Goal: Task Accomplishment & Management: Manage account settings

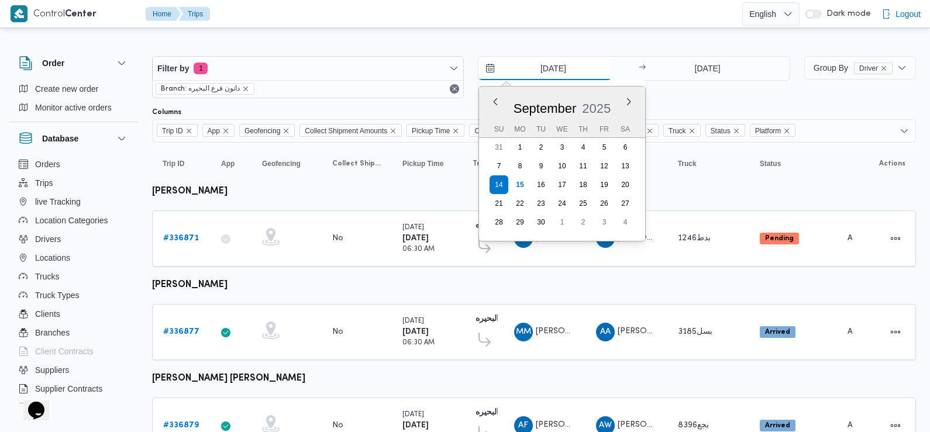
click at [541, 70] on input "[DATE]" at bounding box center [545, 68] width 133 height 23
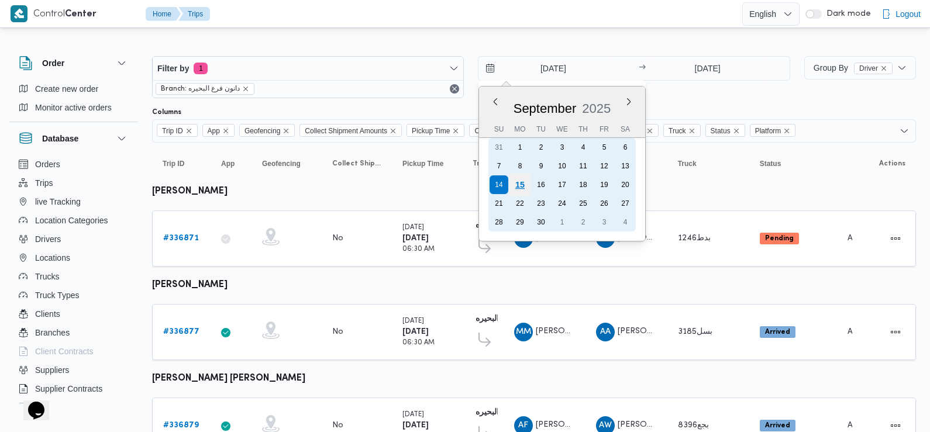
click at [522, 186] on div "15" at bounding box center [520, 185] width 22 height 22
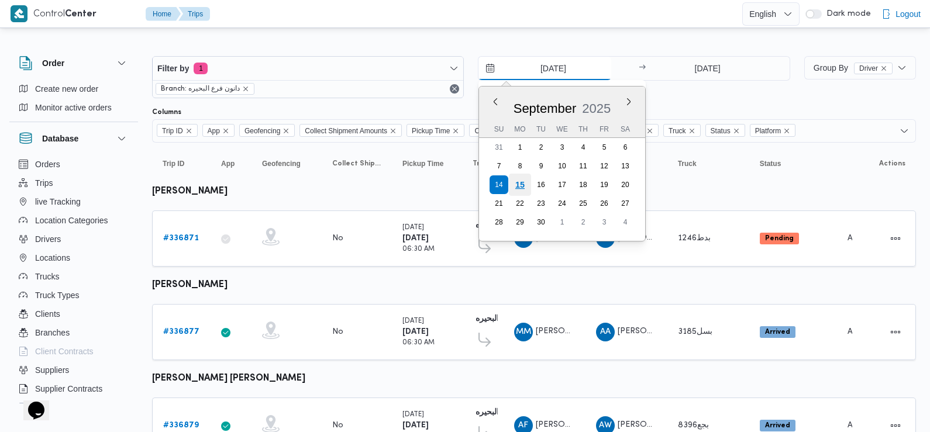
type input "[DATE]"
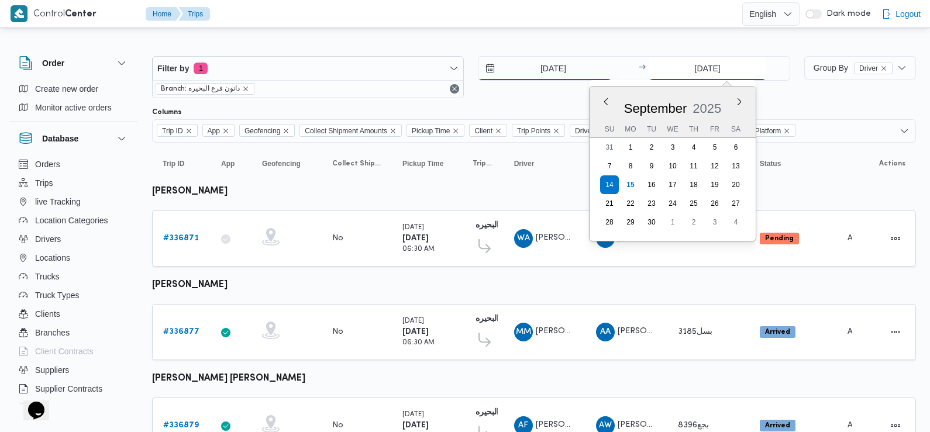
click at [694, 73] on input "[DATE]" at bounding box center [707, 68] width 116 height 23
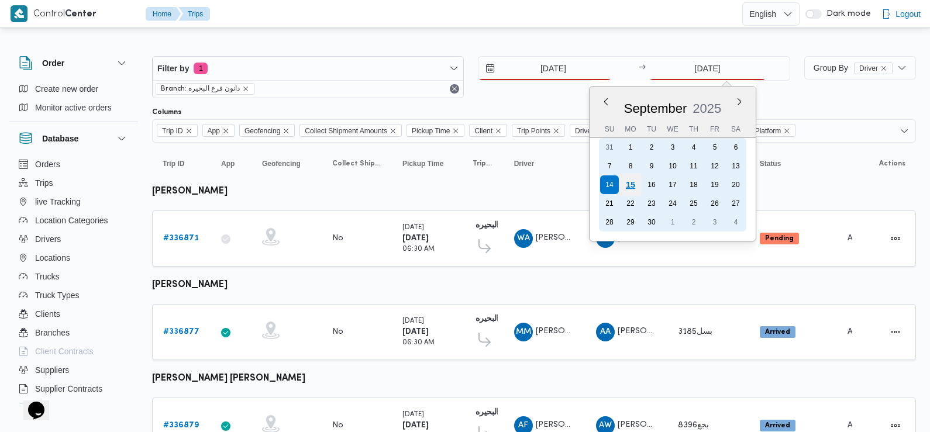
click at [635, 188] on div "15" at bounding box center [631, 185] width 22 height 22
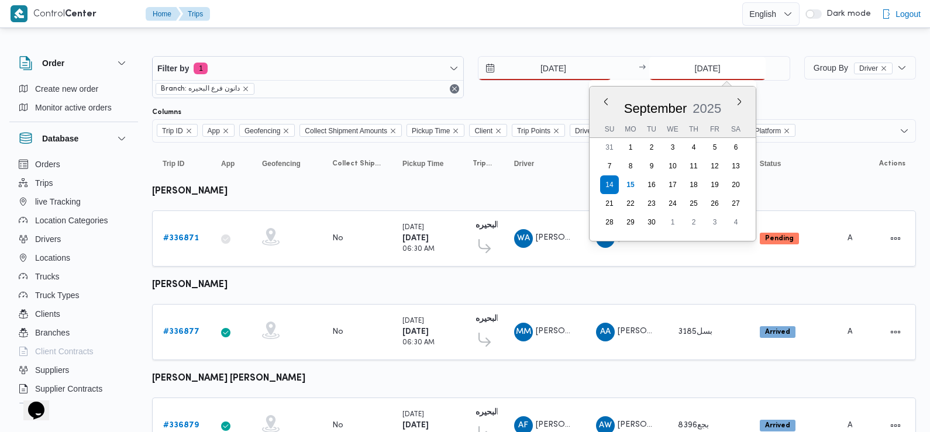
type input "[DATE]"
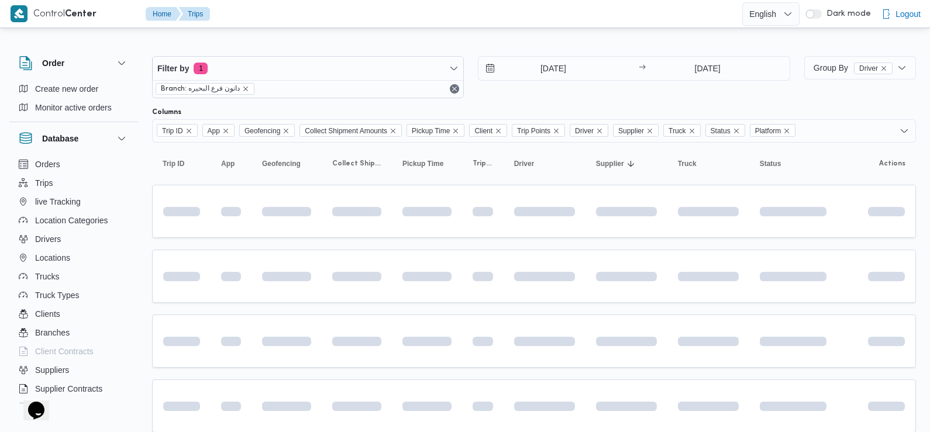
click at [626, 92] on div "[DATE] → [DATE]" at bounding box center [634, 77] width 312 height 42
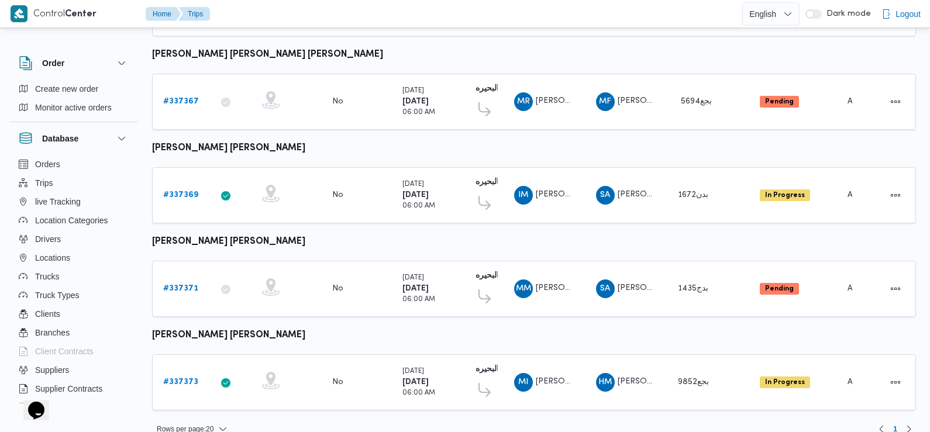
scroll to position [983, 0]
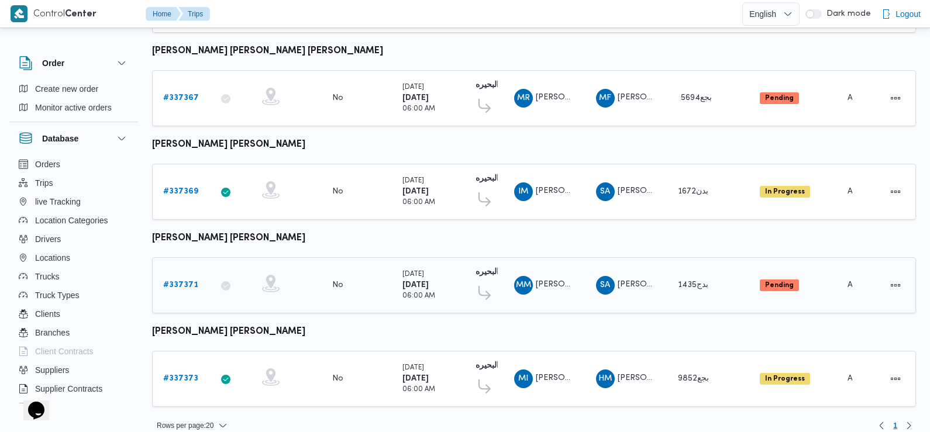
click at [175, 281] on b "# 337371" at bounding box center [180, 285] width 35 height 8
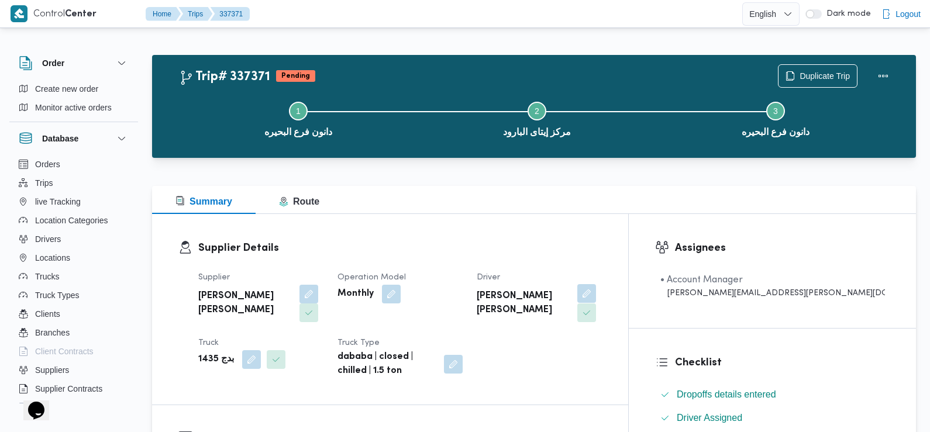
click at [596, 294] on button "button" at bounding box center [586, 293] width 19 height 19
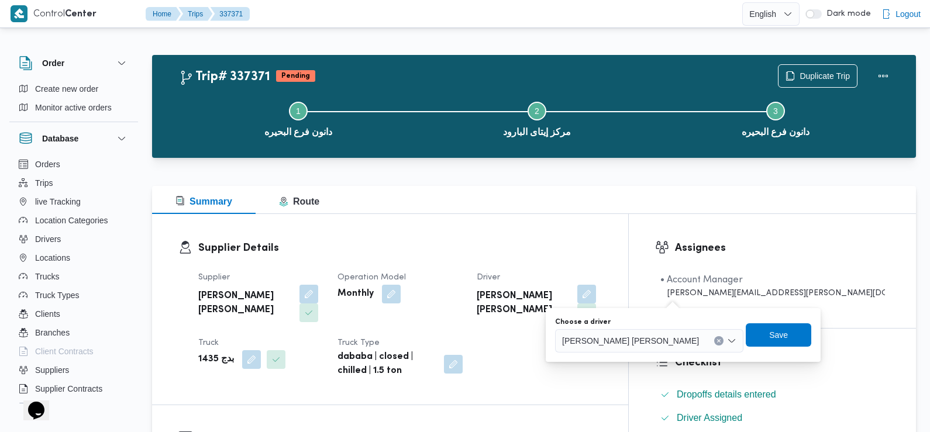
click at [641, 339] on span "محمد مفرح توفيق محمود المسيري" at bounding box center [630, 340] width 137 height 13
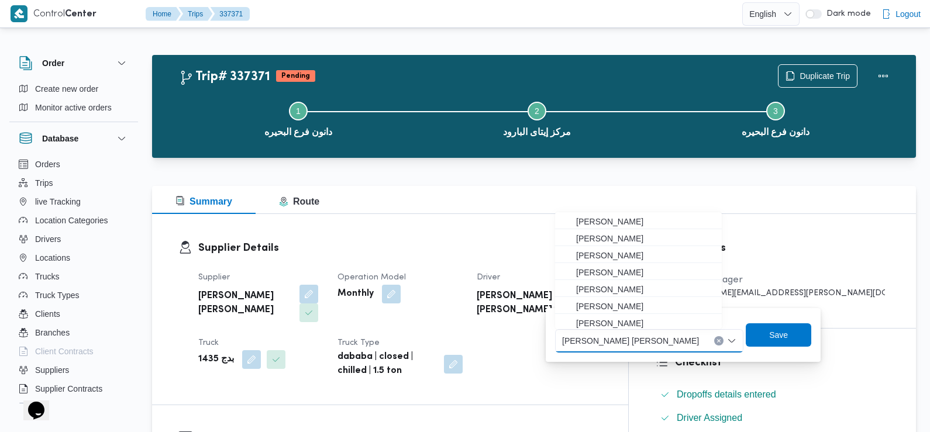
scroll to position [36, 0]
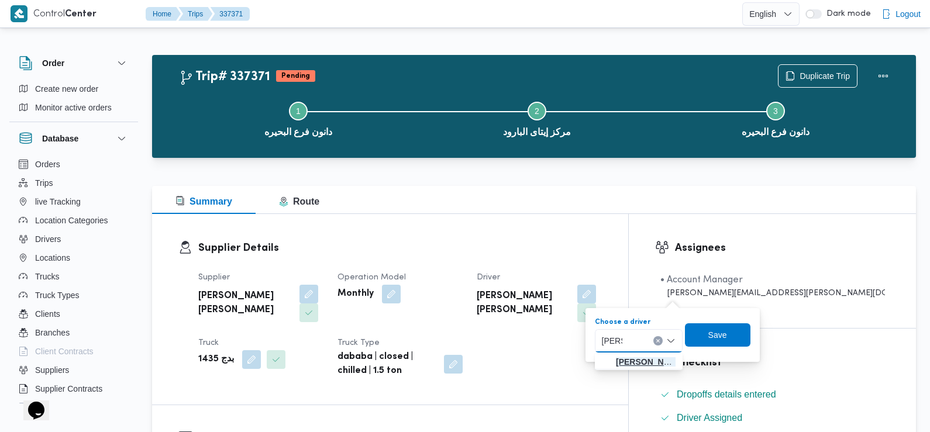
type input "هشام"
click at [641, 361] on span "هشام رمضان عوض عرفه الاسيوطي" at bounding box center [646, 362] width 60 height 14
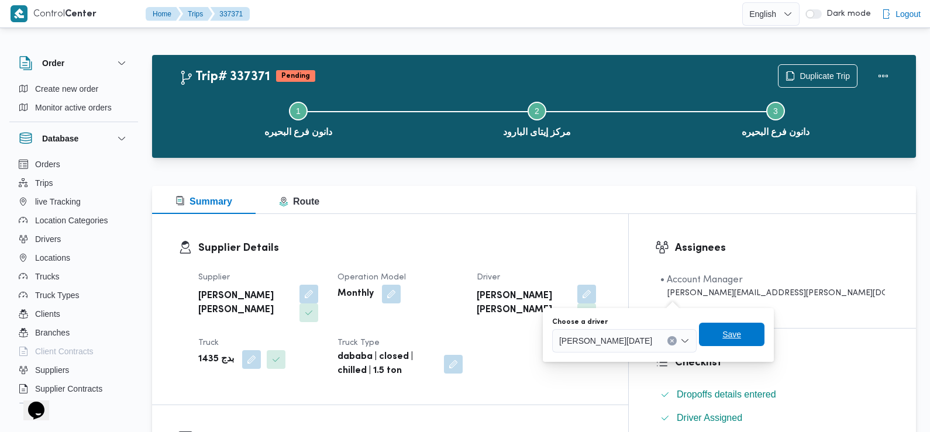
click at [740, 336] on span "Save" at bounding box center [732, 334] width 66 height 23
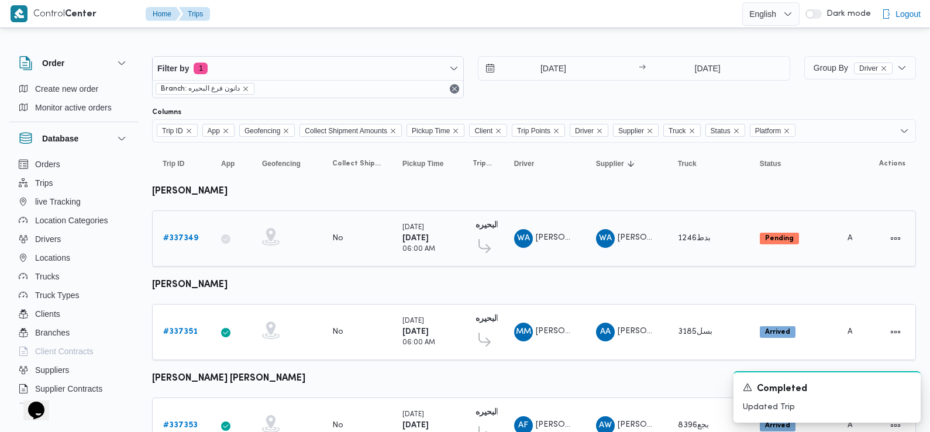
click at [185, 236] on b "# 337349" at bounding box center [180, 239] width 35 height 8
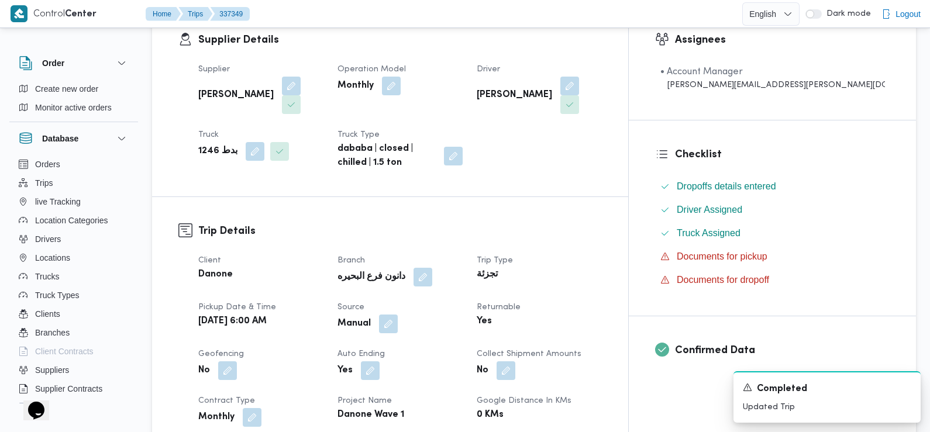
scroll to position [597, 0]
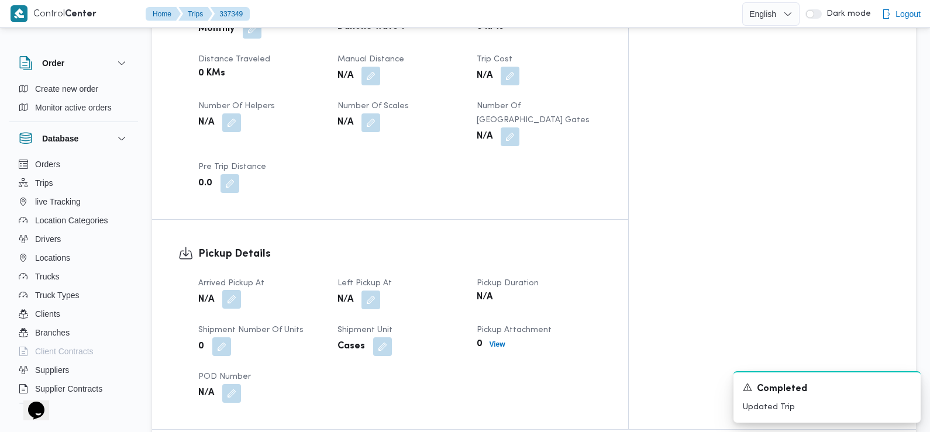
click at [237, 290] on button "button" at bounding box center [231, 299] width 19 height 19
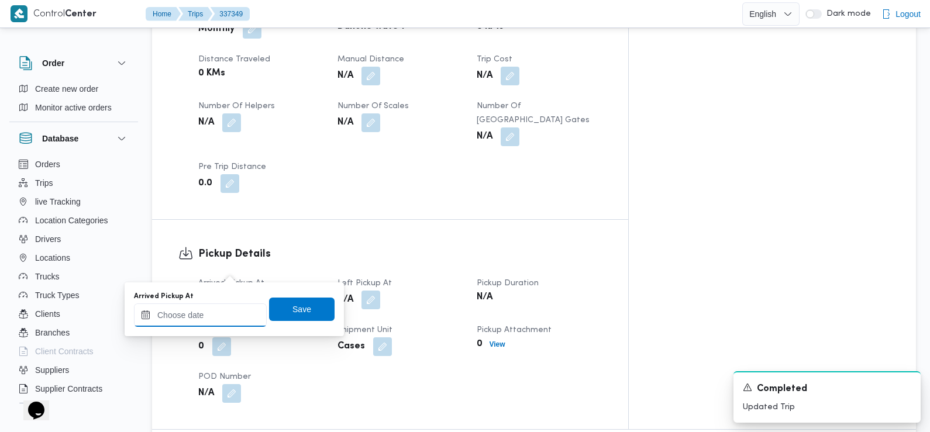
click at [236, 312] on input "Arrived Pickup At" at bounding box center [200, 315] width 133 height 23
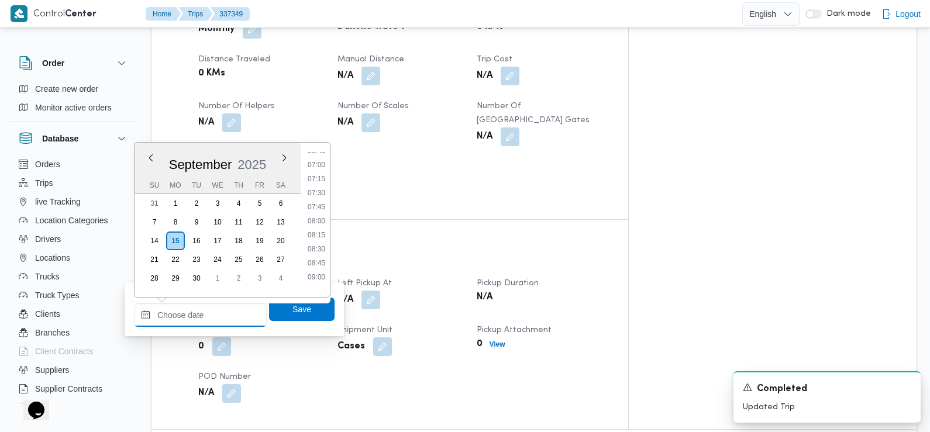
scroll to position [386, 0]
click at [319, 192] on li "07:30" at bounding box center [316, 194] width 27 height 12
type input "[DATE] 07:30"
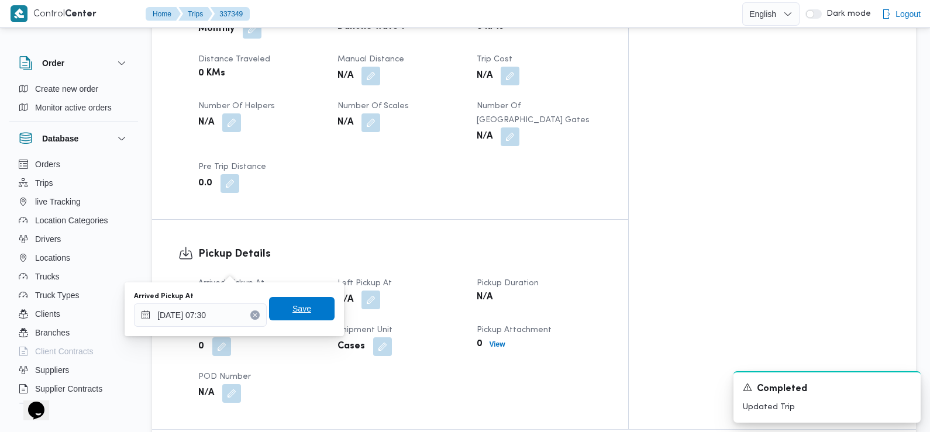
click at [308, 309] on span "Save" at bounding box center [302, 308] width 66 height 23
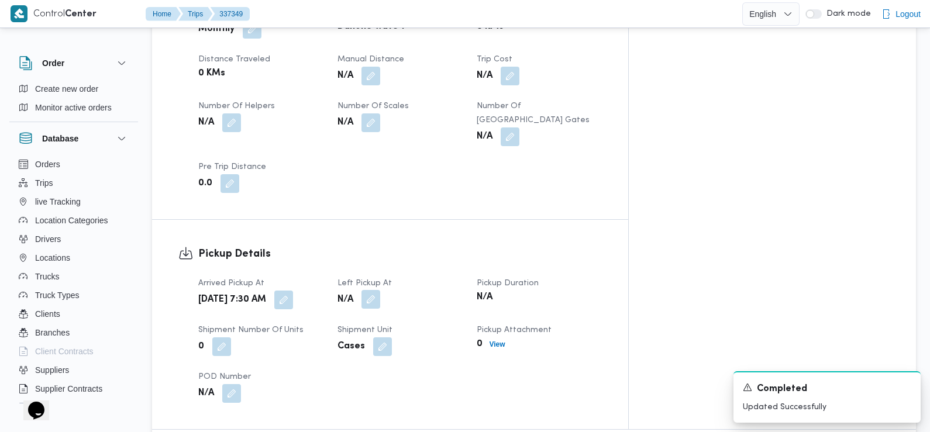
click at [380, 290] on button "button" at bounding box center [371, 299] width 19 height 19
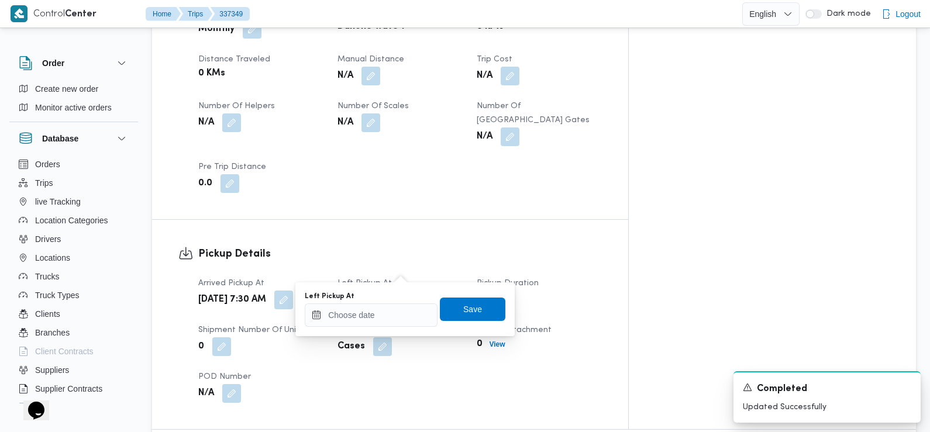
click at [400, 301] on div "Left Pickup At" at bounding box center [371, 296] width 133 height 9
click at [396, 309] on input "Left Pickup At" at bounding box center [371, 315] width 133 height 23
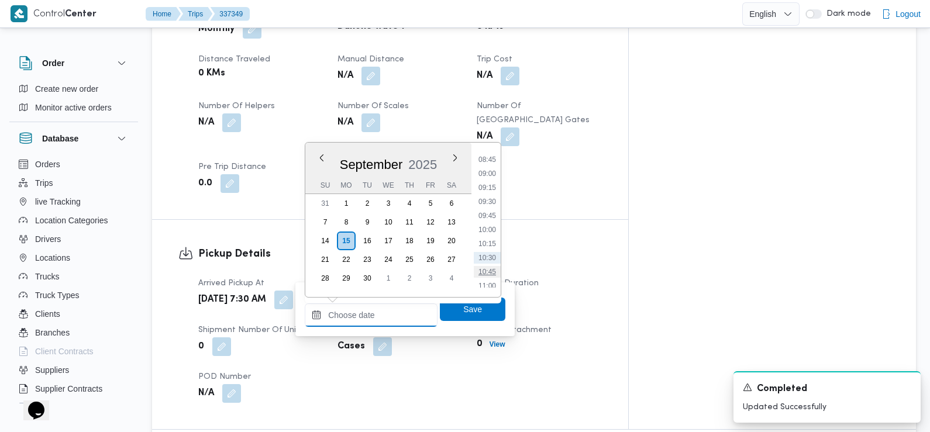
scroll to position [472, 0]
click at [491, 176] on li "08:45" at bounding box center [487, 178] width 27 height 12
type input "[DATE] 08:45"
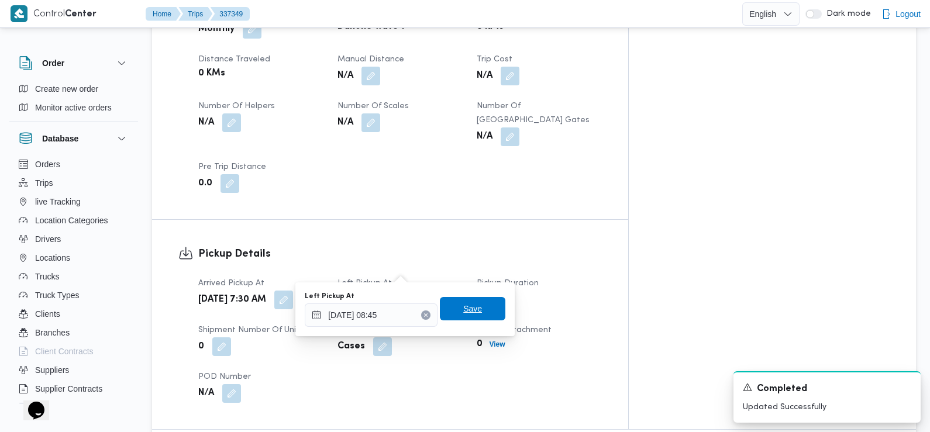
click at [476, 307] on span "Save" at bounding box center [473, 308] width 66 height 23
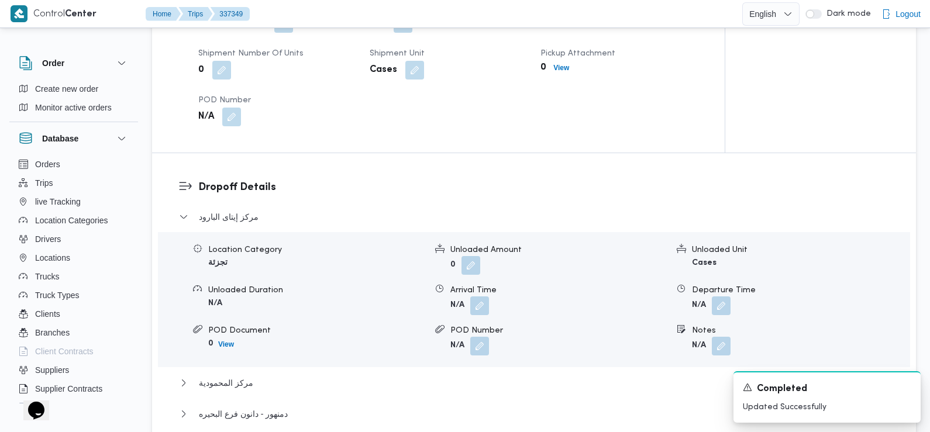
scroll to position [858, 0]
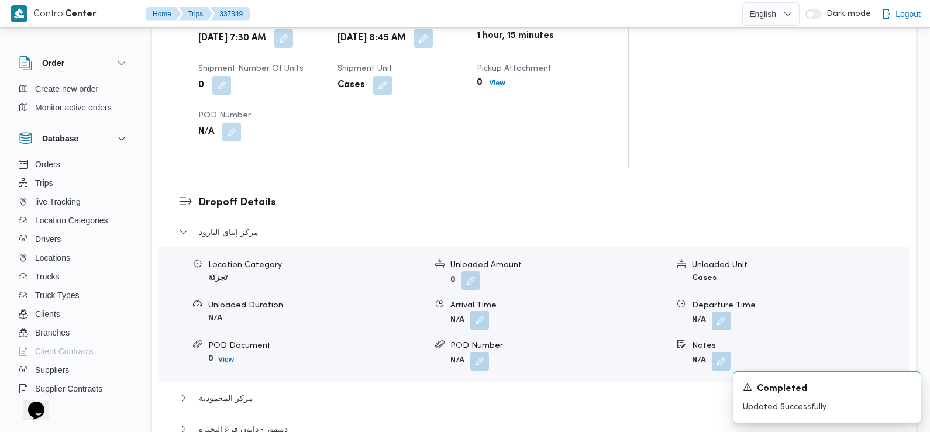
click at [477, 311] on button "button" at bounding box center [479, 320] width 19 height 19
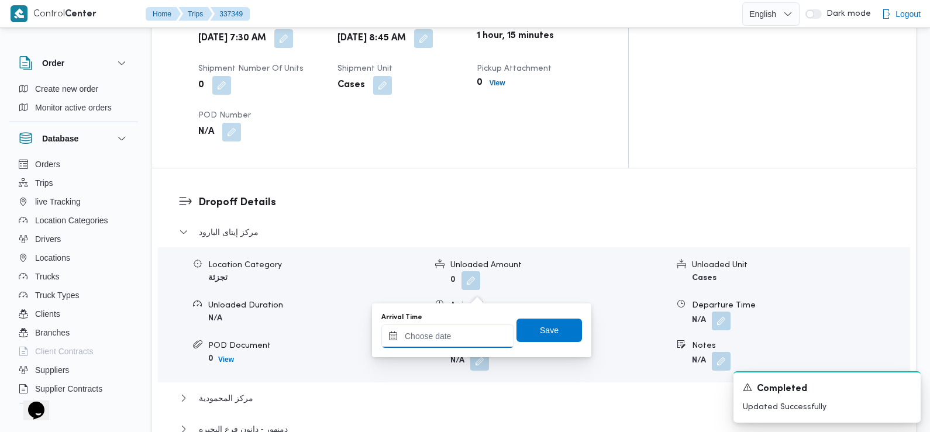
click at [468, 335] on input "Arrival Time" at bounding box center [447, 336] width 133 height 23
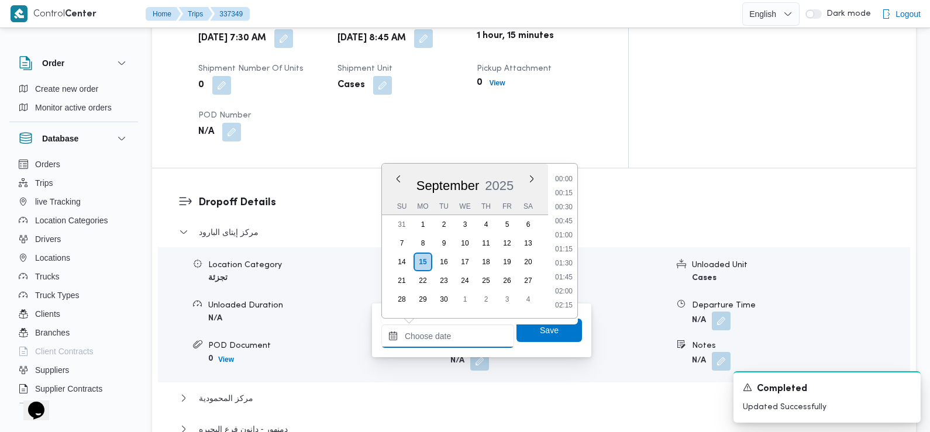
scroll to position [518, 0]
click at [563, 200] on li "09:30" at bounding box center [564, 194] width 27 height 12
type input "[DATE] 09:30"
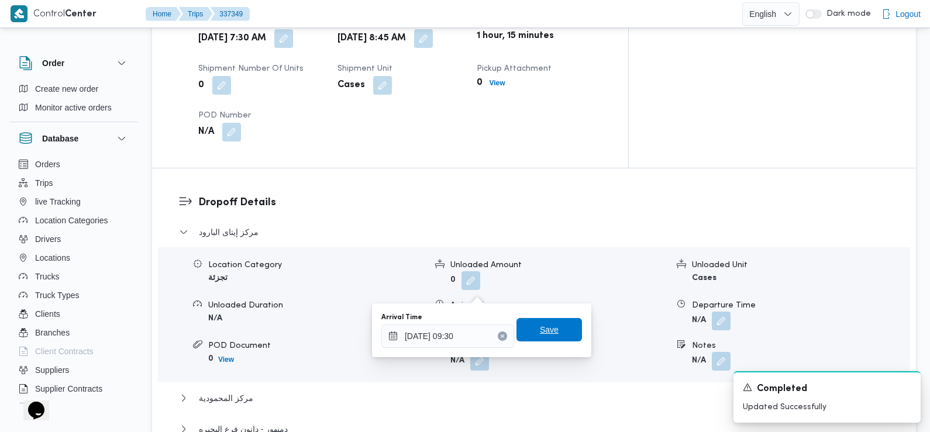
click at [540, 332] on span "Save" at bounding box center [549, 330] width 19 height 14
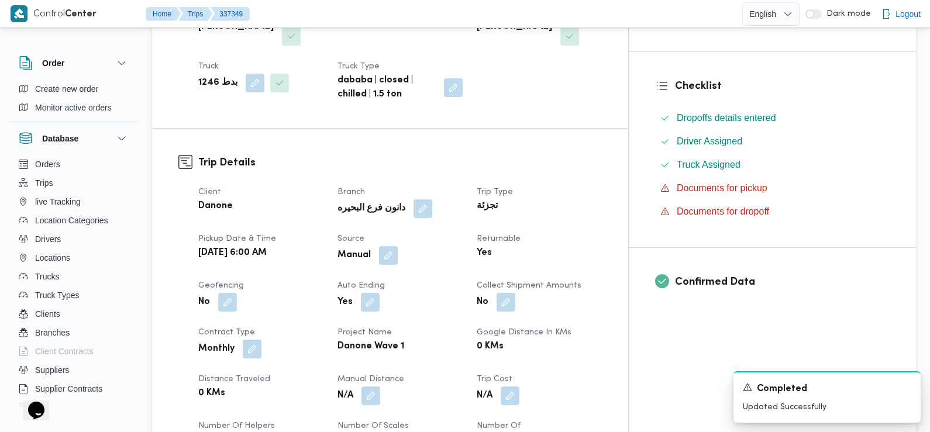
scroll to position [0, 0]
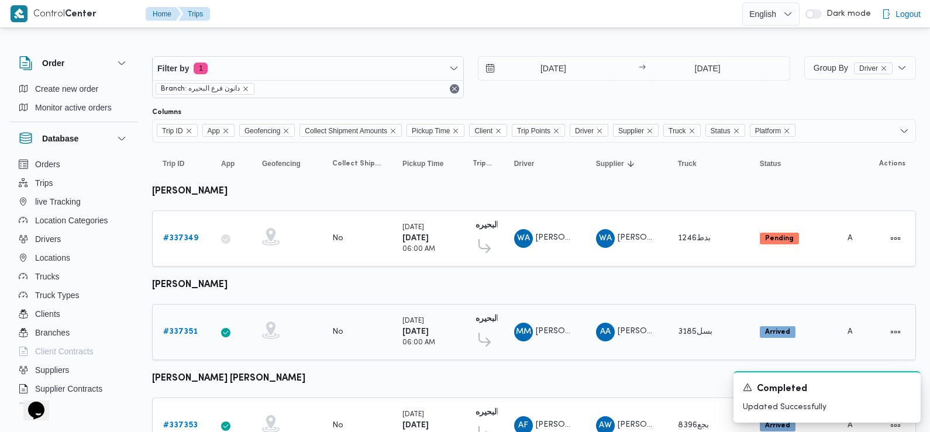
click at [174, 328] on b "# 337351" at bounding box center [180, 332] width 35 height 8
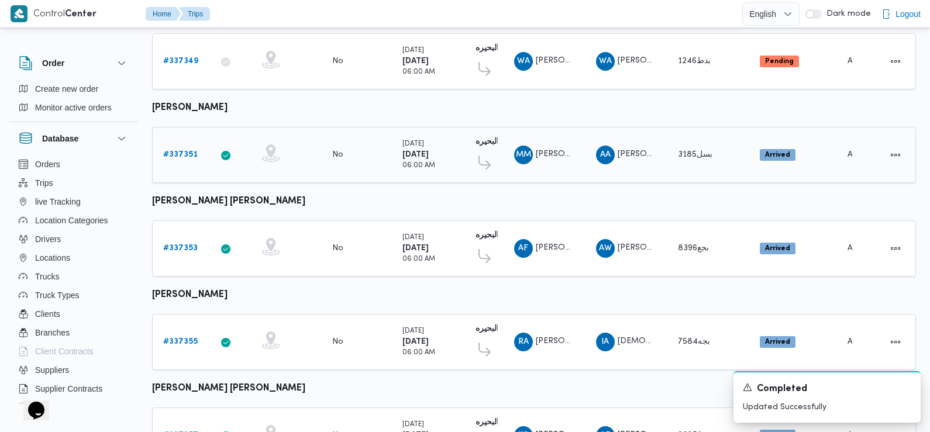
scroll to position [180, 0]
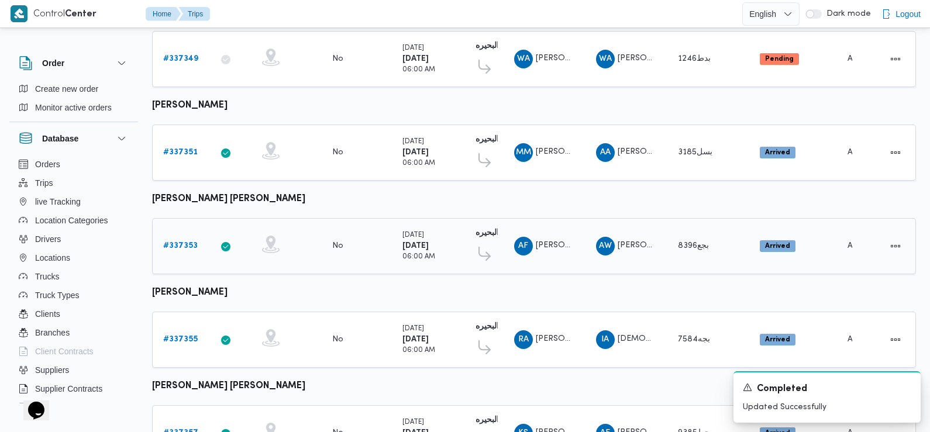
click at [177, 245] on b "# 337353" at bounding box center [180, 246] width 35 height 8
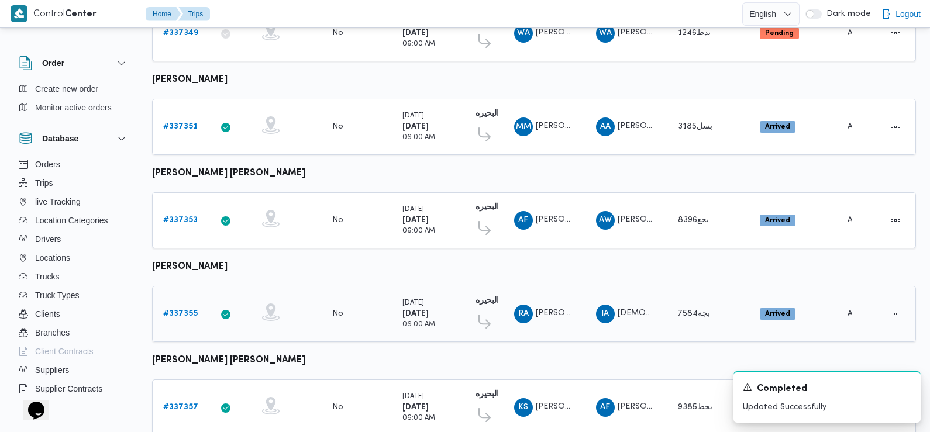
click at [187, 310] on b "# 337355" at bounding box center [180, 314] width 35 height 8
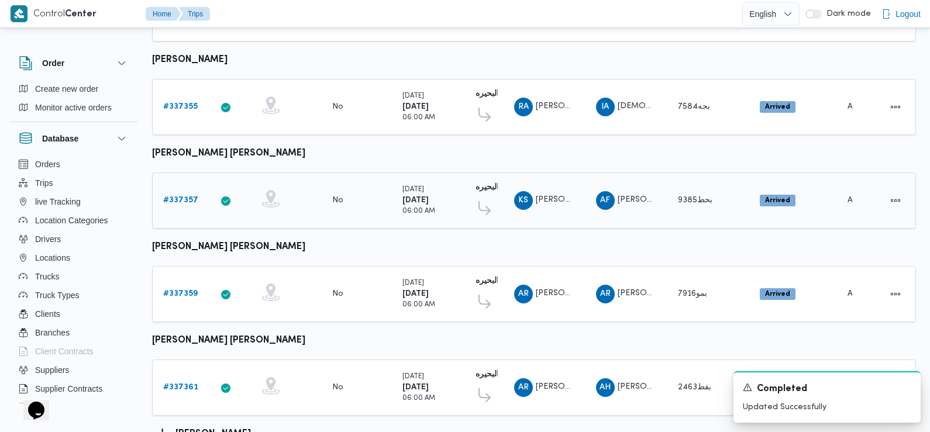
click at [186, 197] on b "# 337357" at bounding box center [180, 201] width 35 height 8
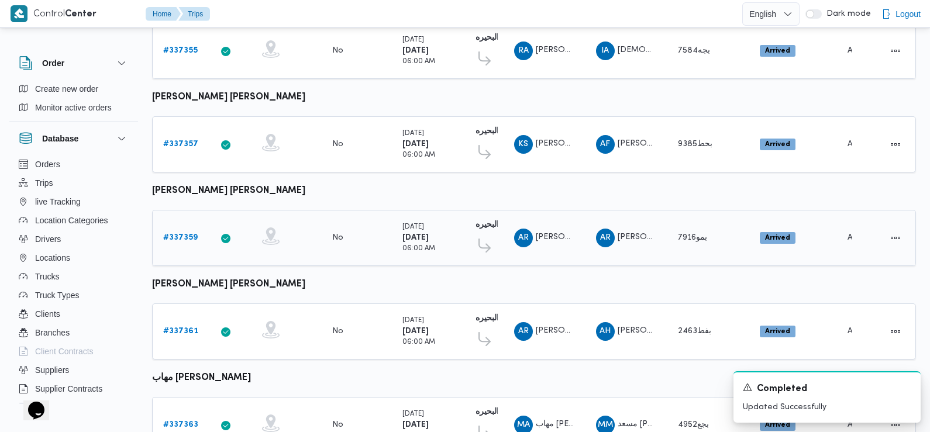
scroll to position [433, 0]
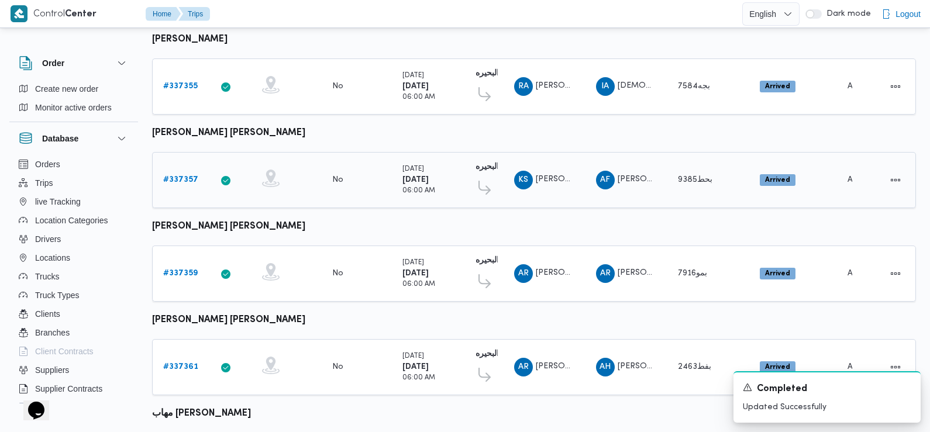
click at [185, 176] on b "# 337357" at bounding box center [180, 180] width 35 height 8
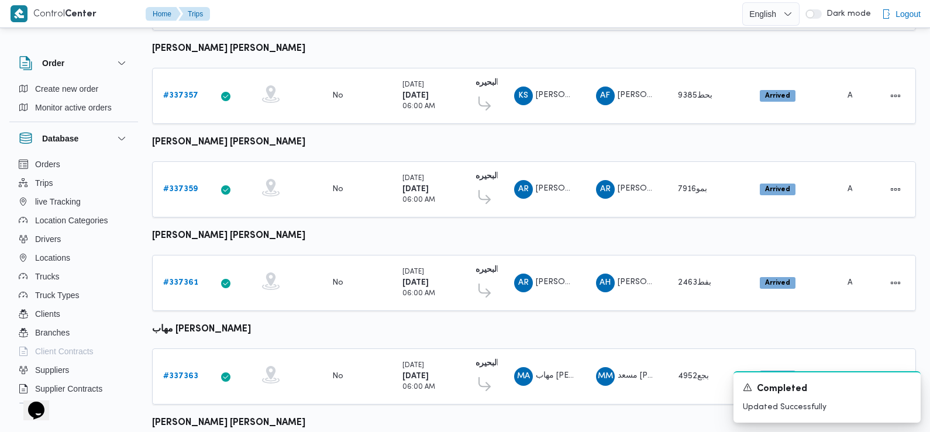
scroll to position [514, 0]
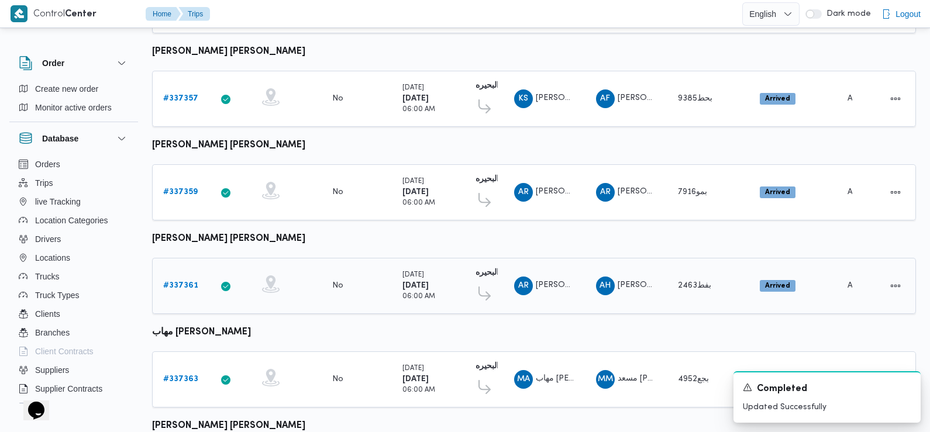
click at [178, 282] on b "# 337361" at bounding box center [180, 286] width 35 height 8
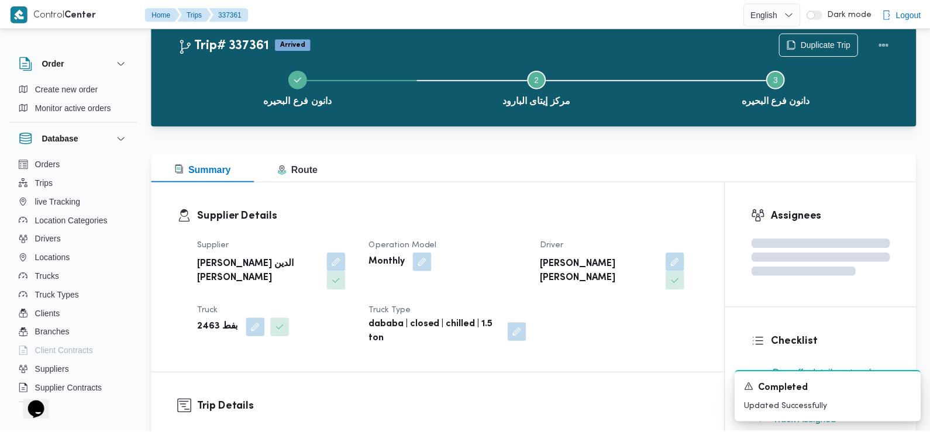
scroll to position [514, 0]
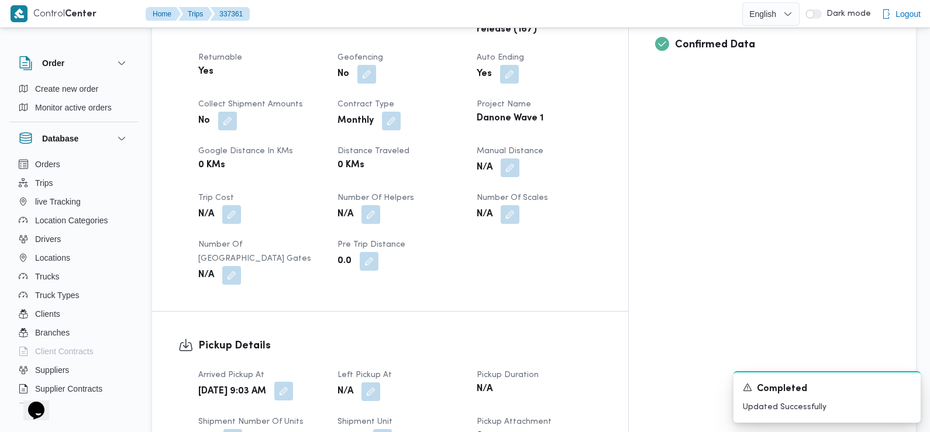
click at [293, 382] on button "button" at bounding box center [283, 391] width 19 height 19
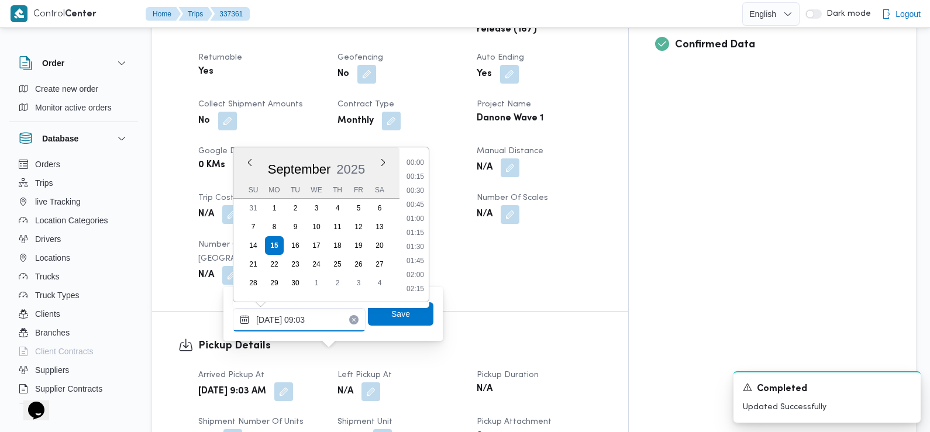
click at [317, 320] on input "15/09/2025 09:03" at bounding box center [299, 319] width 133 height 23
click at [416, 190] on li "07:30" at bounding box center [415, 189] width 27 height 12
type input "[DATE] 07:30"
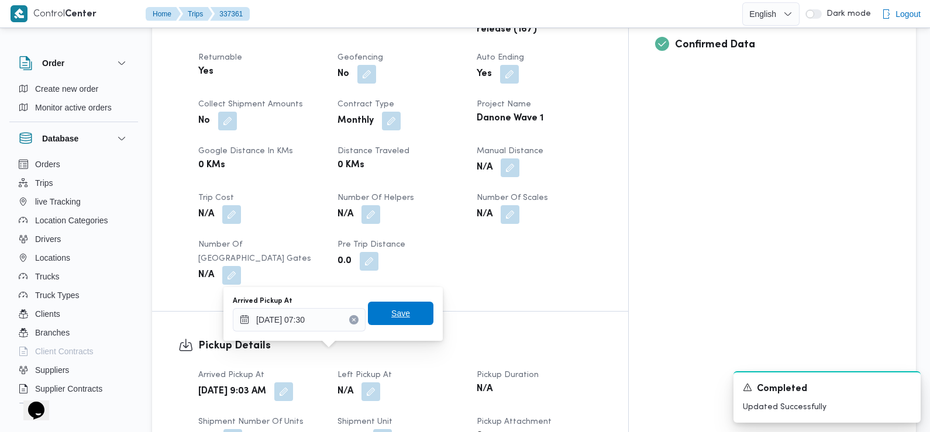
click at [391, 315] on span "Save" at bounding box center [400, 314] width 19 height 14
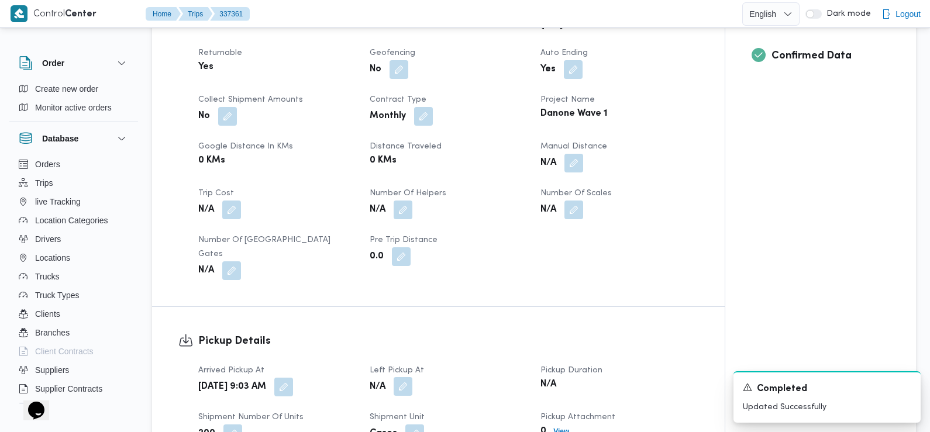
click at [405, 377] on button "button" at bounding box center [403, 386] width 19 height 19
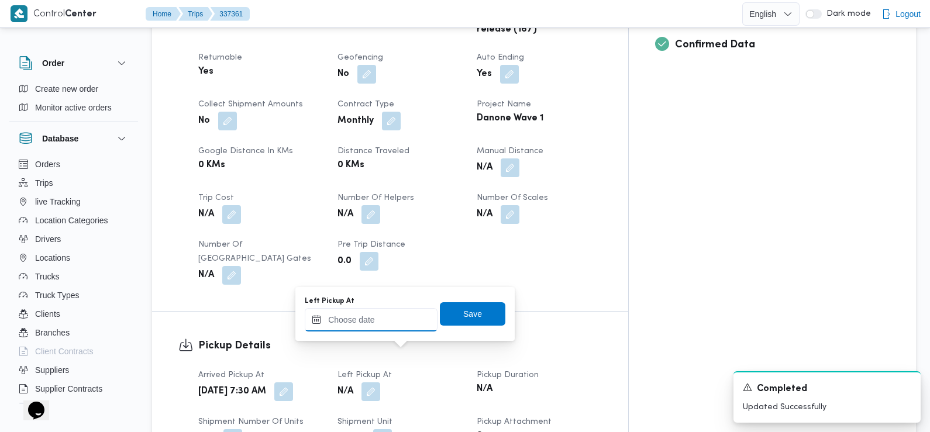
click at [413, 326] on input "Left Pickup At" at bounding box center [371, 319] width 133 height 23
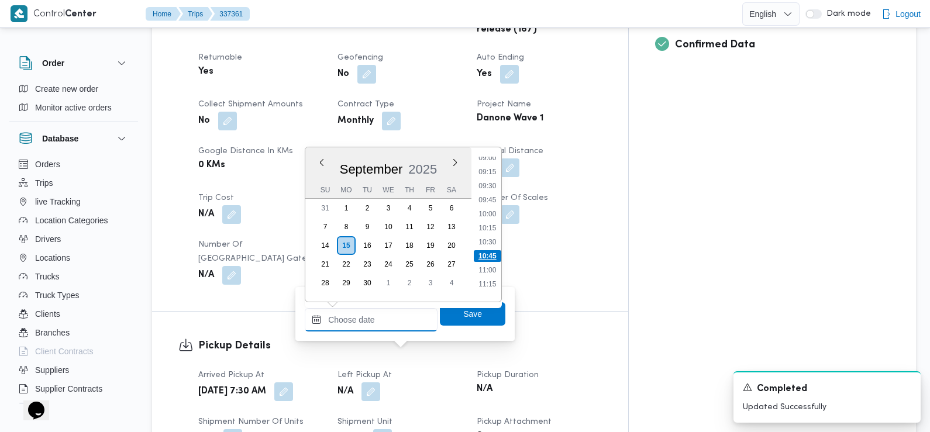
scroll to position [486, 0]
click at [493, 167] on li "08:45" at bounding box center [487, 169] width 27 height 12
type input "15/09/2025 08:45"
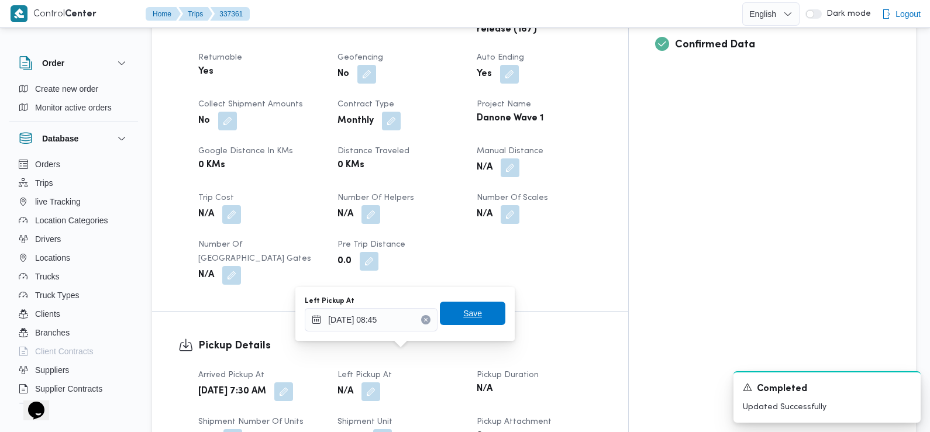
click at [477, 318] on span "Save" at bounding box center [473, 313] width 66 height 23
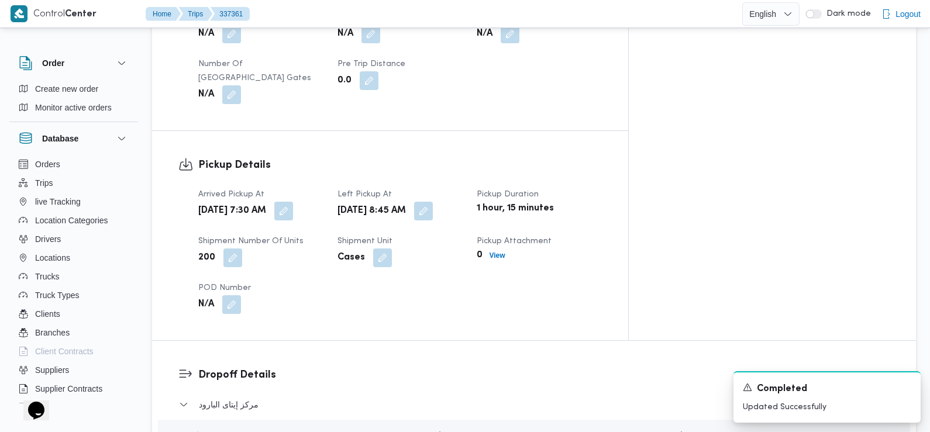
scroll to position [787, 0]
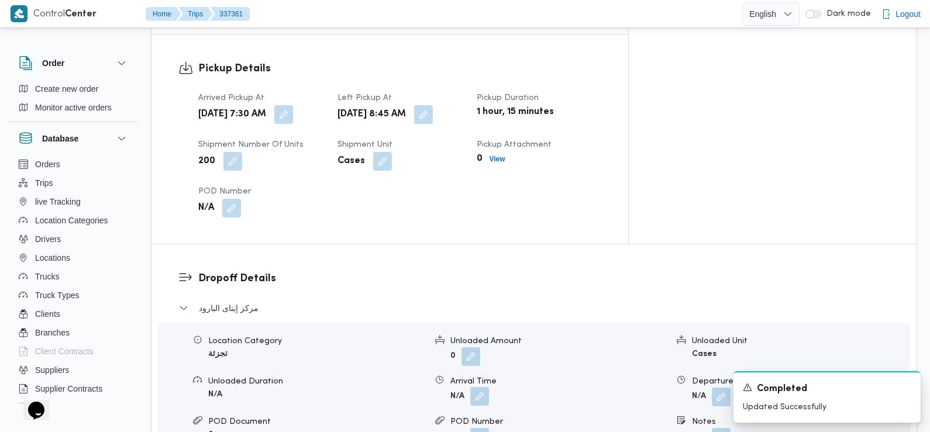
click at [477, 392] on button "button" at bounding box center [479, 401] width 19 height 19
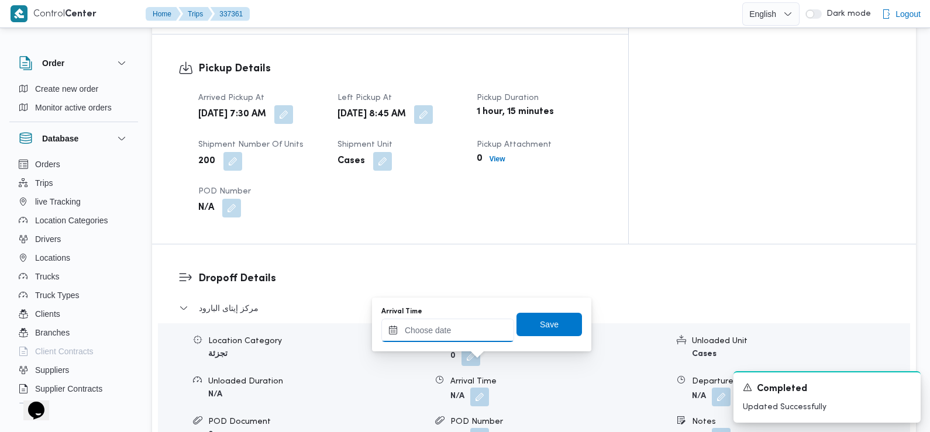
click at [463, 333] on input "Arrival Time" at bounding box center [447, 330] width 133 height 23
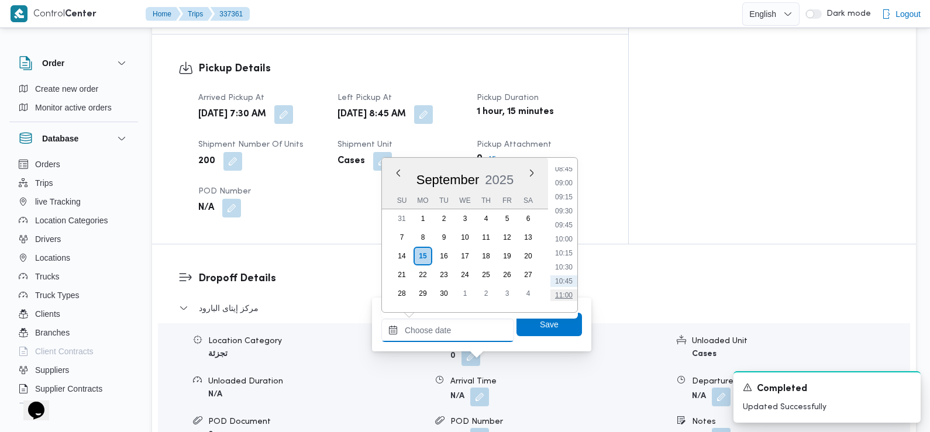
scroll to position [478, 0]
drag, startPoint x: 566, startPoint y: 229, endPoint x: 570, endPoint y: 244, distance: 15.2
click at [566, 229] on li "09:30" at bounding box center [564, 229] width 27 height 12
type input "15/09/2025 09:30"
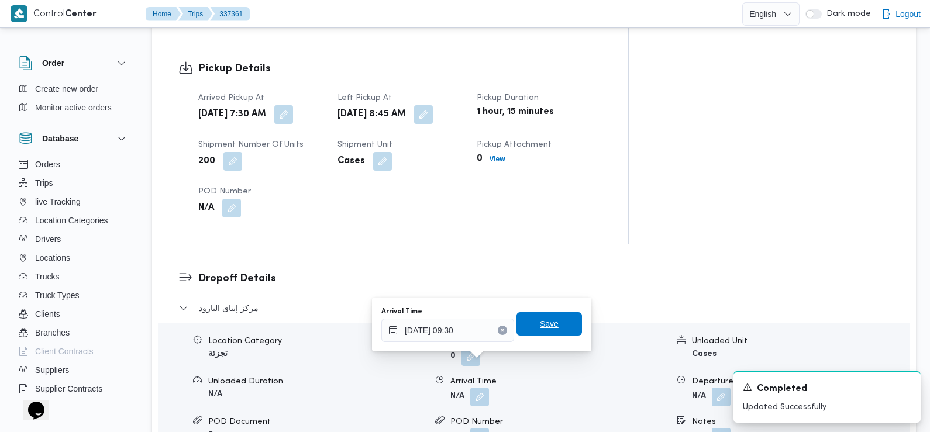
click at [543, 321] on span "Save" at bounding box center [549, 324] width 19 height 14
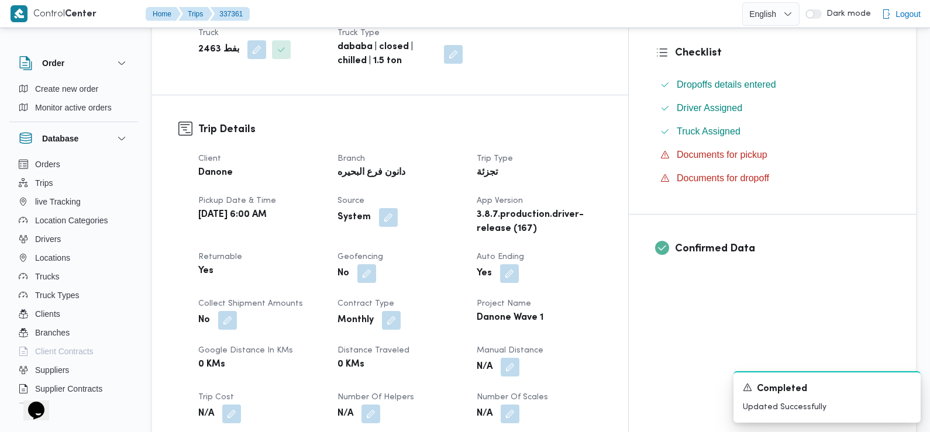
scroll to position [0, 0]
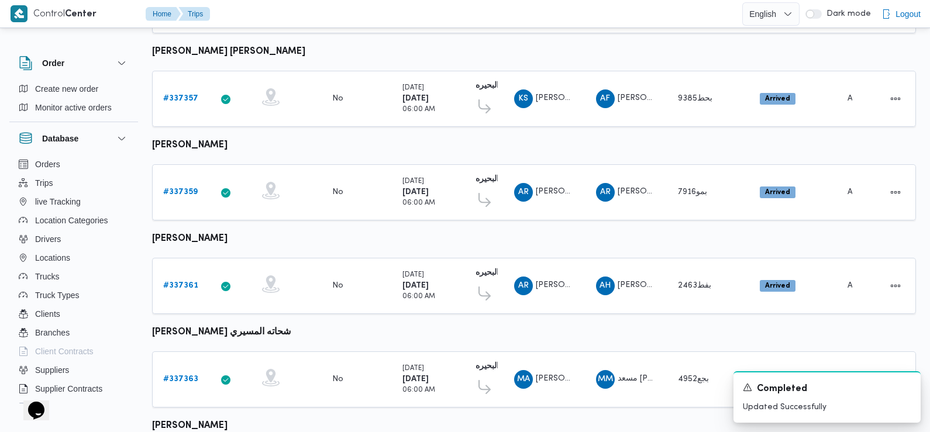
scroll to position [676, 0]
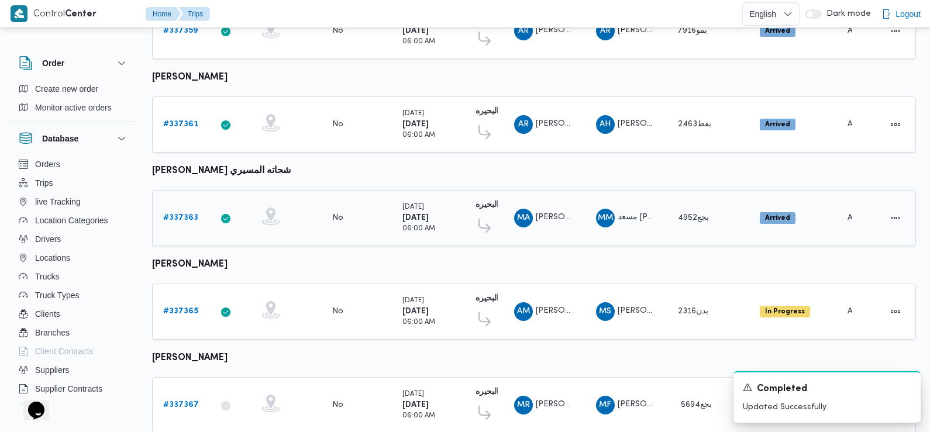
click at [190, 214] on b "# 337363" at bounding box center [180, 218] width 35 height 8
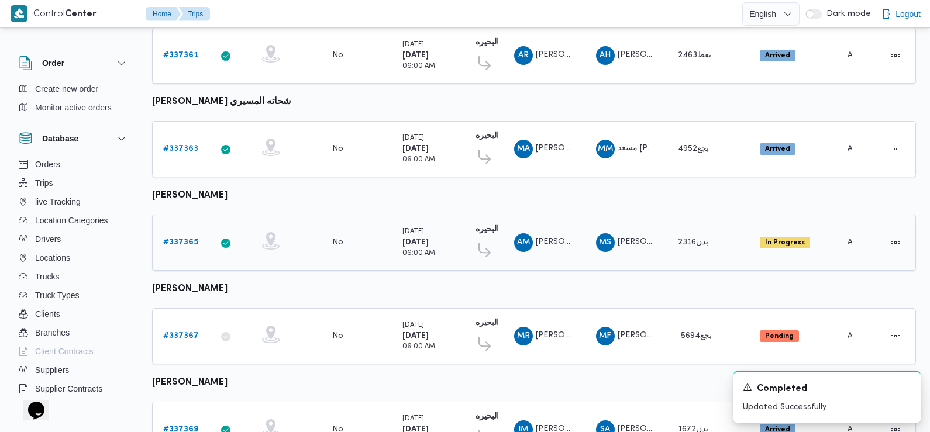
scroll to position [742, 0]
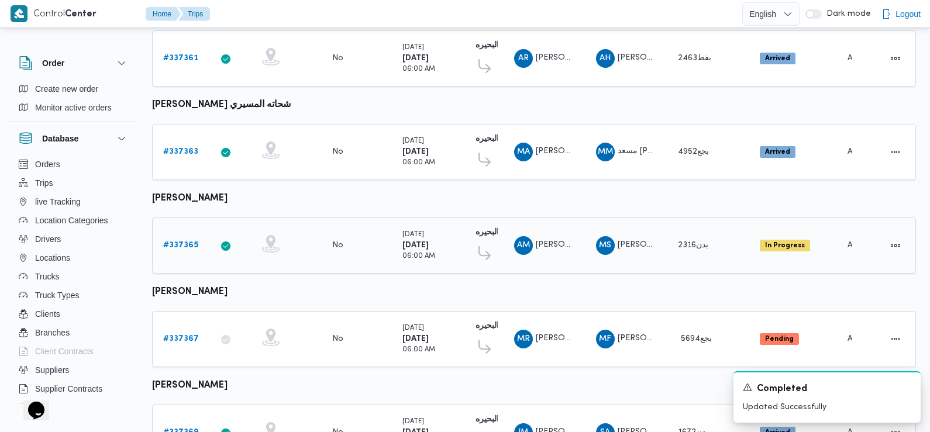
click at [187, 242] on b "# 337365" at bounding box center [180, 246] width 35 height 8
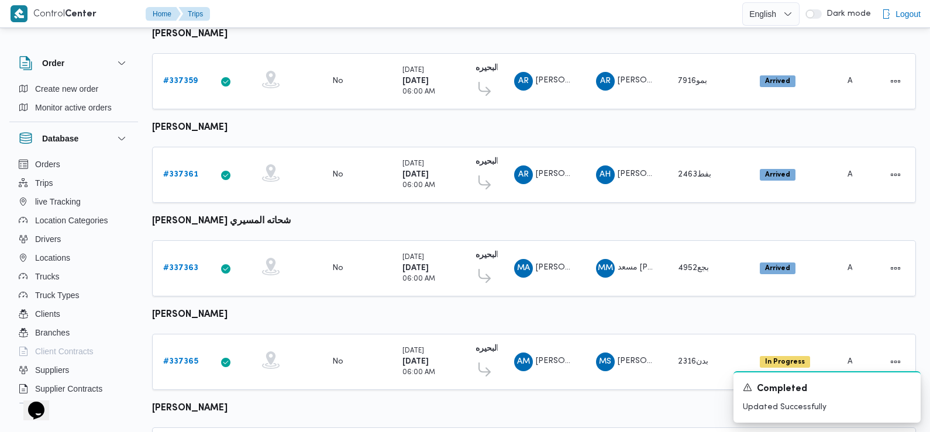
scroll to position [816, 0]
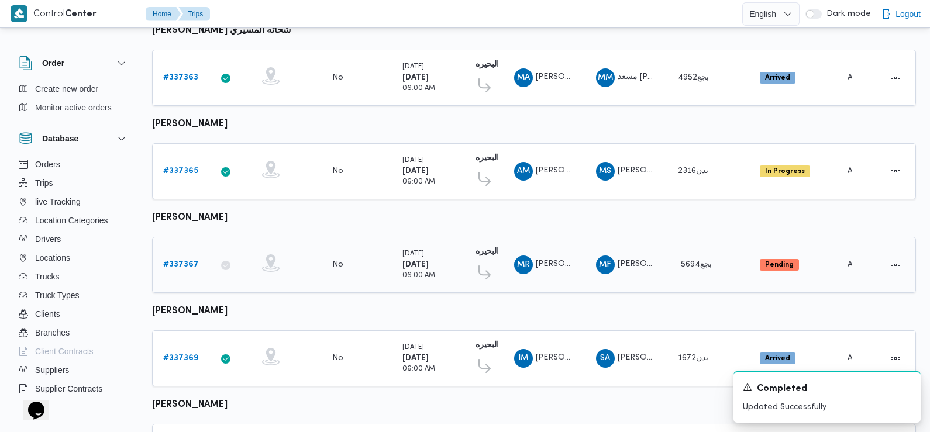
click at [187, 261] on b "# 337367" at bounding box center [181, 265] width 36 height 8
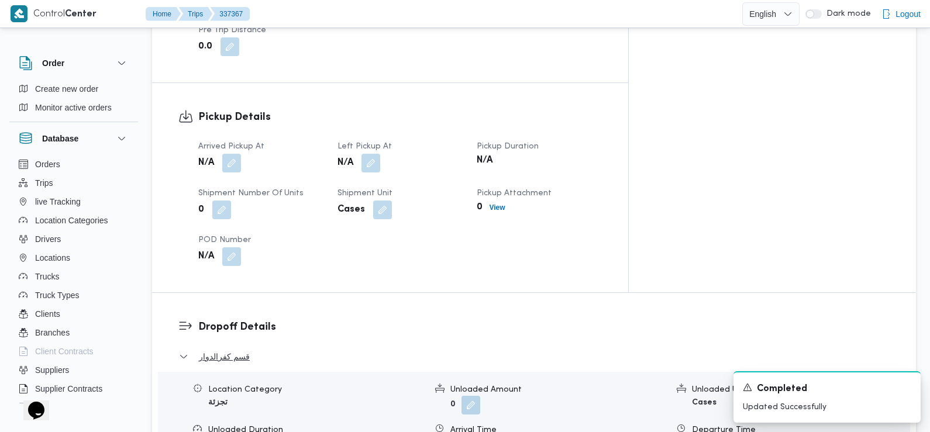
scroll to position [695, 0]
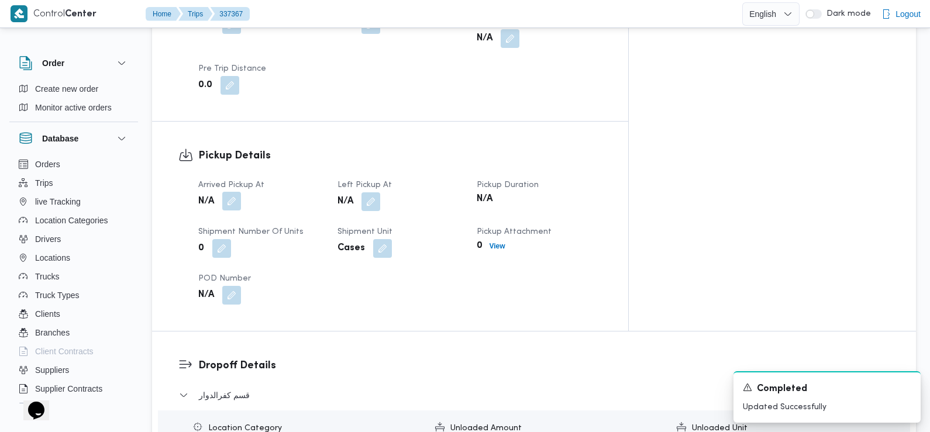
click at [232, 197] on button "button" at bounding box center [231, 206] width 19 height 19
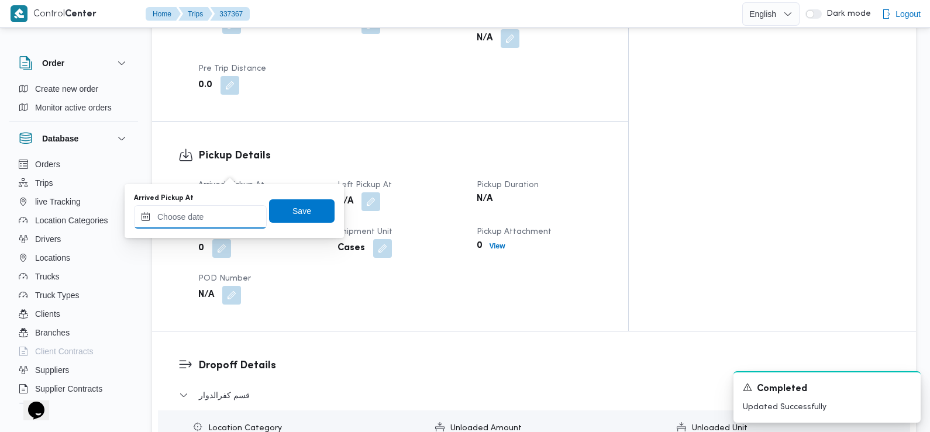
click at [218, 212] on input "Arrived Pickup At" at bounding box center [200, 216] width 133 height 23
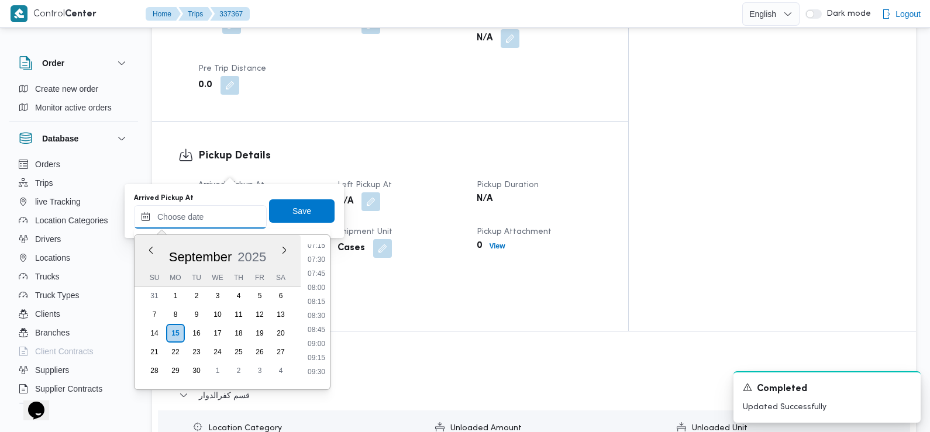
scroll to position [411, 0]
click at [321, 260] on li "07:30" at bounding box center [316, 261] width 27 height 12
type input "15/09/2025 07:30"
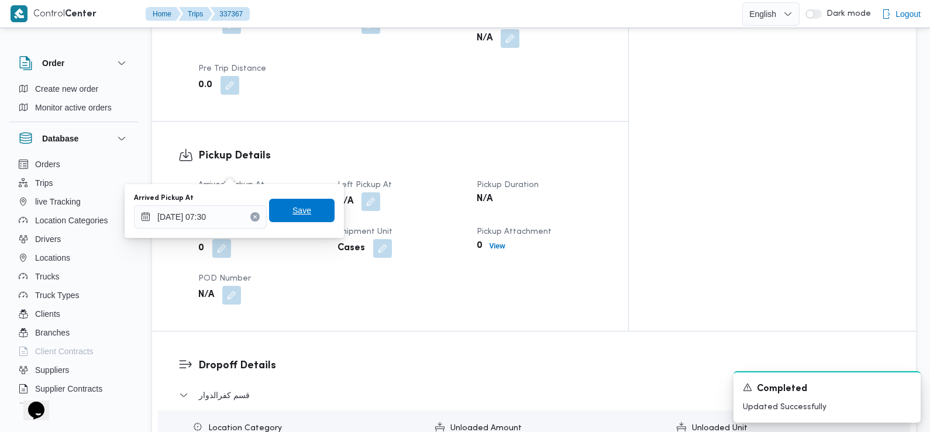
click at [301, 212] on span "Save" at bounding box center [302, 210] width 66 height 23
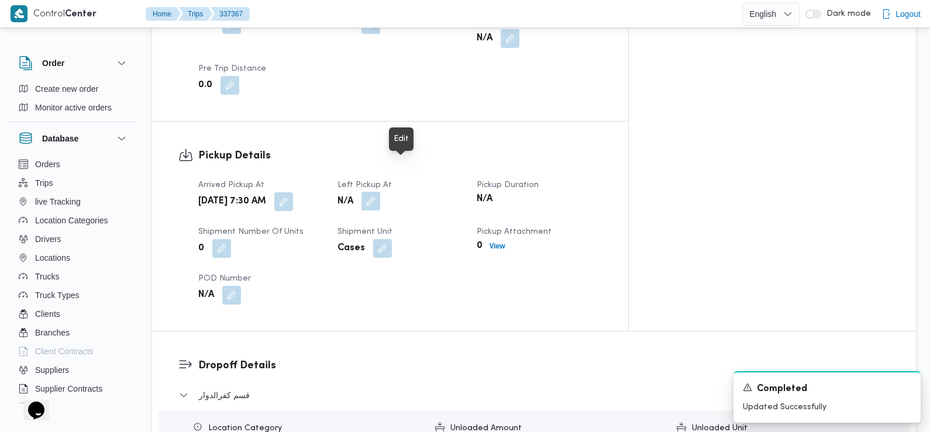
click at [380, 197] on button "button" at bounding box center [371, 206] width 19 height 19
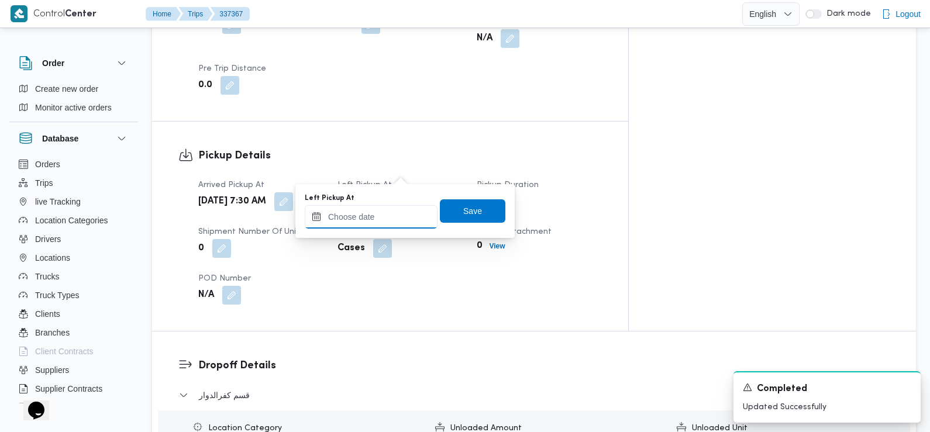
click at [386, 222] on input "Left Pickup At" at bounding box center [371, 216] width 133 height 23
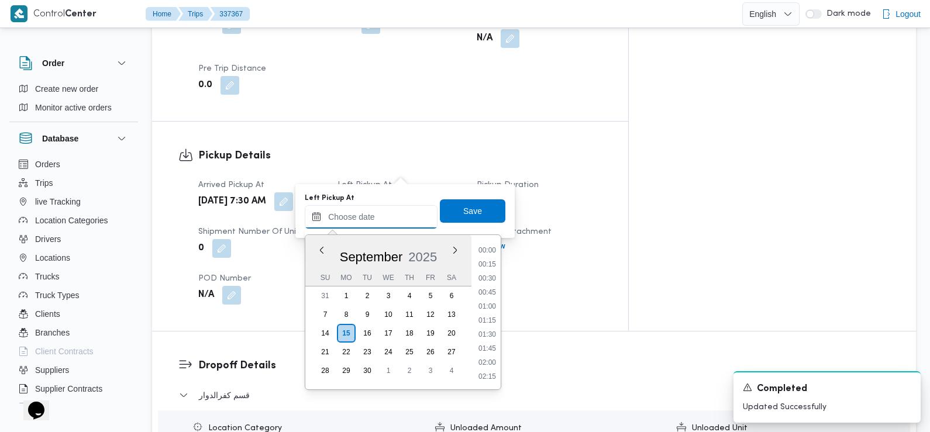
scroll to position [532, 0]
click at [490, 252] on li "09:30" at bounding box center [487, 252] width 27 height 12
type input "15/09/2025 09:30"
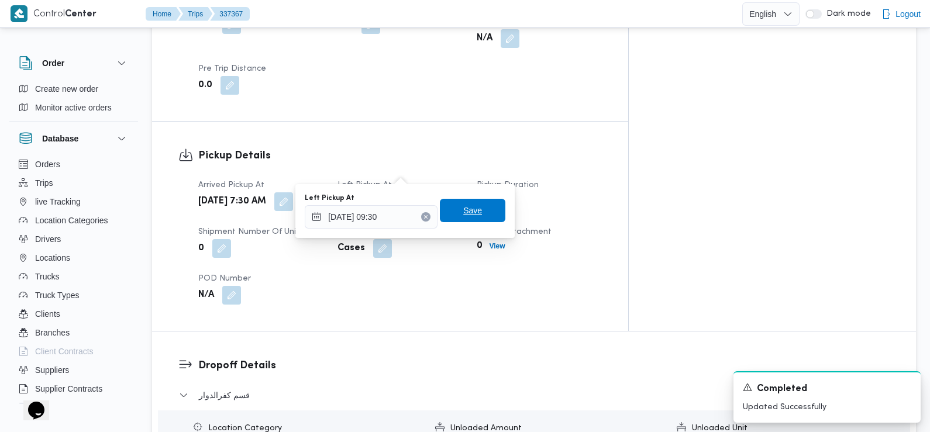
click at [477, 211] on span "Save" at bounding box center [473, 210] width 66 height 23
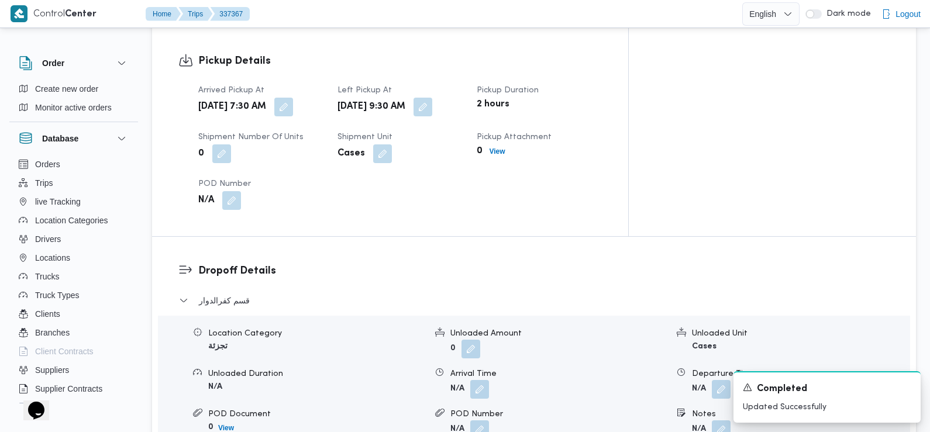
scroll to position [844, 0]
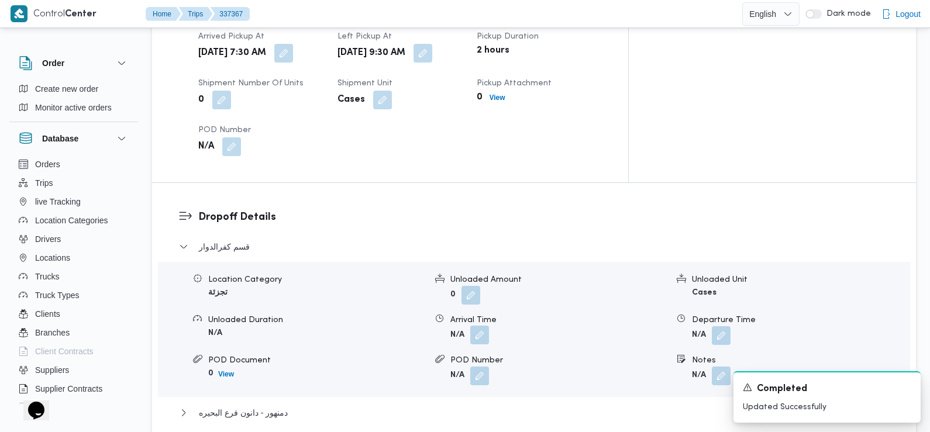
click at [472, 331] on button "button" at bounding box center [479, 340] width 19 height 19
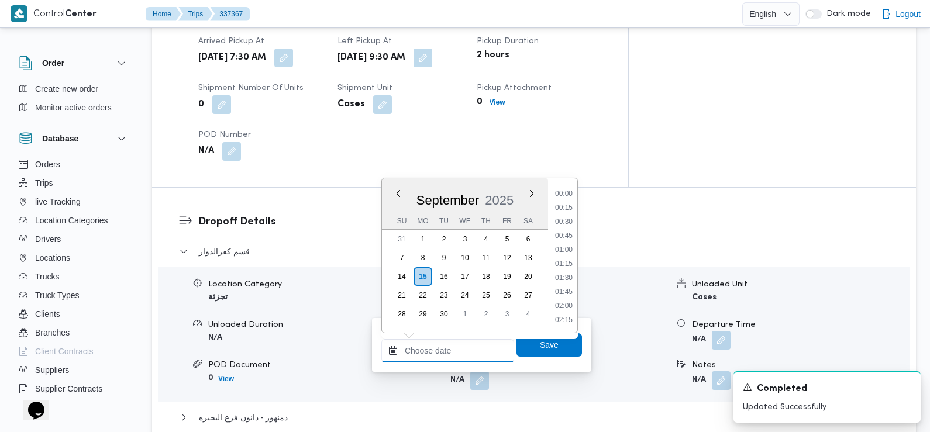
click at [468, 342] on input "Arrival Time" at bounding box center [447, 350] width 133 height 23
click at [566, 196] on li "08:45" at bounding box center [564, 196] width 27 height 12
type input "15/09/2025 08:45"
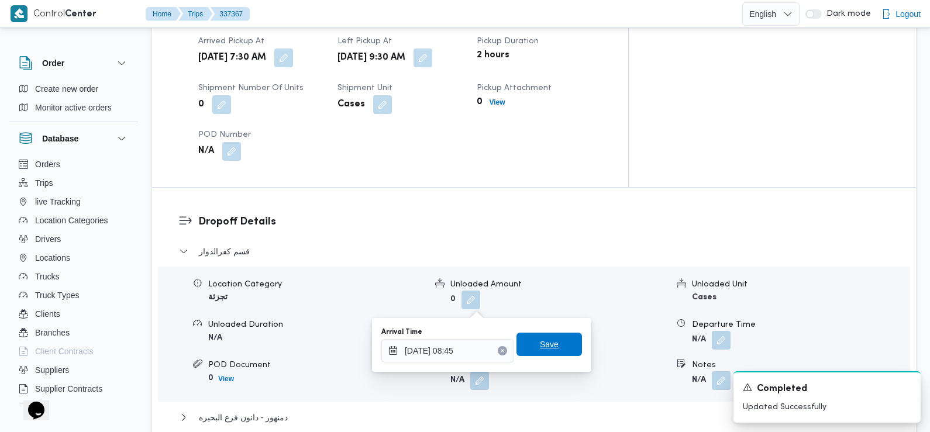
click at [544, 348] on span "Save" at bounding box center [549, 345] width 19 height 14
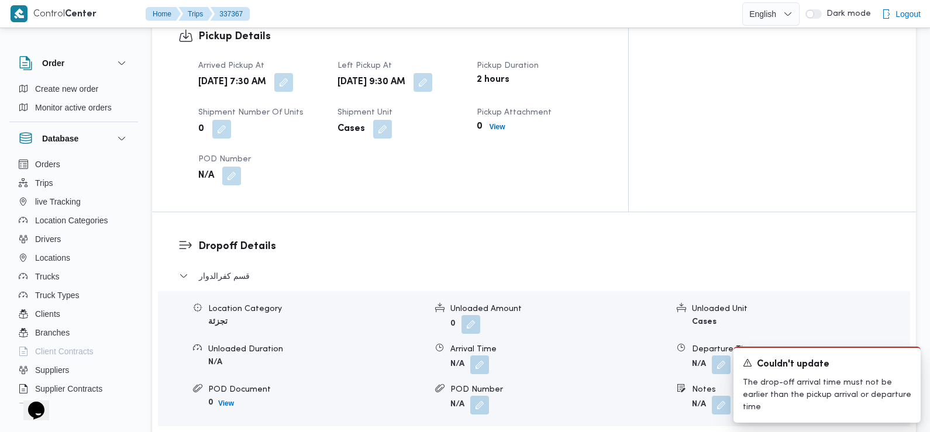
scroll to position [812, 0]
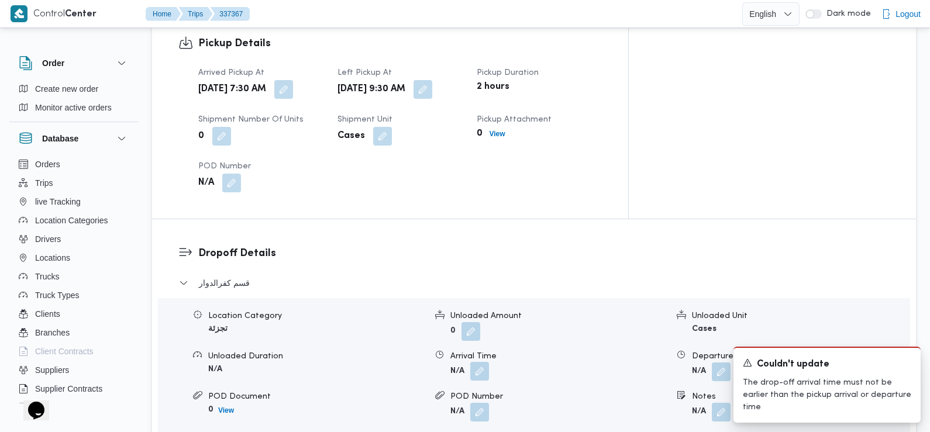
click at [482, 362] on button "button" at bounding box center [479, 371] width 19 height 19
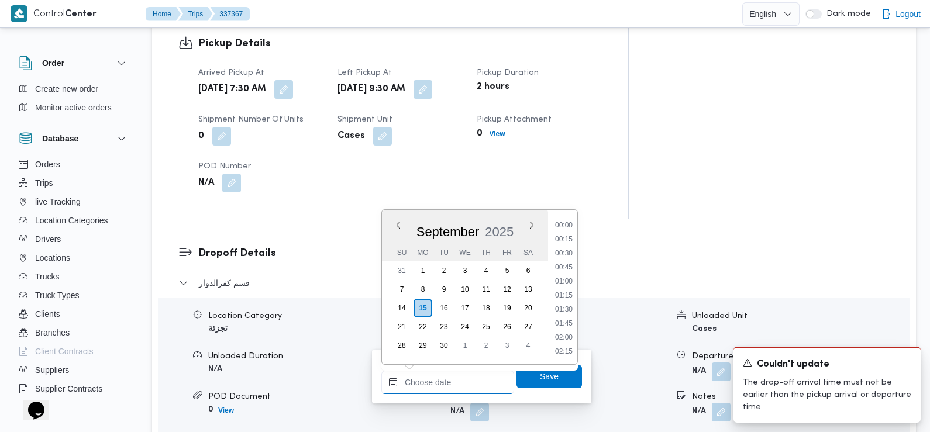
click at [437, 374] on input "Arrival Time" at bounding box center [447, 382] width 133 height 23
click at [566, 226] on li "09:30" at bounding box center [564, 227] width 27 height 12
type input "15/09/2025 09:30"
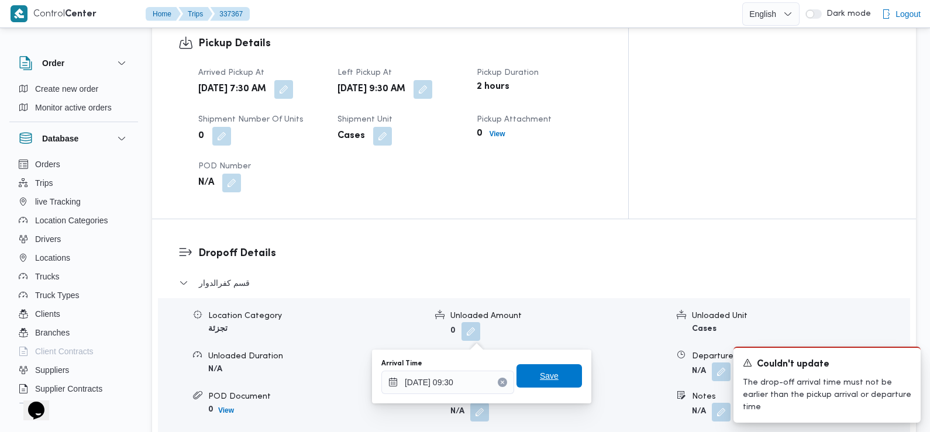
click at [544, 375] on span "Save" at bounding box center [549, 376] width 19 height 14
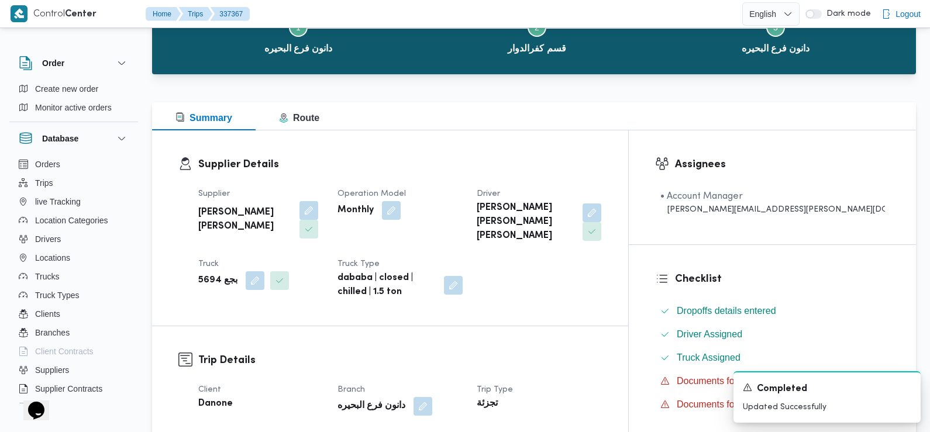
scroll to position [0, 0]
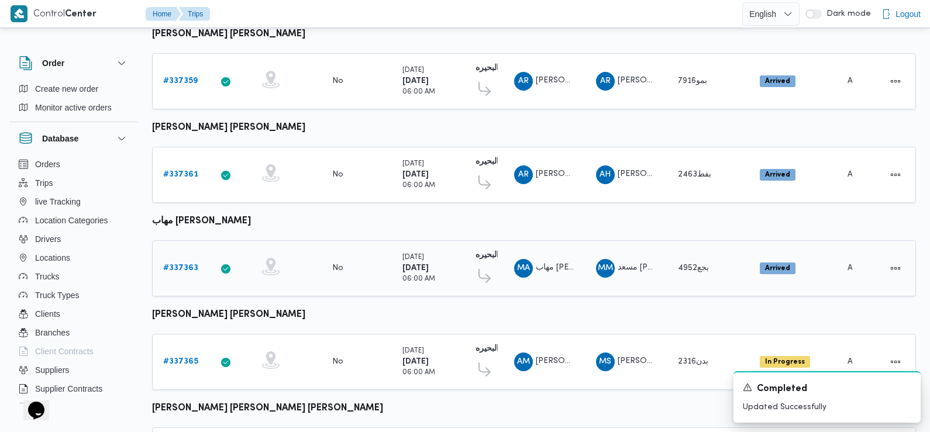
scroll to position [816, 0]
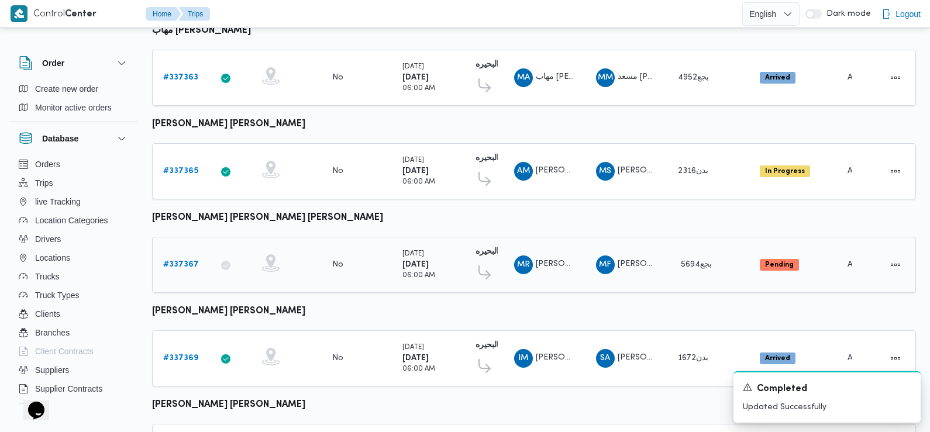
click at [180, 261] on b "# 337367" at bounding box center [181, 265] width 36 height 8
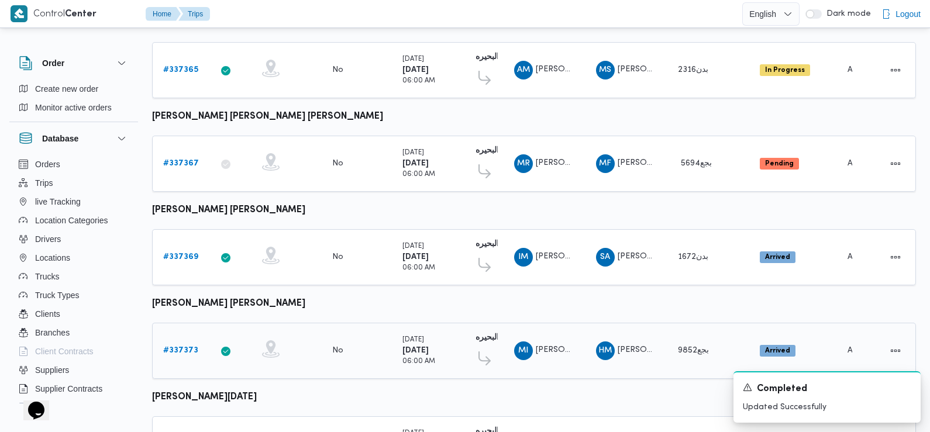
scroll to position [983, 0]
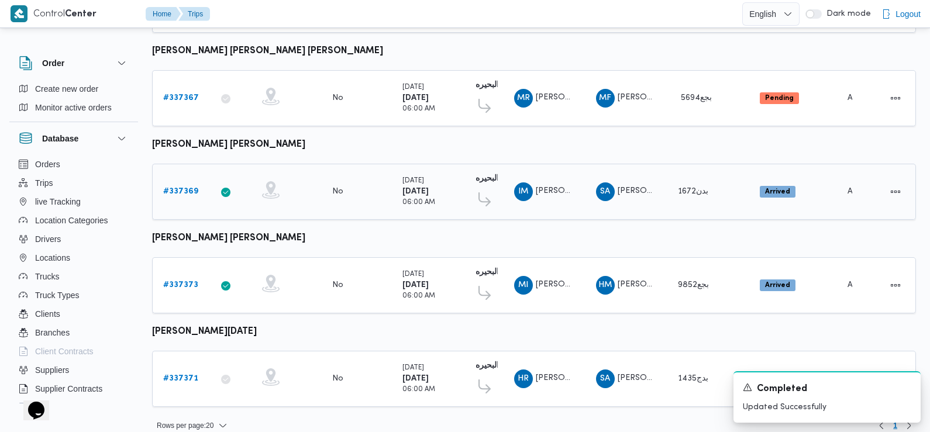
click at [183, 188] on b "# 337369" at bounding box center [180, 192] width 35 height 8
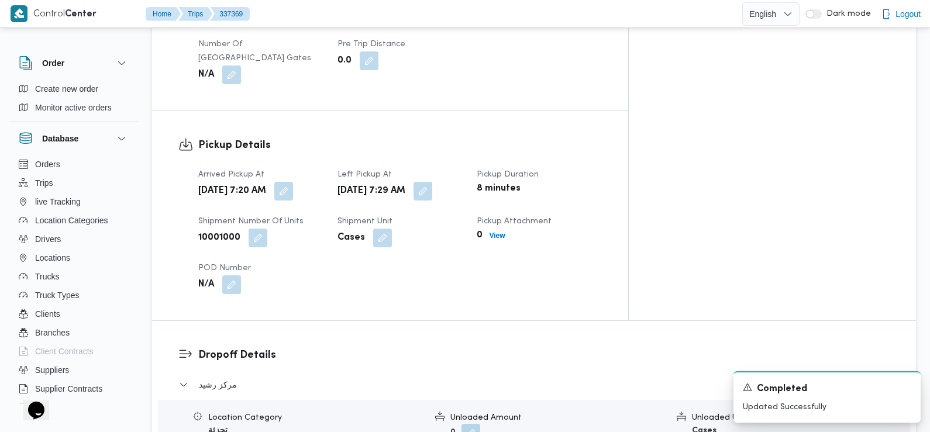
scroll to position [710, 0]
click at [432, 182] on button "button" at bounding box center [423, 191] width 19 height 19
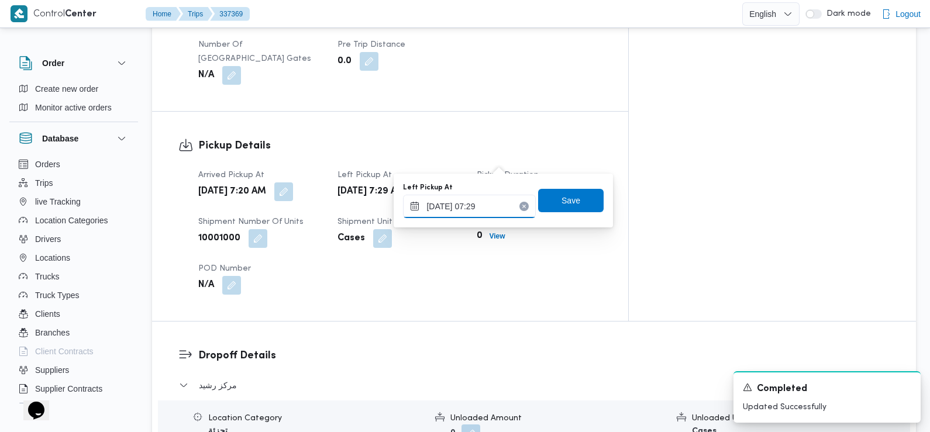
click at [472, 216] on input "15/09/2025 07:29" at bounding box center [469, 206] width 133 height 23
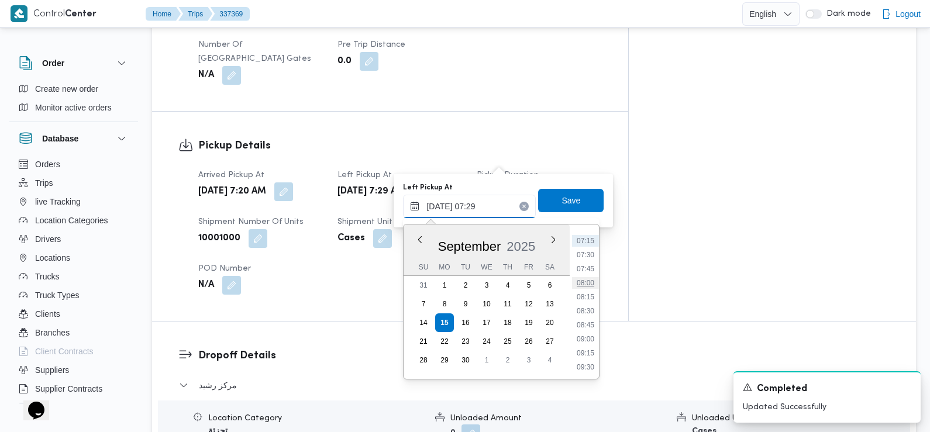
scroll to position [410, 0]
click at [587, 321] on li "08:45" at bounding box center [585, 321] width 27 height 12
type input "15/09/2025 08:45"
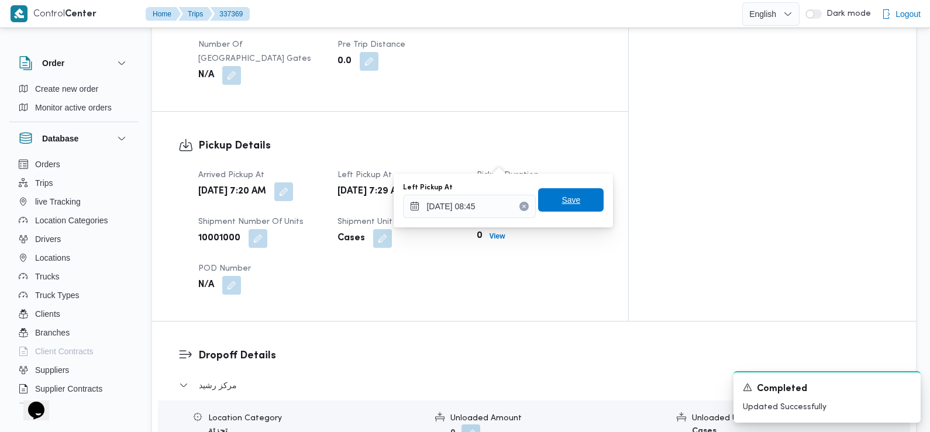
click at [568, 201] on span "Save" at bounding box center [571, 200] width 19 height 14
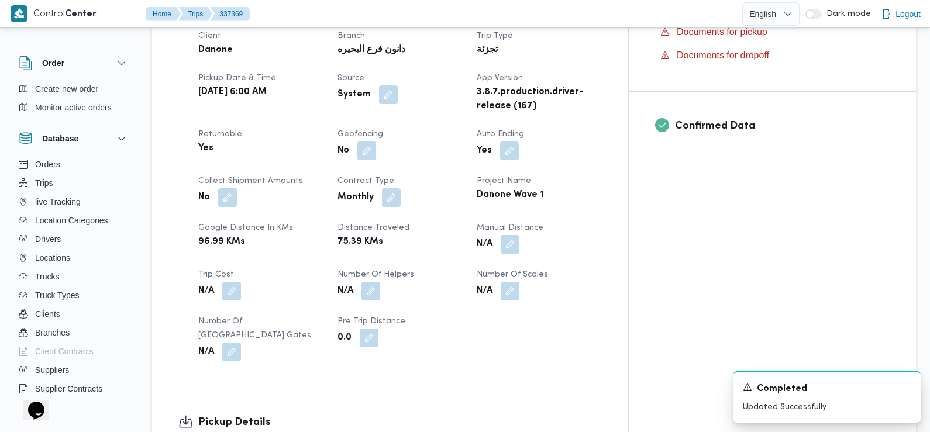
scroll to position [0, 0]
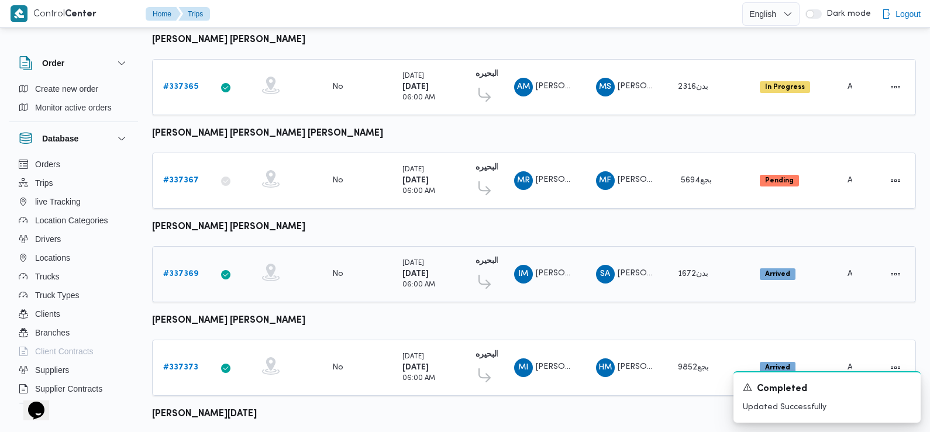
scroll to position [983, 0]
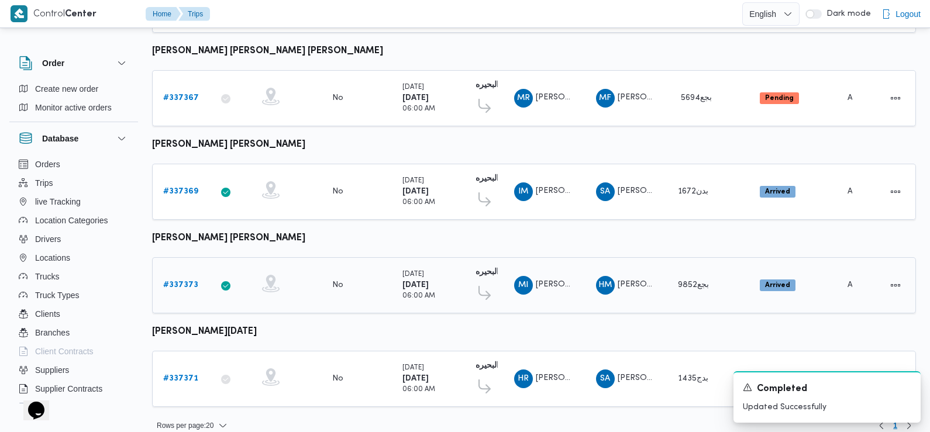
click at [190, 281] on b "# 337373" at bounding box center [180, 285] width 35 height 8
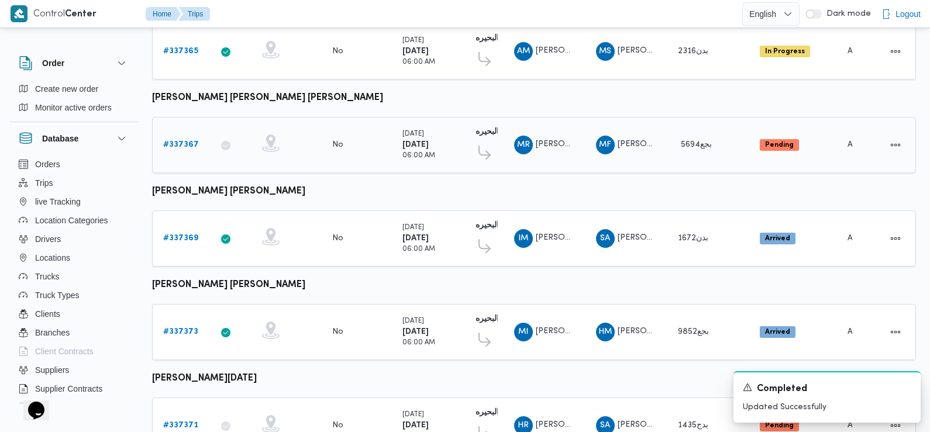
scroll to position [983, 0]
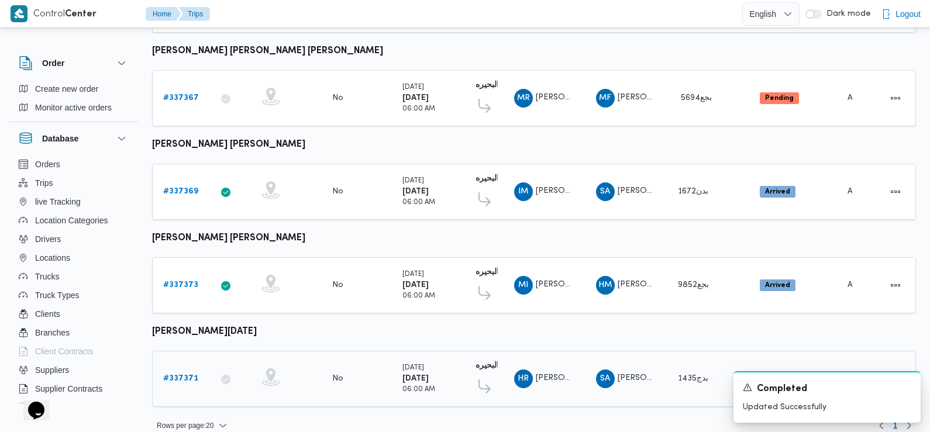
click at [183, 375] on b "# 337371" at bounding box center [180, 379] width 35 height 8
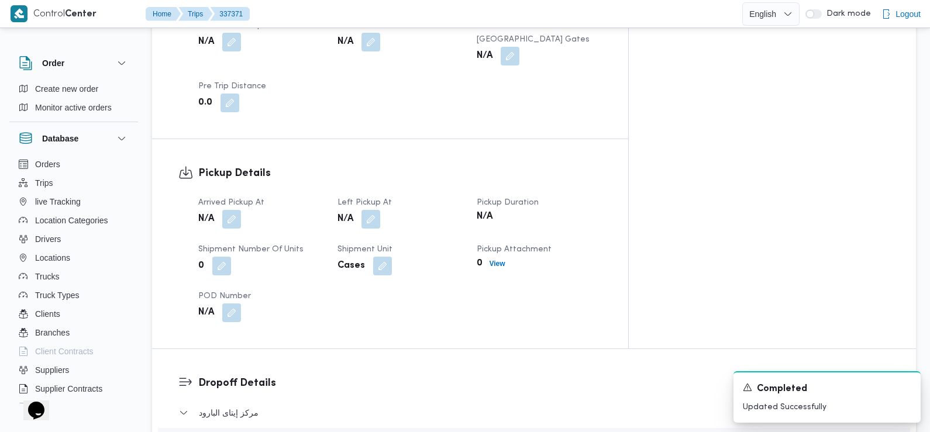
scroll to position [683, 0]
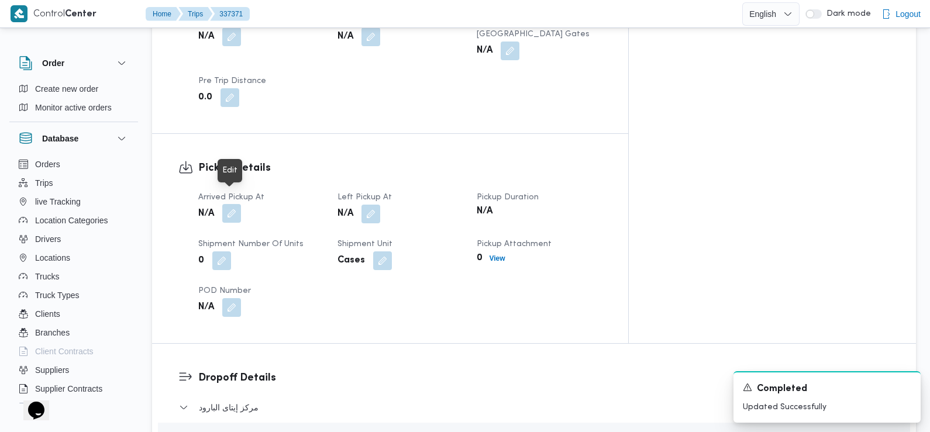
click at [233, 204] on button "button" at bounding box center [231, 213] width 19 height 19
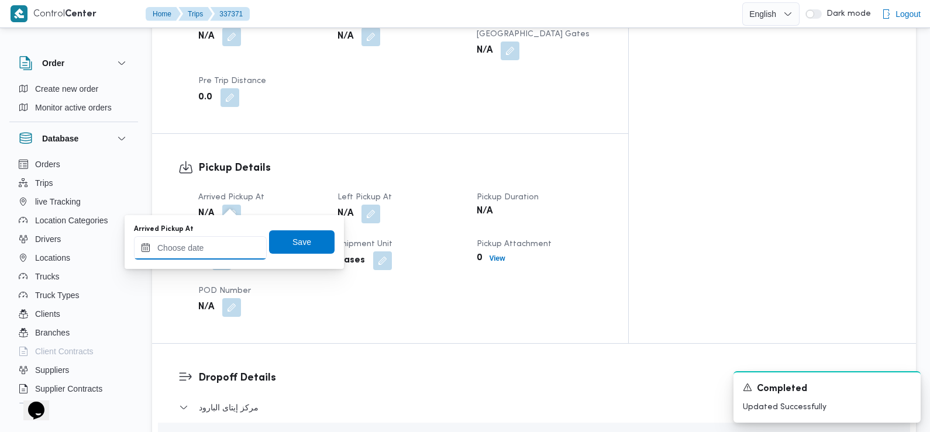
click at [223, 246] on input "Arrived Pickup At" at bounding box center [200, 247] width 133 height 23
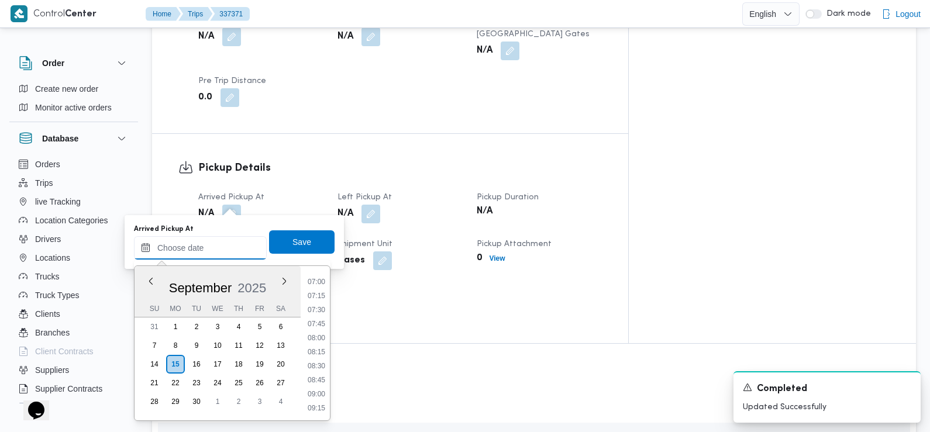
scroll to position [388, 0]
click at [322, 316] on li "07:30" at bounding box center [316, 315] width 27 height 12
type input "15/09/2025 07:30"
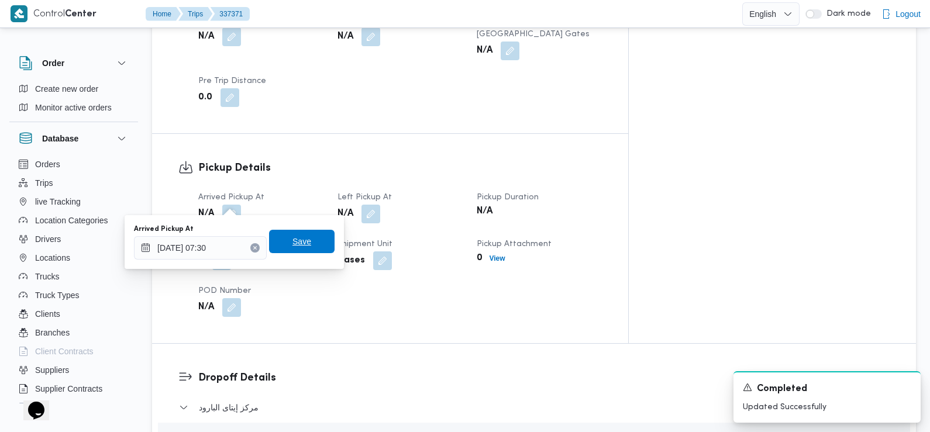
click at [301, 238] on span "Save" at bounding box center [302, 242] width 19 height 14
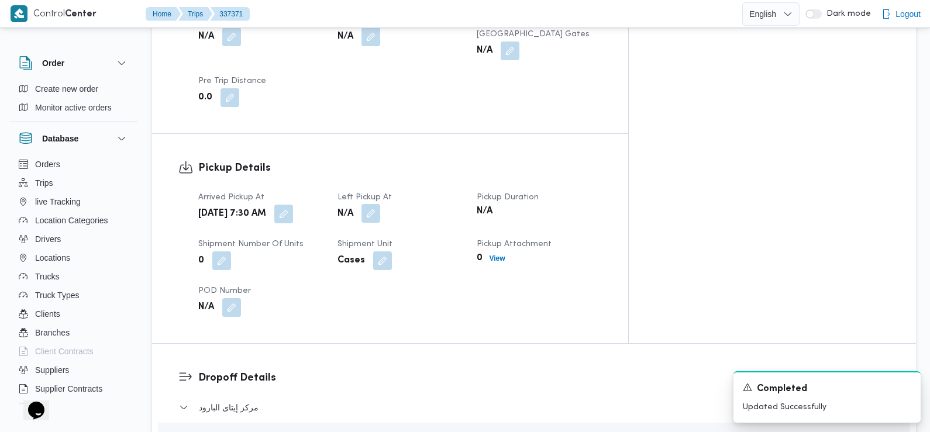
click at [380, 204] on button "button" at bounding box center [371, 213] width 19 height 19
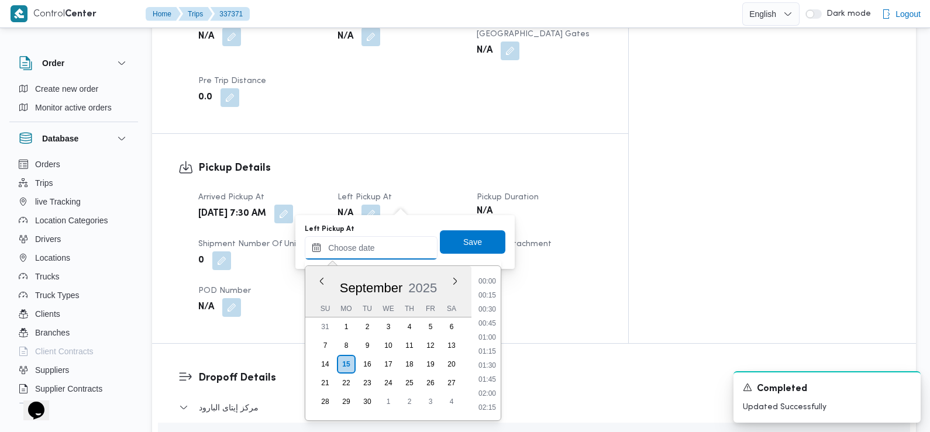
click at [394, 250] on input "Left Pickup At" at bounding box center [371, 247] width 133 height 23
click at [489, 291] on li "08:45" at bounding box center [487, 292] width 27 height 12
type input "15/09/2025 08:45"
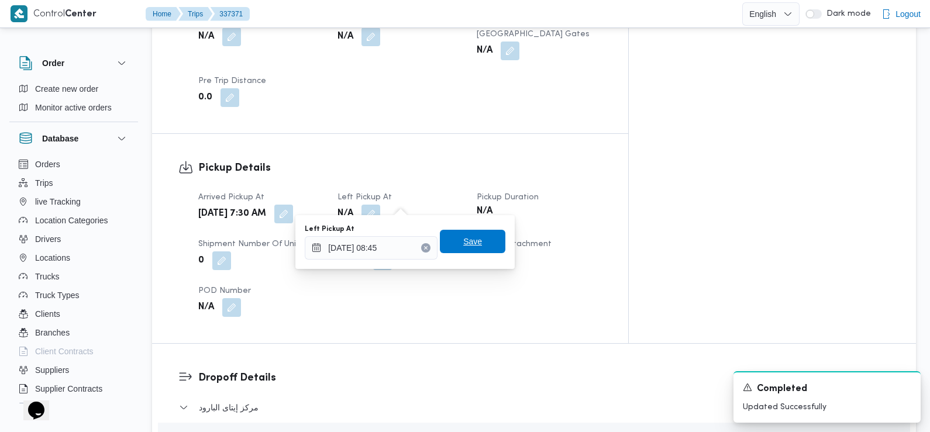
click at [482, 233] on span "Save" at bounding box center [473, 241] width 66 height 23
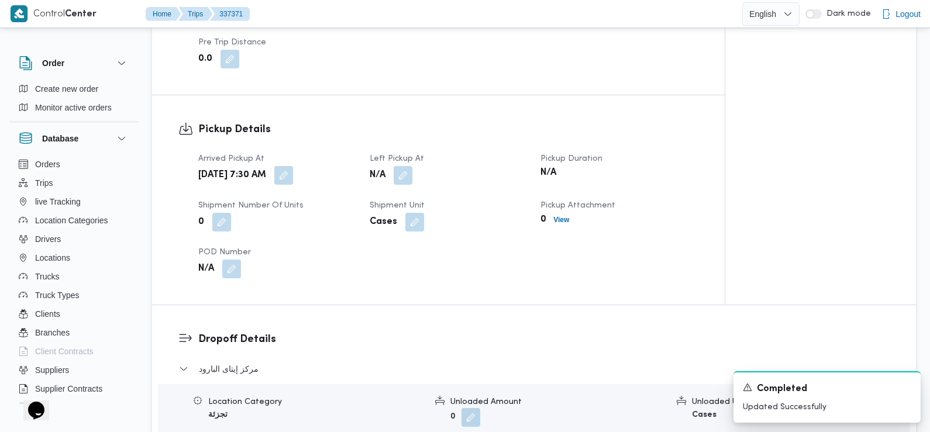
scroll to position [885, 0]
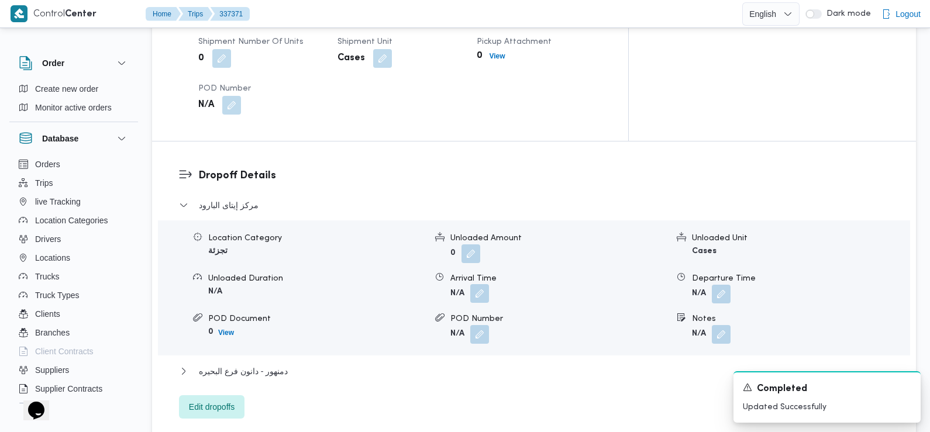
click at [482, 284] on button "button" at bounding box center [479, 293] width 19 height 19
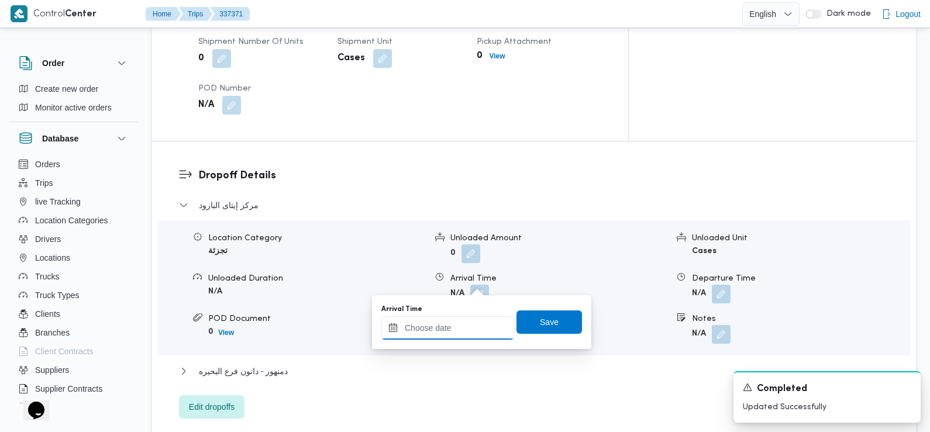
click at [464, 326] on input "Arrival Time" at bounding box center [447, 328] width 133 height 23
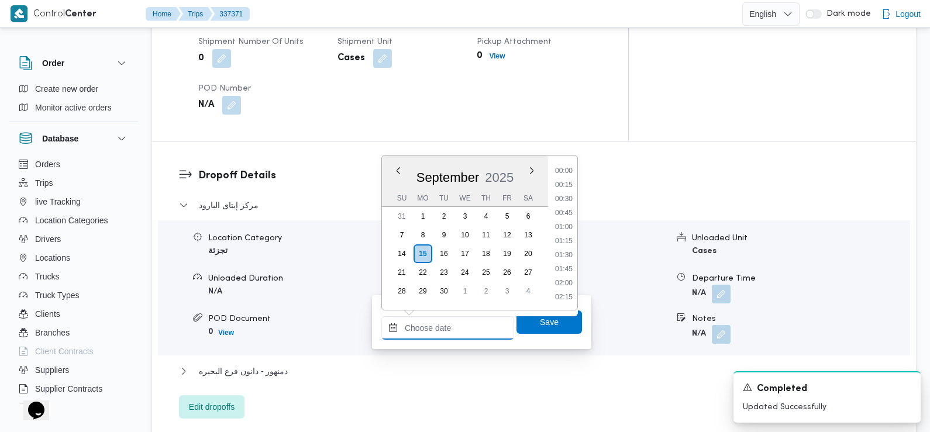
scroll to position [532, 0]
click at [565, 170] on li "09:30" at bounding box center [564, 172] width 27 height 12
type input "15/09/2025 09:30"
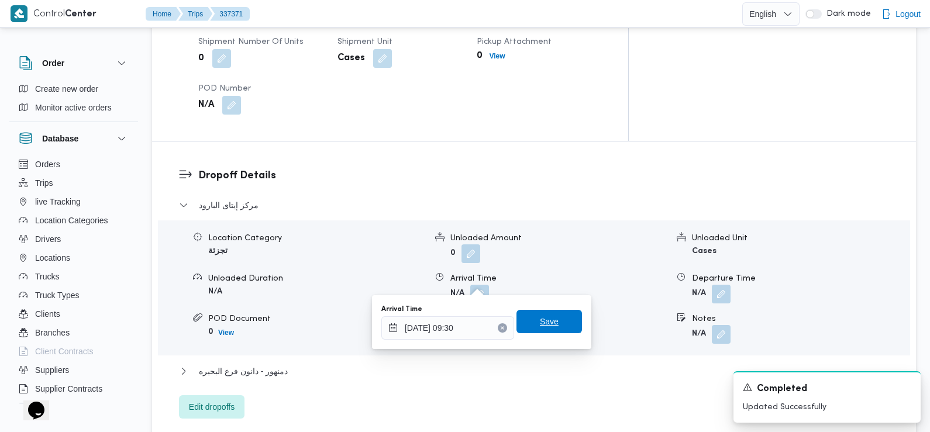
click at [551, 318] on span "Save" at bounding box center [550, 321] width 66 height 23
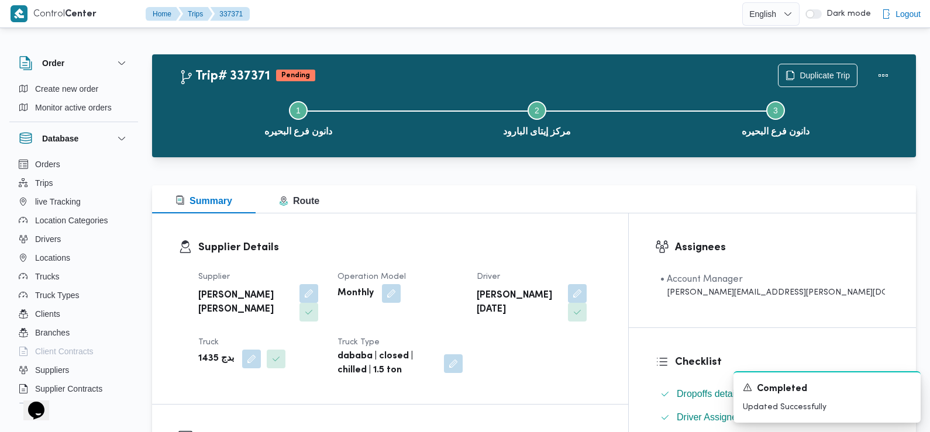
scroll to position [0, 0]
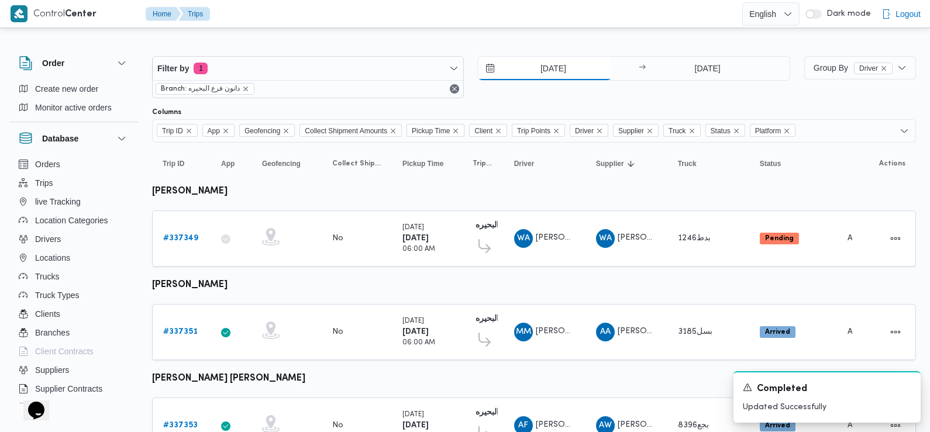
click at [552, 64] on input "15/9/2025" at bounding box center [545, 68] width 133 height 23
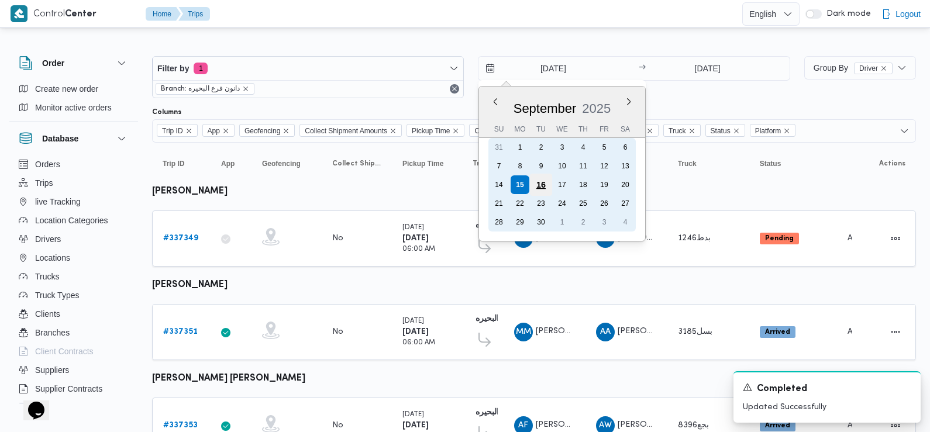
click at [539, 191] on div "16" at bounding box center [541, 185] width 22 height 22
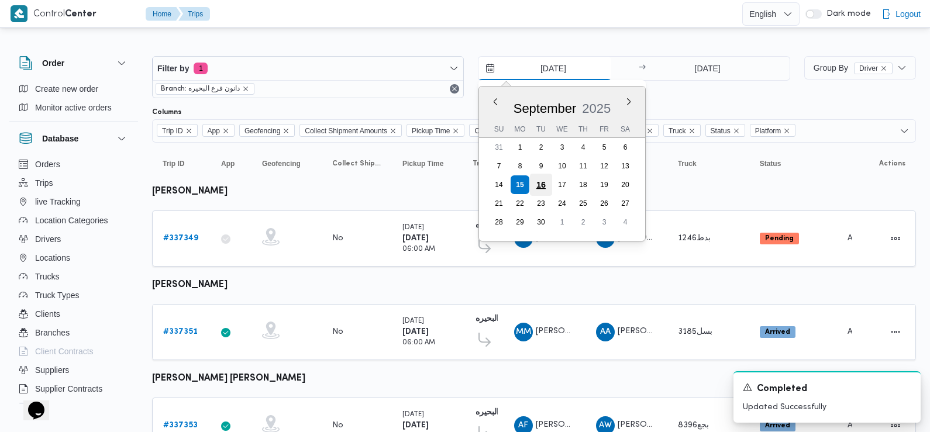
type input "16/9/2025"
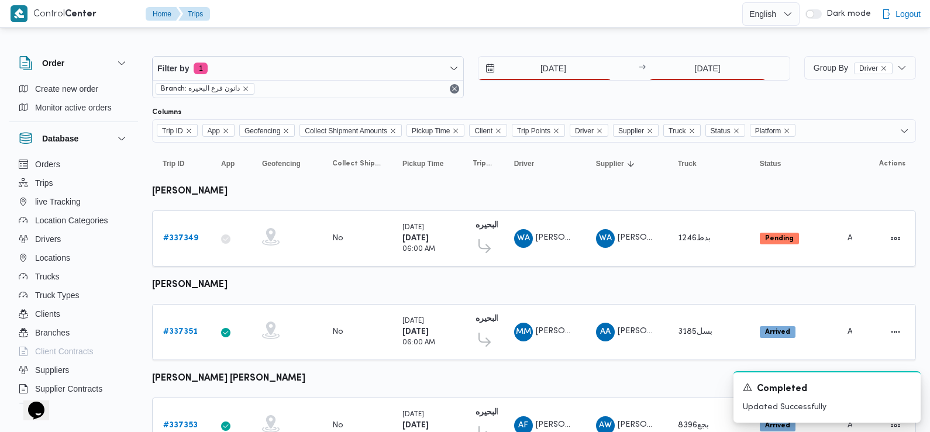
click at [699, 56] on div "16/9/2025 → 15/9/2025" at bounding box center [634, 68] width 312 height 25
click at [703, 66] on input "15/9/2025" at bounding box center [707, 68] width 116 height 23
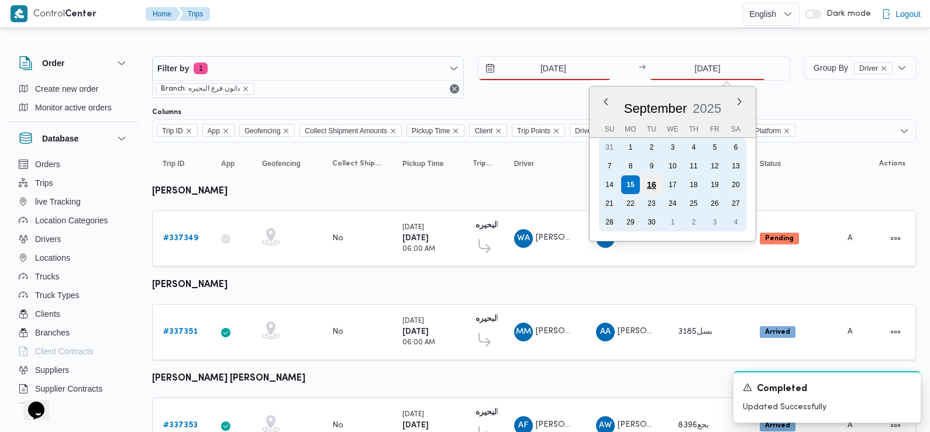
click at [648, 185] on div "16" at bounding box center [652, 185] width 22 height 22
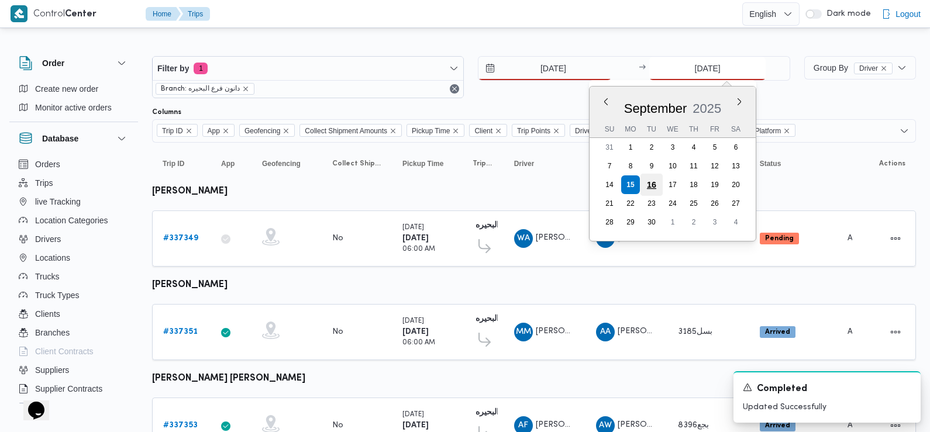
type input "16/9/2025"
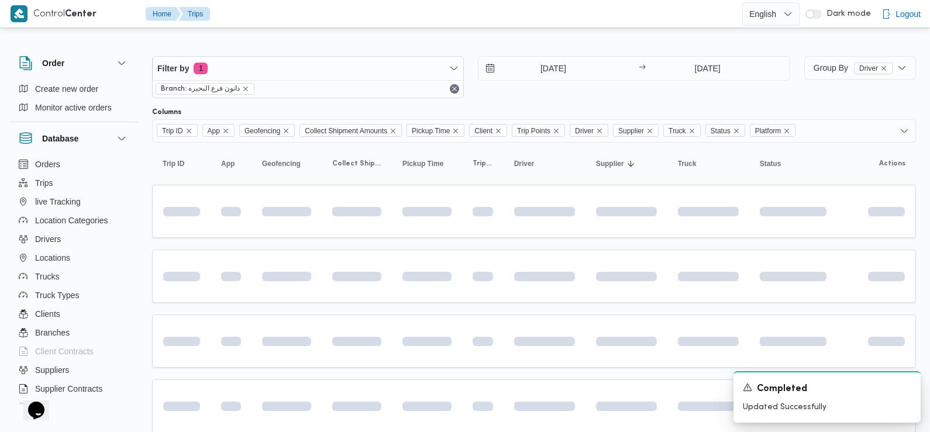
click at [583, 95] on div "16/9/2025 → 16/9/2025" at bounding box center [634, 77] width 312 height 42
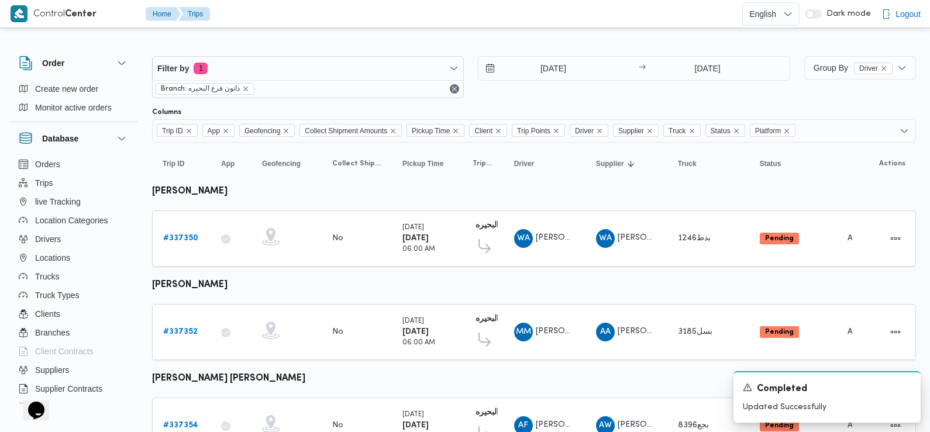
drag, startPoint x: 583, startPoint y: 95, endPoint x: 580, endPoint y: 90, distance: 6.5
click at [580, 90] on div "16/9/2025 → 16/9/2025" at bounding box center [634, 77] width 312 height 42
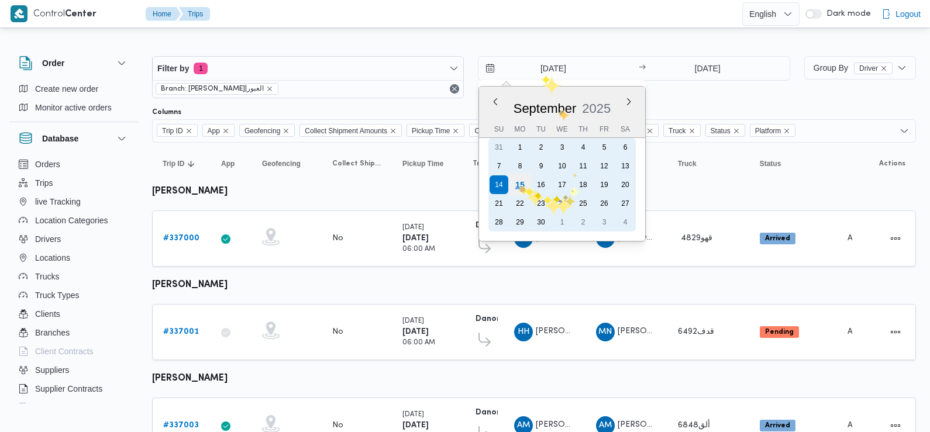
click at [518, 185] on div "15" at bounding box center [520, 185] width 22 height 22
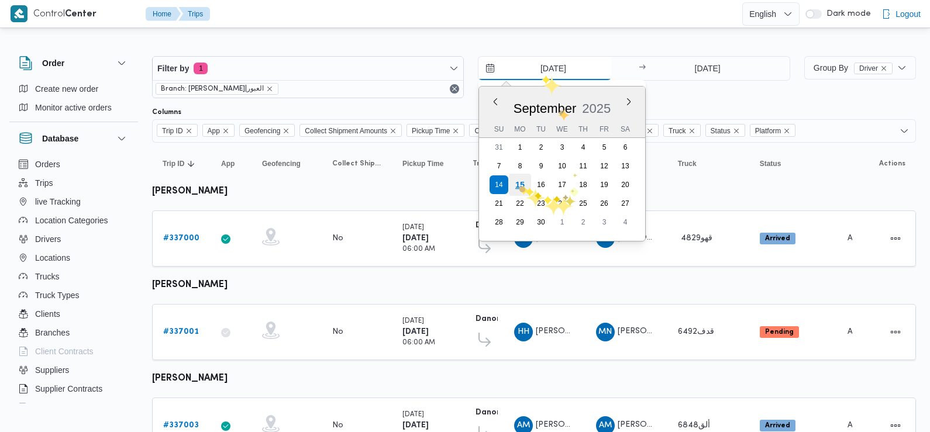
type input "[DATE]"
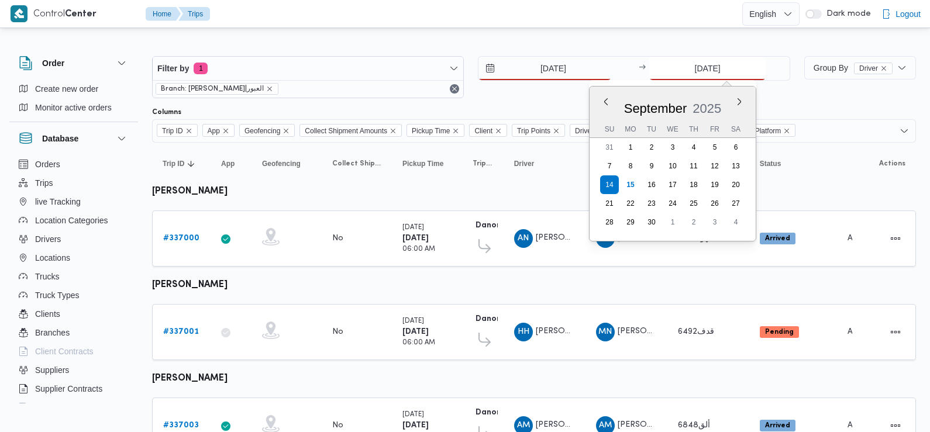
click at [681, 69] on input "14/9/2025" at bounding box center [707, 68] width 116 height 23
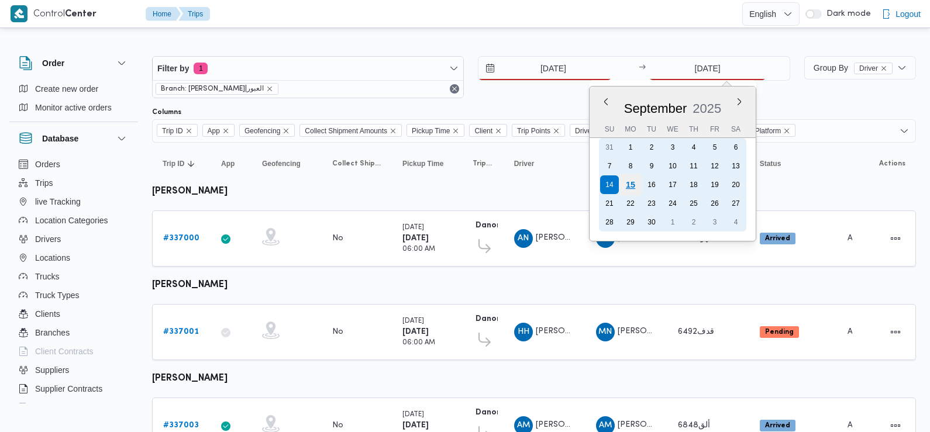
click at [631, 183] on div "15" at bounding box center [631, 185] width 22 height 22
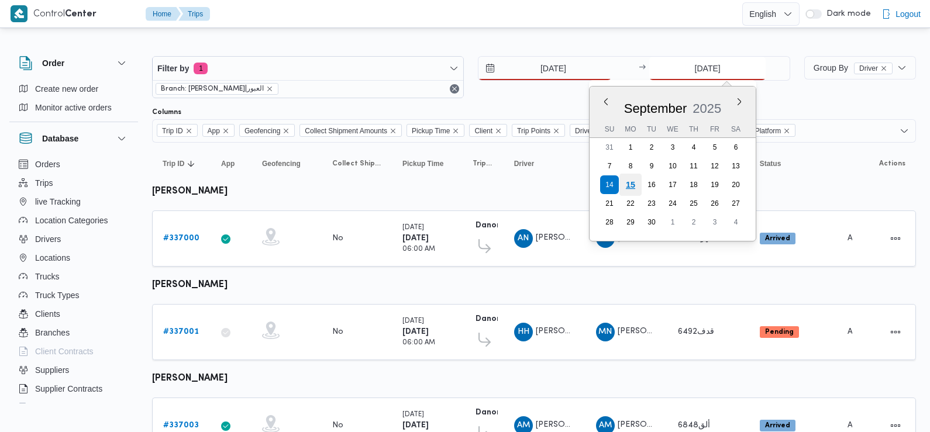
type input "[DATE]"
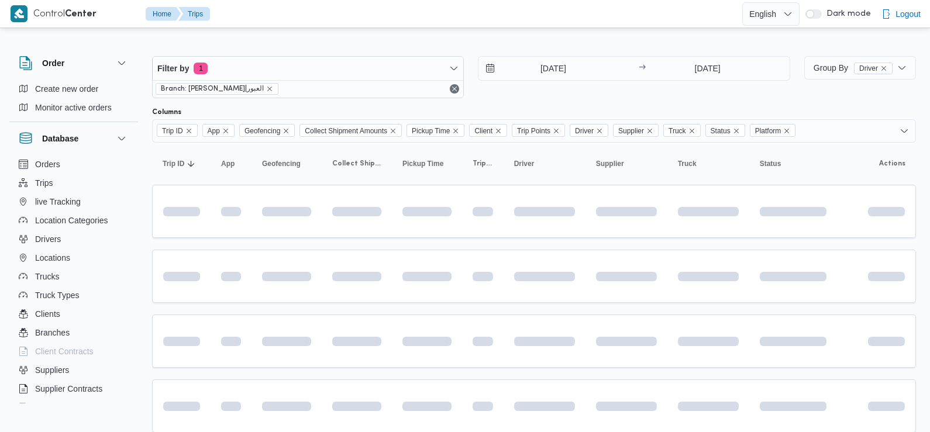
click at [555, 99] on div "Filter by 1 Branch: دانون|العبور 15/9/2025 → 15/9/2025" at bounding box center [471, 77] width 652 height 56
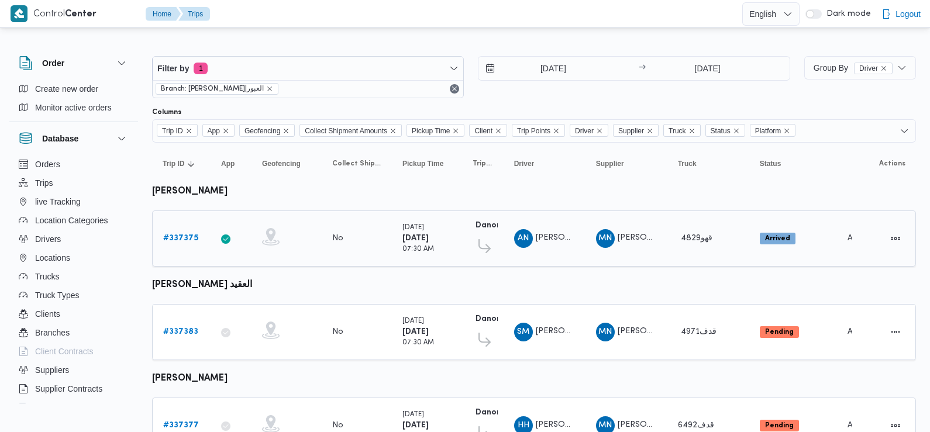
click at [191, 239] on b "# 337375" at bounding box center [180, 239] width 35 height 8
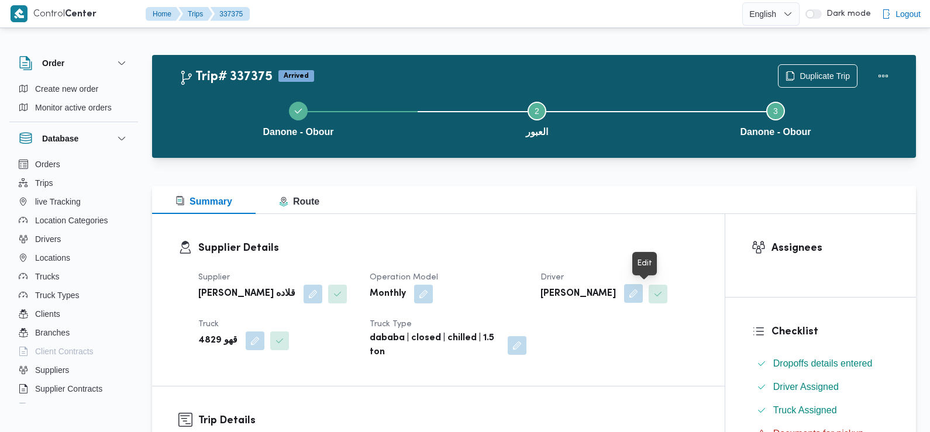
click at [643, 295] on button "button" at bounding box center [633, 293] width 19 height 19
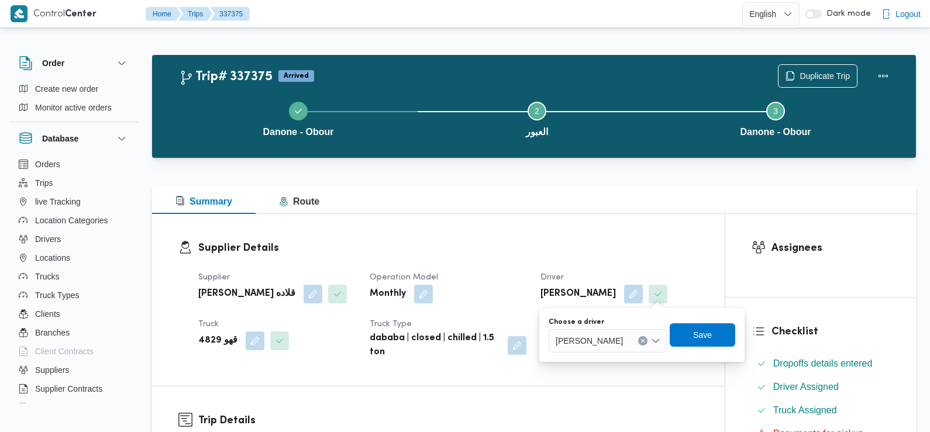
click at [623, 347] on span "عماد نجيب عبدالظاهر جاويش" at bounding box center [589, 340] width 67 height 13
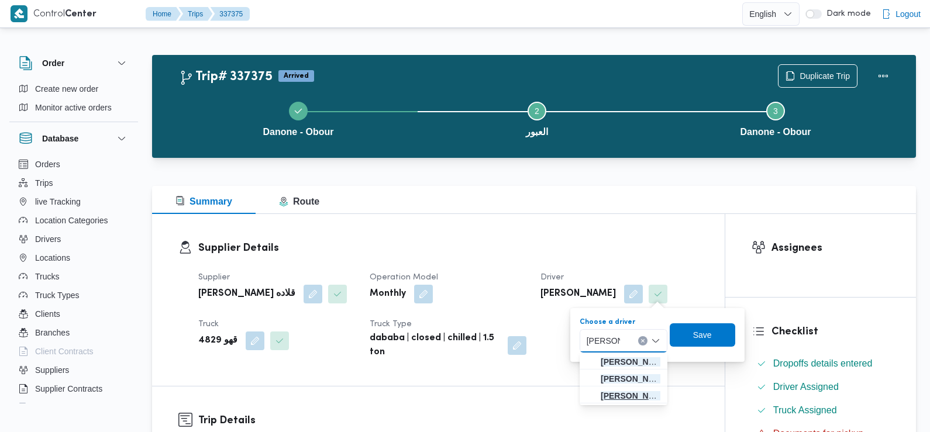
type input "محمد عيد"
click at [631, 395] on span "محمد عيد عبدالنبي عيد" at bounding box center [631, 396] width 60 height 14
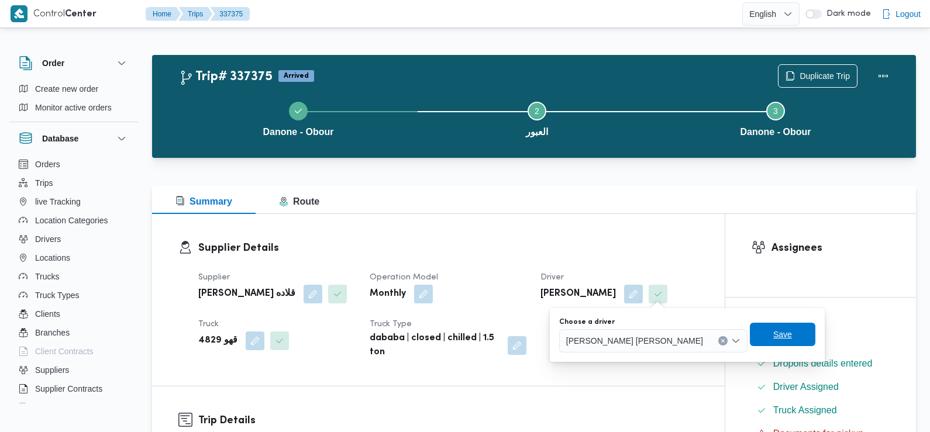
click at [773, 332] on span "Save" at bounding box center [782, 335] width 19 height 14
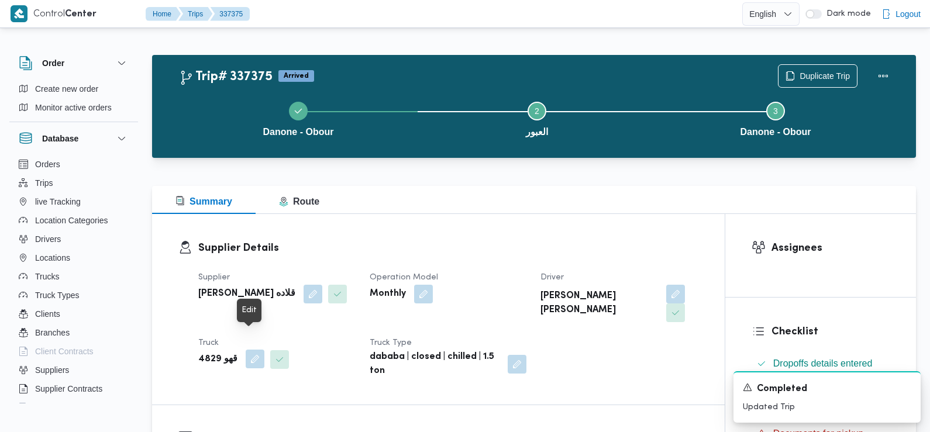
click at [252, 350] on button "button" at bounding box center [255, 359] width 19 height 19
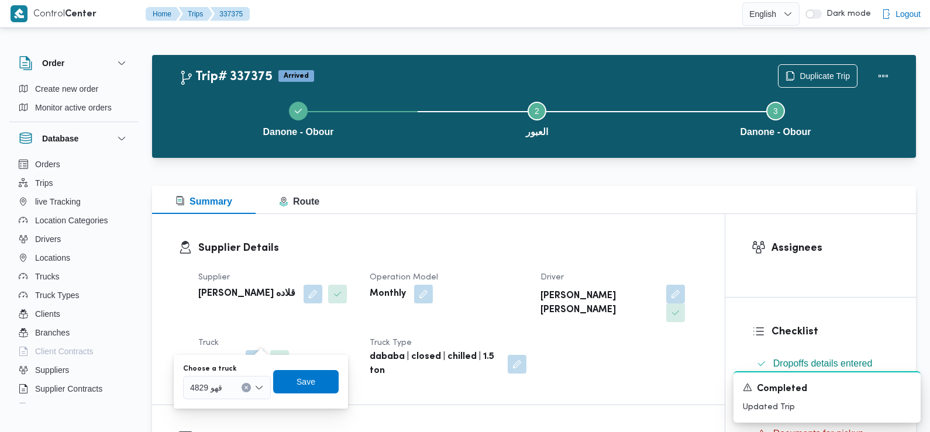
click at [212, 388] on span "4829 قهو" at bounding box center [206, 387] width 32 height 13
type input "197"
click at [231, 371] on span "قيب 197 5 | null" at bounding box center [234, 367] width 60 height 14
click at [302, 381] on span "Save" at bounding box center [314, 381] width 66 height 23
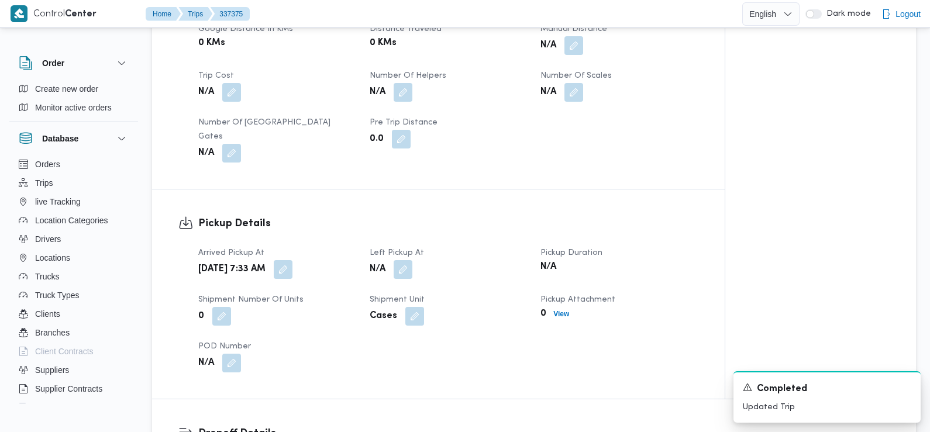
scroll to position [636, 0]
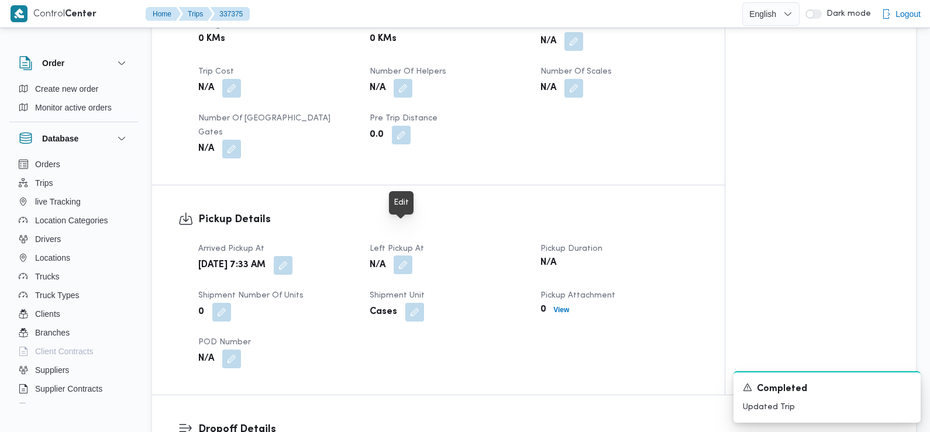
click at [404, 256] on button "button" at bounding box center [403, 265] width 19 height 19
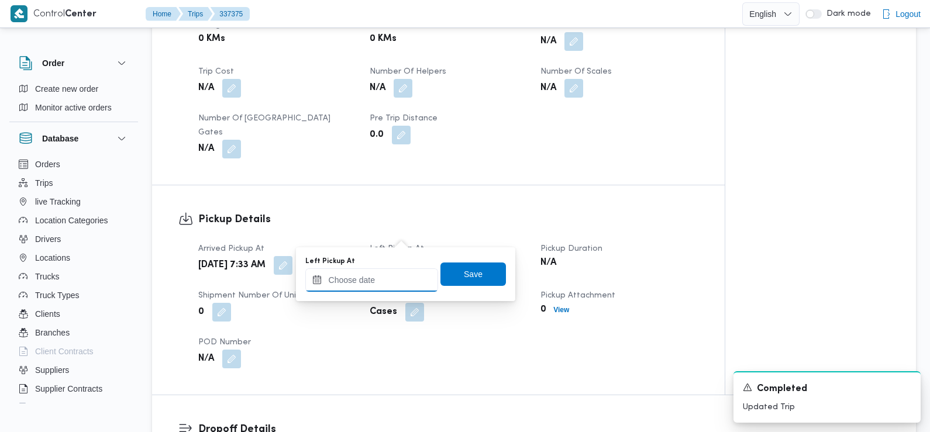
click at [403, 290] on input "Left Pickup At" at bounding box center [371, 280] width 133 height 23
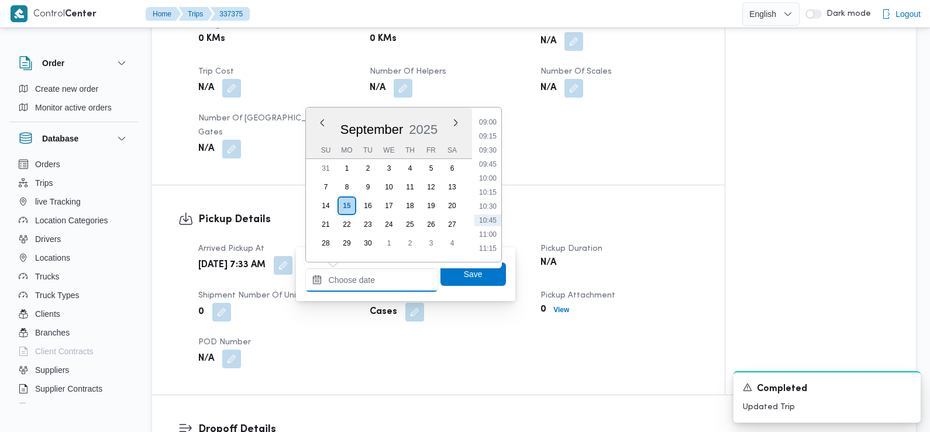
scroll to position [490, 0]
click at [487, 128] on li "08:45" at bounding box center [487, 125] width 27 height 12
type input "[DATE] 08:45"
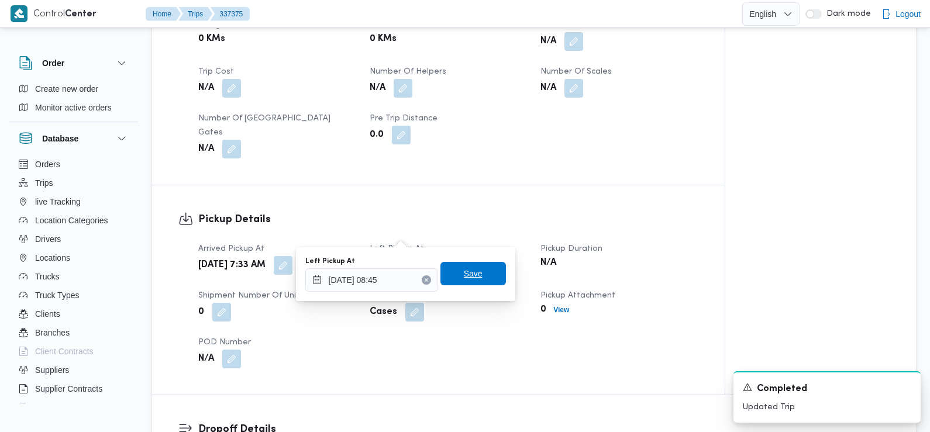
click at [477, 275] on span "Save" at bounding box center [474, 273] width 66 height 23
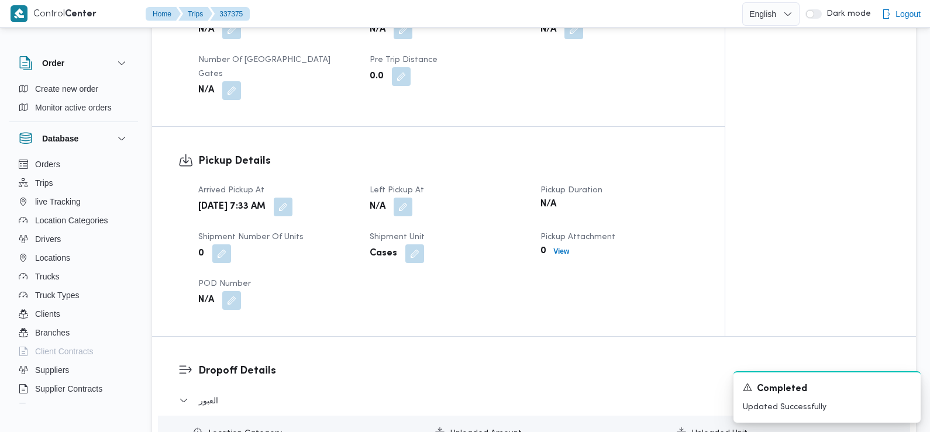
scroll to position [936, 0]
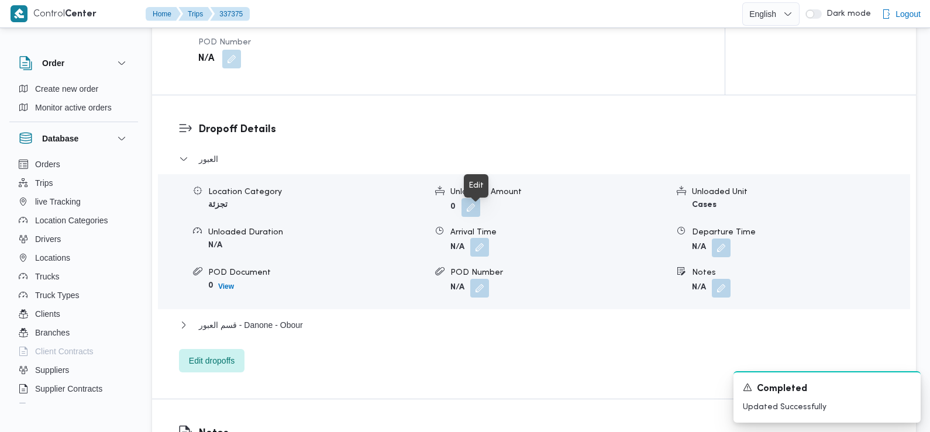
click at [480, 238] on button "button" at bounding box center [479, 247] width 19 height 19
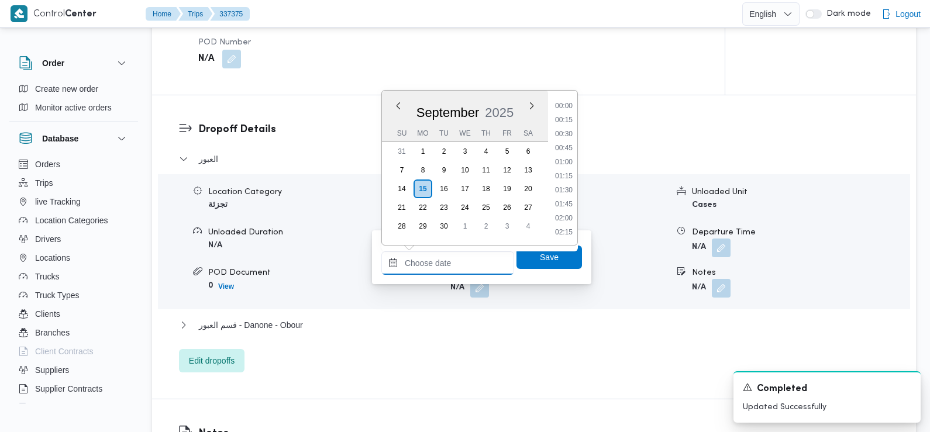
click at [458, 269] on input "Arrival Time" at bounding box center [447, 263] width 133 height 23
click at [570, 118] on li "09:45" at bounding box center [564, 121] width 27 height 12
type input "15/09/2025 09:45"
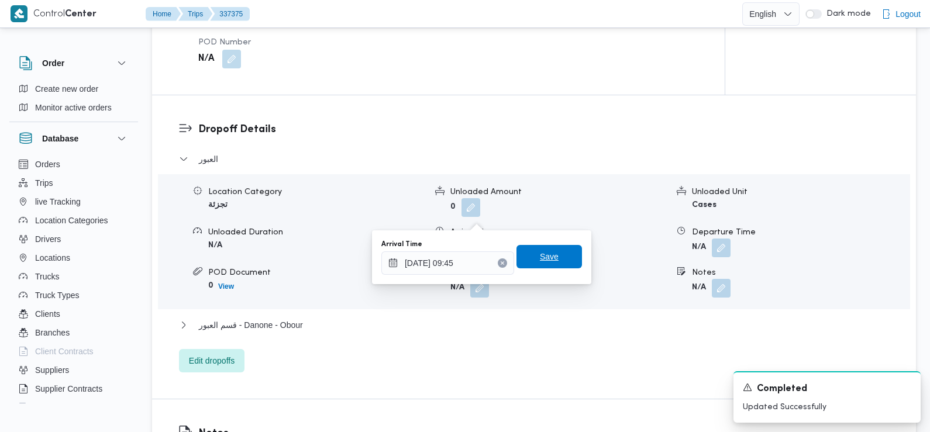
click at [540, 252] on span "Save" at bounding box center [549, 257] width 19 height 14
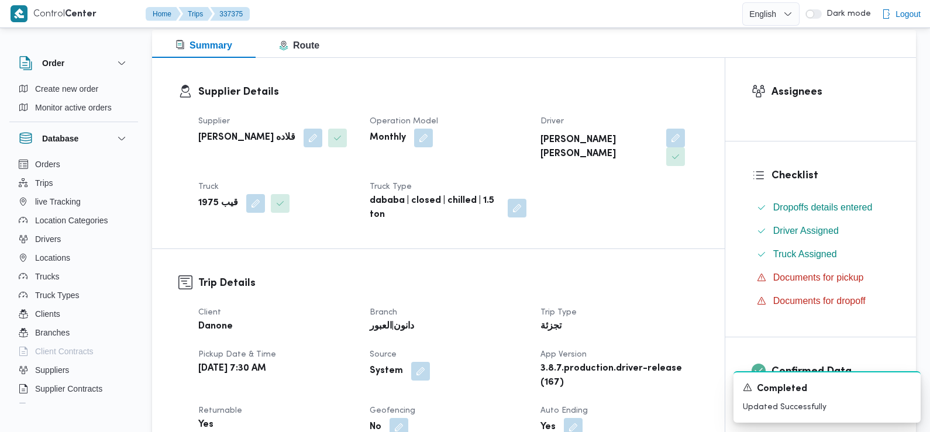
scroll to position [0, 0]
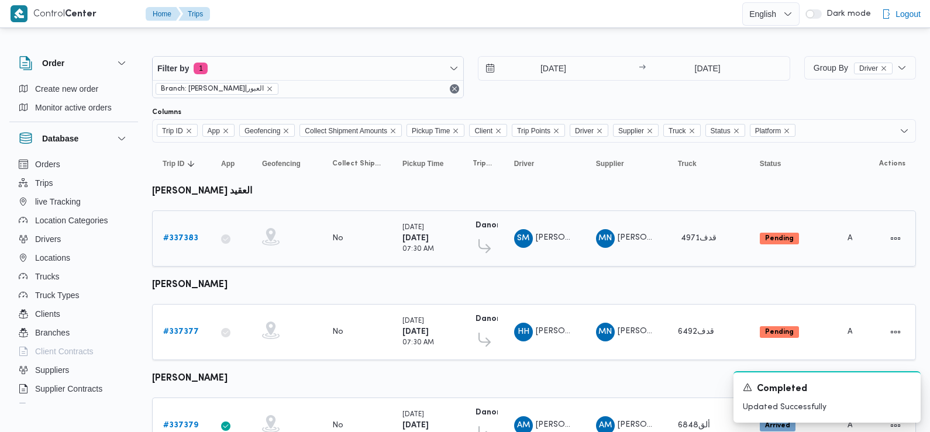
click at [184, 235] on b "# 337383" at bounding box center [180, 239] width 35 height 8
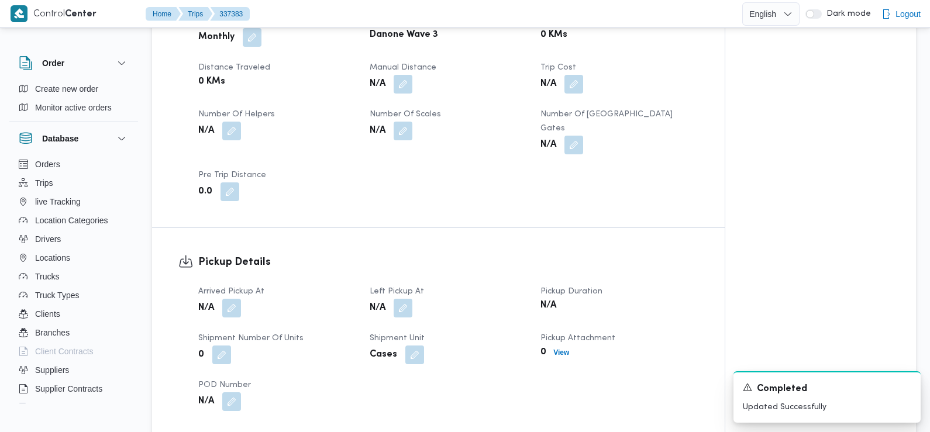
scroll to position [573, 0]
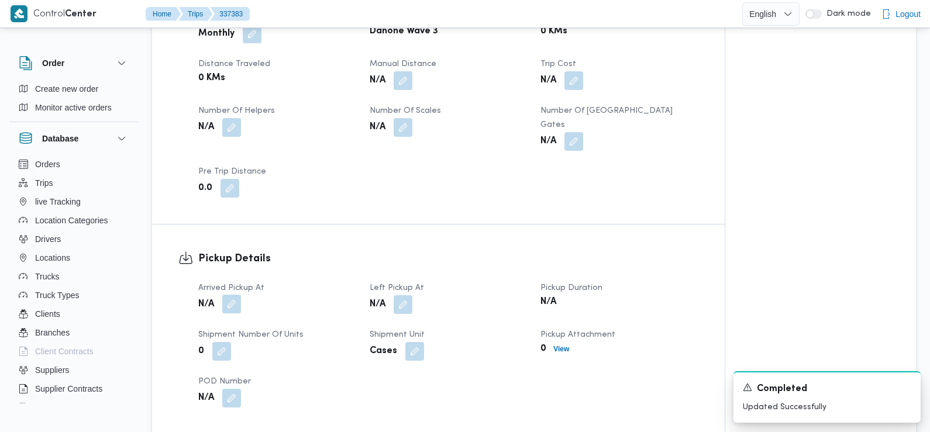
click at [223, 295] on button "button" at bounding box center [231, 304] width 19 height 19
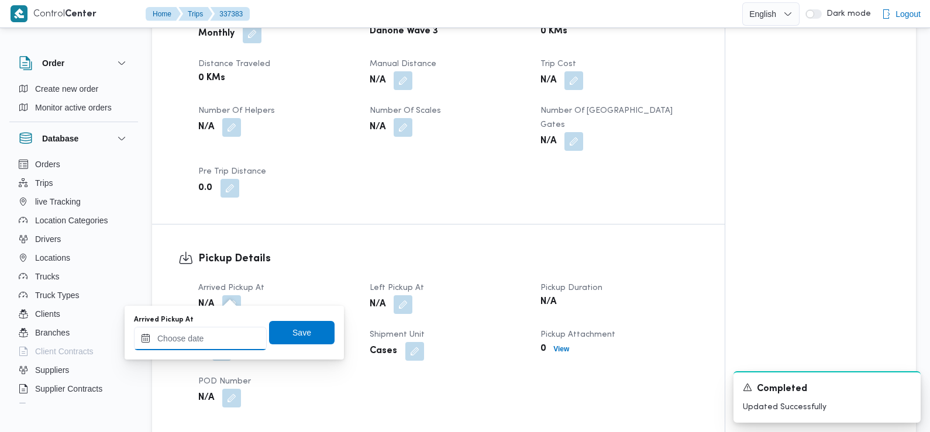
click at [224, 338] on input "Arrived Pickup At" at bounding box center [200, 338] width 133 height 23
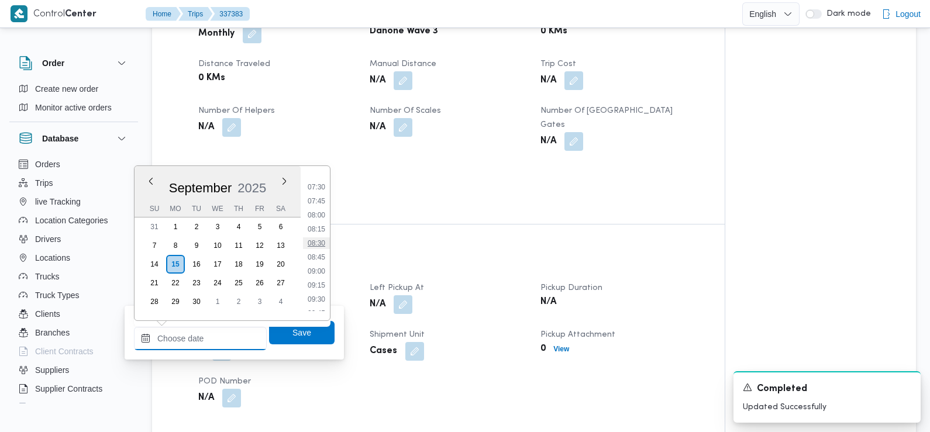
scroll to position [408, 0]
click at [321, 195] on li "07:30" at bounding box center [316, 195] width 27 height 12
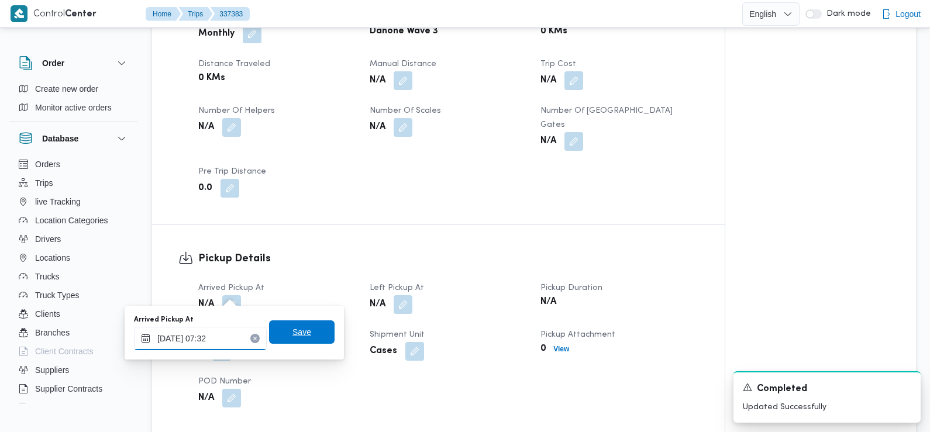
type input "15/09/2025 07:32"
click at [293, 333] on span "Save" at bounding box center [302, 332] width 19 height 14
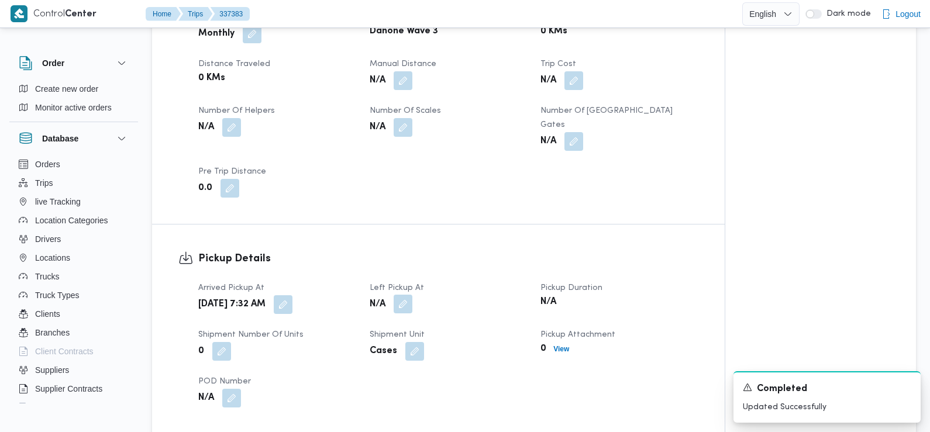
click at [399, 295] on button "button" at bounding box center [403, 304] width 19 height 19
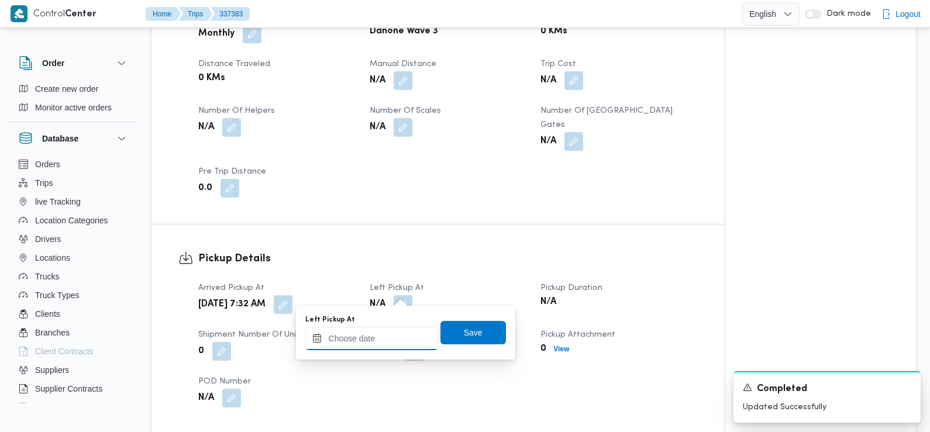
click at [396, 335] on input "Left Pickup At" at bounding box center [371, 338] width 133 height 23
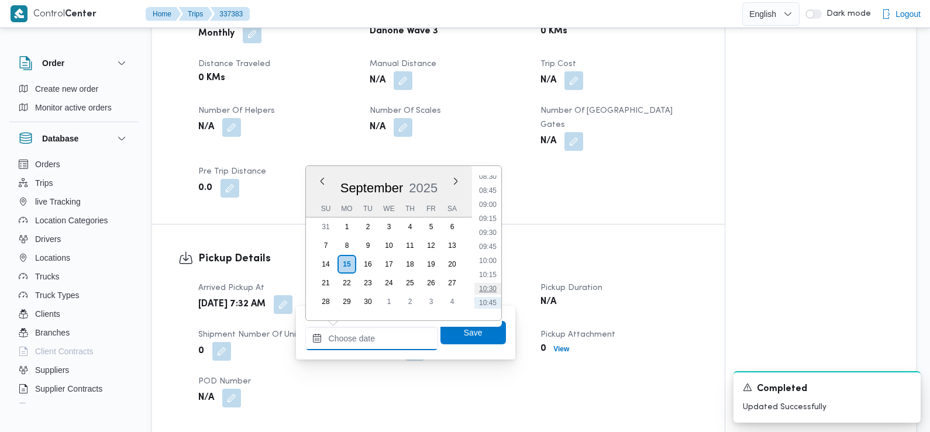
scroll to position [482, 0]
click at [491, 191] on li "08:45" at bounding box center [487, 191] width 27 height 12
type input "[DATE] 08:45"
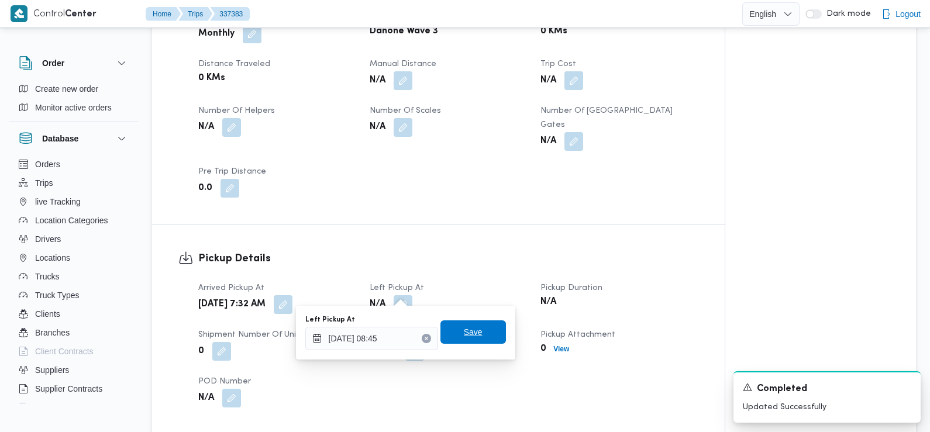
click at [476, 328] on span "Save" at bounding box center [474, 332] width 66 height 23
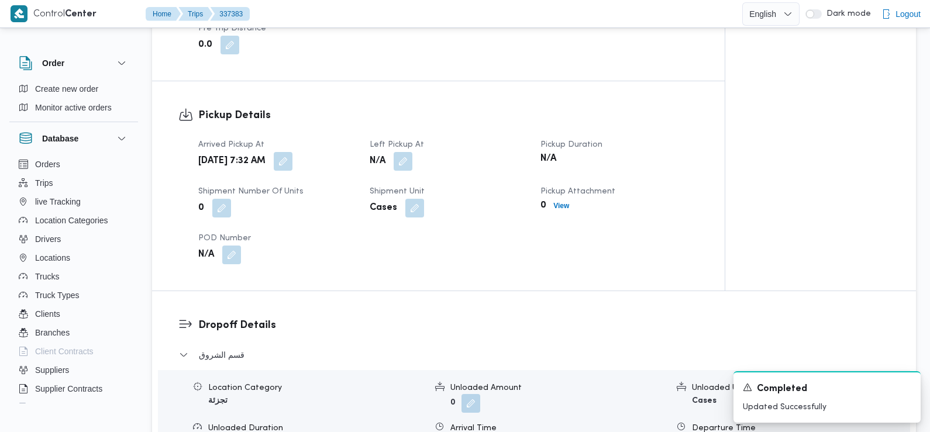
scroll to position [765, 0]
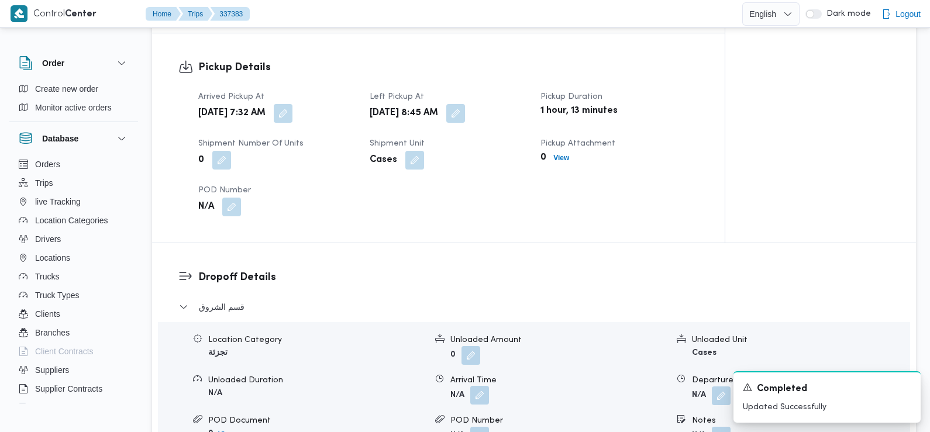
click at [478, 386] on button "button" at bounding box center [479, 395] width 19 height 19
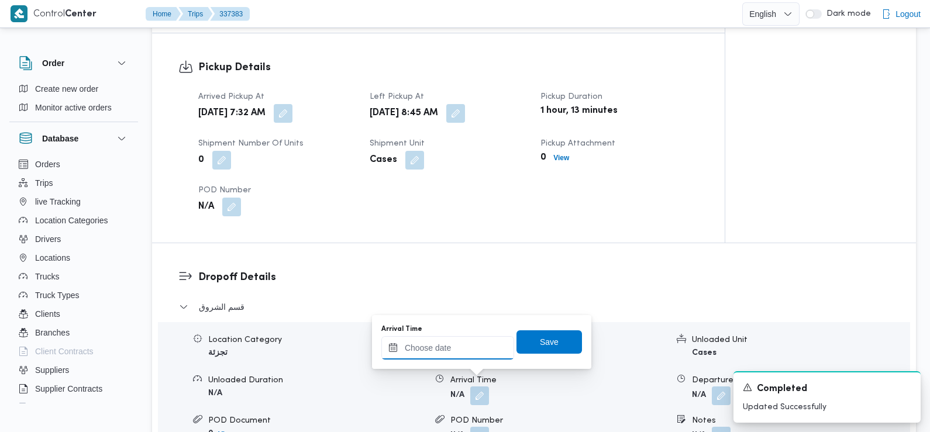
click at [473, 352] on input "Arrival Time" at bounding box center [447, 347] width 133 height 23
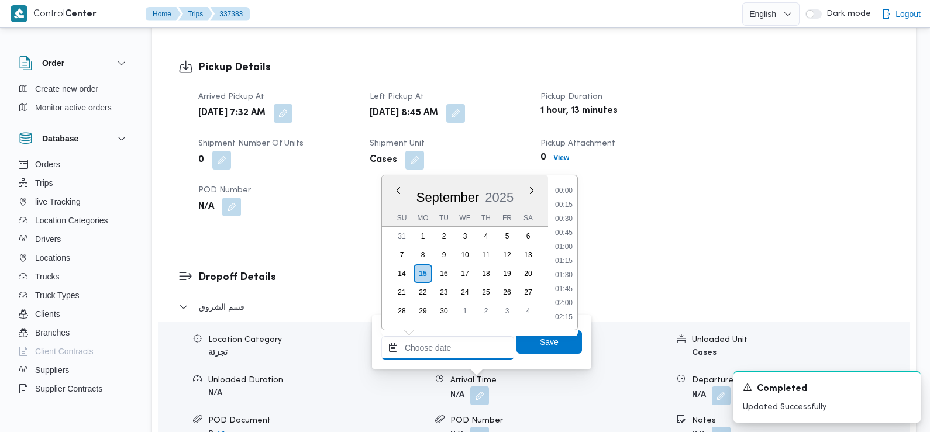
scroll to position [532, 0]
click at [571, 195] on li "09:30" at bounding box center [564, 192] width 27 height 12
type input "[DATE] 09:30"
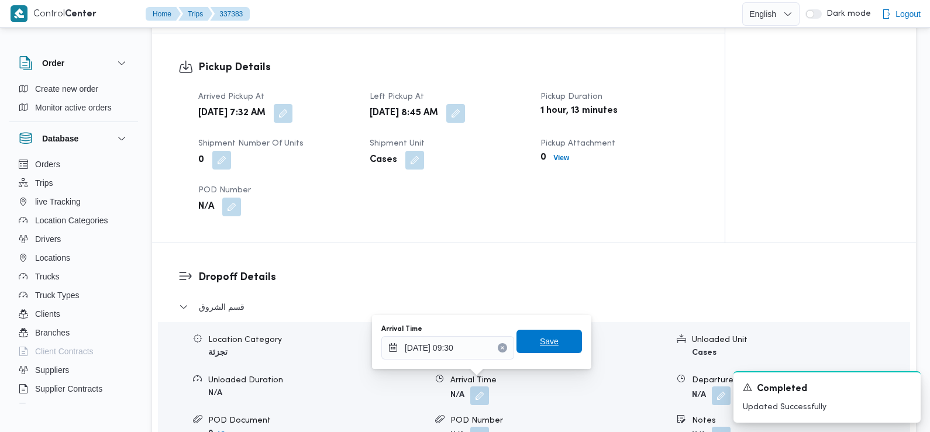
click at [552, 337] on span "Save" at bounding box center [550, 341] width 66 height 23
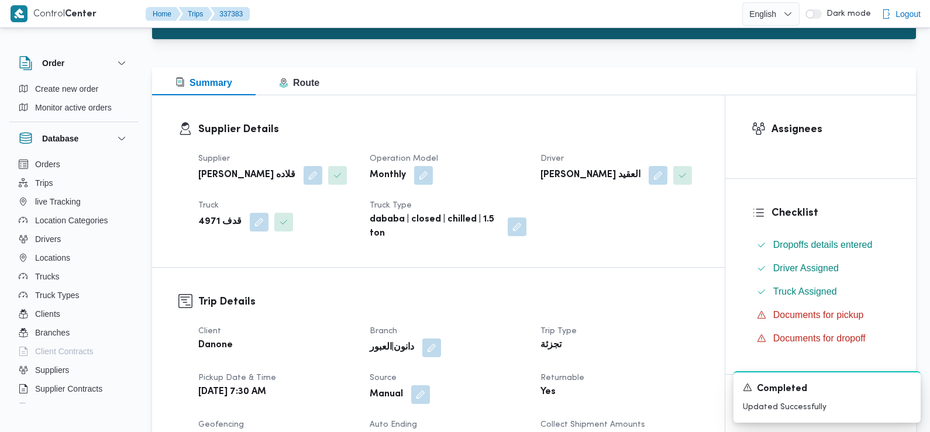
scroll to position [0, 0]
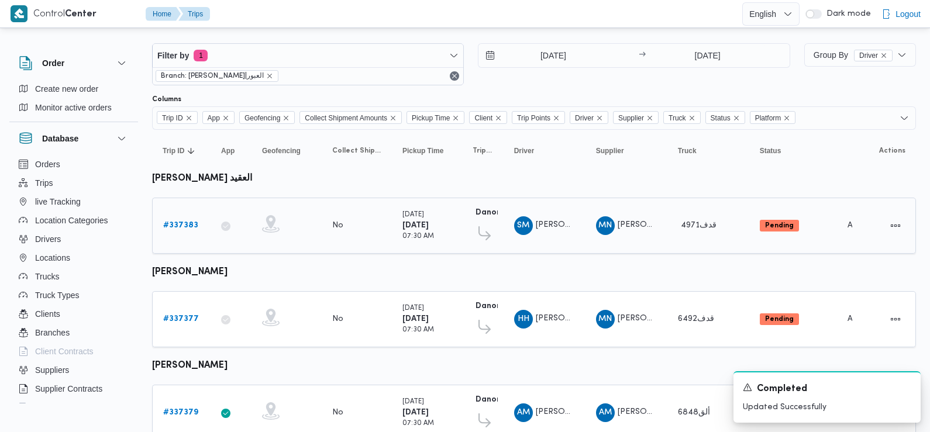
scroll to position [43, 0]
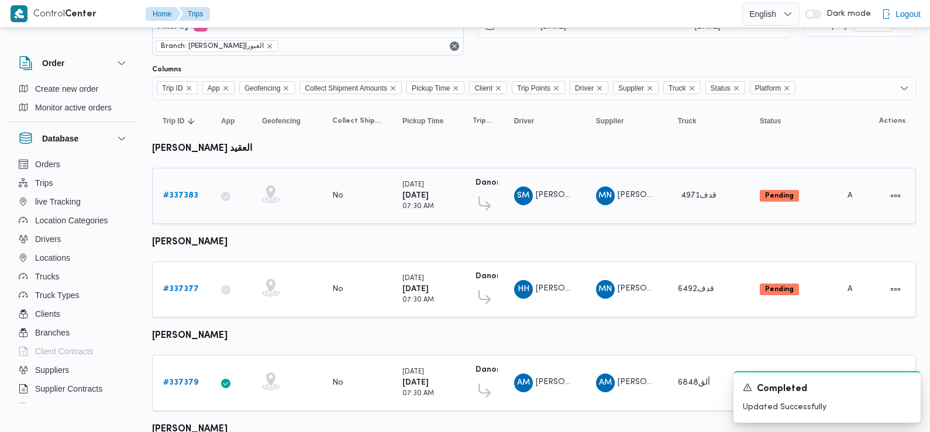
click at [181, 189] on link "# 337383" at bounding box center [180, 196] width 35 height 14
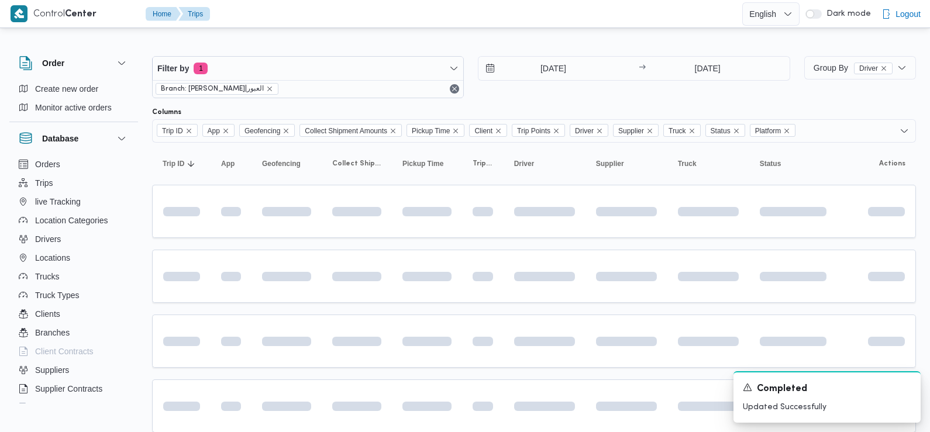
scroll to position [43, 0]
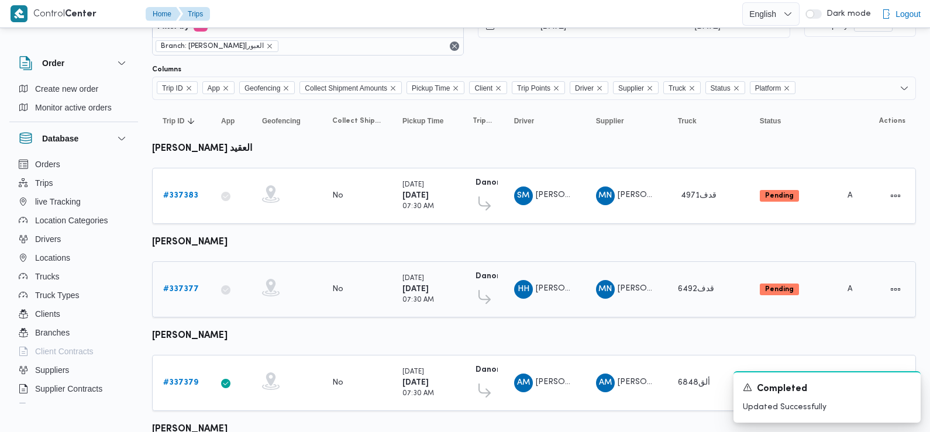
click at [180, 288] on b "# 337377" at bounding box center [181, 290] width 36 height 8
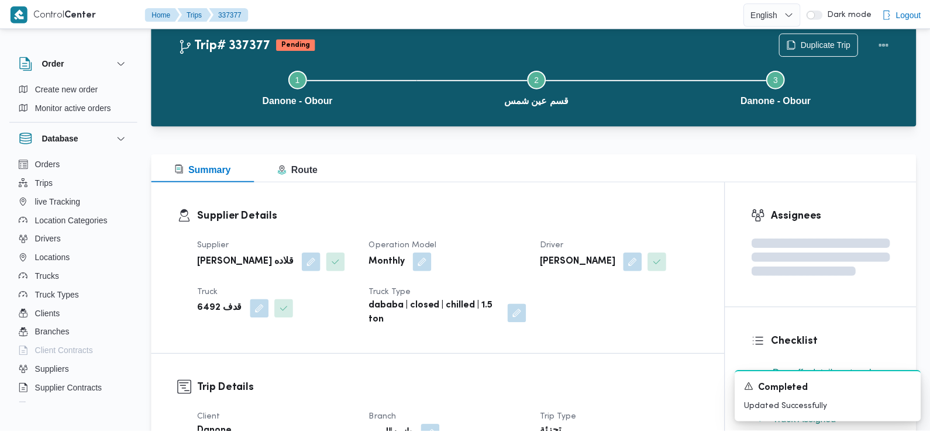
scroll to position [43, 0]
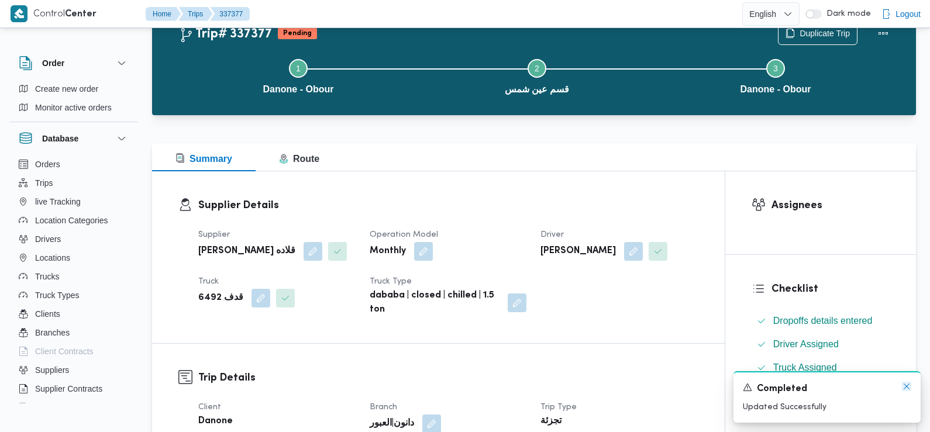
click at [908, 386] on icon "Dismiss toast" at bounding box center [907, 387] width 6 height 6
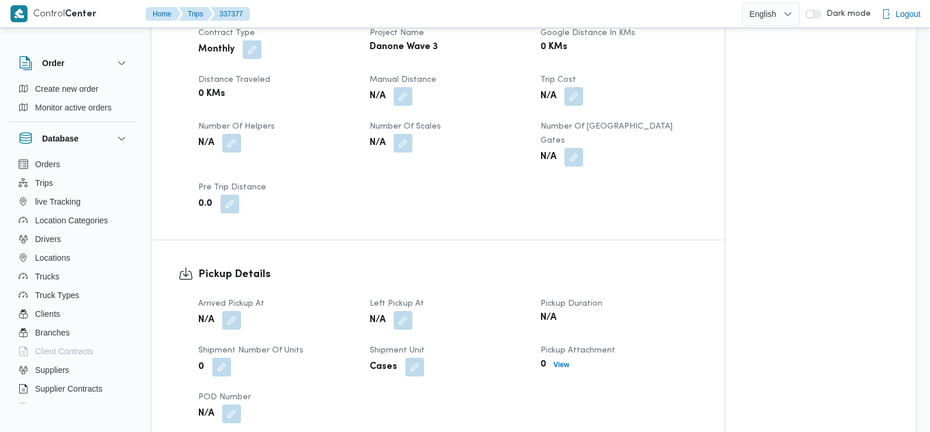
scroll to position [589, 0]
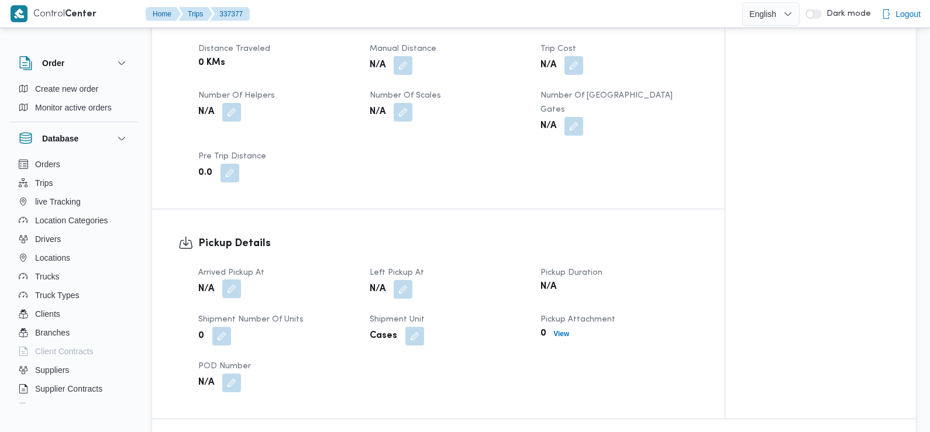
click at [232, 280] on button "button" at bounding box center [231, 289] width 19 height 19
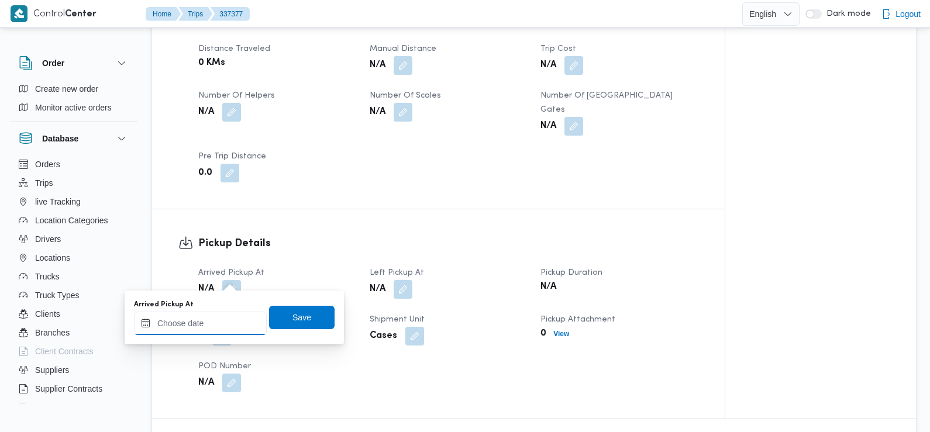
click at [222, 327] on input "Arrived Pickup At" at bounding box center [200, 323] width 133 height 23
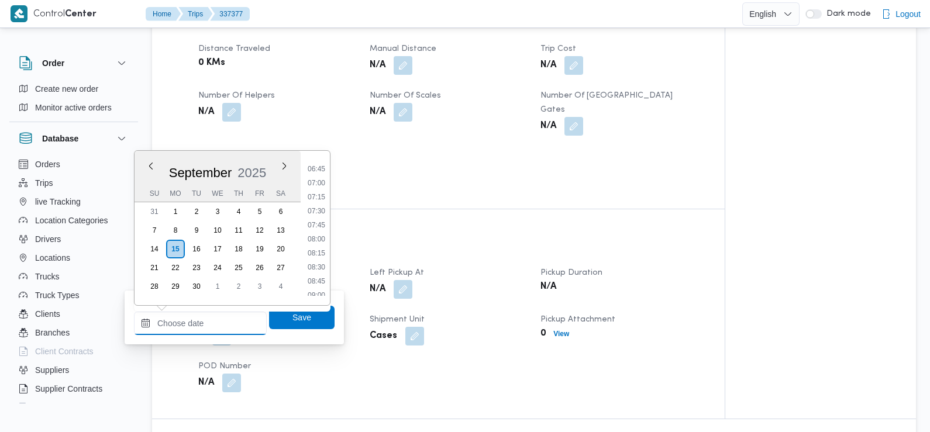
scroll to position [364, 0]
click at [318, 186] on li "06:45" at bounding box center [316, 181] width 27 height 12
type input "15/09/2025 06:45"
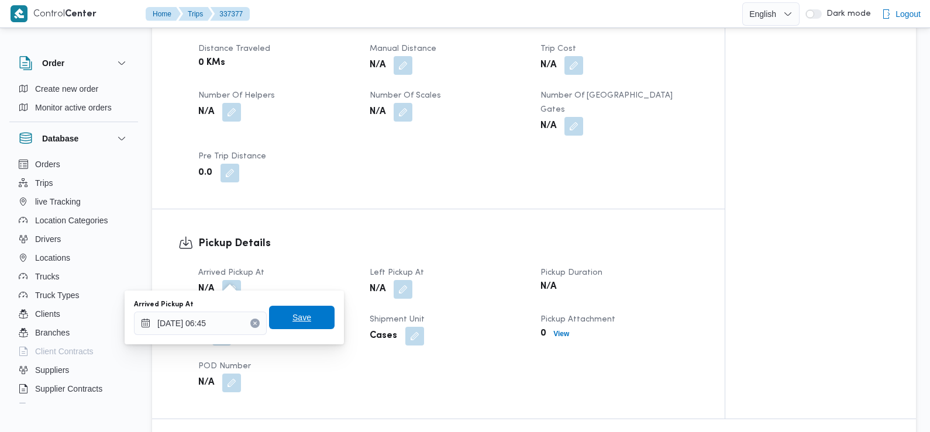
click at [298, 306] on span "Save" at bounding box center [302, 317] width 66 height 23
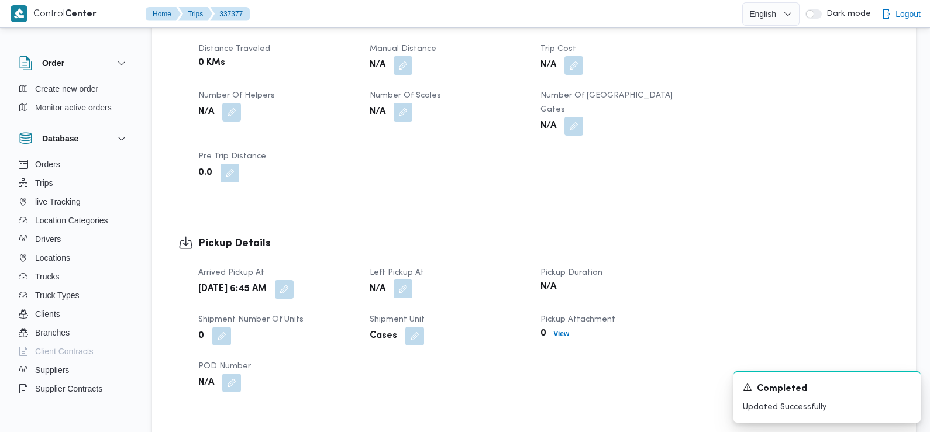
click at [401, 280] on button "button" at bounding box center [403, 289] width 19 height 19
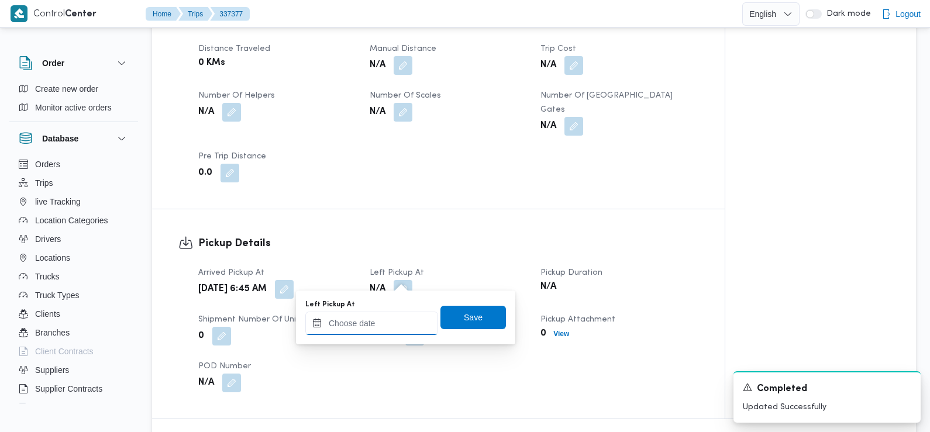
click at [388, 314] on input "Left Pickup At" at bounding box center [371, 323] width 133 height 23
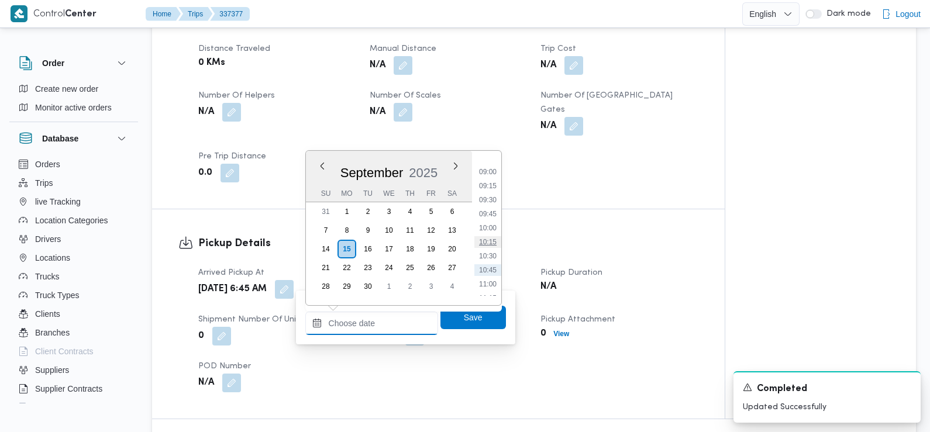
scroll to position [493, 0]
click at [492, 165] on li "08:45" at bounding box center [487, 165] width 27 height 12
type input "[DATE] 08:45"
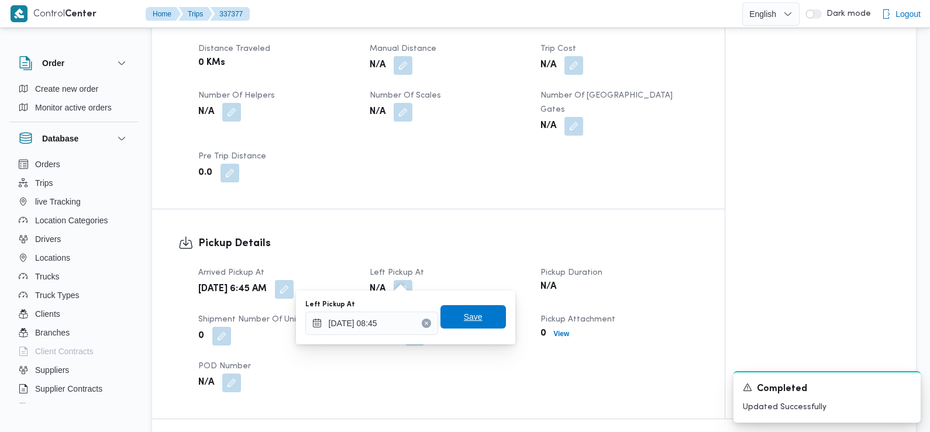
click at [485, 321] on span "Save" at bounding box center [474, 316] width 66 height 23
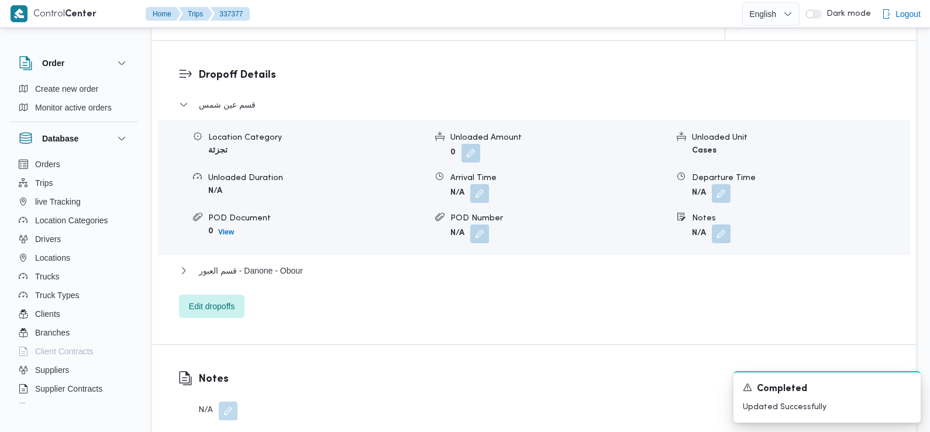
scroll to position [975, 0]
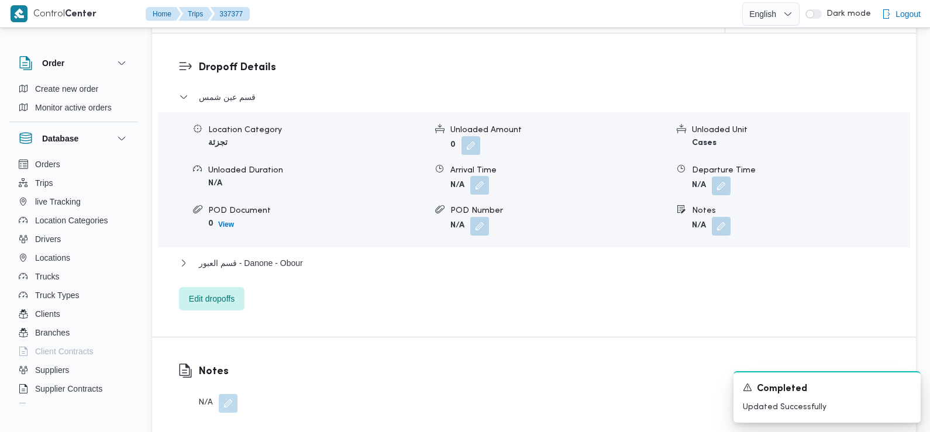
click at [487, 176] on button "button" at bounding box center [479, 185] width 19 height 19
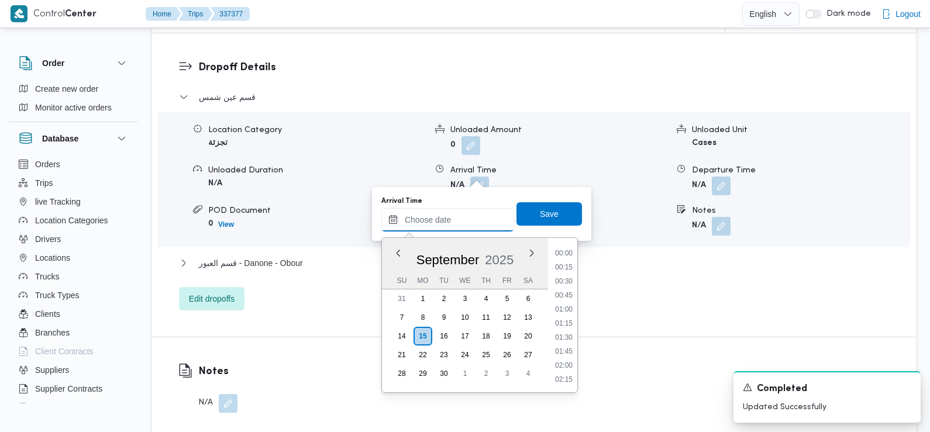
drag, startPoint x: 474, startPoint y: 218, endPoint x: 487, endPoint y: 207, distance: 17.4
click at [474, 218] on input "Arrival Time" at bounding box center [447, 219] width 133 height 23
click at [566, 255] on li "09:30" at bounding box center [564, 255] width 27 height 12
type input "[DATE] 09:30"
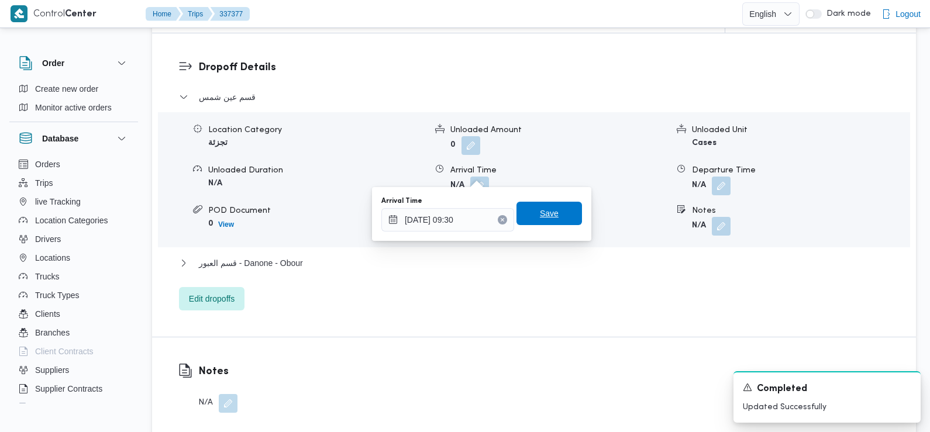
click at [546, 212] on span "Save" at bounding box center [549, 214] width 19 height 14
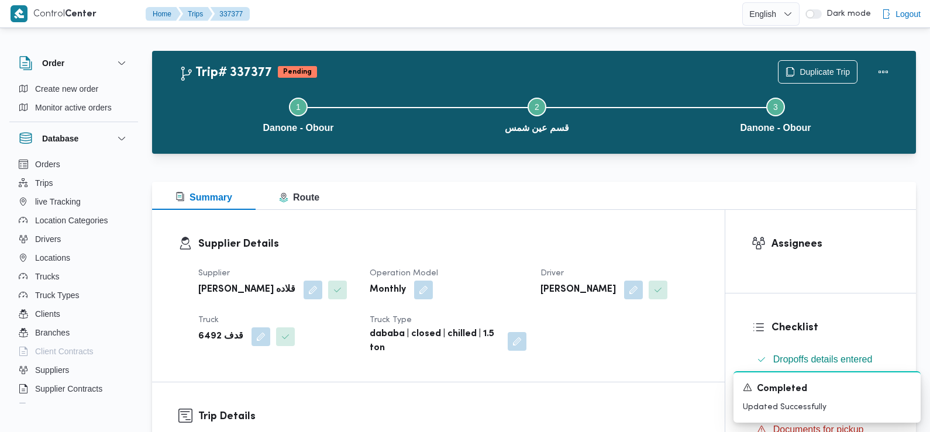
scroll to position [0, 0]
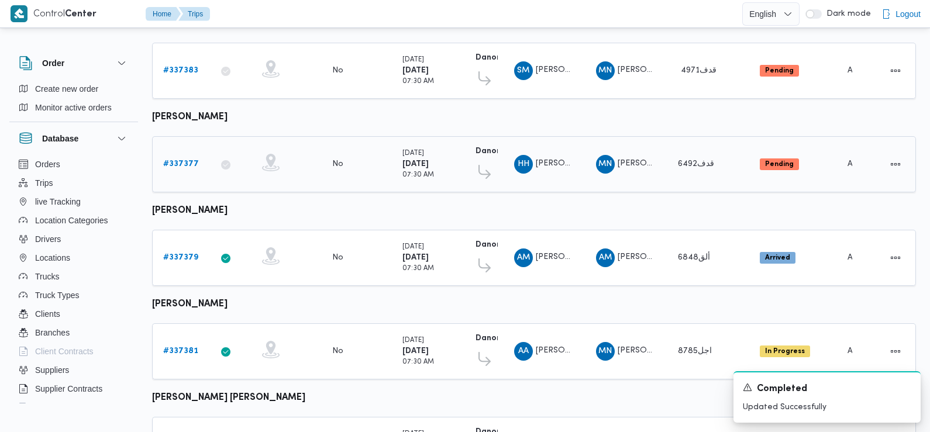
scroll to position [171, 0]
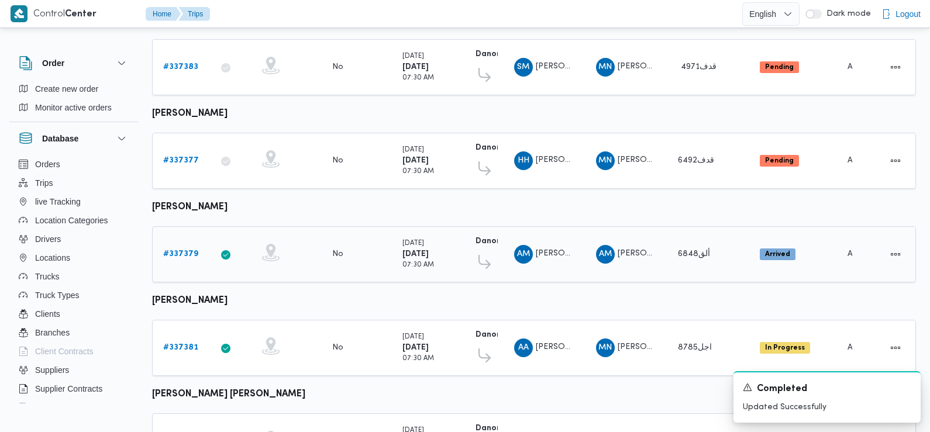
click at [184, 250] on b "# 337379" at bounding box center [180, 254] width 35 height 8
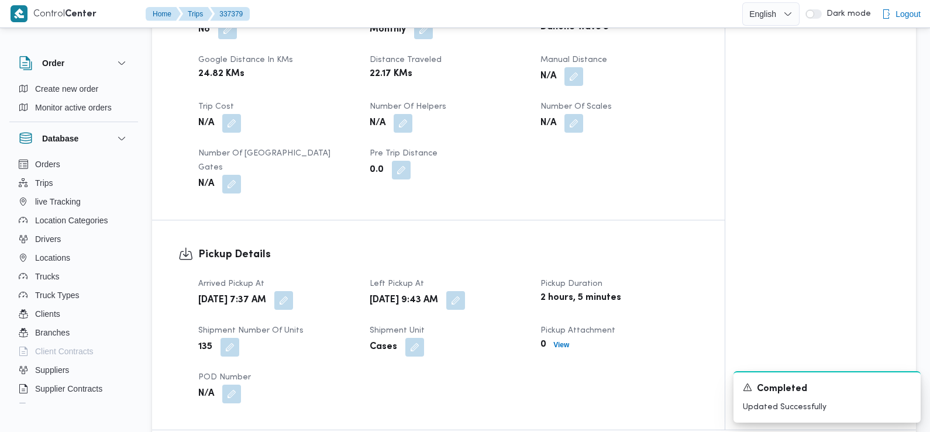
scroll to position [585, 0]
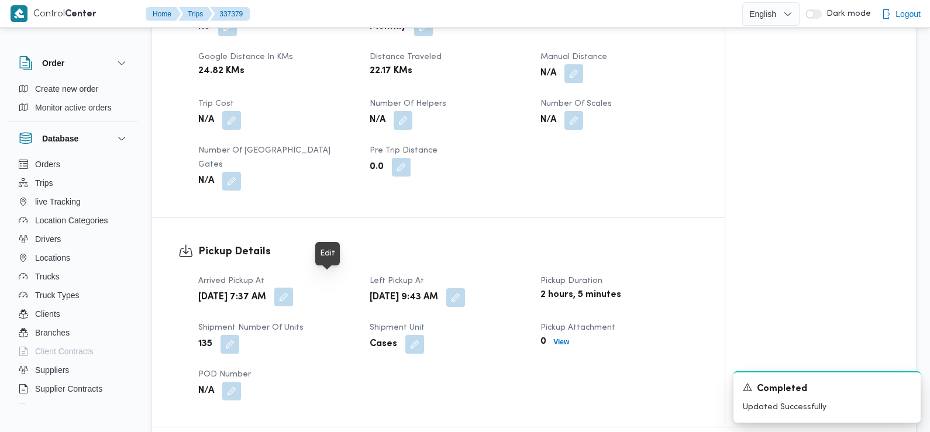
click at [293, 288] on button "button" at bounding box center [283, 297] width 19 height 19
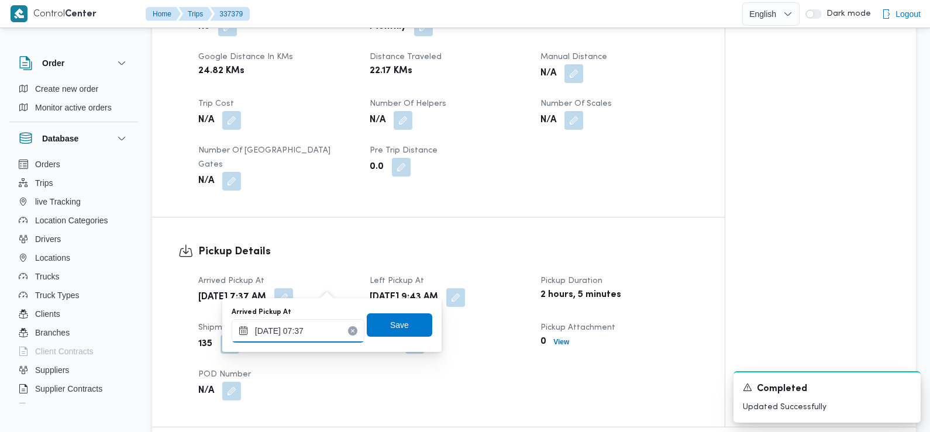
click at [326, 329] on input "15/09/2025 07:37" at bounding box center [298, 330] width 133 height 23
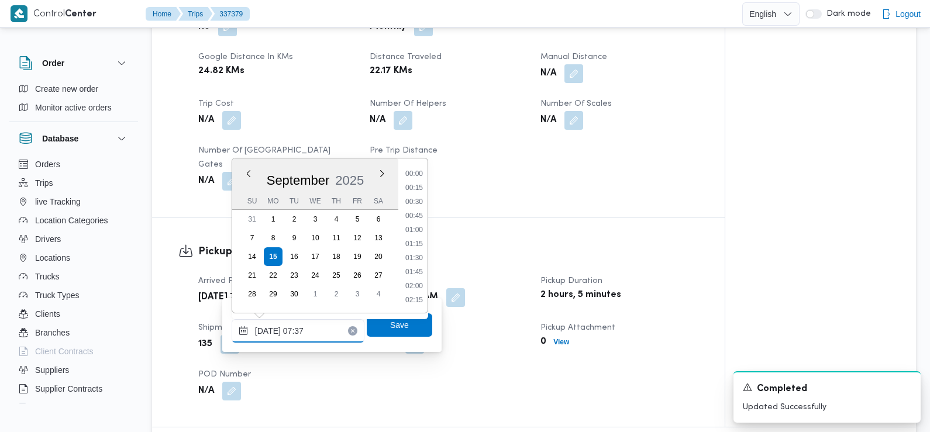
scroll to position [350, 0]
type input "15/09/2025 07:29"
click at [390, 328] on span "Save" at bounding box center [399, 325] width 19 height 14
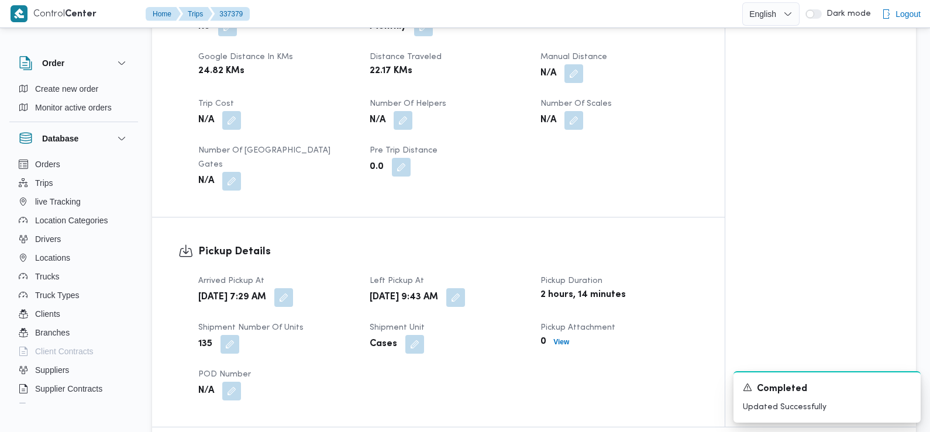
click at [349, 368] on dt "POD Number" at bounding box center [276, 375] width 157 height 14
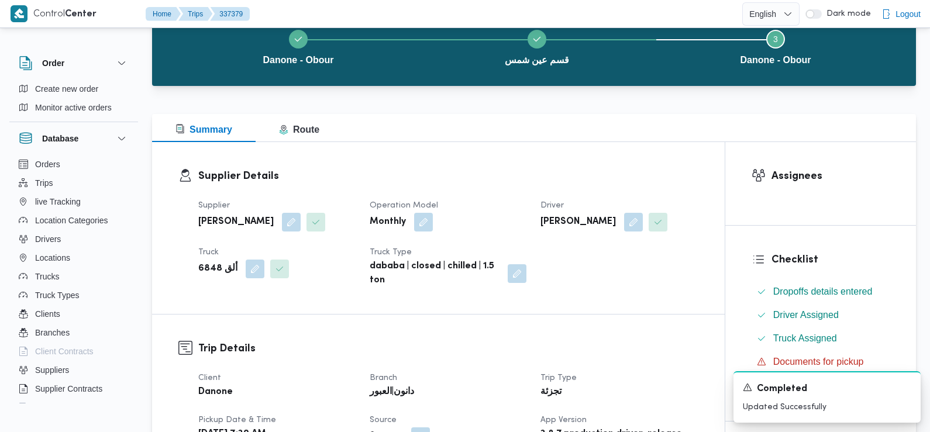
scroll to position [0, 0]
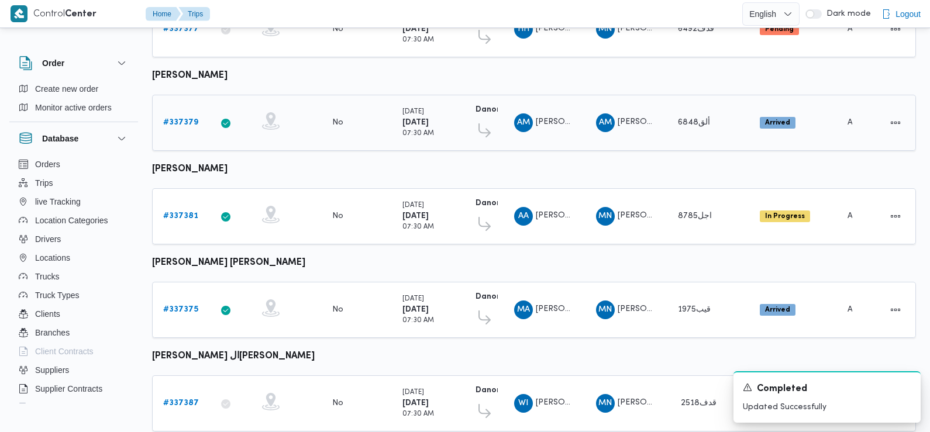
scroll to position [312, 0]
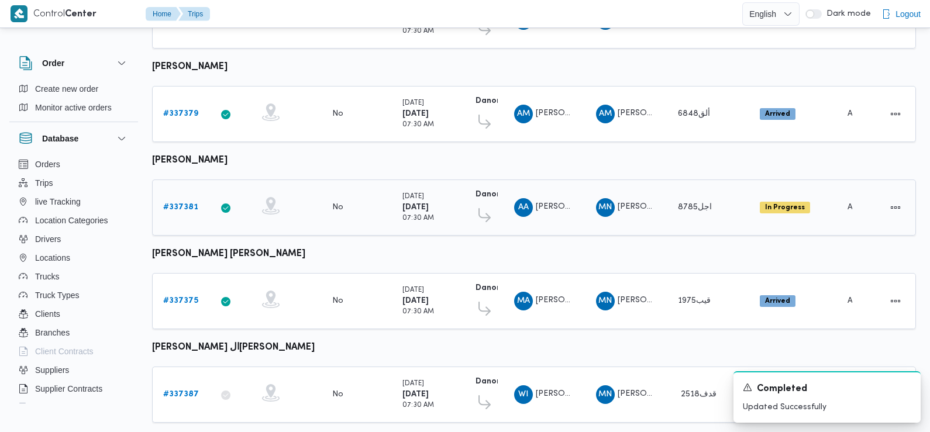
click at [185, 204] on b "# 337381" at bounding box center [180, 208] width 35 height 8
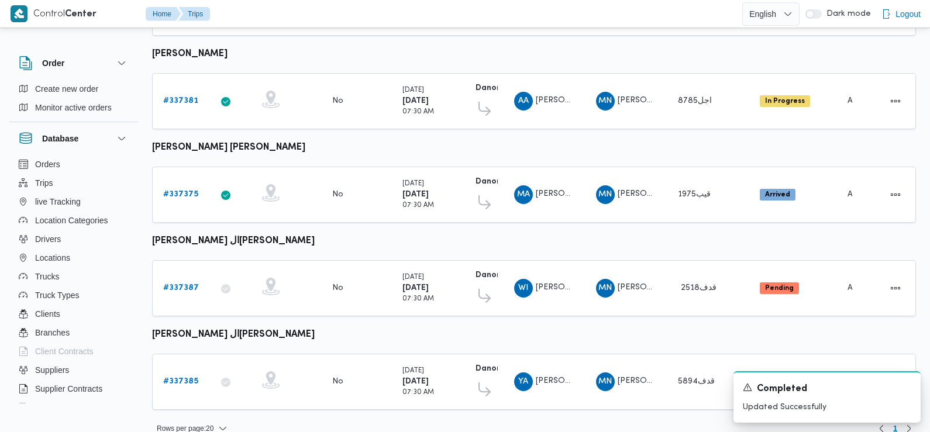
scroll to position [428, 0]
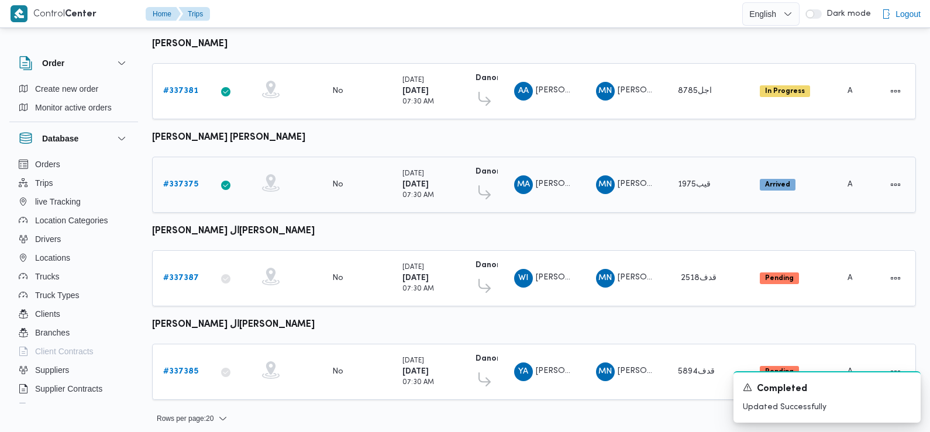
click at [184, 181] on b "# 337375" at bounding box center [180, 185] width 35 height 8
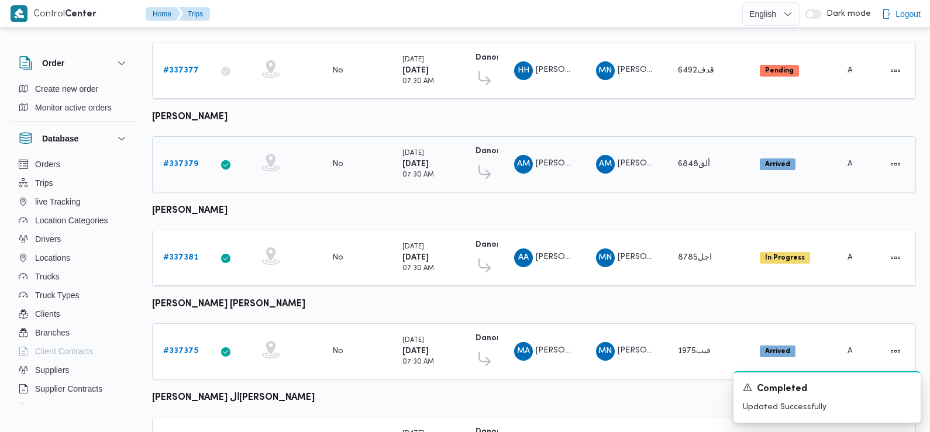
scroll to position [428, 0]
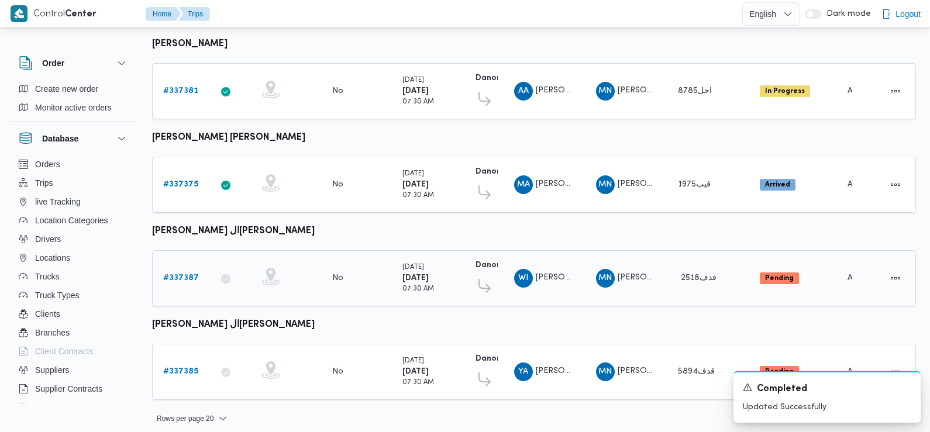
click at [187, 274] on b "# 337387" at bounding box center [181, 278] width 36 height 8
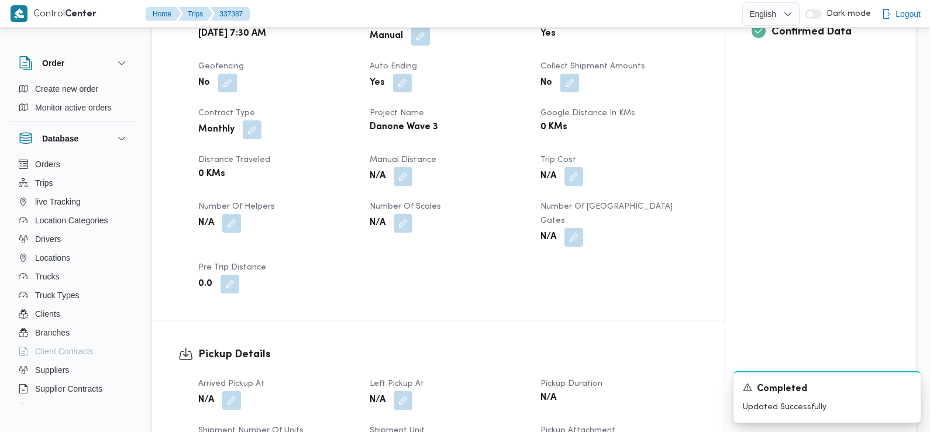
scroll to position [577, 0]
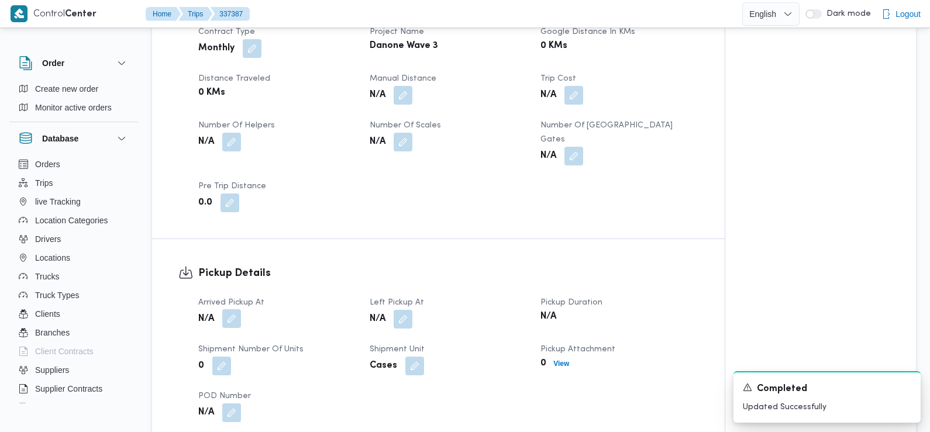
click at [229, 309] on button "button" at bounding box center [231, 318] width 19 height 19
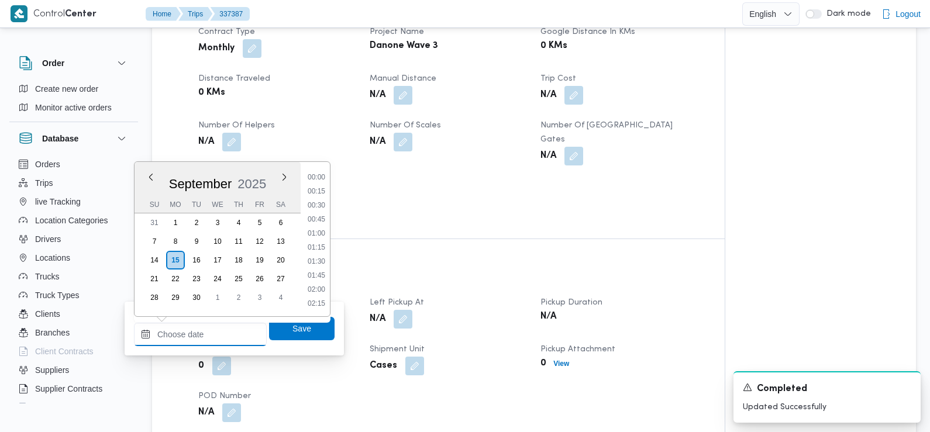
click at [232, 336] on input "Arrived Pickup At" at bounding box center [200, 334] width 133 height 23
click at [317, 185] on li "07:00" at bounding box center [316, 186] width 27 height 12
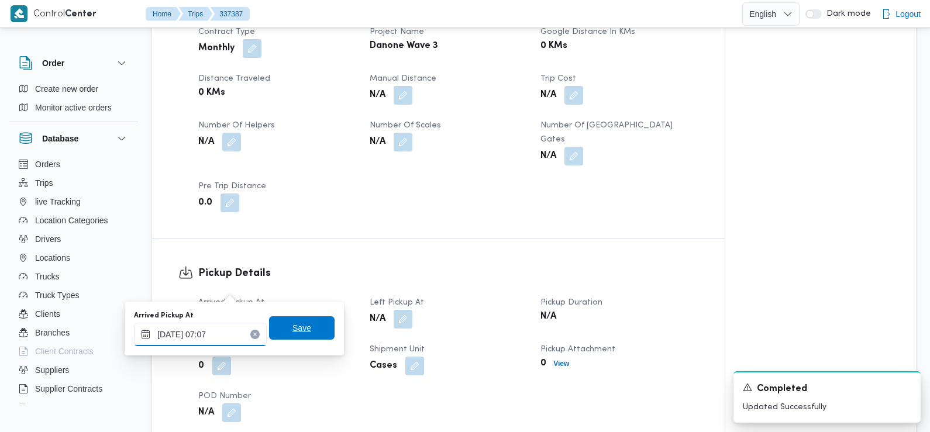
type input "15/09/2025 07:07"
click at [274, 332] on span "Save" at bounding box center [302, 328] width 66 height 23
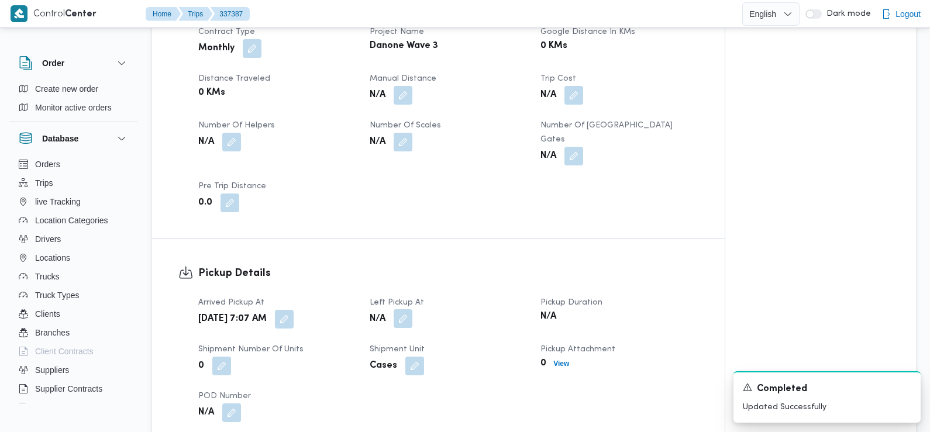
click at [399, 309] on button "button" at bounding box center [403, 318] width 19 height 19
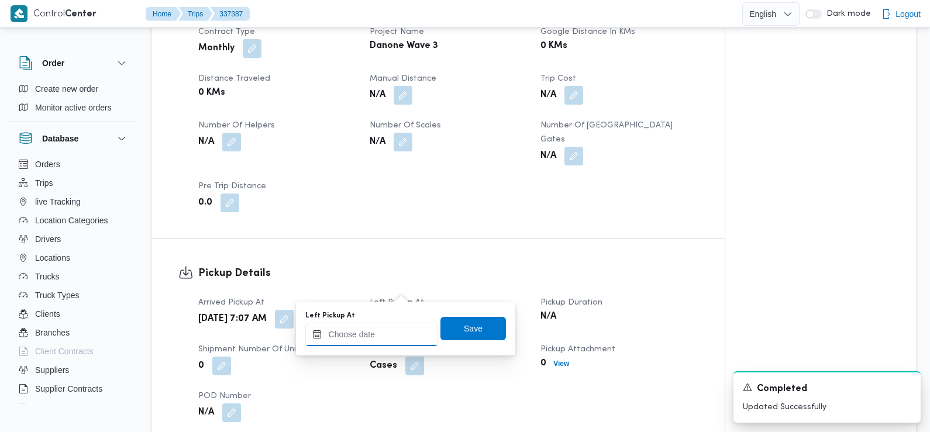
click at [384, 330] on input "Left Pickup At" at bounding box center [371, 334] width 133 height 23
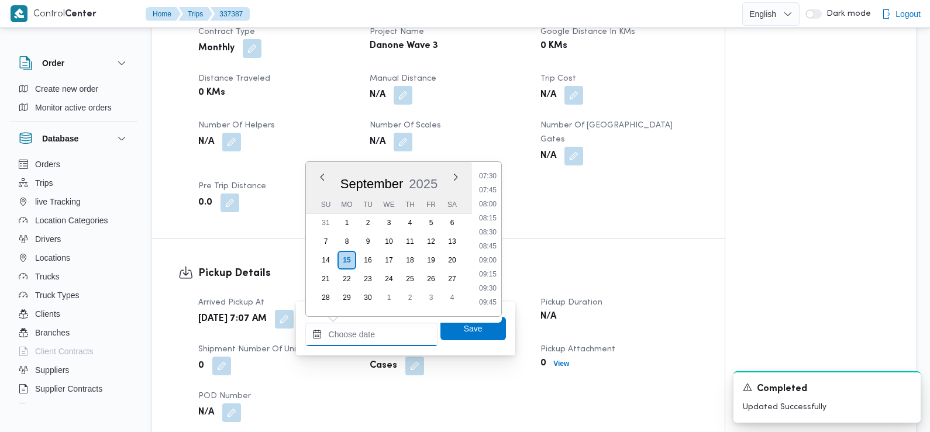
scroll to position [411, 0]
click at [494, 241] on li "08:30" at bounding box center [487, 244] width 27 height 12
type input "15/09/2025 08:30"
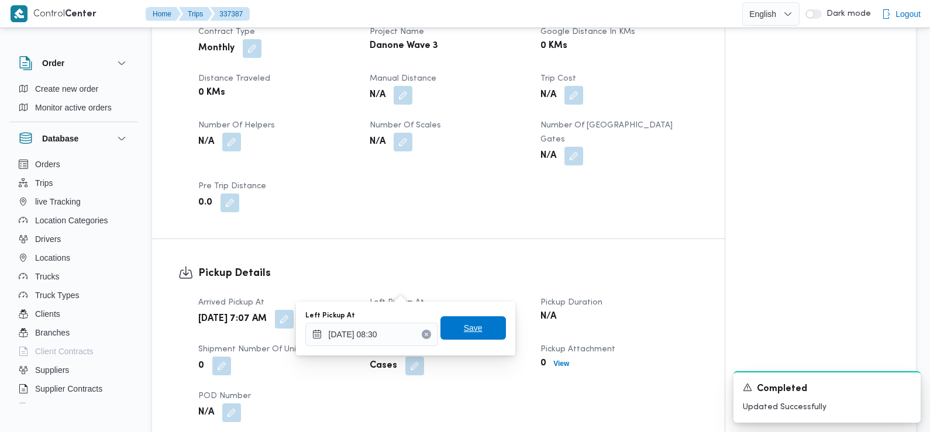
click at [472, 327] on span "Save" at bounding box center [473, 328] width 19 height 14
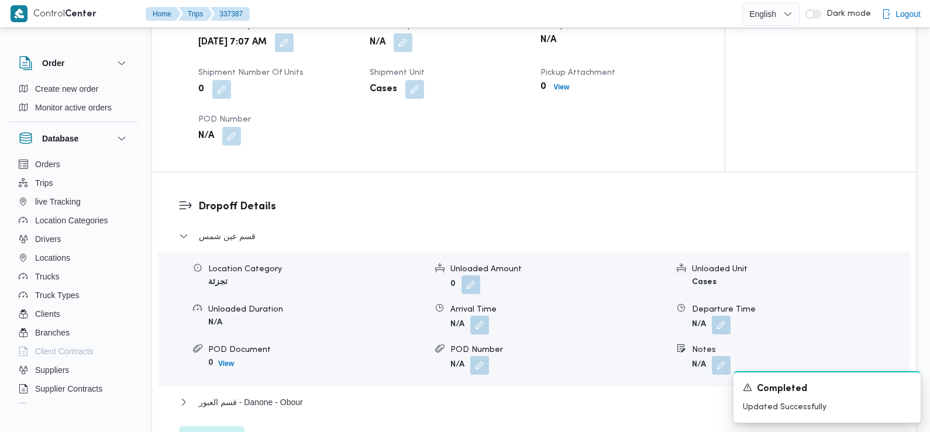
scroll to position [878, 0]
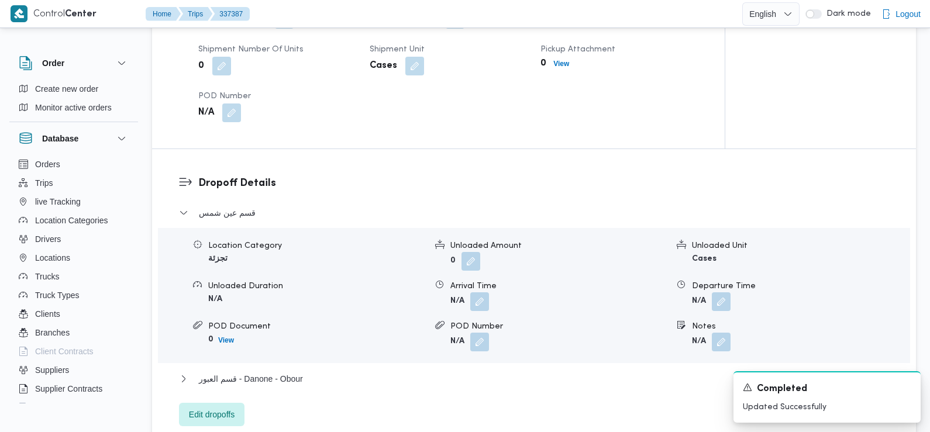
click at [479, 280] on div "Arrival Time" at bounding box center [559, 286] width 218 height 12
click at [479, 292] on button "button" at bounding box center [479, 301] width 19 height 19
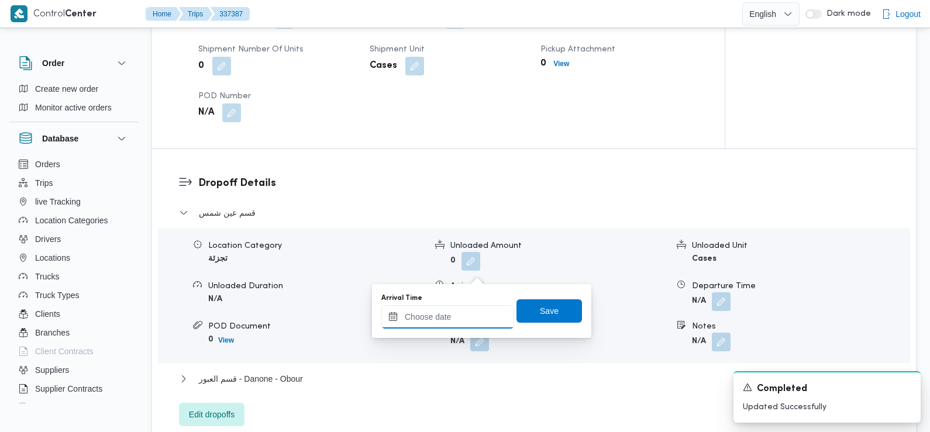
click at [473, 314] on input "Arrival Time" at bounding box center [447, 316] width 133 height 23
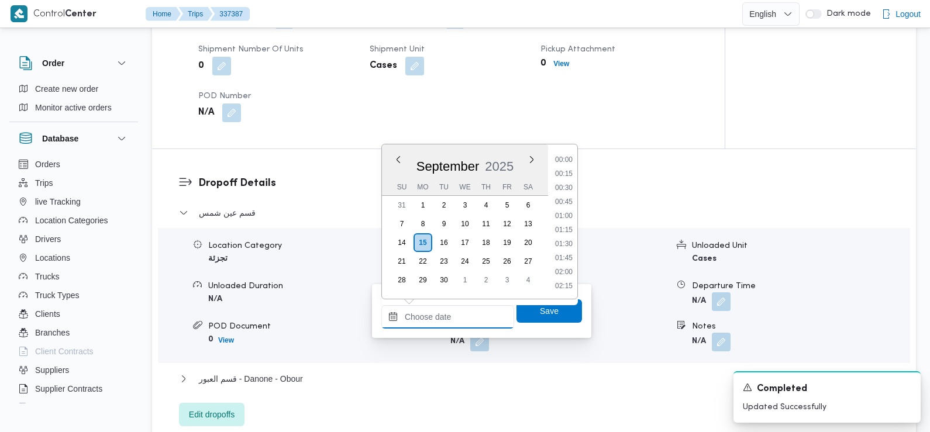
scroll to position [532, 0]
click at [568, 176] on li "09:45" at bounding box center [564, 175] width 27 height 12
type input "15/09/2025 09:45"
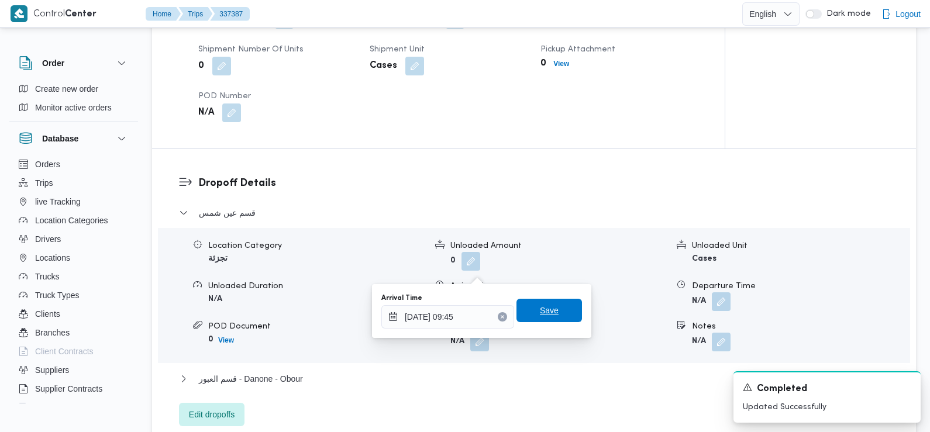
click at [558, 318] on span "Save" at bounding box center [550, 310] width 66 height 23
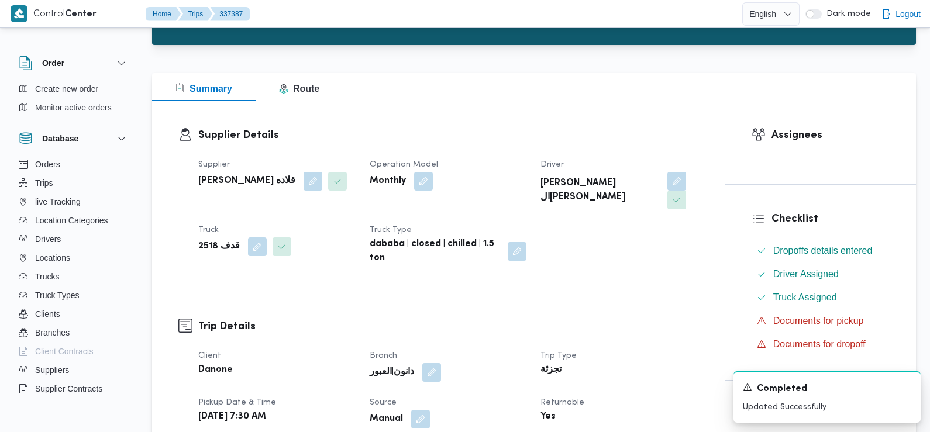
scroll to position [0, 0]
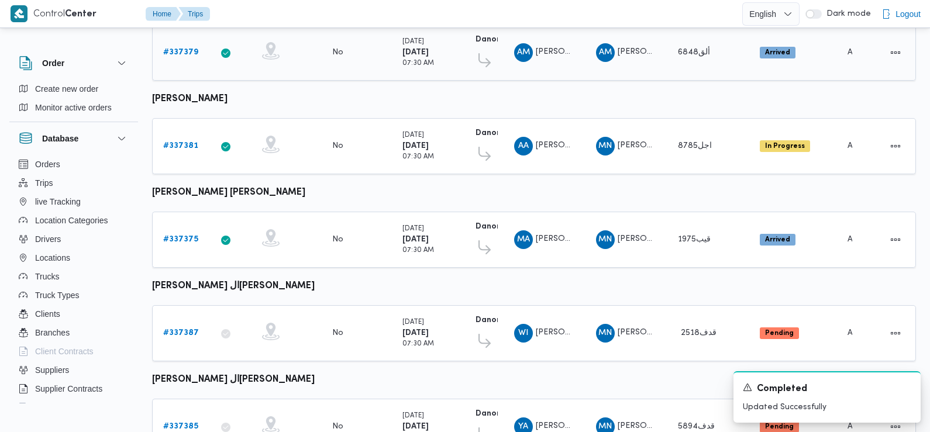
scroll to position [428, 0]
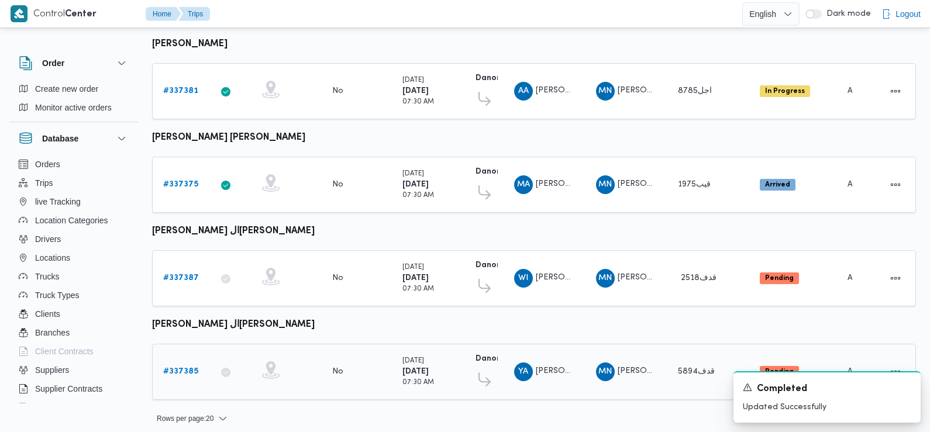
click at [183, 368] on b "# 337385" at bounding box center [180, 372] width 35 height 8
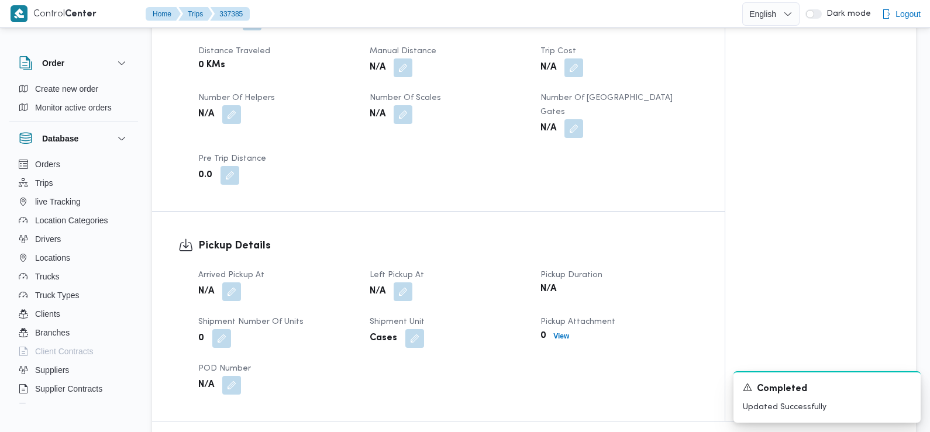
scroll to position [608, 0]
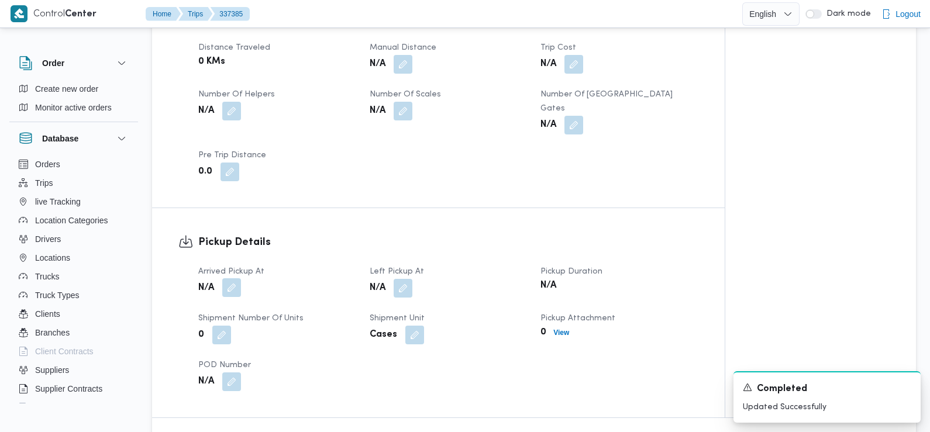
click at [229, 278] on button "button" at bounding box center [231, 287] width 19 height 19
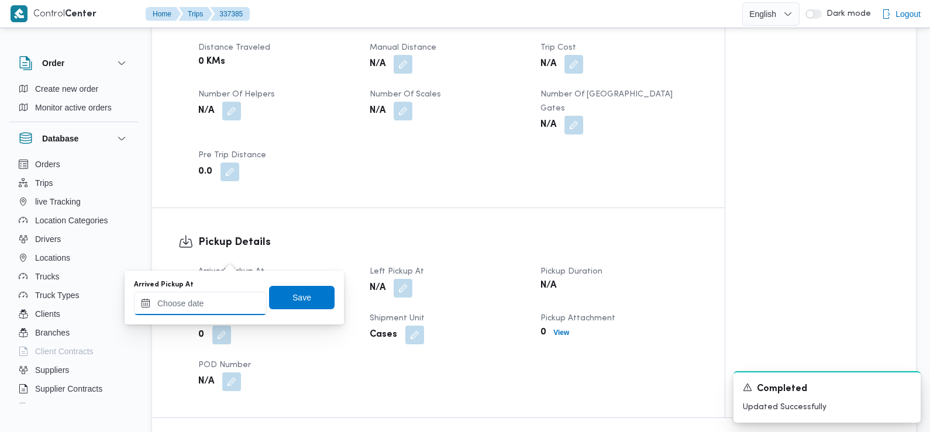
click at [230, 312] on input "Arrived Pickup At" at bounding box center [200, 303] width 133 height 23
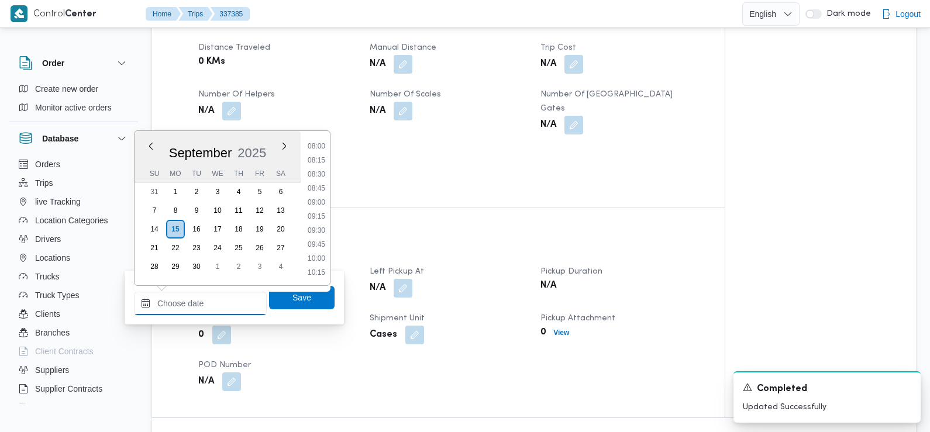
scroll to position [415, 0]
click at [318, 154] on li "07:30" at bounding box center [316, 152] width 27 height 12
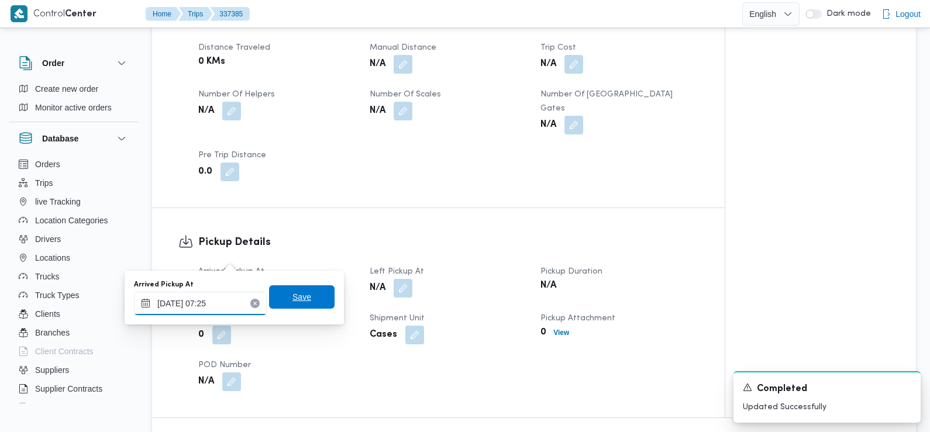
type input "[DATE] 07:25"
click at [283, 290] on span "Save" at bounding box center [302, 297] width 66 height 23
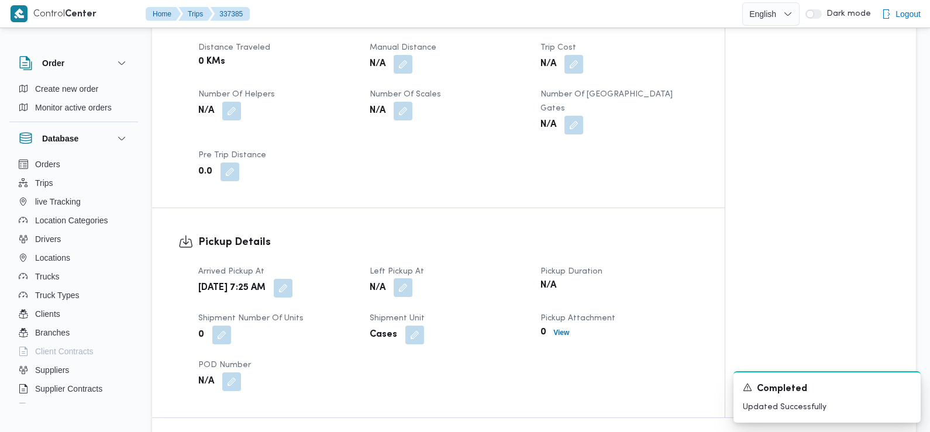
click at [403, 278] on button "button" at bounding box center [403, 287] width 19 height 19
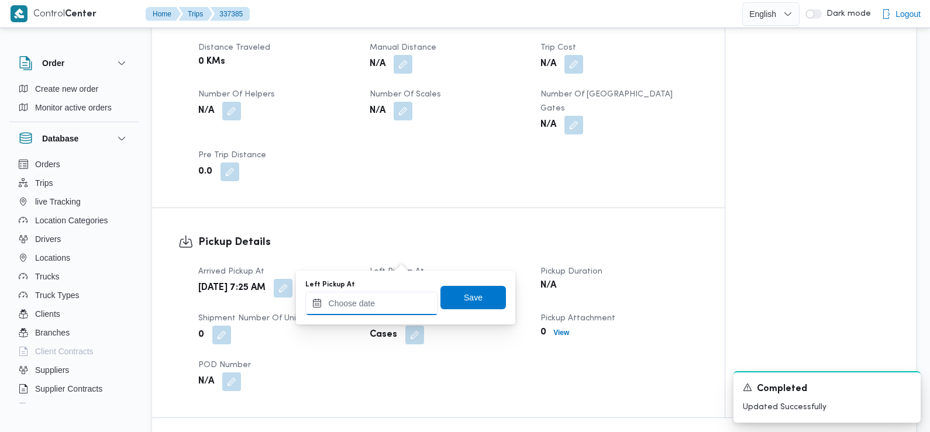
click at [373, 302] on input "Left Pickup At" at bounding box center [371, 303] width 133 height 23
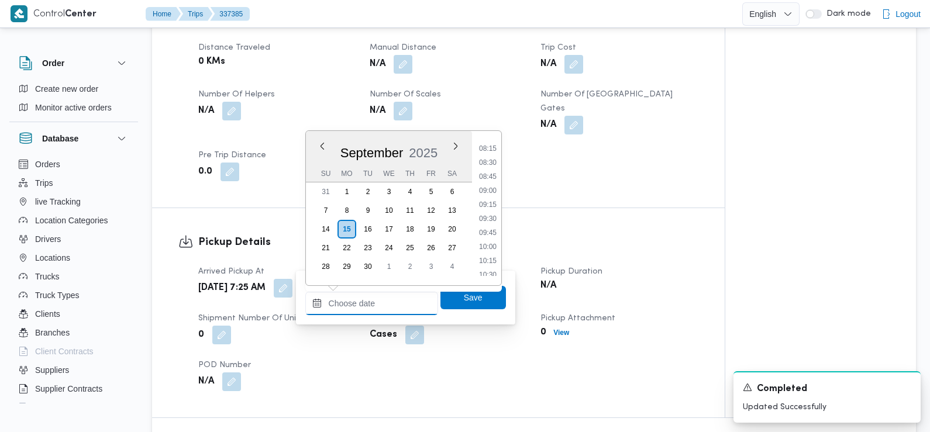
scroll to position [458, 0]
click at [493, 180] on li "08:45" at bounding box center [487, 180] width 27 height 12
type input "[DATE] 08:45"
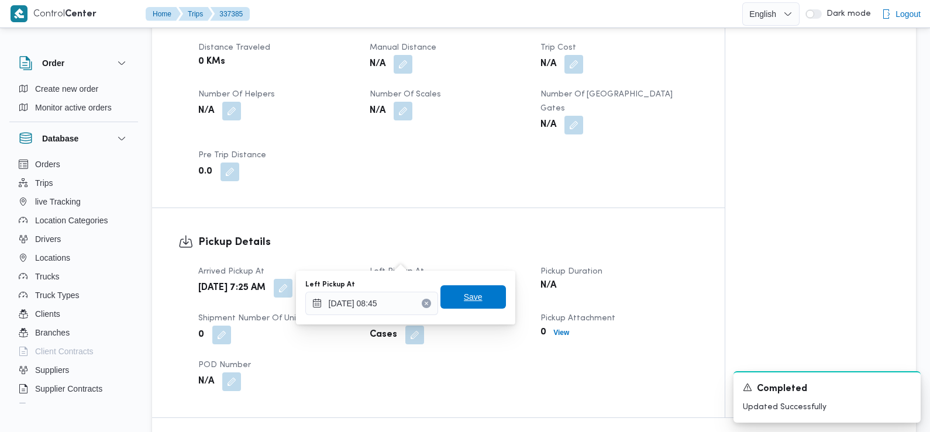
click at [453, 298] on span "Save" at bounding box center [474, 297] width 66 height 23
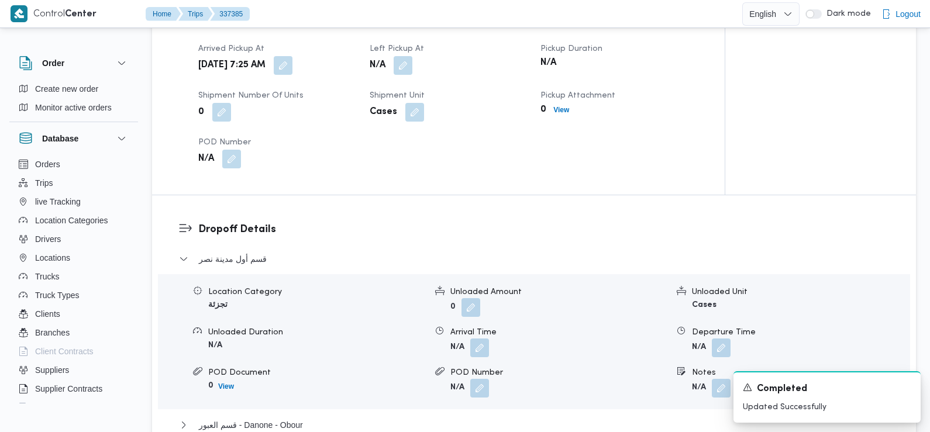
scroll to position [874, 0]
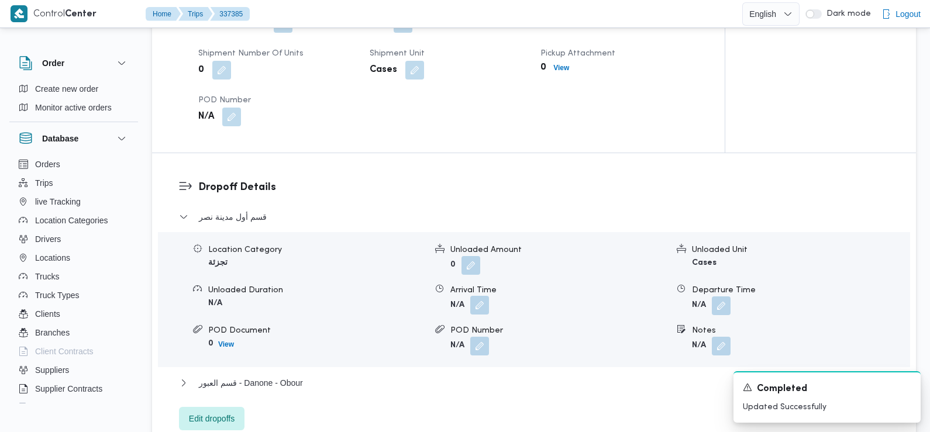
click at [481, 296] on button "button" at bounding box center [479, 305] width 19 height 19
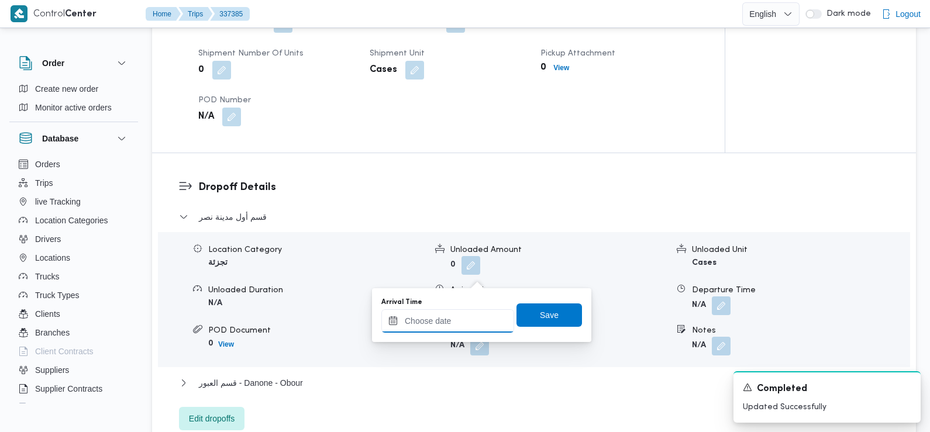
click at [462, 331] on input "Arrival Time" at bounding box center [447, 320] width 133 height 23
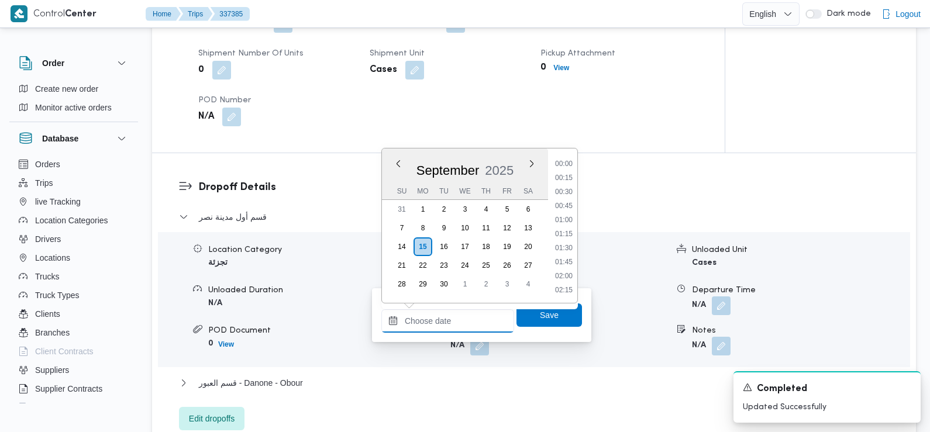
scroll to position [532, 0]
click at [566, 161] on li "09:30" at bounding box center [564, 165] width 27 height 12
type input "[DATE] 09:30"
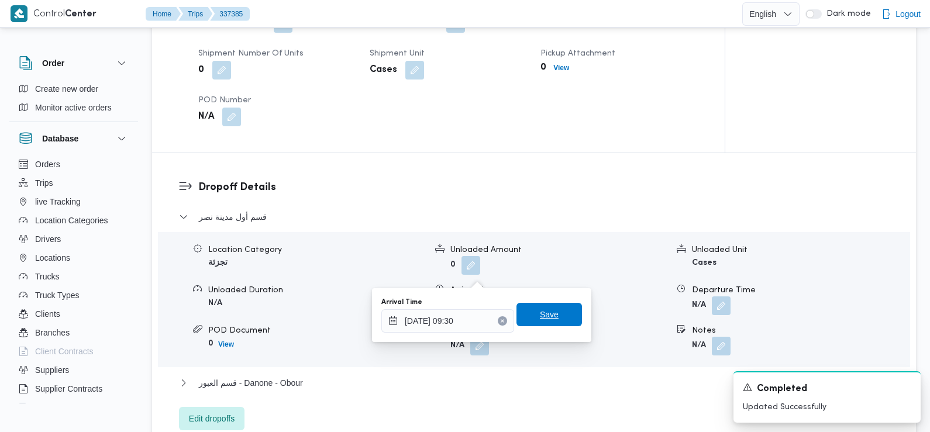
click at [529, 311] on span "Save" at bounding box center [550, 314] width 66 height 23
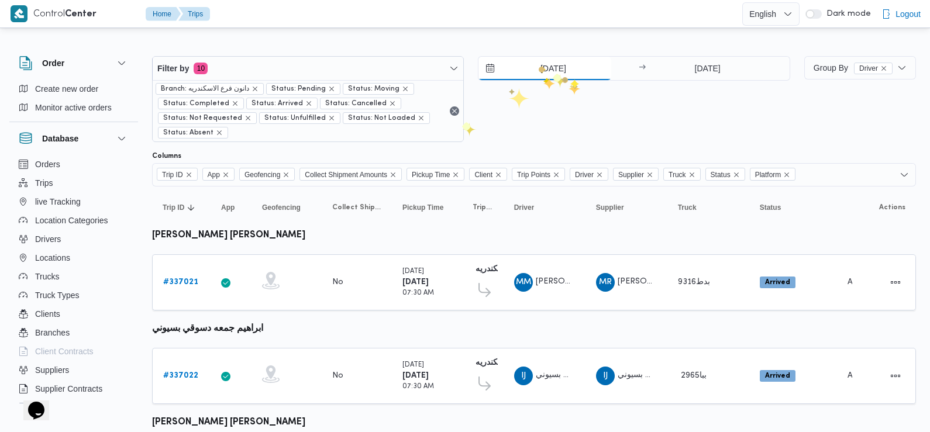
click at [535, 63] on input "[DATE]" at bounding box center [545, 68] width 133 height 23
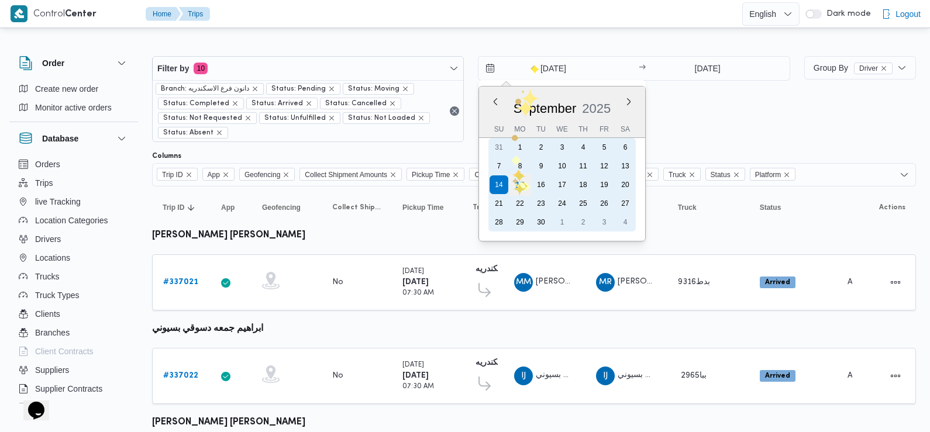
click at [522, 183] on div "15" at bounding box center [520, 185] width 22 height 22
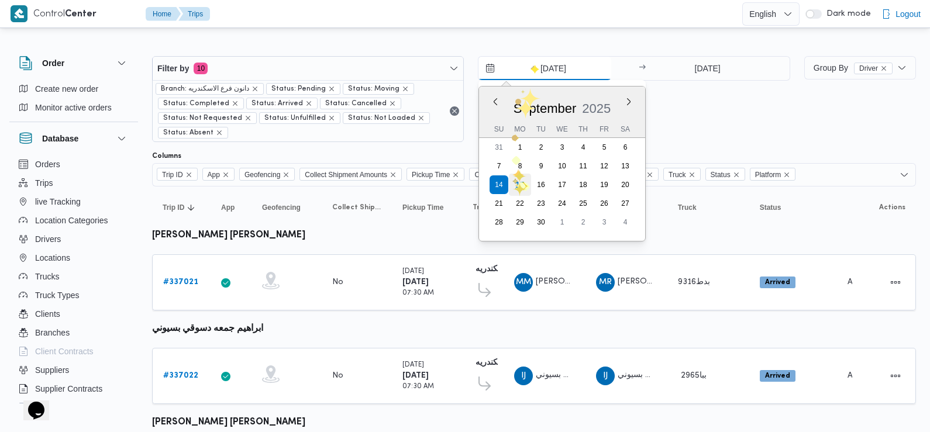
type input "[DATE]"
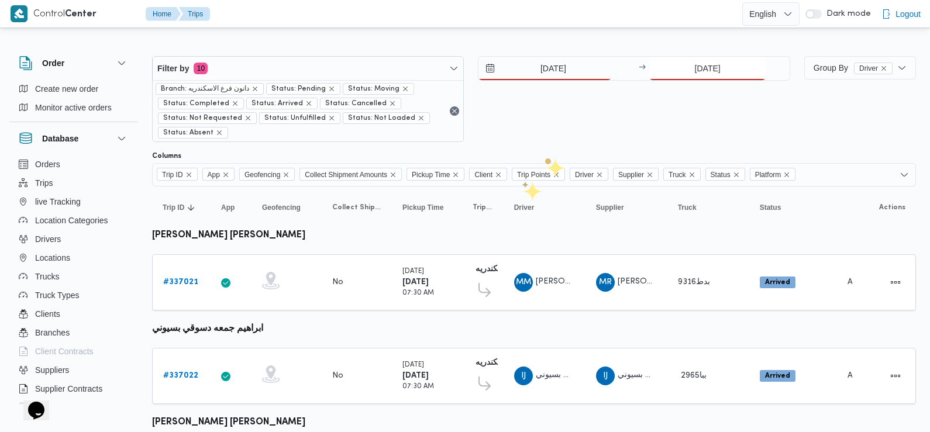
click at [716, 63] on input "[DATE]" at bounding box center [707, 68] width 116 height 23
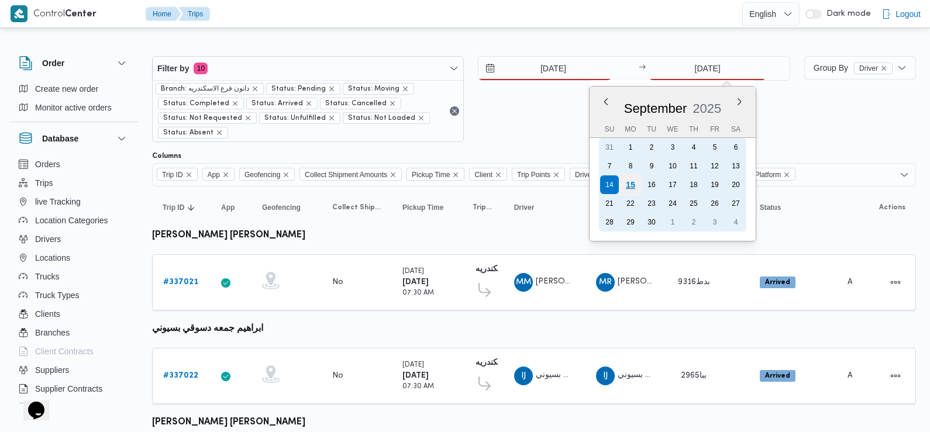
click at [632, 184] on div "15" at bounding box center [631, 185] width 22 height 22
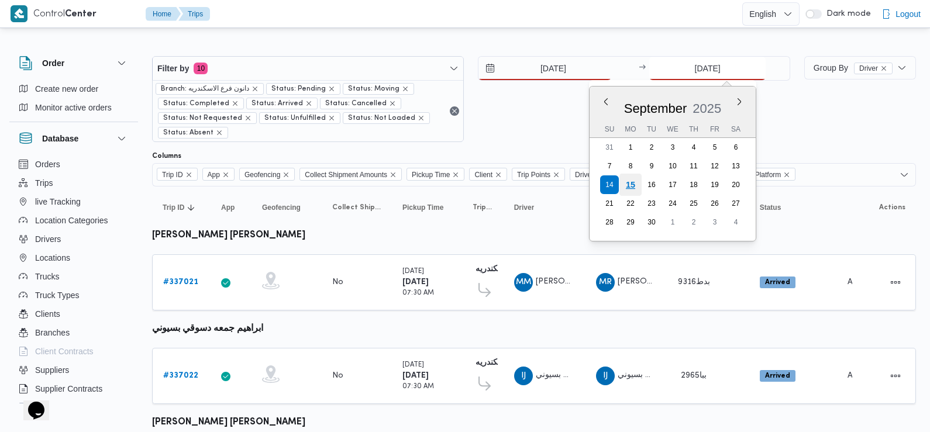
type input "[DATE]"
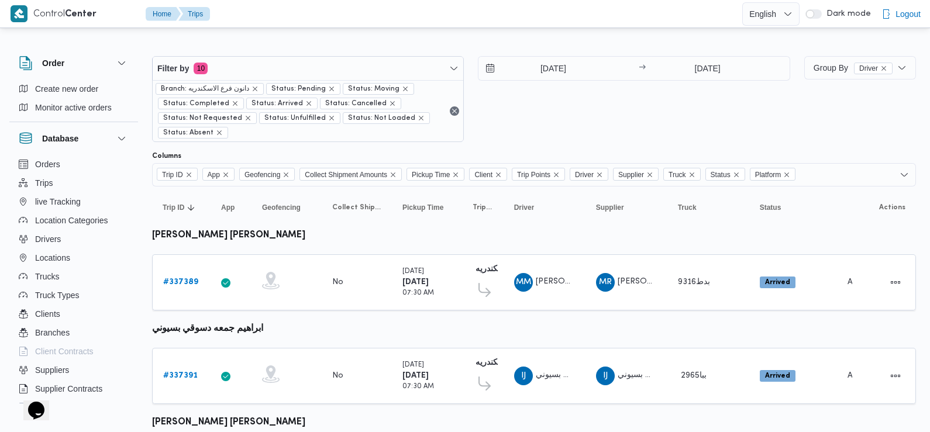
click at [559, 136] on div "[DATE] → [DATE]" at bounding box center [634, 99] width 312 height 86
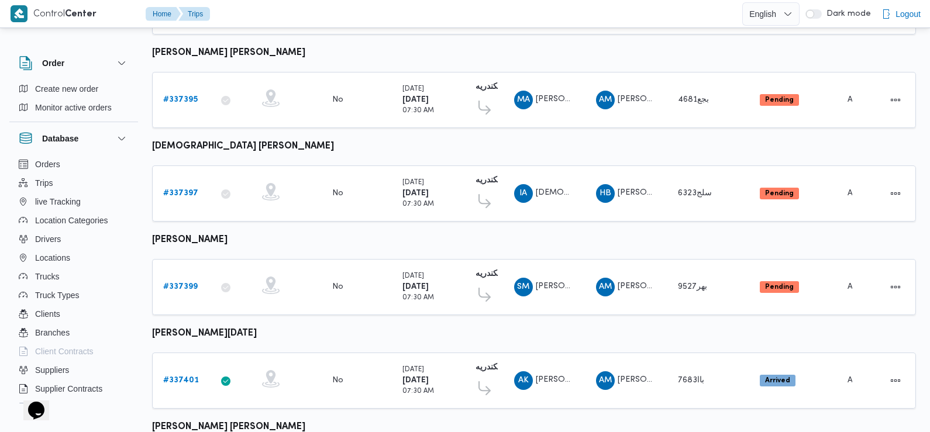
scroll to position [464, 0]
click at [184, 95] on b "# 337395" at bounding box center [180, 99] width 35 height 8
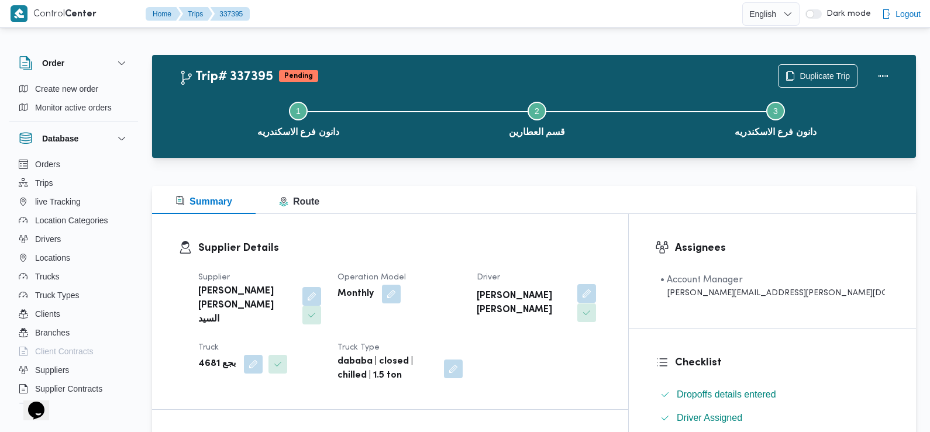
click at [596, 297] on button "button" at bounding box center [586, 293] width 19 height 19
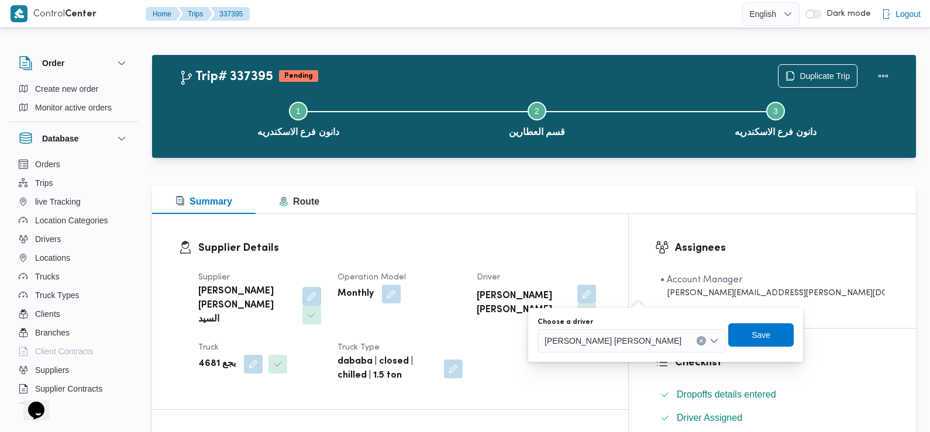
click at [608, 341] on span "[PERSON_NAME] [PERSON_NAME]" at bounding box center [613, 340] width 137 height 13
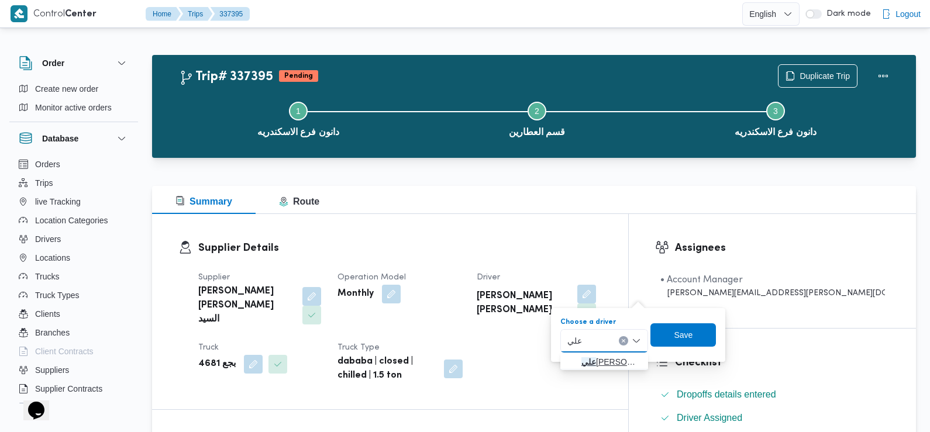
type input "علي"
click at [620, 362] on span "علي [PERSON_NAME] [PERSON_NAME]" at bounding box center [612, 362] width 60 height 14
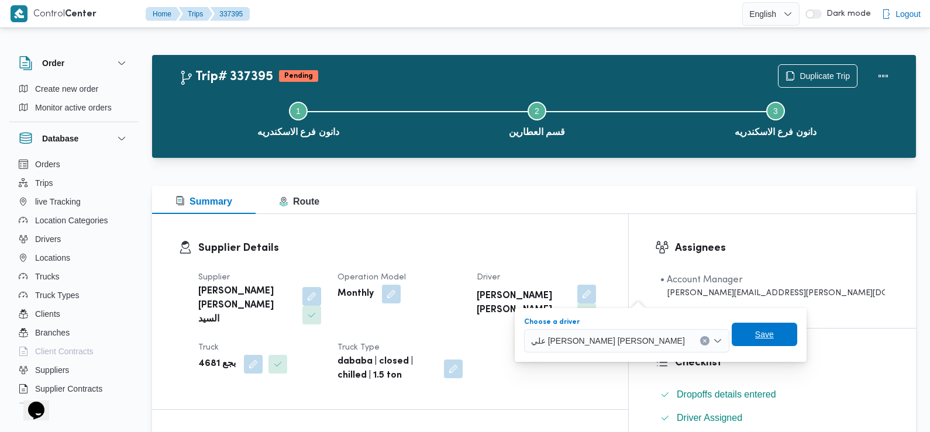
click at [732, 335] on span "Save" at bounding box center [765, 334] width 66 height 23
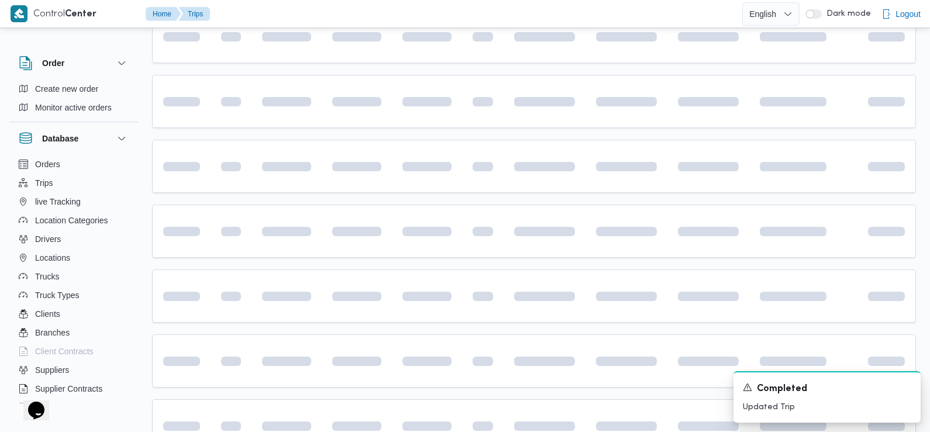
scroll to position [778, 0]
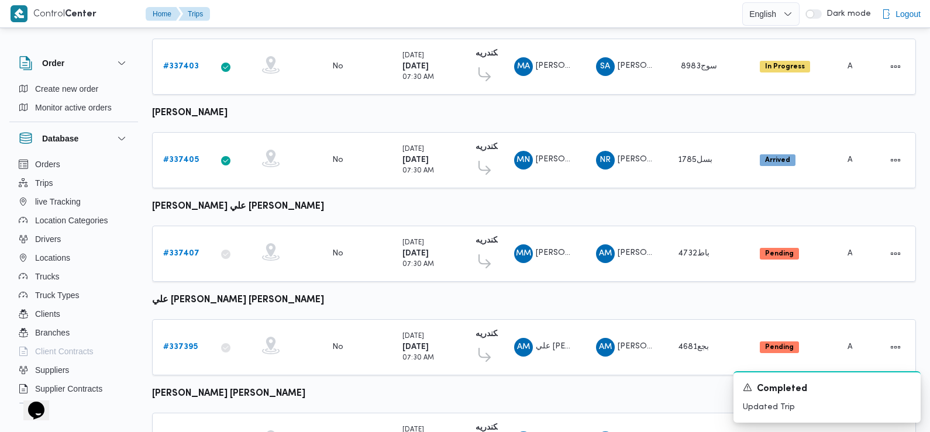
click at [338, 204] on table "Trip ID Click to sort in ascending order App Click to sort in ascending order G…" at bounding box center [534, 38] width 764 height 1259
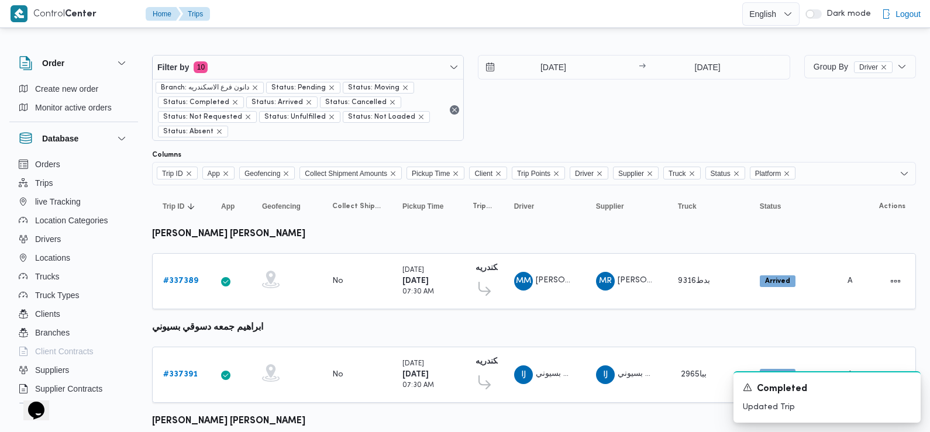
scroll to position [0, 0]
click at [907, 386] on icon "Dismiss toast" at bounding box center [906, 386] width 9 height 9
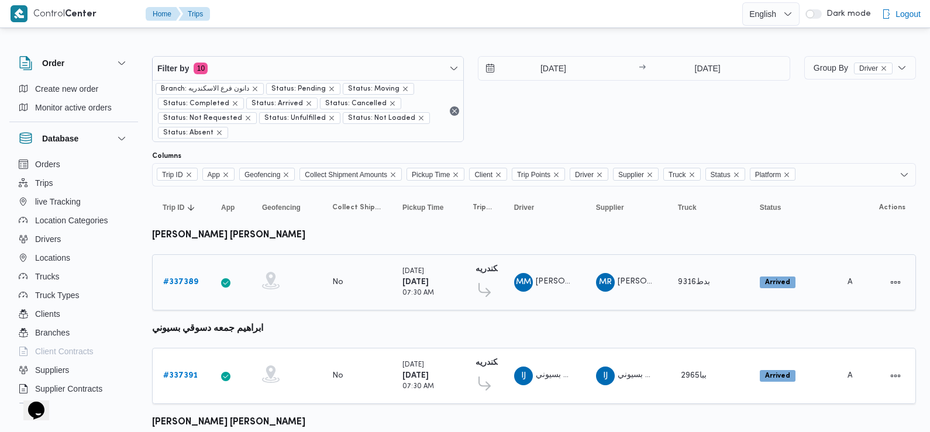
click at [184, 278] on b "# 337389" at bounding box center [180, 282] width 35 height 8
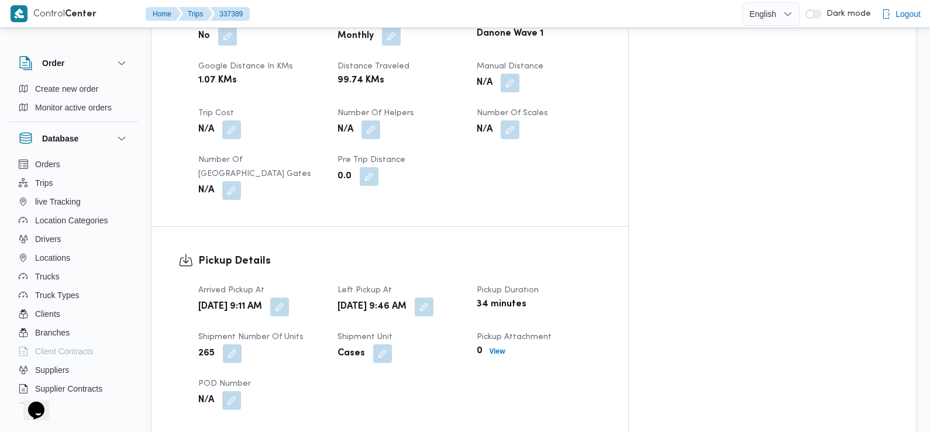
scroll to position [597, 0]
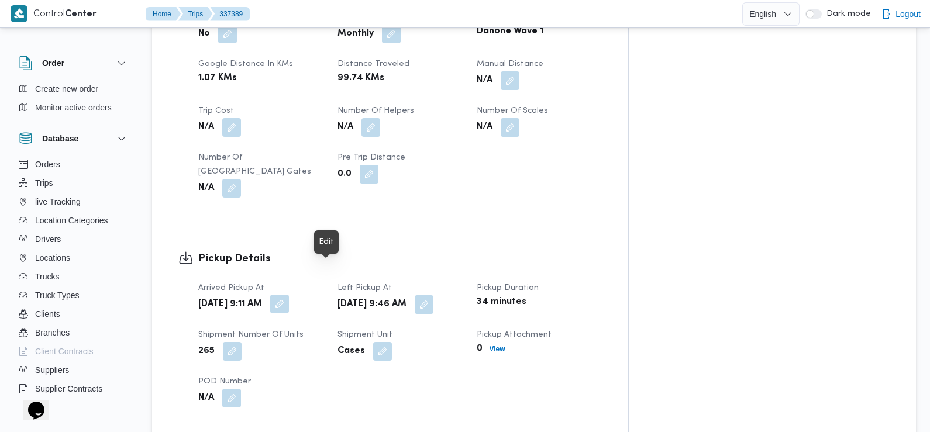
click at [289, 295] on button "button" at bounding box center [279, 304] width 19 height 19
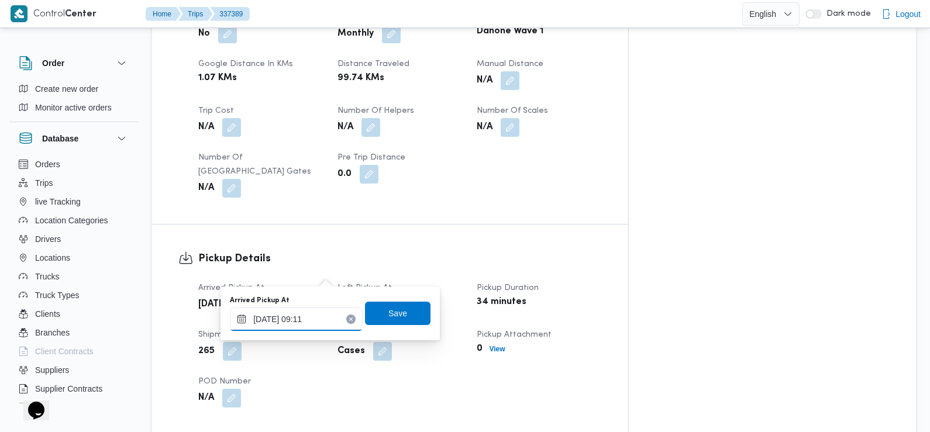
click at [306, 326] on input "[DATE] 09:11" at bounding box center [296, 319] width 133 height 23
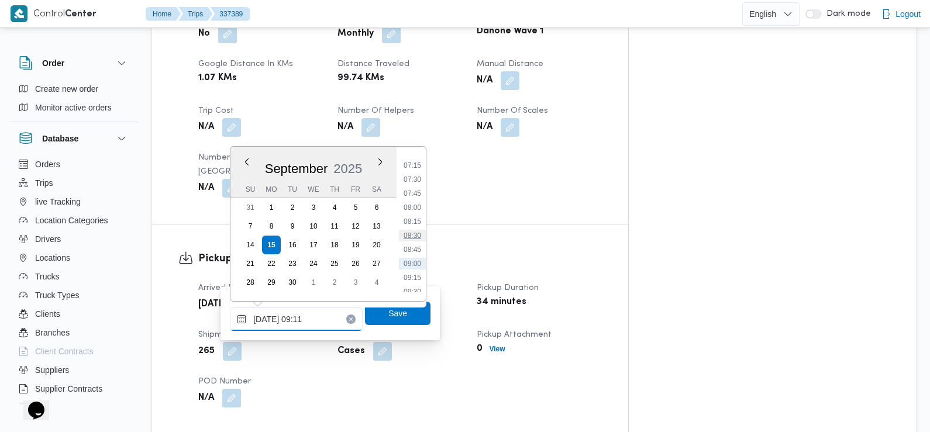
scroll to position [395, 0]
click at [415, 187] on li "07:30" at bounding box center [412, 189] width 27 height 12
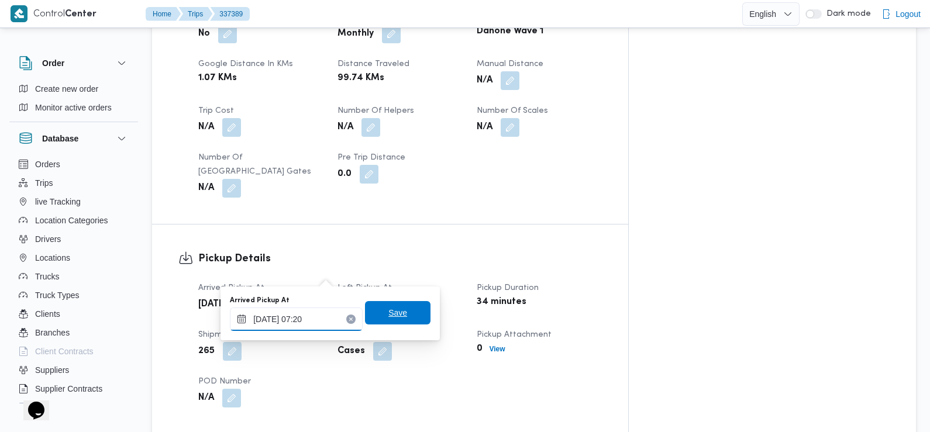
type input "[DATE] 07:20"
click at [390, 313] on span "Save" at bounding box center [397, 313] width 19 height 14
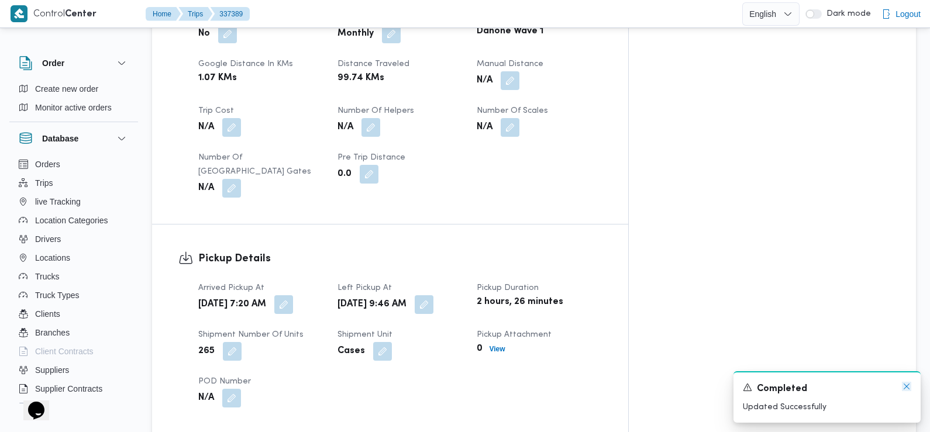
click at [906, 390] on icon "Dismiss toast" at bounding box center [906, 386] width 9 height 9
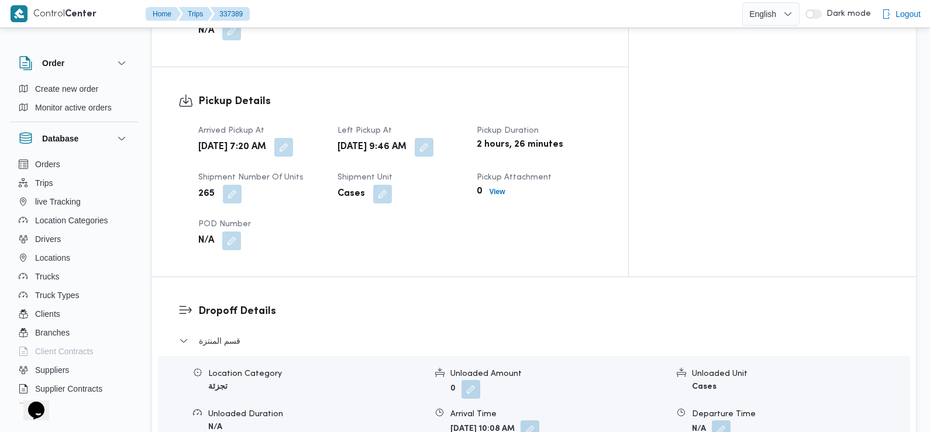
scroll to position [780, 0]
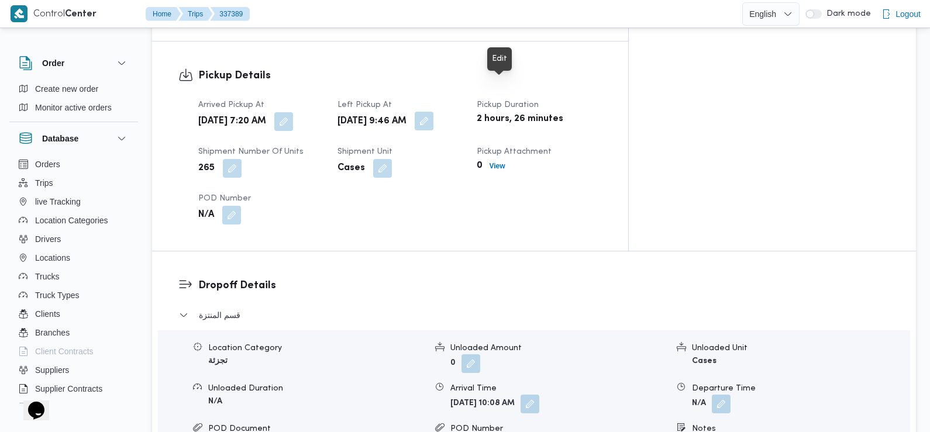
click at [434, 112] on button "button" at bounding box center [424, 121] width 19 height 19
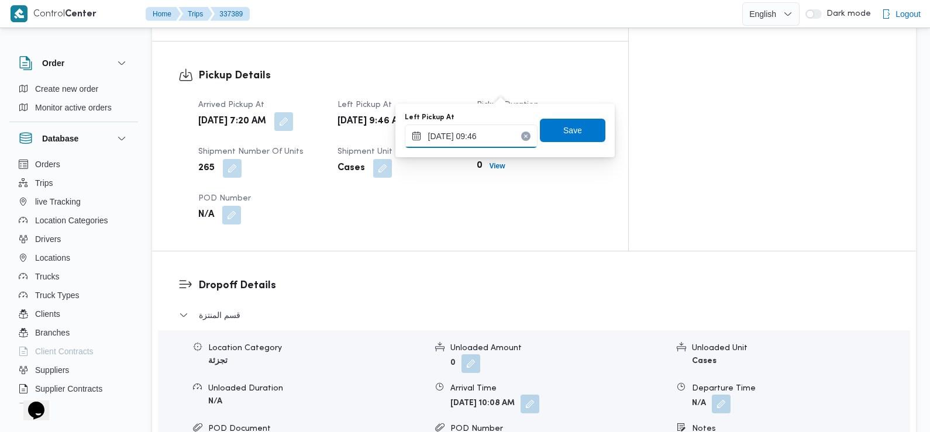
click at [485, 139] on input "[DATE] 09:46" at bounding box center [471, 136] width 133 height 23
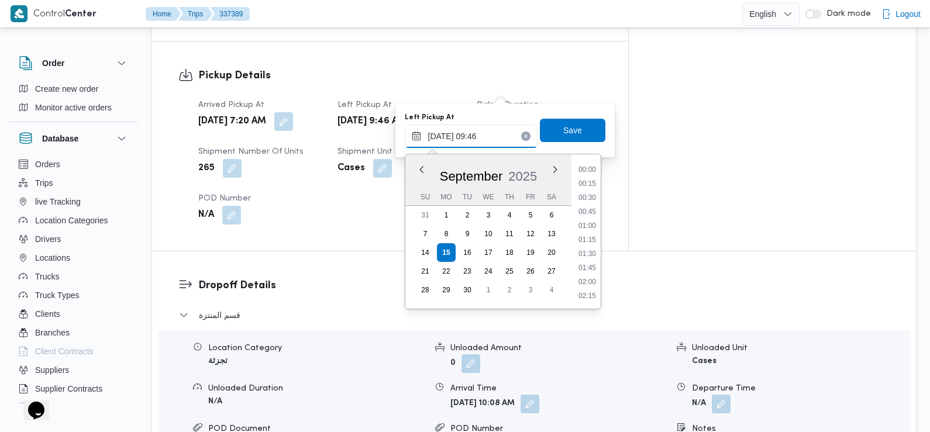
scroll to position [476, 0]
click at [584, 202] on li "09:00" at bounding box center [587, 199] width 27 height 12
type input "[DATE] 09:00"
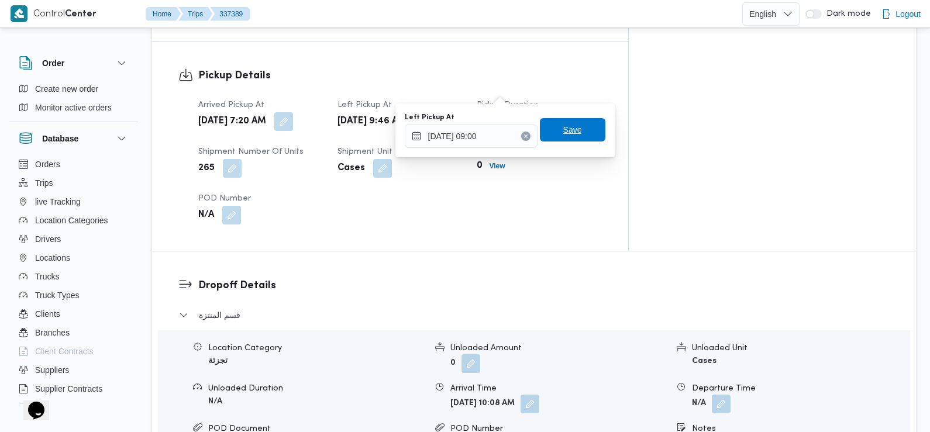
click at [570, 131] on span "Save" at bounding box center [572, 130] width 19 height 14
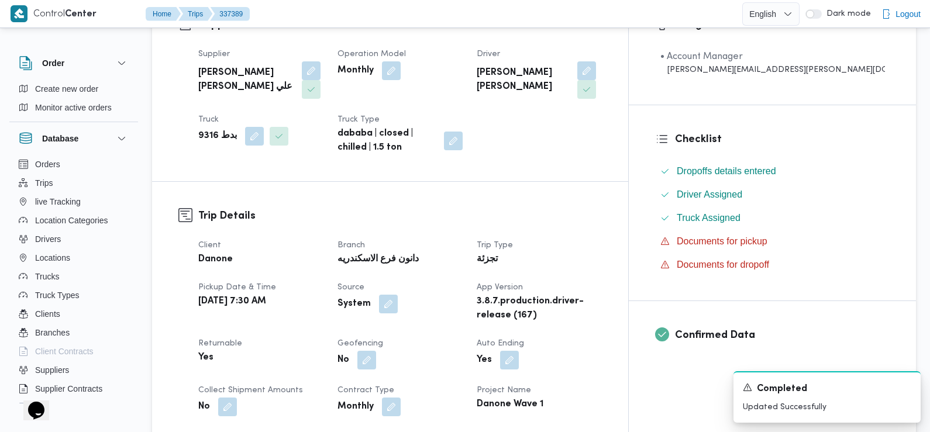
scroll to position [0, 0]
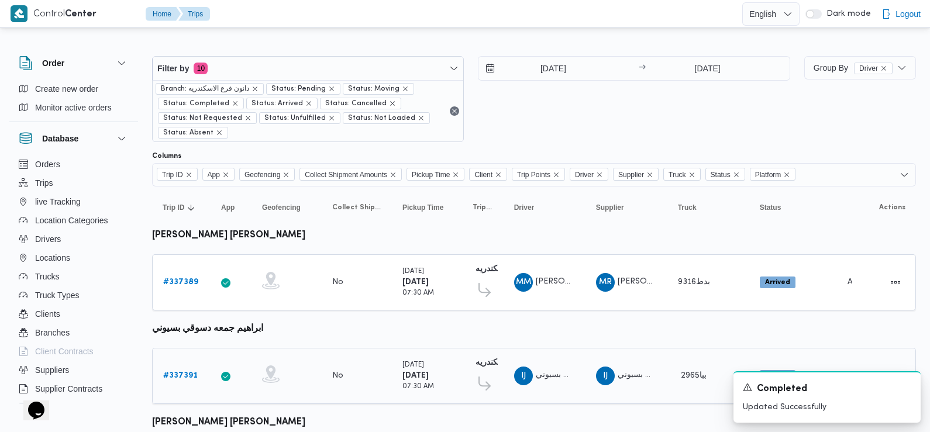
click at [178, 374] on b "# 337391" at bounding box center [180, 376] width 35 height 8
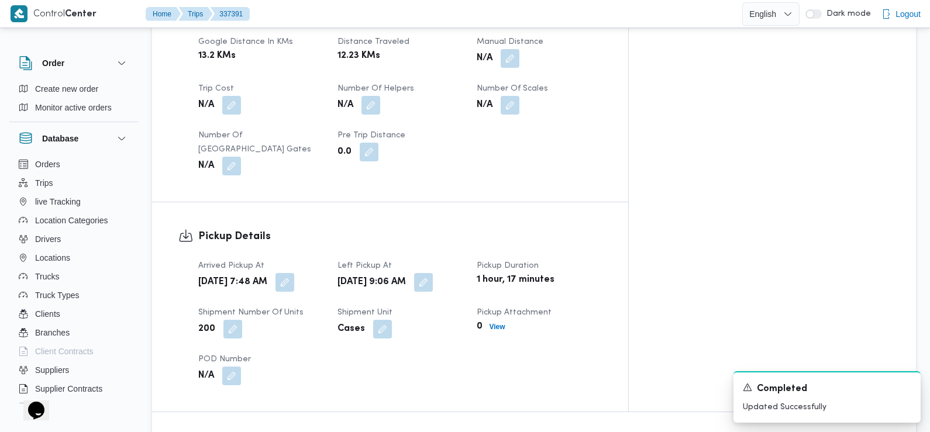
scroll to position [639, 0]
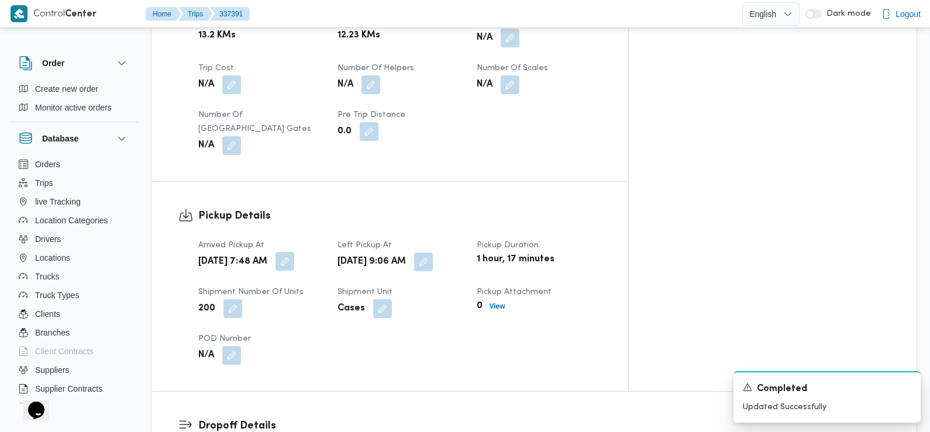
click at [294, 252] on button "button" at bounding box center [285, 261] width 19 height 19
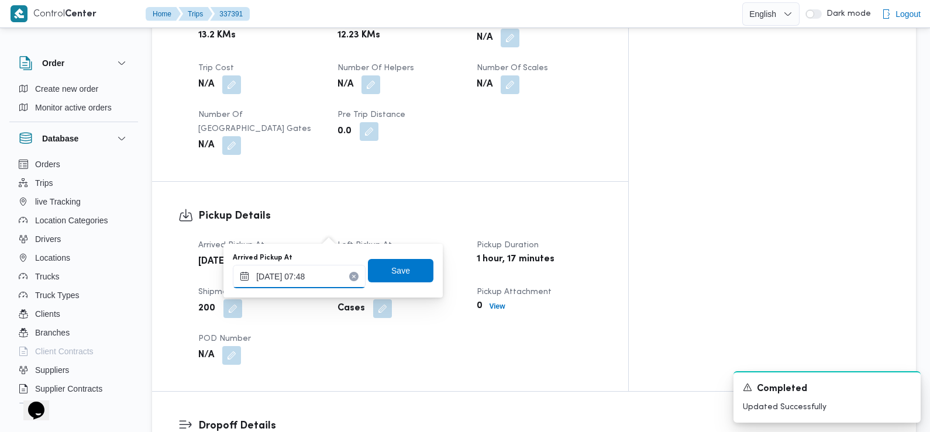
click at [321, 274] on input "[DATE] 07:48" at bounding box center [299, 276] width 133 height 23
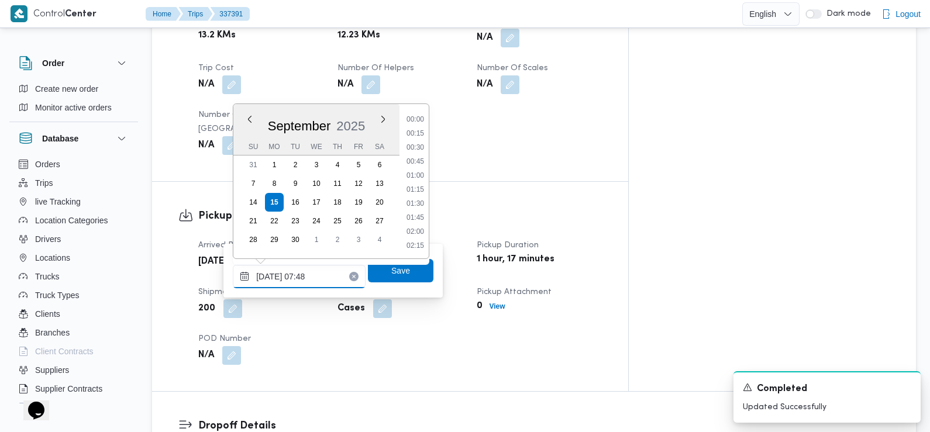
scroll to position [364, 0]
click at [421, 166] on li "07:15" at bounding box center [415, 163] width 27 height 12
type input "[DATE] 07:15"
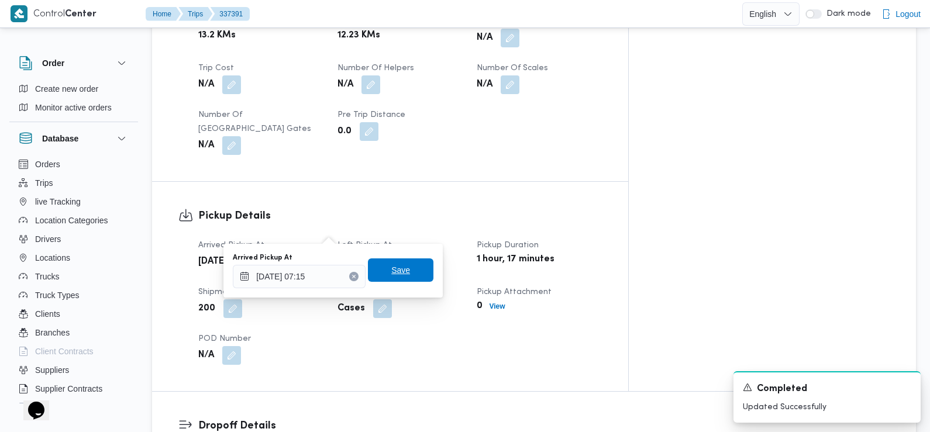
click at [402, 278] on span "Save" at bounding box center [401, 270] width 66 height 23
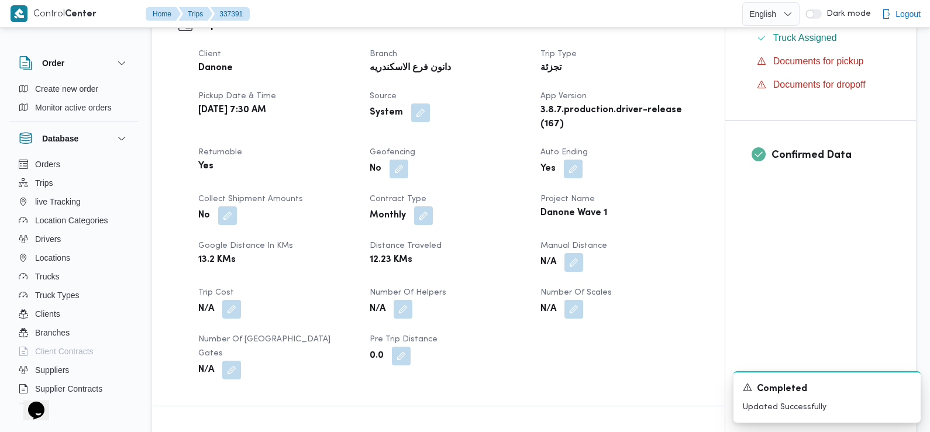
scroll to position [0, 0]
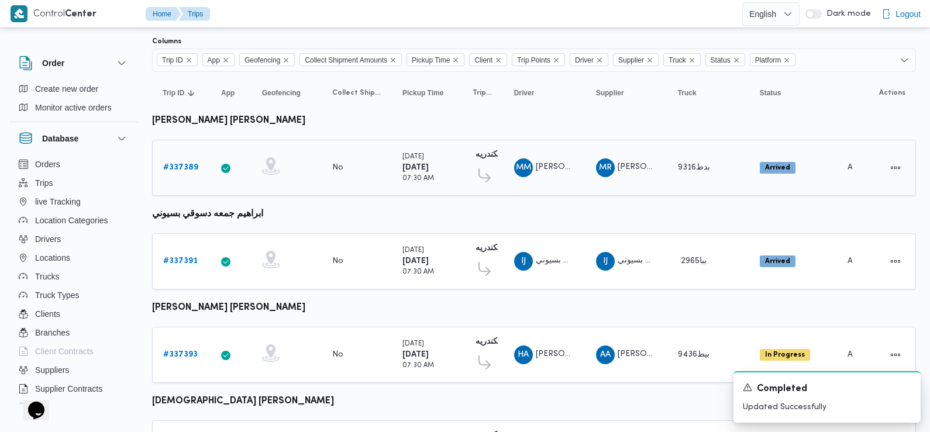
scroll to position [160, 0]
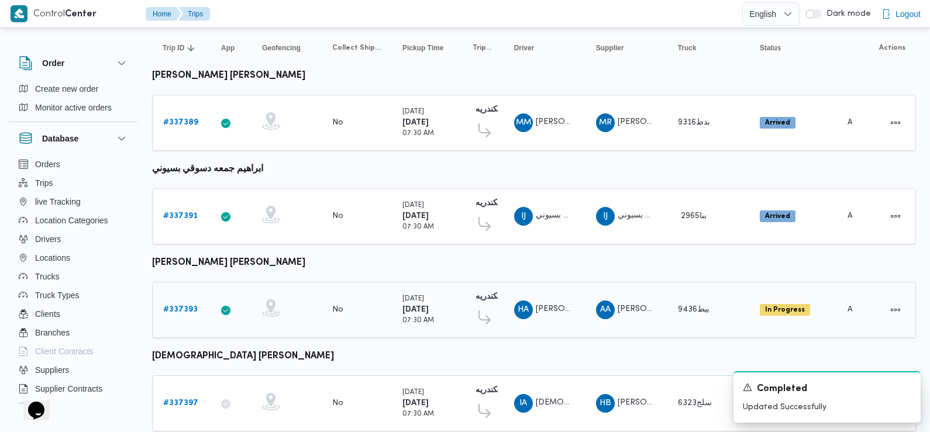
click at [190, 306] on b "# 337393" at bounding box center [180, 310] width 35 height 8
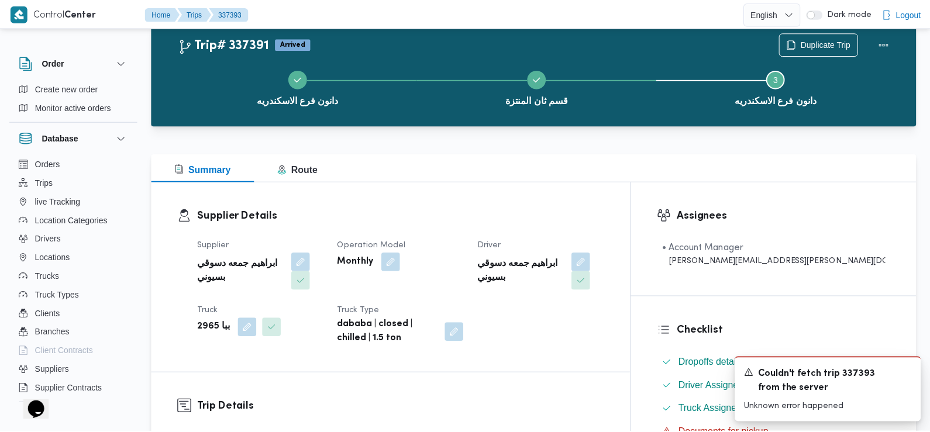
scroll to position [160, 0]
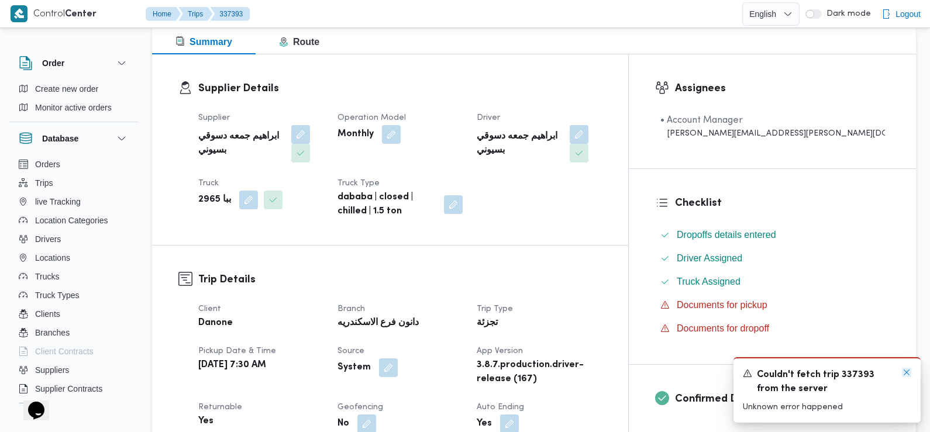
click at [907, 371] on icon "Dismiss toast" at bounding box center [906, 372] width 9 height 9
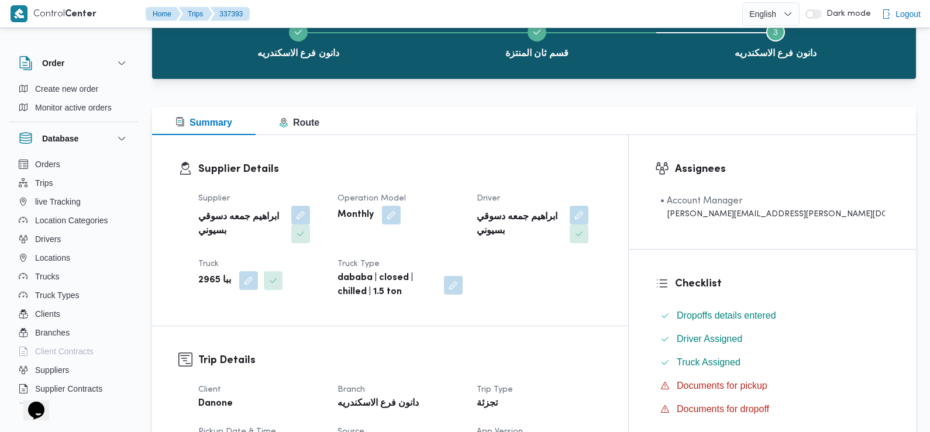
scroll to position [0, 0]
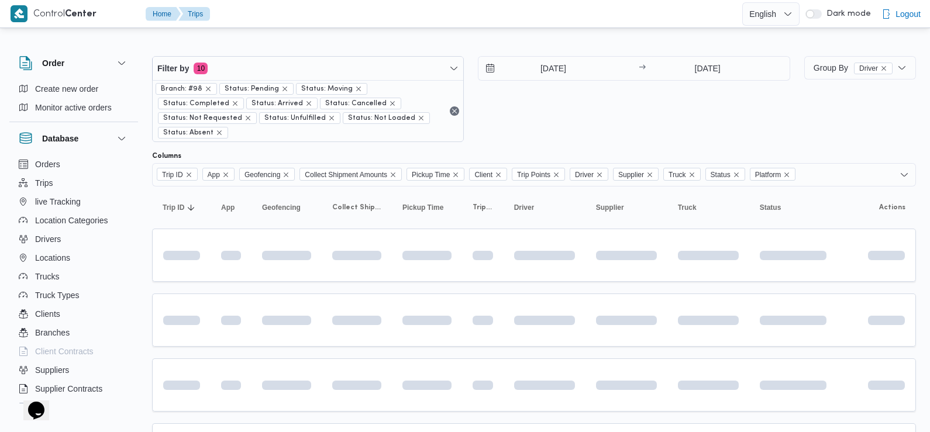
scroll to position [174, 0]
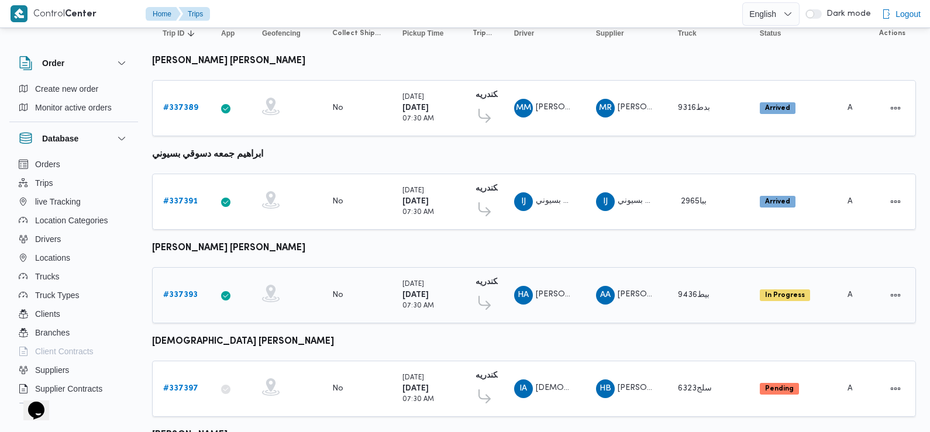
click at [188, 291] on b "# 337393" at bounding box center [180, 295] width 35 height 8
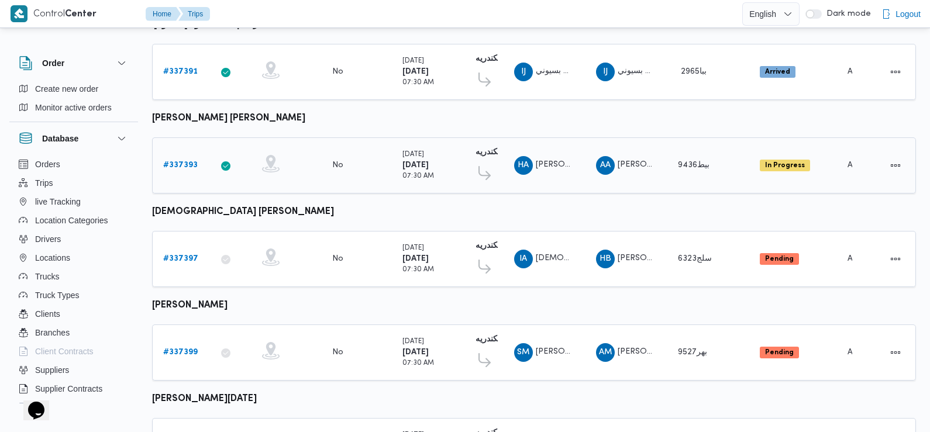
scroll to position [306, 0]
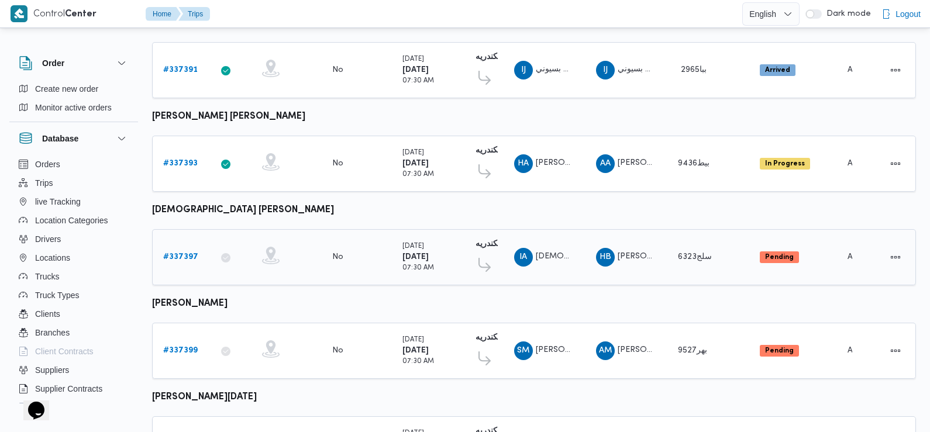
click at [186, 253] on b "# 337397" at bounding box center [180, 257] width 35 height 8
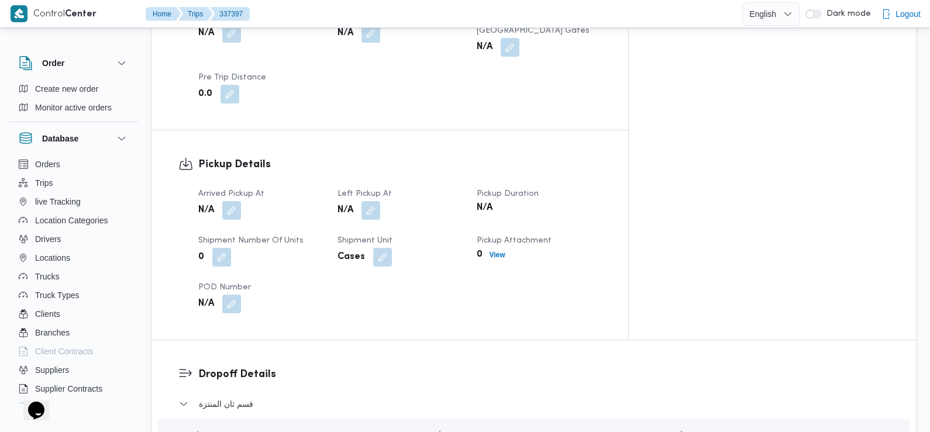
scroll to position [753, 0]
click at [233, 200] on button "button" at bounding box center [231, 209] width 19 height 19
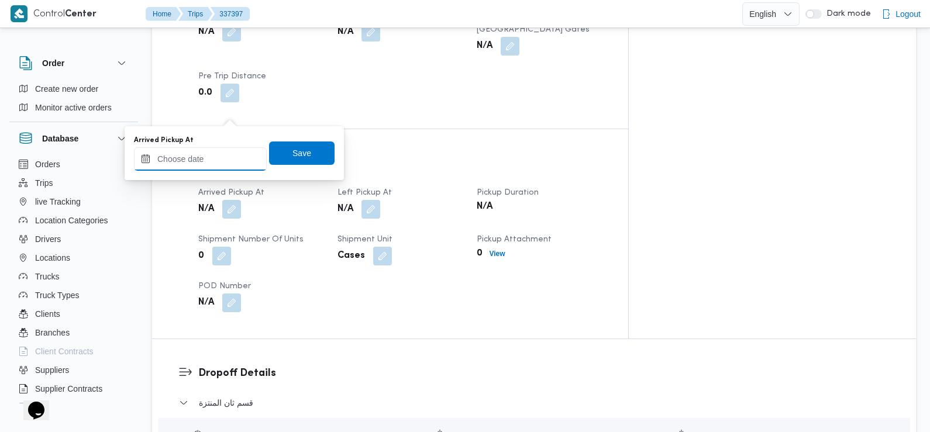
click at [226, 148] on input "Arrived Pickup At" at bounding box center [200, 158] width 133 height 23
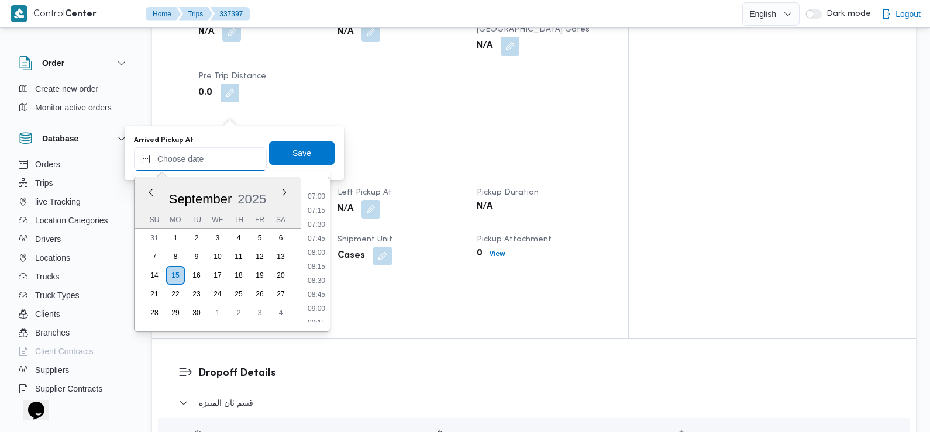
scroll to position [378, 0]
click at [318, 237] on li "07:30" at bounding box center [316, 236] width 27 height 12
type input "[DATE] 07:30"
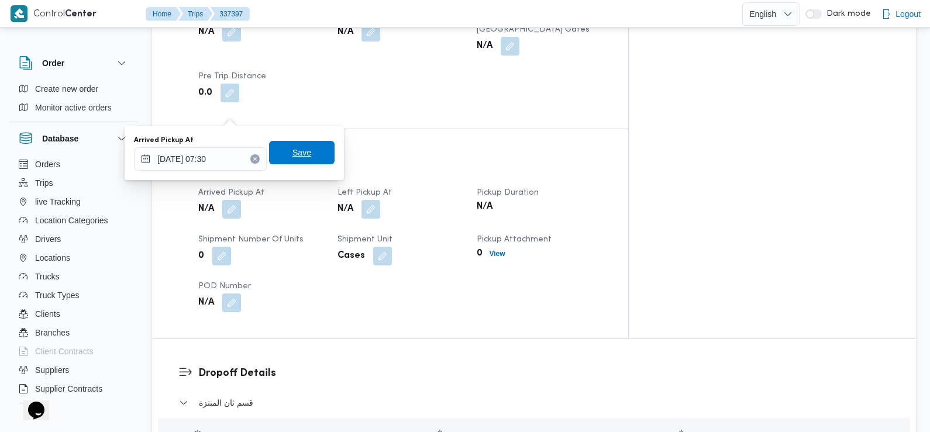
click at [308, 160] on span "Save" at bounding box center [302, 152] width 66 height 23
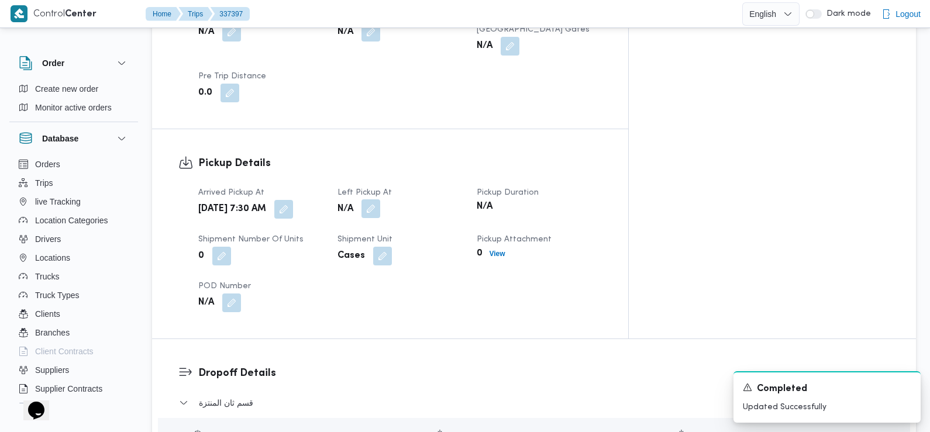
click at [380, 200] on button "button" at bounding box center [371, 209] width 19 height 19
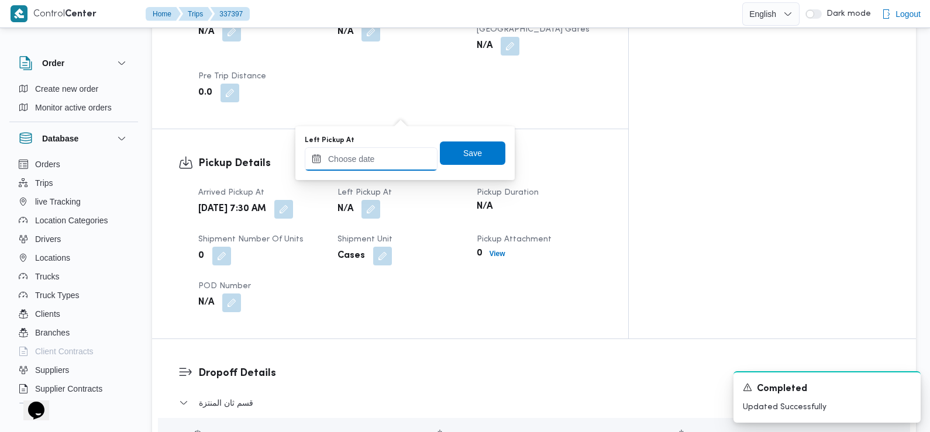
click at [390, 152] on input "Left Pickup At" at bounding box center [371, 158] width 133 height 23
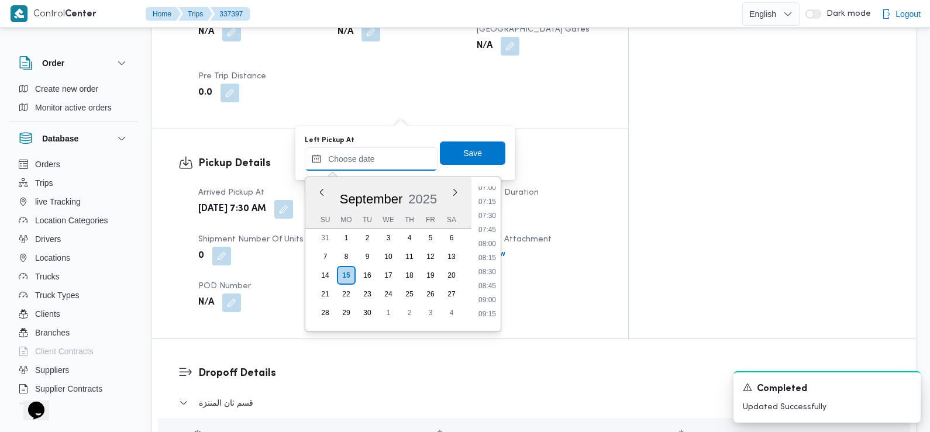
scroll to position [397, 0]
click at [489, 288] on li "08:45" at bounding box center [487, 287] width 27 height 12
type input "[DATE] 08:45"
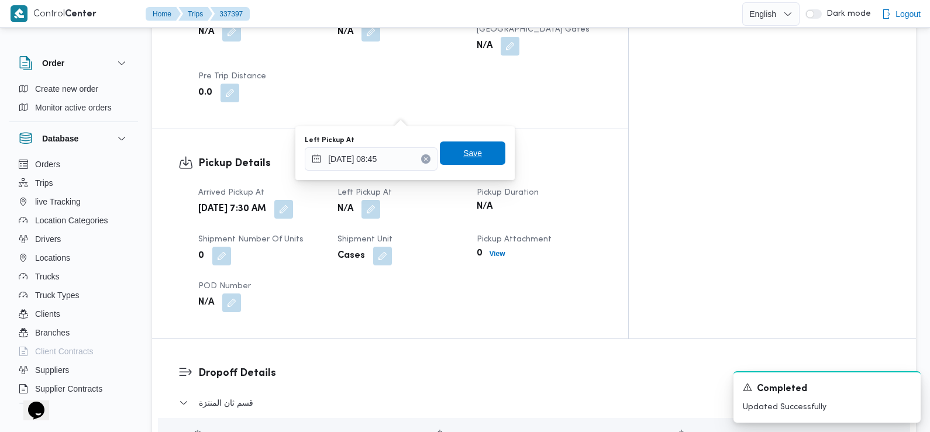
drag, startPoint x: 474, startPoint y: 144, endPoint x: 465, endPoint y: 147, distance: 10.4
click at [465, 147] on span "Save" at bounding box center [472, 153] width 19 height 14
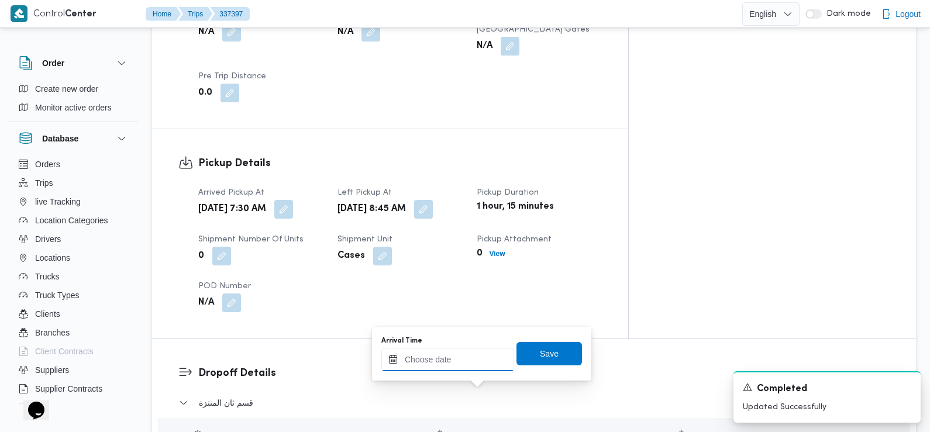
click at [475, 351] on input "Arrival Time" at bounding box center [447, 359] width 133 height 23
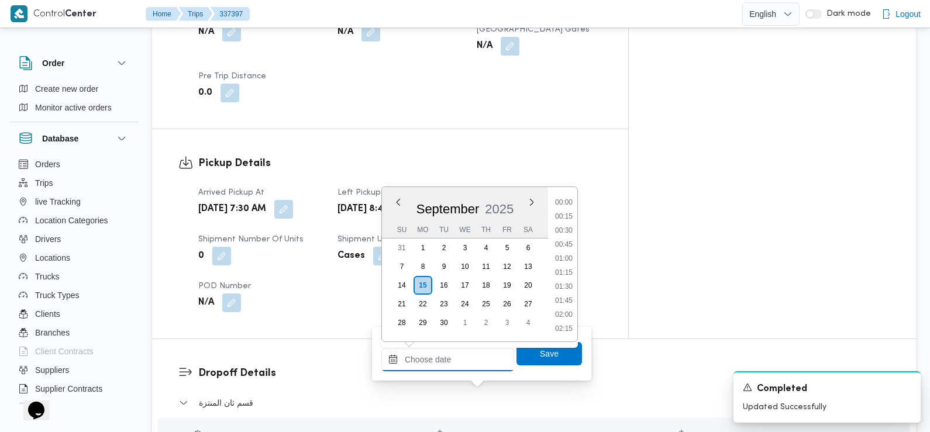
scroll to position [518, 0]
click at [568, 203] on li "09:15" at bounding box center [564, 204] width 27 height 12
type input "[DATE] 09:15"
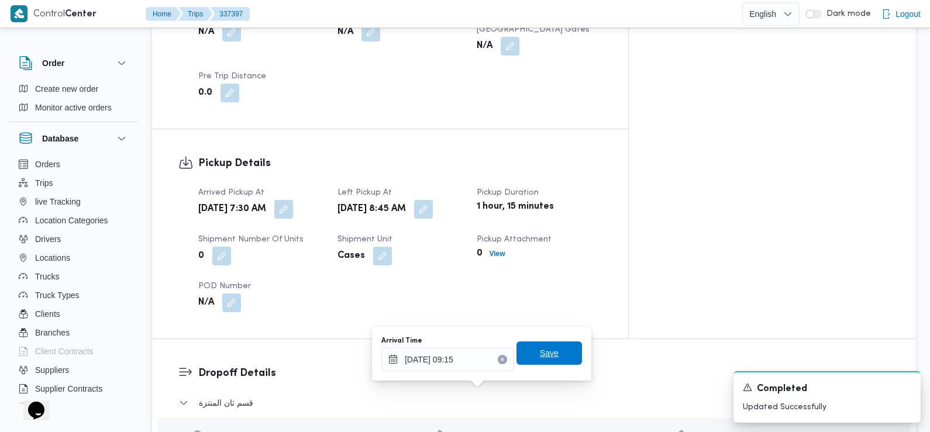
click at [555, 357] on span "Save" at bounding box center [550, 353] width 66 height 23
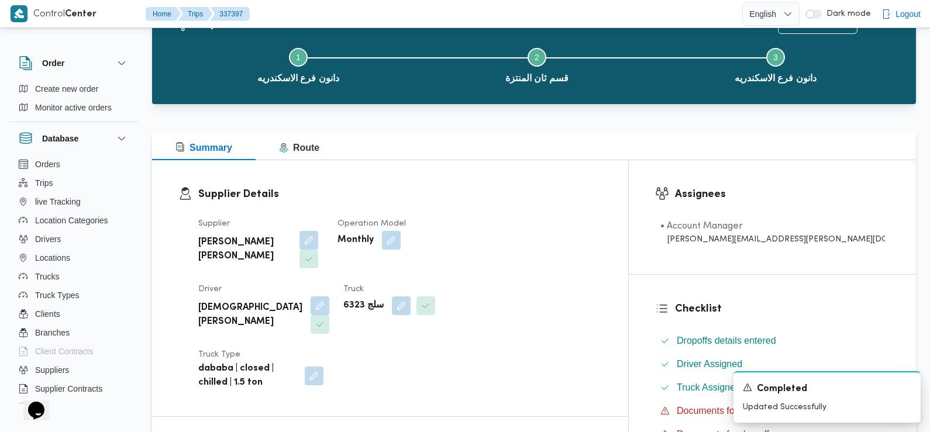
scroll to position [0, 0]
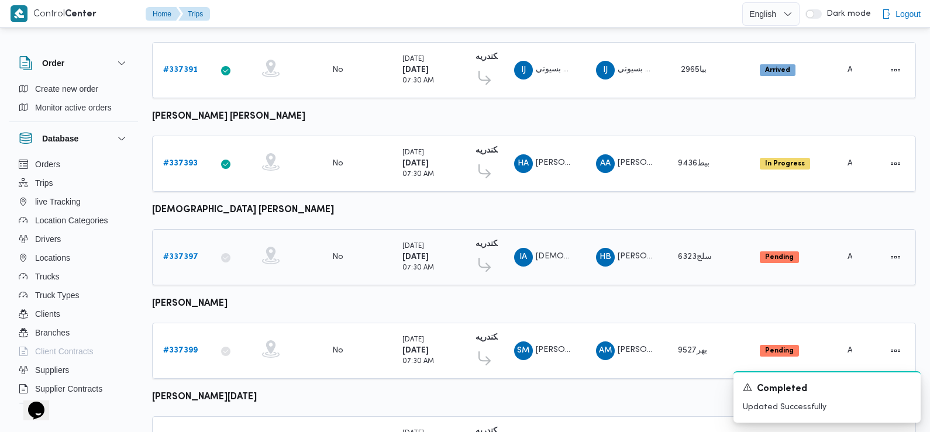
scroll to position [357, 0]
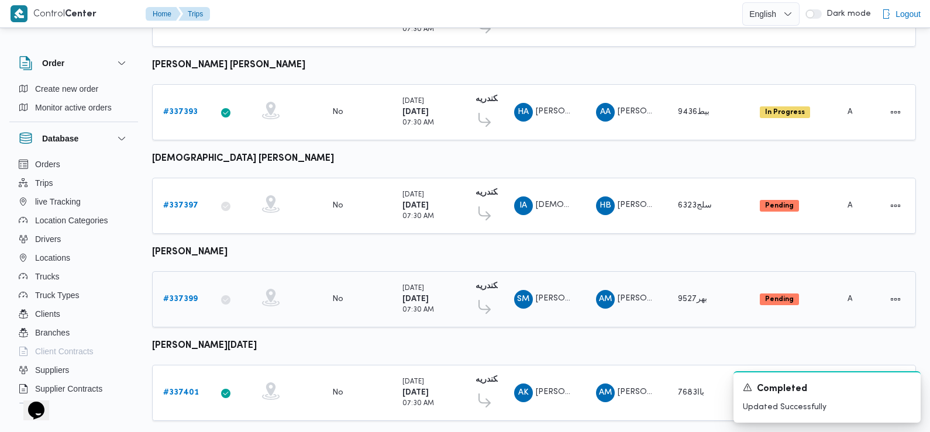
click at [184, 295] on b "# 337399" at bounding box center [180, 299] width 35 height 8
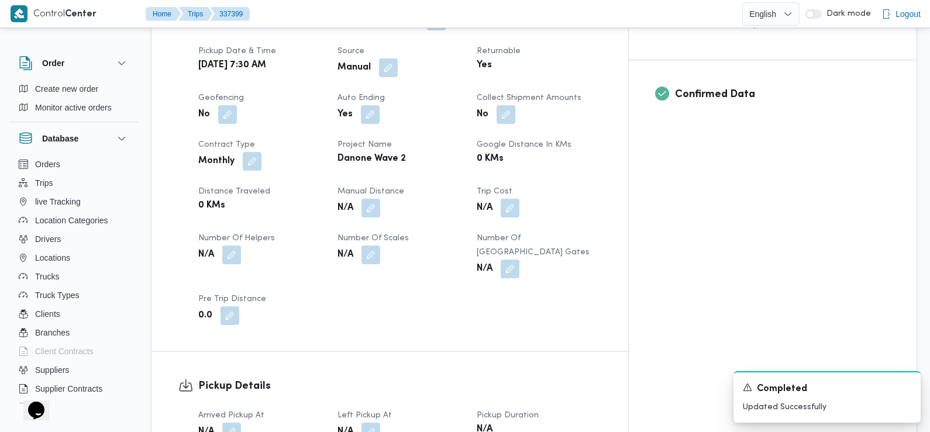
scroll to position [486, 0]
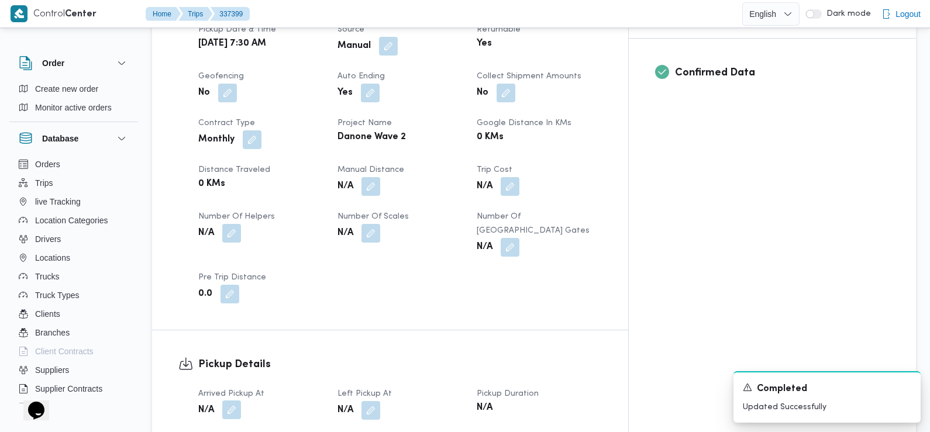
click at [234, 401] on button "button" at bounding box center [231, 410] width 19 height 19
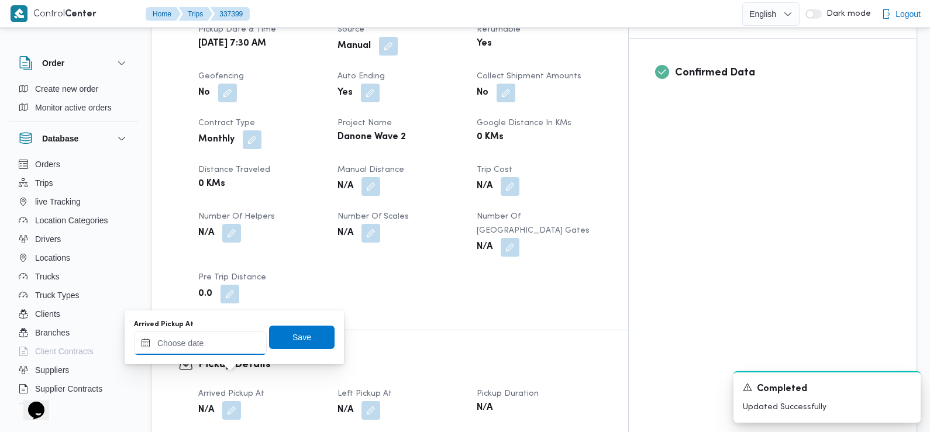
click at [221, 339] on input "Arrived Pickup At" at bounding box center [200, 343] width 133 height 23
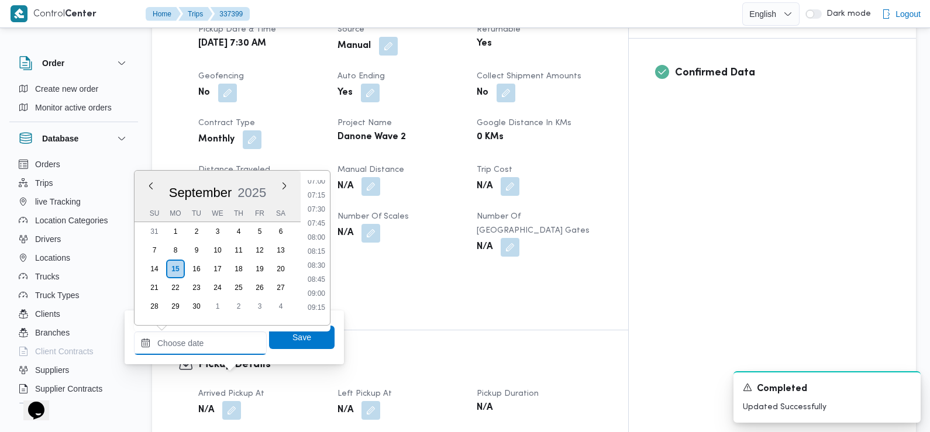
scroll to position [382, 0]
click at [316, 231] on li "07:30" at bounding box center [316, 225] width 27 height 12
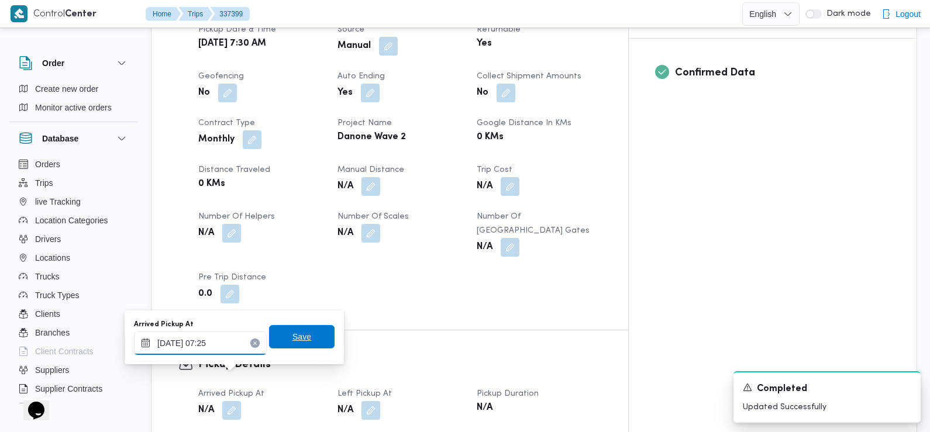
type input "[DATE] 07:25"
click at [293, 338] on span "Save" at bounding box center [302, 337] width 19 height 14
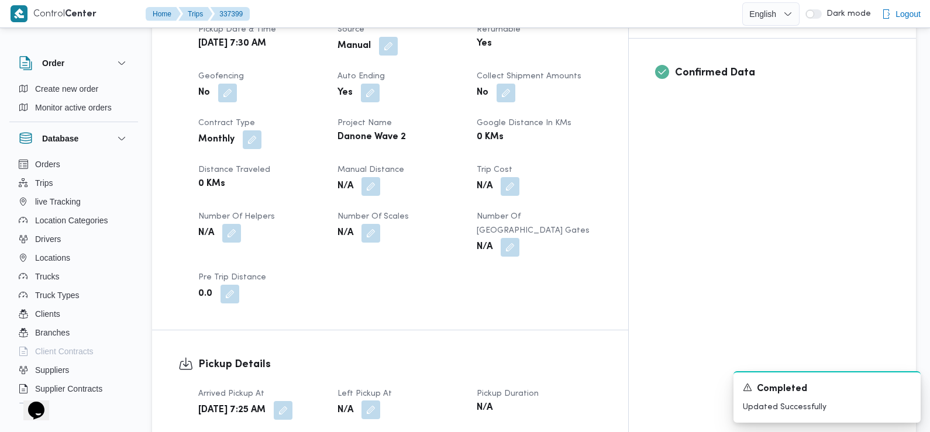
click at [380, 401] on button "button" at bounding box center [371, 410] width 19 height 19
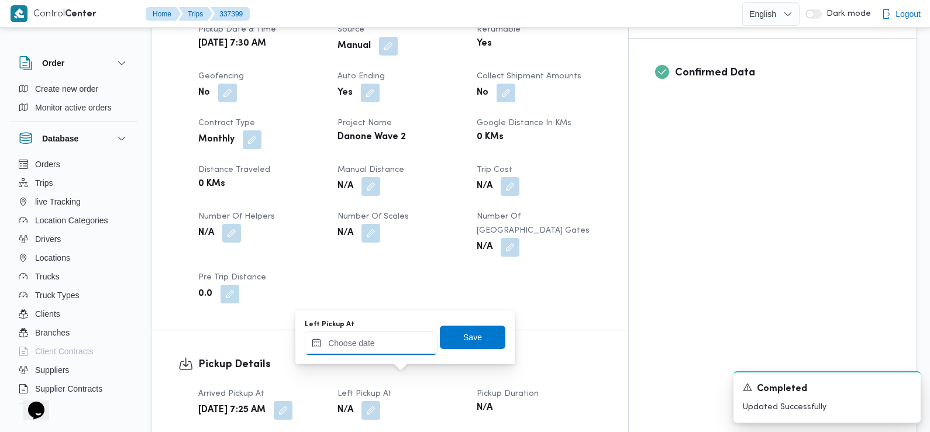
click at [396, 342] on input "Left Pickup At" at bounding box center [371, 343] width 133 height 23
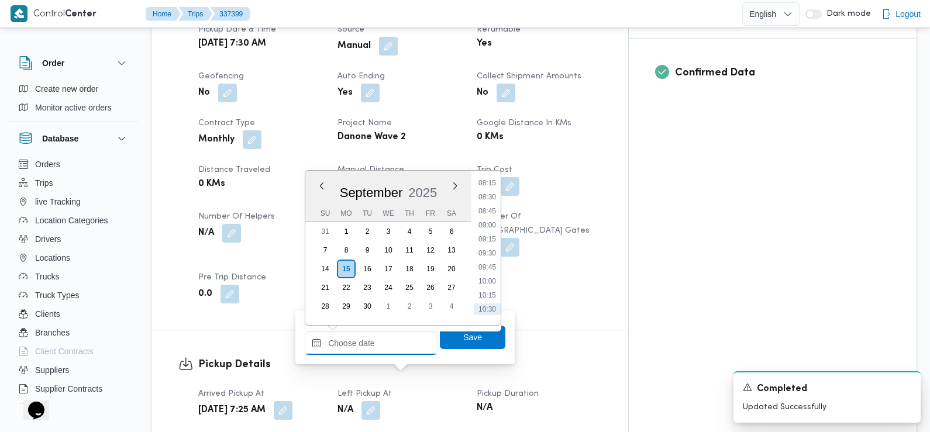
scroll to position [452, 0]
click at [493, 226] on li "08:45" at bounding box center [487, 225] width 27 height 12
type input "[DATE] 08:45"
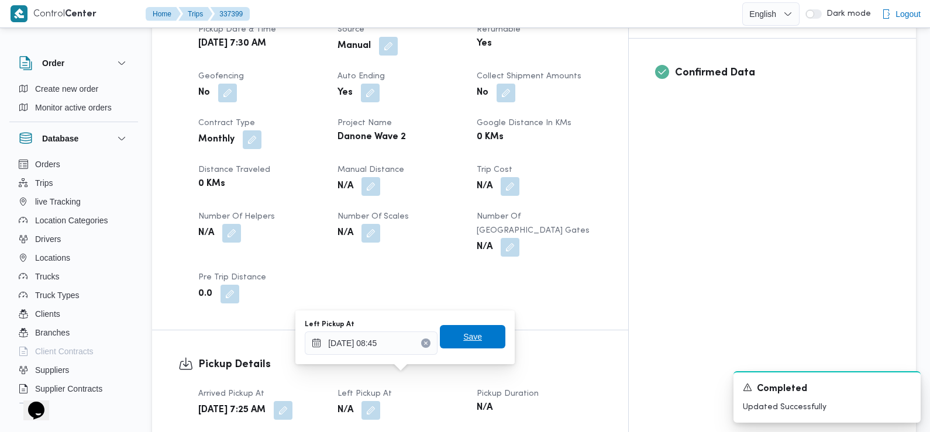
click at [481, 336] on span "Save" at bounding box center [473, 336] width 66 height 23
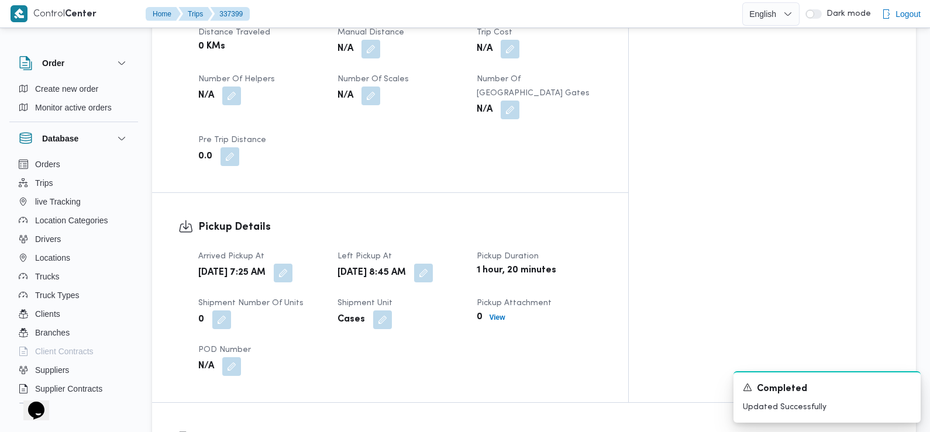
scroll to position [783, 0]
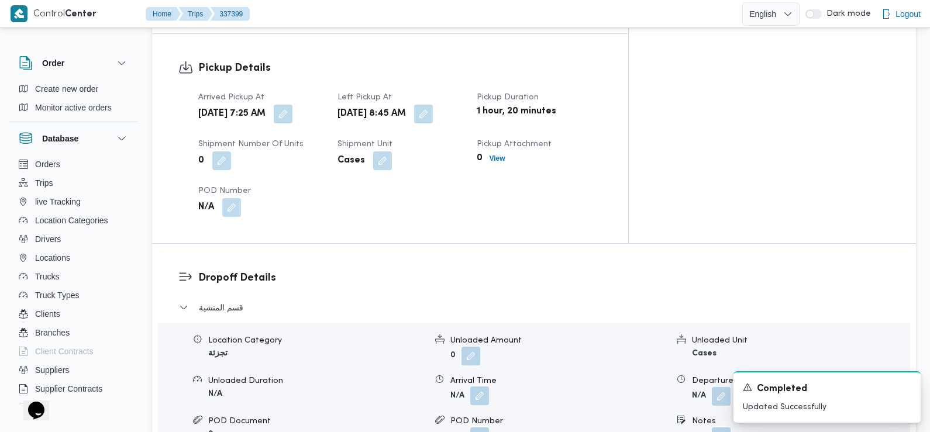
click at [480, 387] on button "button" at bounding box center [479, 396] width 19 height 19
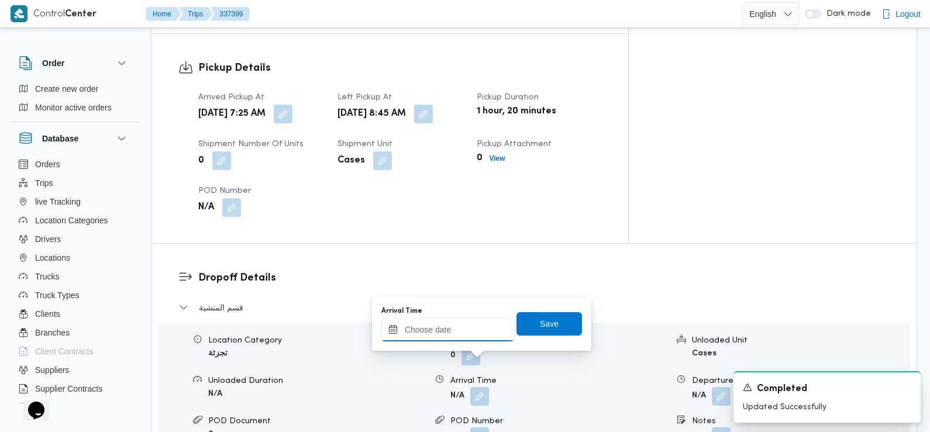
click at [474, 329] on input "Arrival Time" at bounding box center [447, 329] width 133 height 23
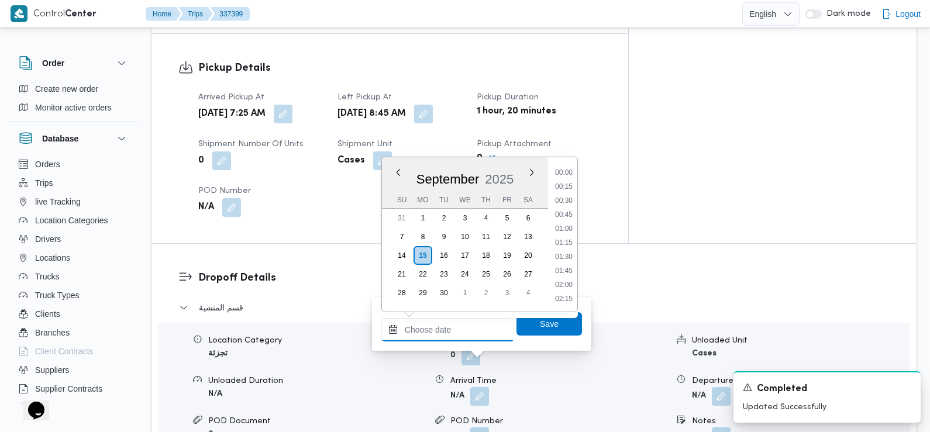
scroll to position [518, 0]
click at [567, 173] on li "09:15" at bounding box center [564, 174] width 27 height 12
type input "15/09/2025 09:15"
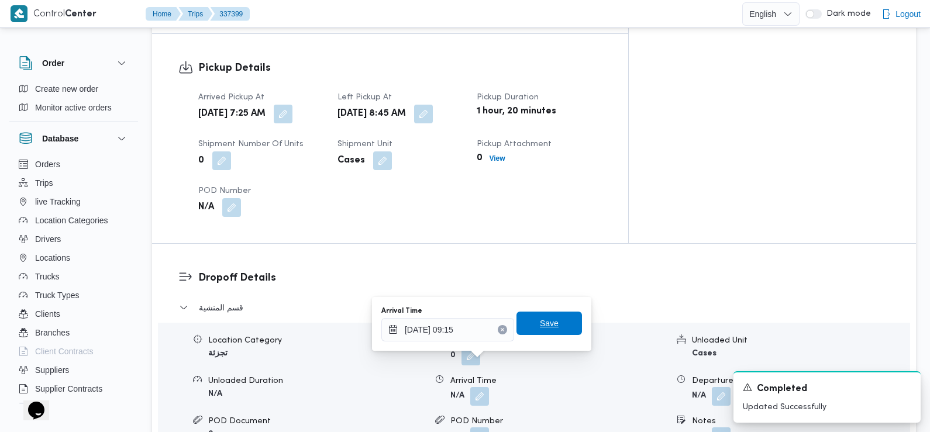
click at [548, 330] on span "Save" at bounding box center [549, 324] width 19 height 14
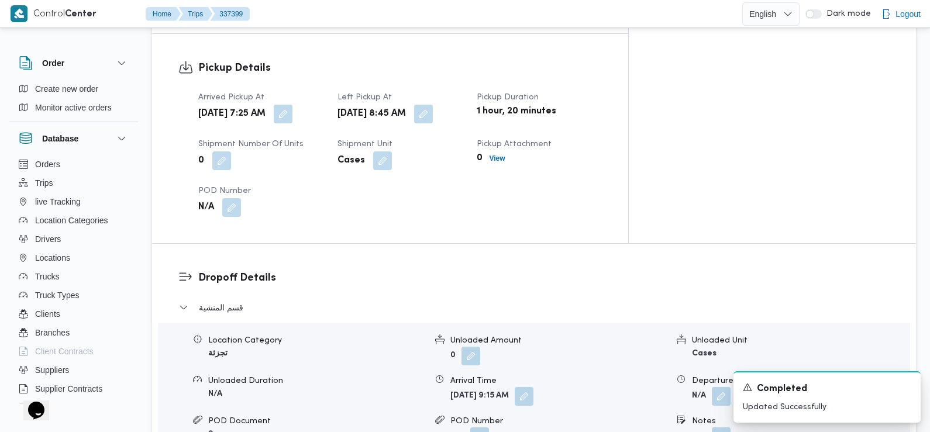
click at [358, 244] on div "Dropoff Details قسم المنشية Location Category تجزئة Unloaded Amount 0 Unloaded …" at bounding box center [534, 396] width 764 height 304
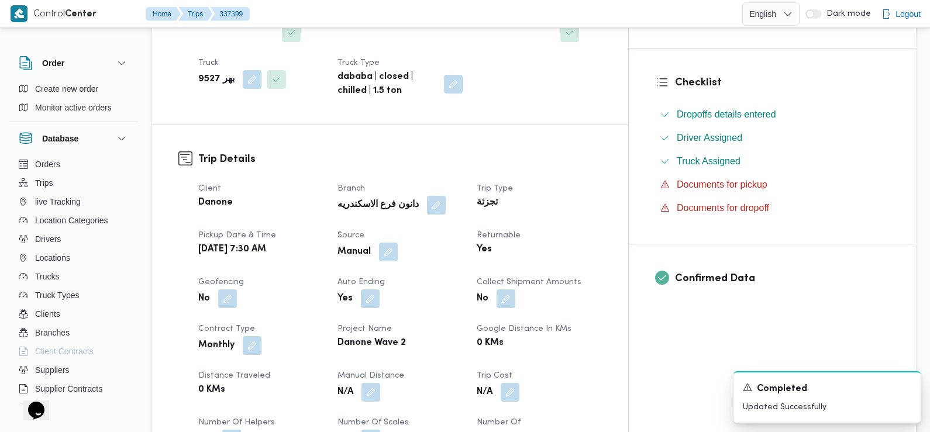
scroll to position [0, 0]
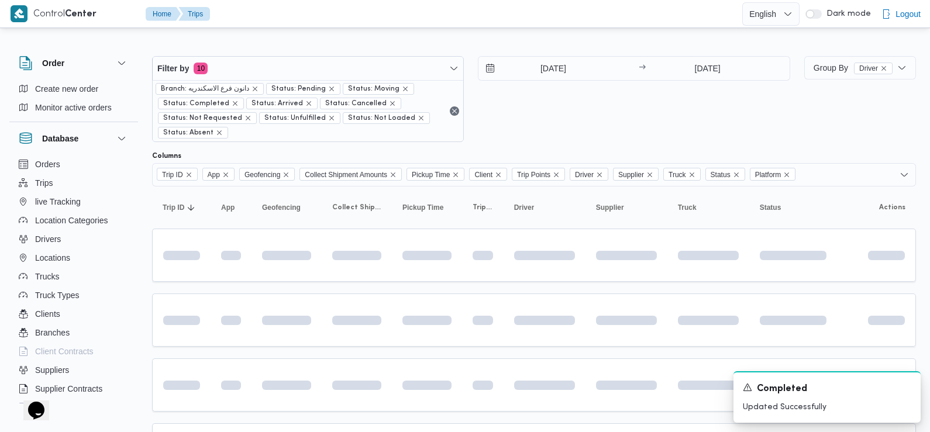
scroll to position [451, 0]
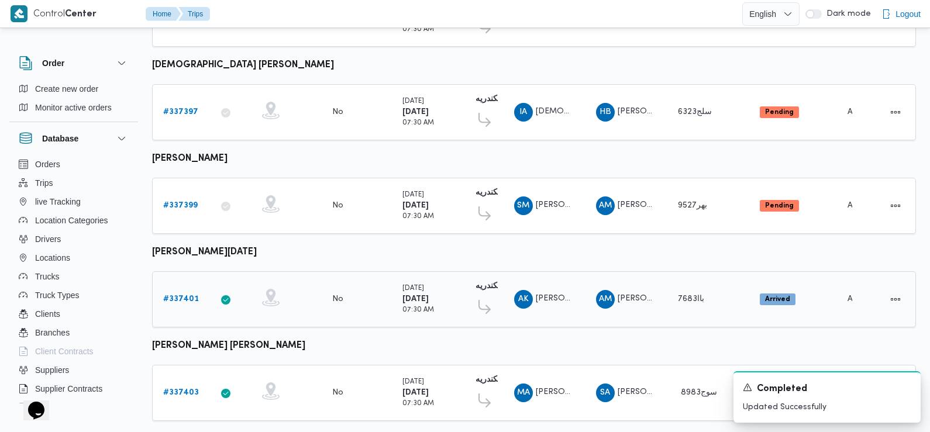
click at [186, 295] on b "# 337401" at bounding box center [181, 299] width 36 height 8
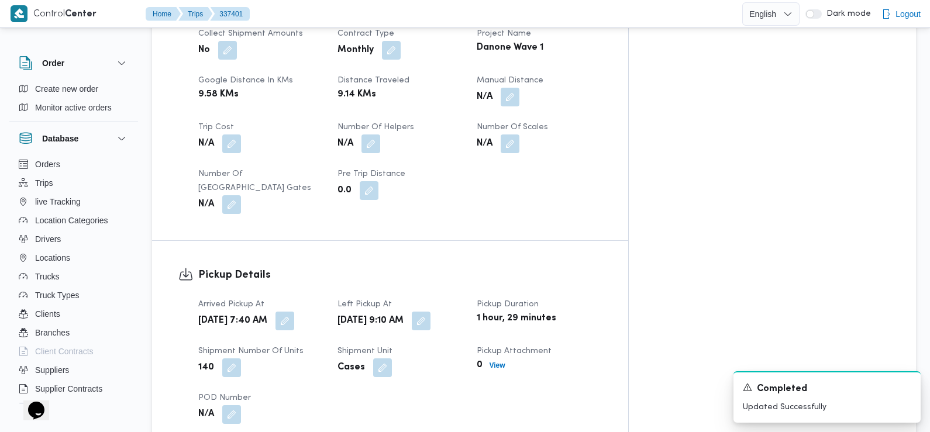
scroll to position [597, 0]
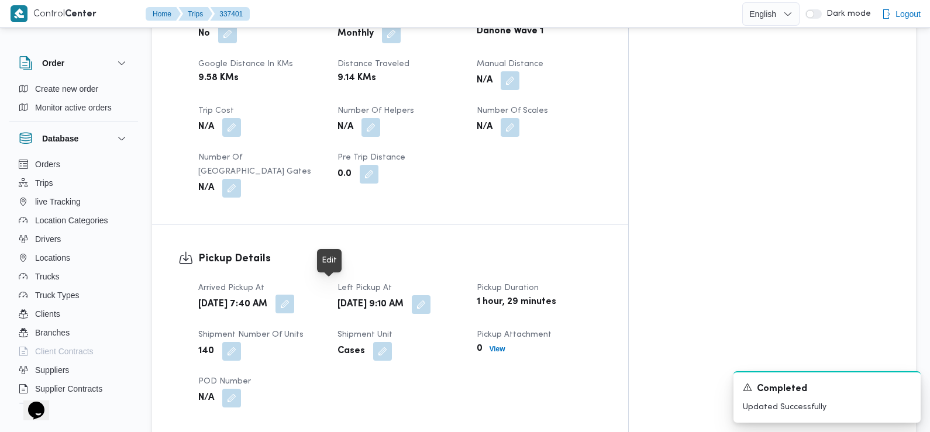
click at [294, 295] on button "button" at bounding box center [285, 304] width 19 height 19
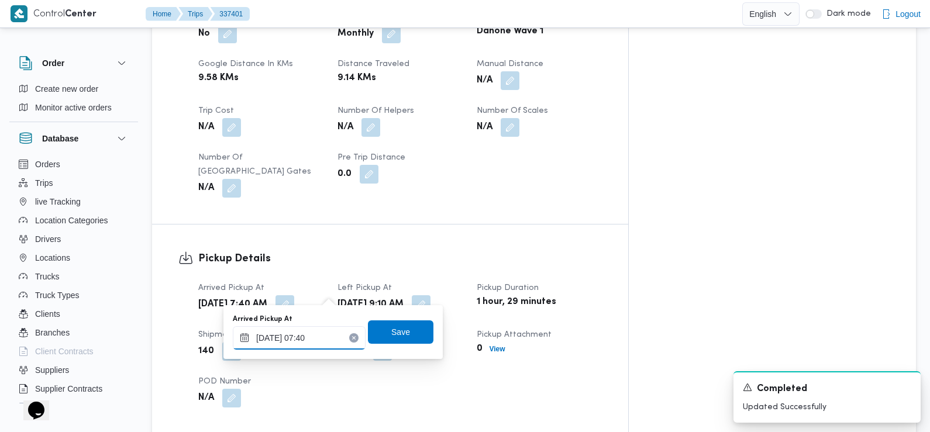
click at [318, 343] on input "15/09/2025 07:40" at bounding box center [299, 337] width 133 height 23
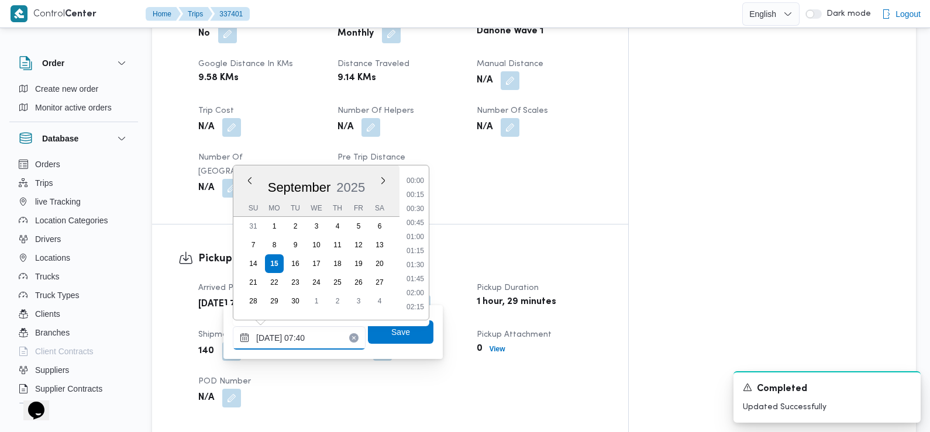
scroll to position [350, 0]
click at [416, 250] on li "07:30" at bounding box center [415, 252] width 27 height 12
type input "15/09/2025 07:30"
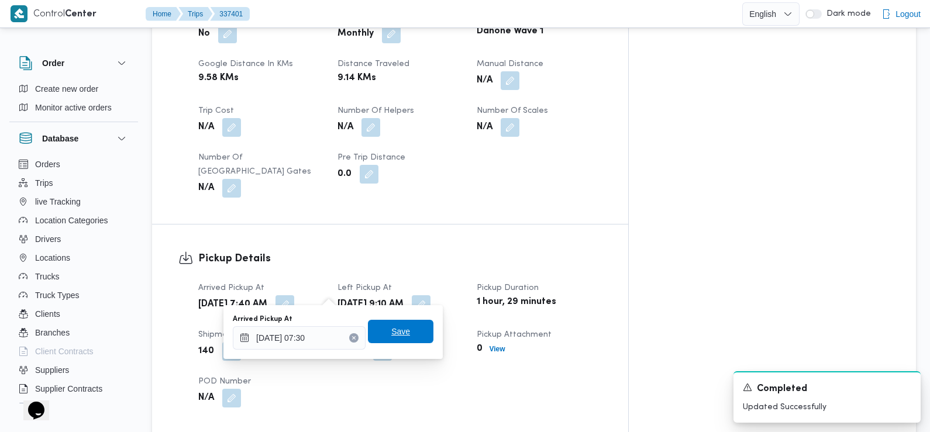
click at [391, 327] on span "Save" at bounding box center [400, 332] width 19 height 14
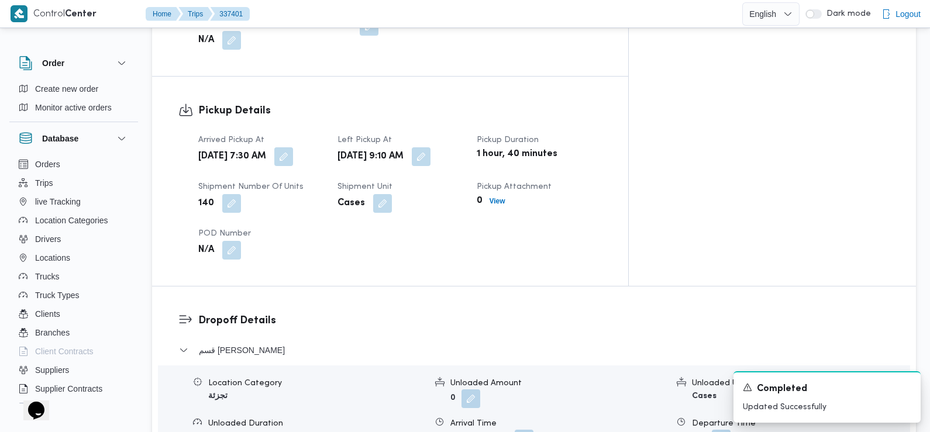
scroll to position [0, 0]
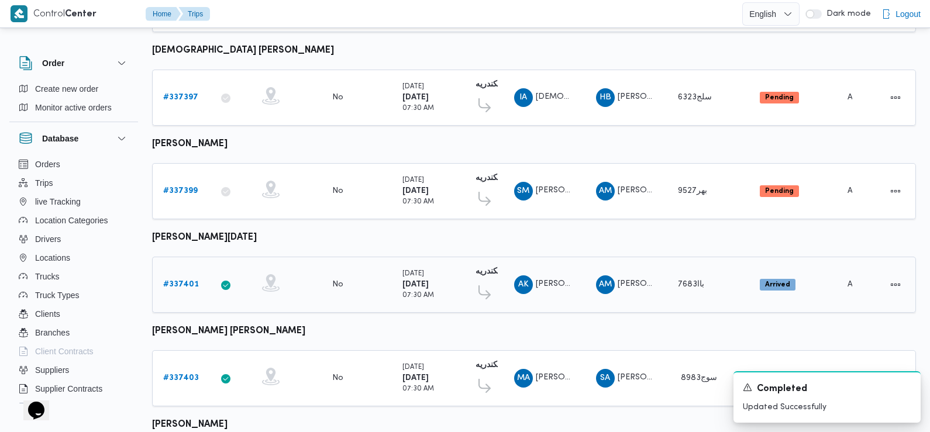
scroll to position [574, 0]
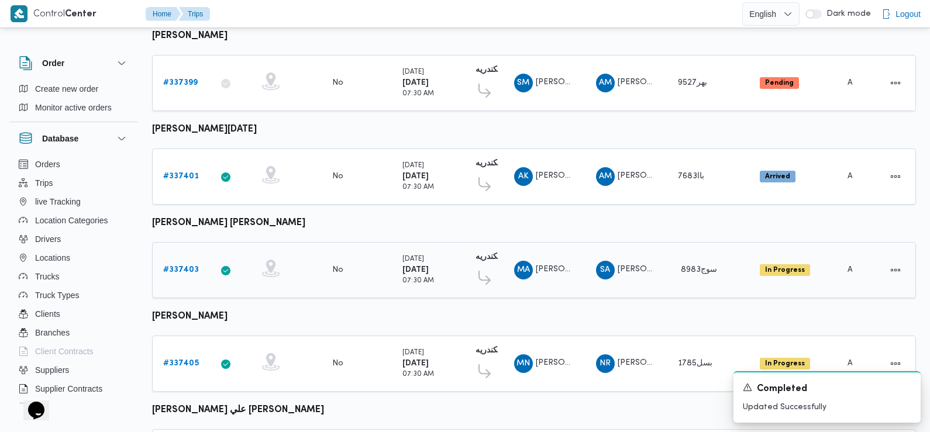
click at [181, 266] on b "# 337403" at bounding box center [181, 270] width 36 height 8
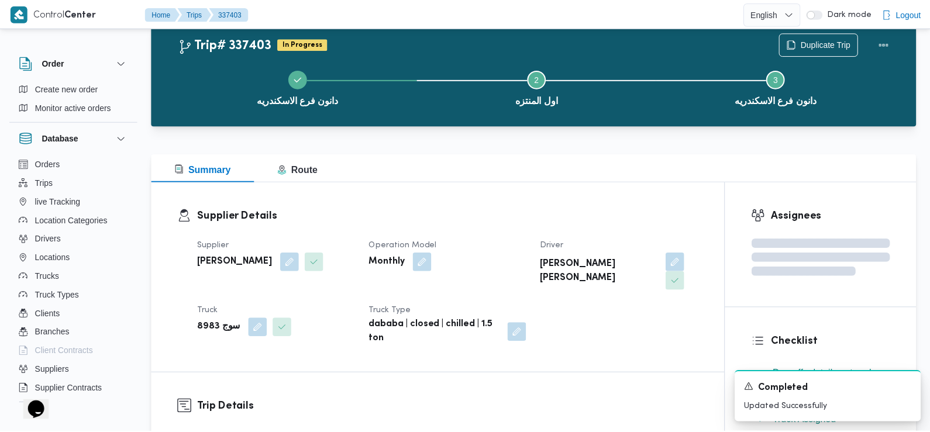
scroll to position [574, 0]
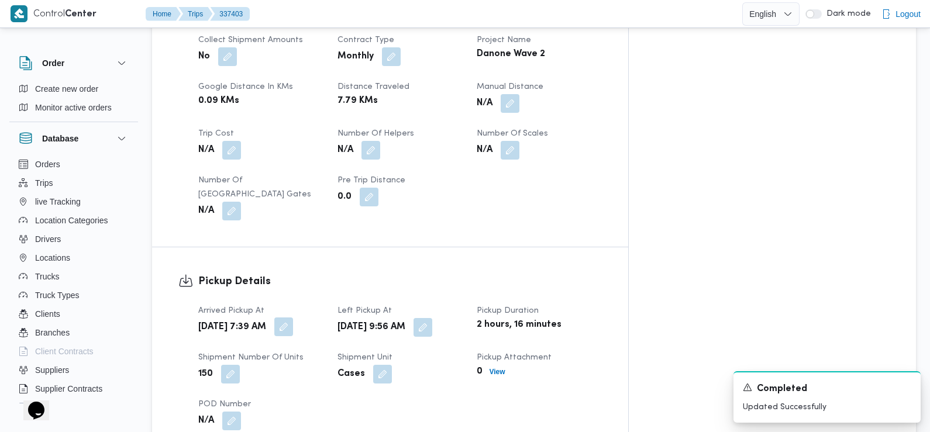
click at [293, 318] on button "button" at bounding box center [283, 327] width 19 height 19
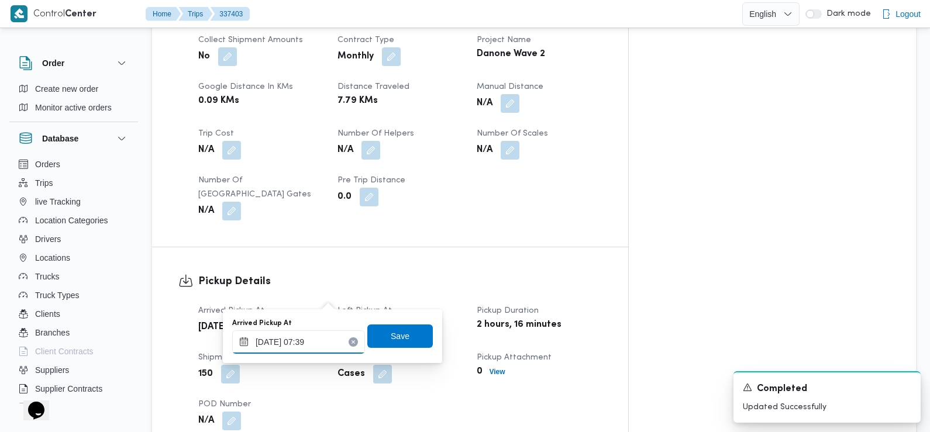
click at [325, 341] on input "15/09/2025 07:39" at bounding box center [298, 342] width 133 height 23
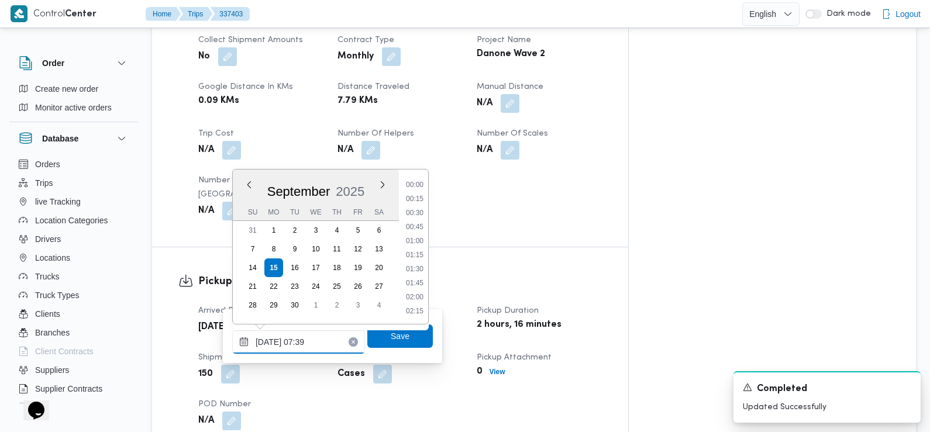
scroll to position [350, 0]
type input "15/09/2025 07:28"
click at [393, 346] on span "Save" at bounding box center [400, 335] width 66 height 23
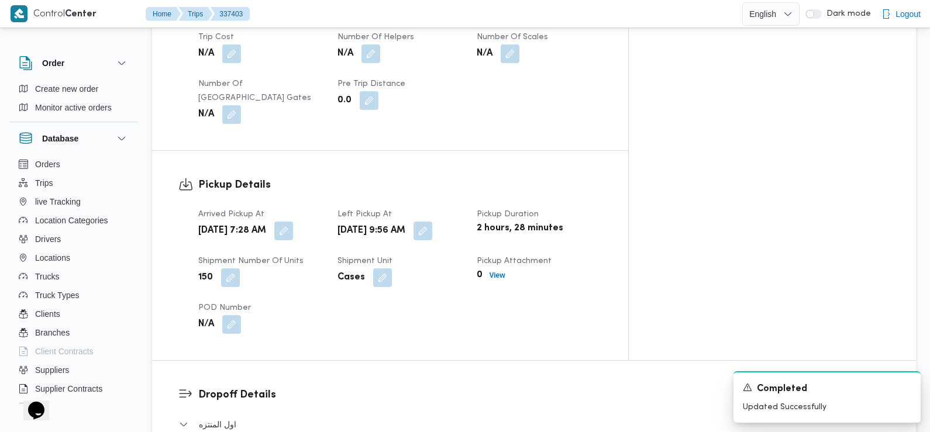
scroll to position [672, 0]
click at [432, 220] on button "button" at bounding box center [423, 229] width 19 height 19
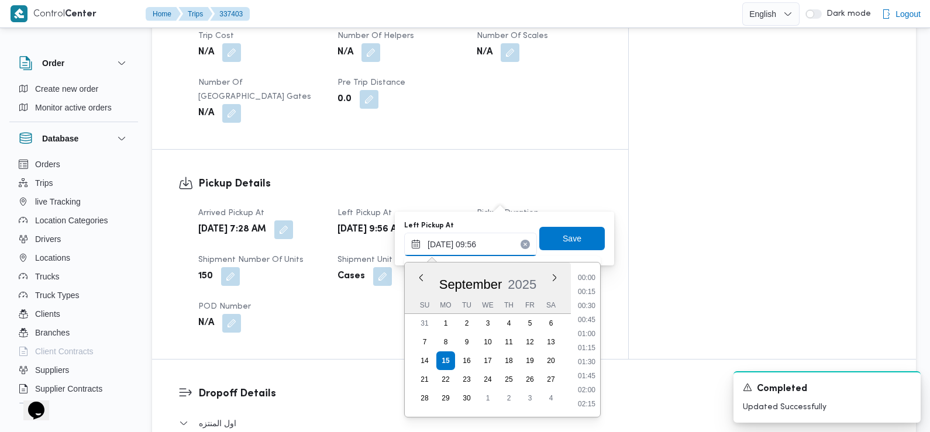
click at [480, 236] on input "15/09/2025 09:56" at bounding box center [470, 244] width 133 height 23
click at [602, 207] on dt "Pickup Duration" at bounding box center [539, 214] width 125 height 14
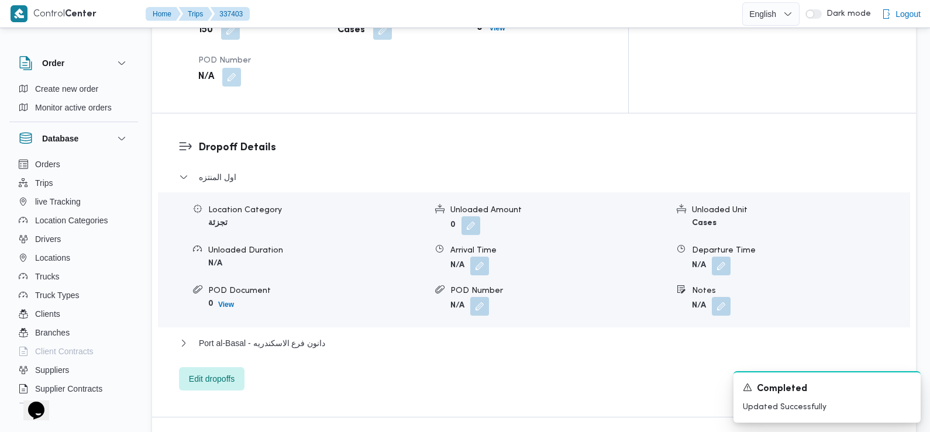
scroll to position [921, 0]
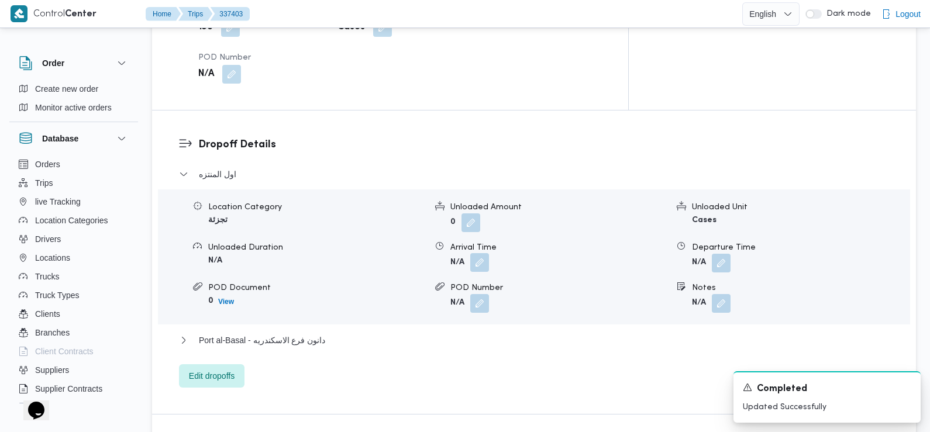
click at [479, 253] on button "button" at bounding box center [479, 262] width 19 height 19
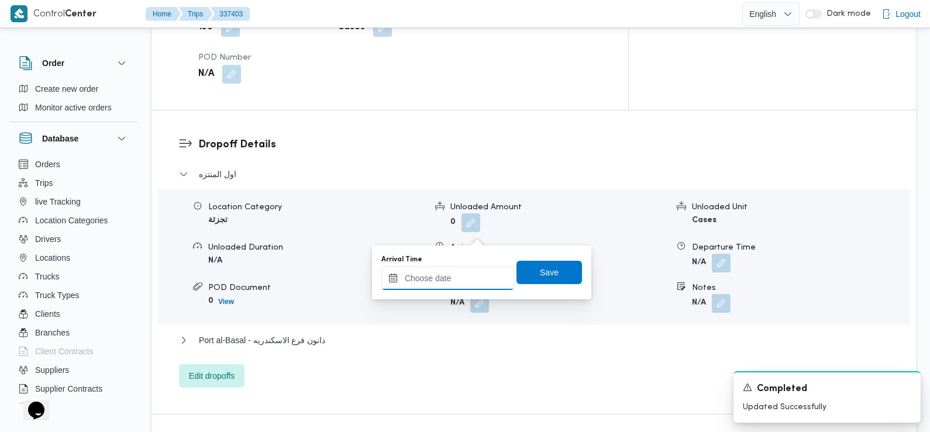
click at [474, 267] on input "Arrival Time" at bounding box center [447, 278] width 133 height 23
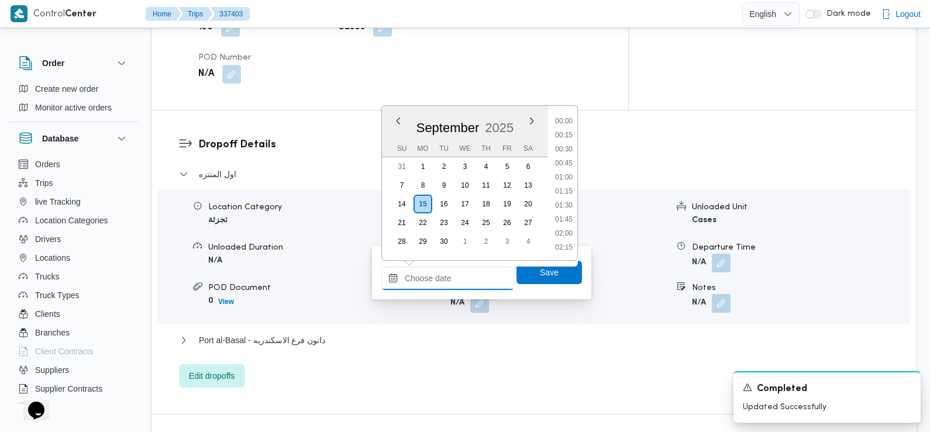
scroll to position [518, 0]
click at [563, 135] on li "09:30" at bounding box center [564, 136] width 27 height 12
type input "15/09/2025 09:30"
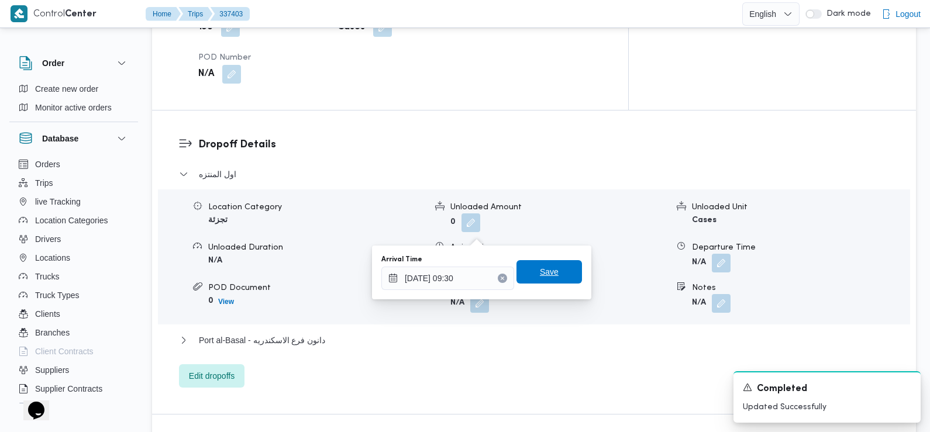
click at [540, 271] on span "Save" at bounding box center [549, 272] width 19 height 14
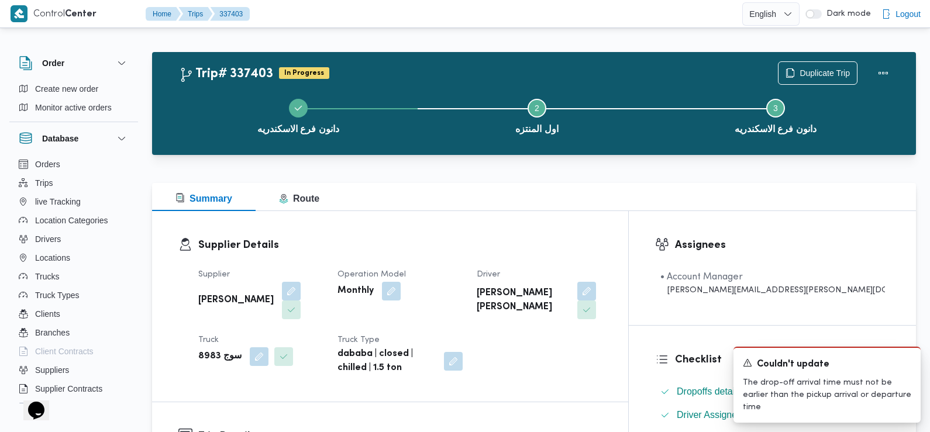
scroll to position [0, 0]
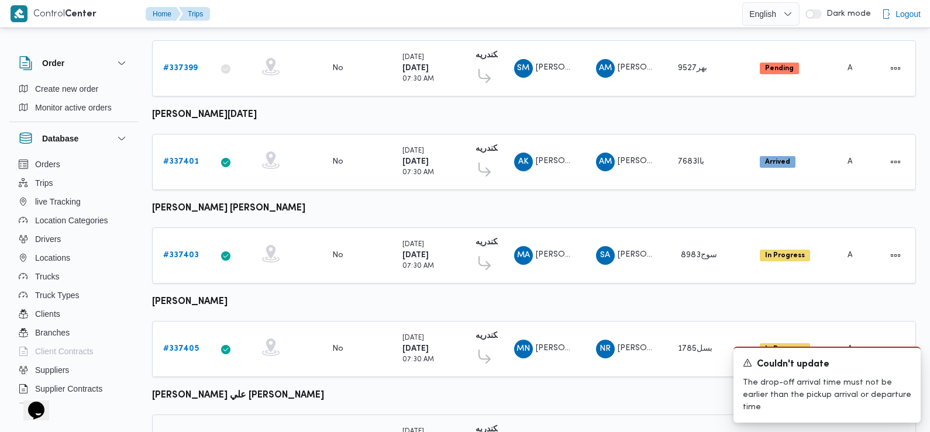
scroll to position [750, 0]
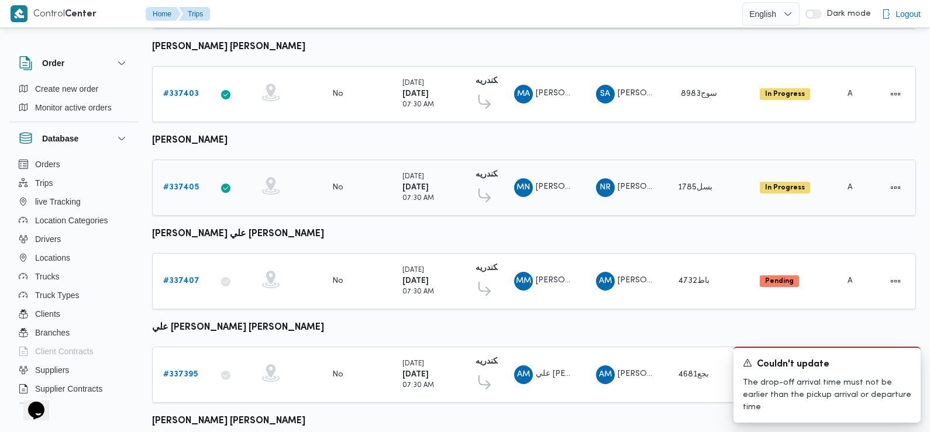
click at [183, 184] on b "# 337405" at bounding box center [181, 188] width 36 height 8
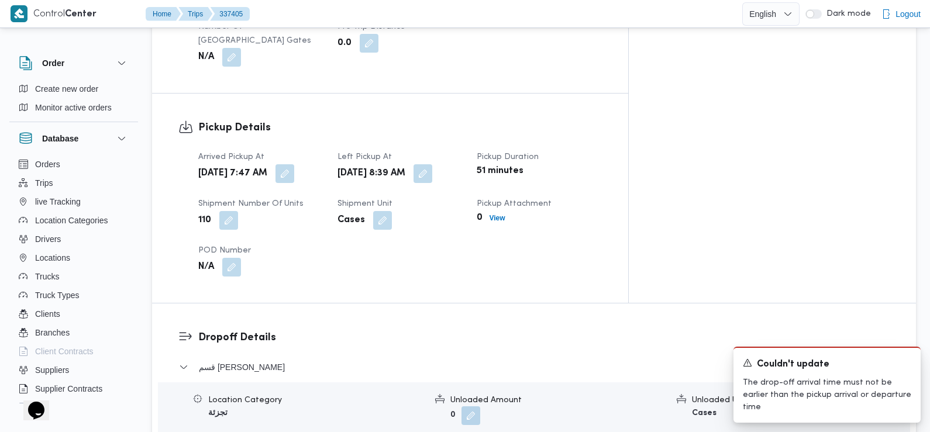
scroll to position [727, 0]
click at [294, 165] on button "button" at bounding box center [285, 174] width 19 height 19
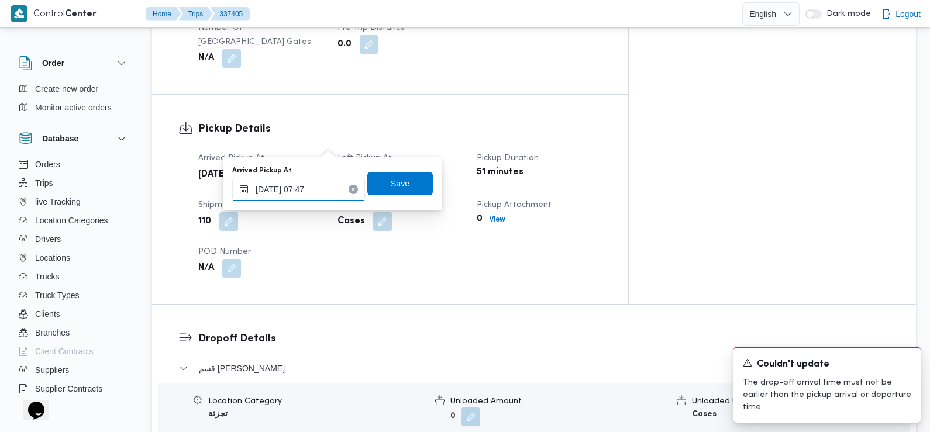
click at [327, 194] on input "15/09/2025 07:47" at bounding box center [298, 189] width 133 height 23
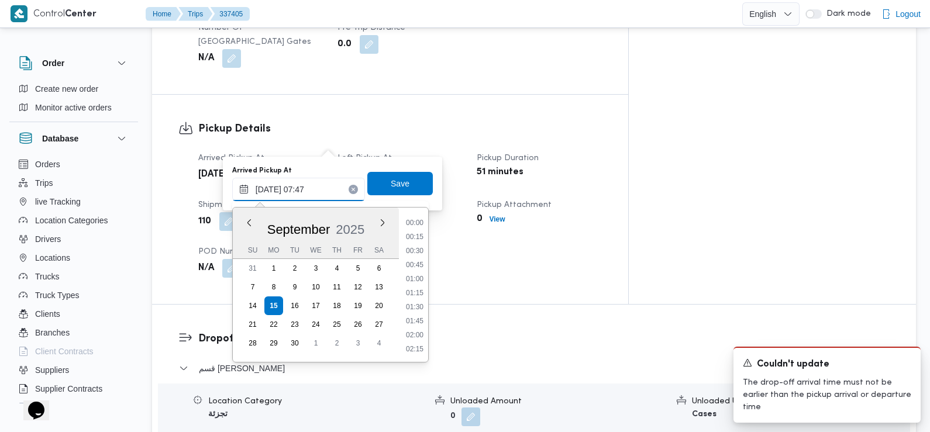
scroll to position [364, 0]
click at [417, 266] on li "07:15" at bounding box center [414, 266] width 27 height 12
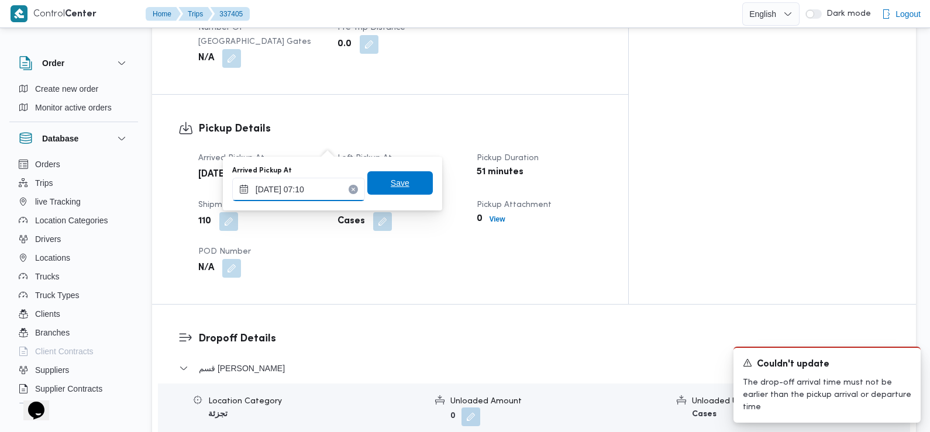
type input "15/09/2025 07:10"
click at [394, 182] on span "Save" at bounding box center [400, 183] width 19 height 14
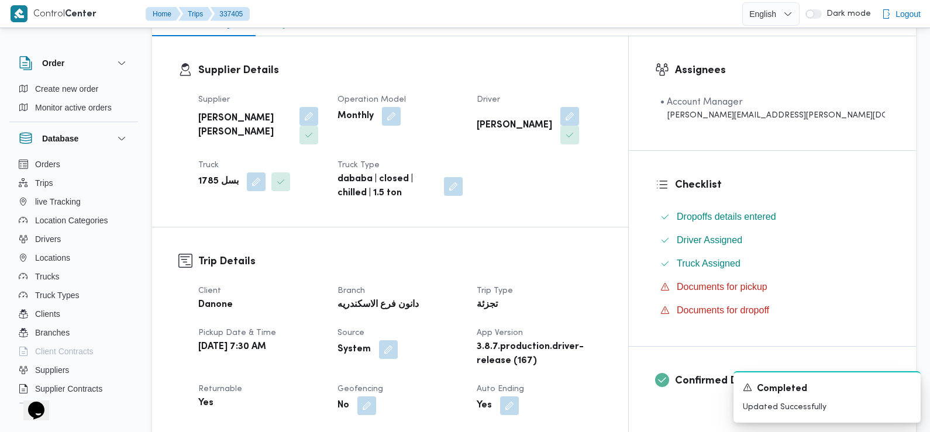
scroll to position [0, 0]
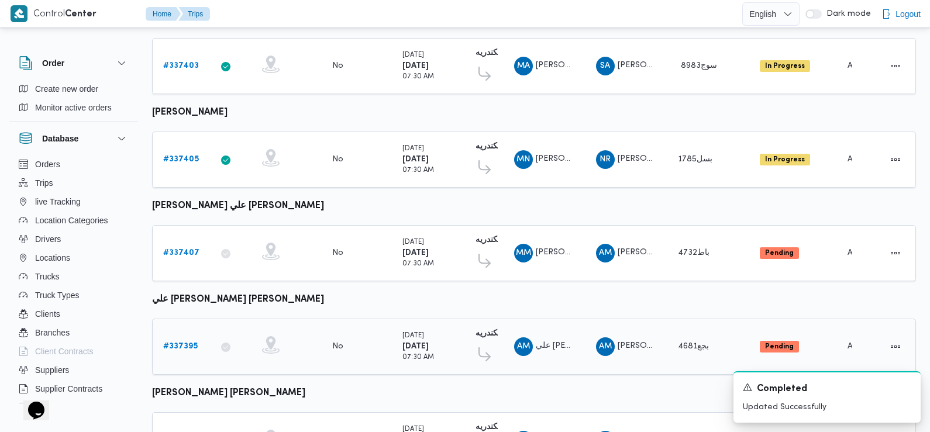
scroll to position [771, 0]
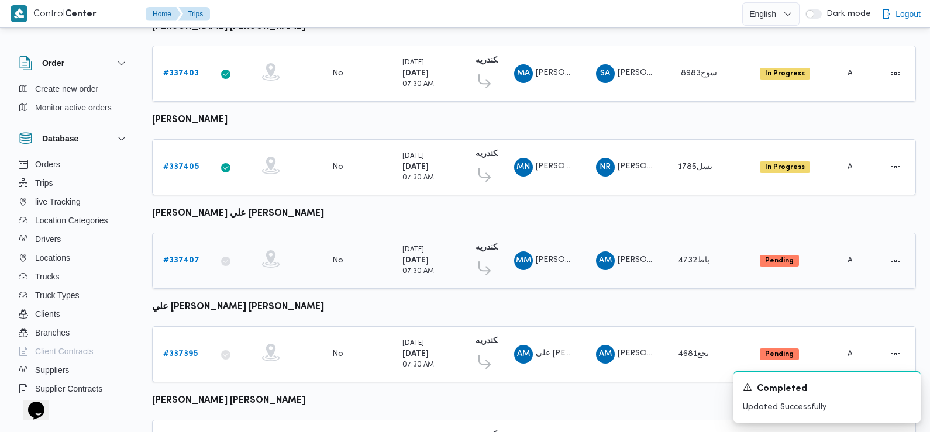
click at [180, 257] on b "# 337407" at bounding box center [181, 261] width 36 height 8
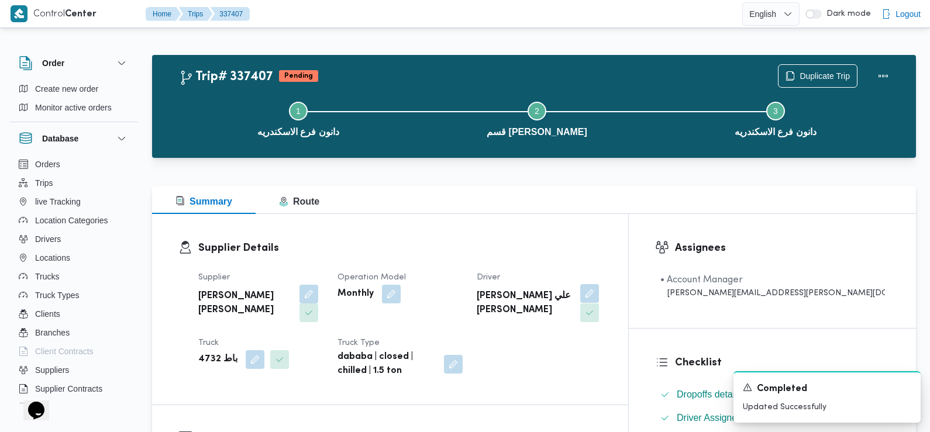
click at [599, 286] on button "button" at bounding box center [589, 293] width 19 height 19
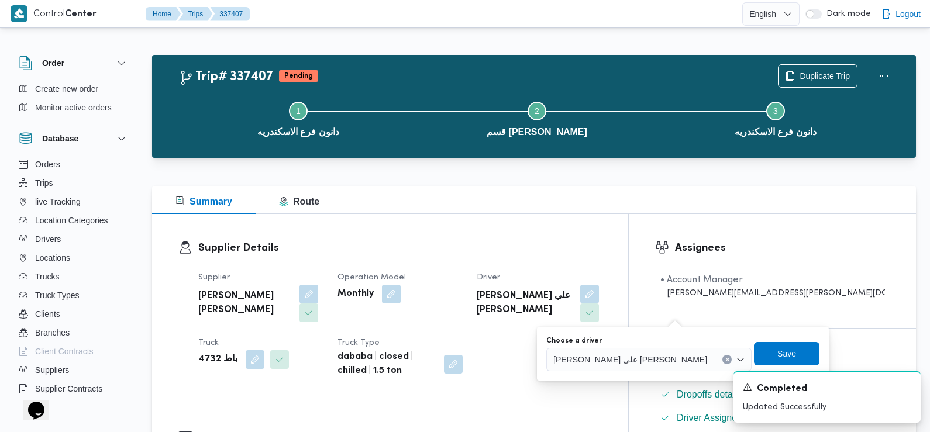
click at [623, 363] on span "محمد محمود عبدالجواد علي محمود حسن" at bounding box center [630, 359] width 154 height 13
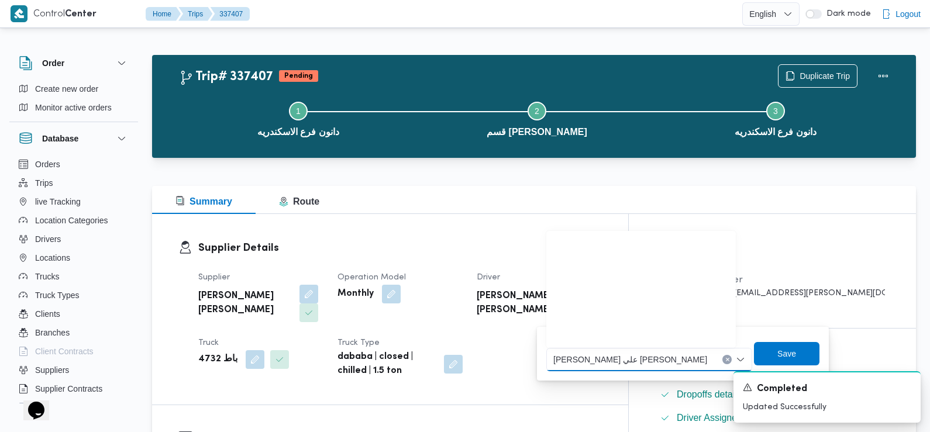
scroll to position [273, 0]
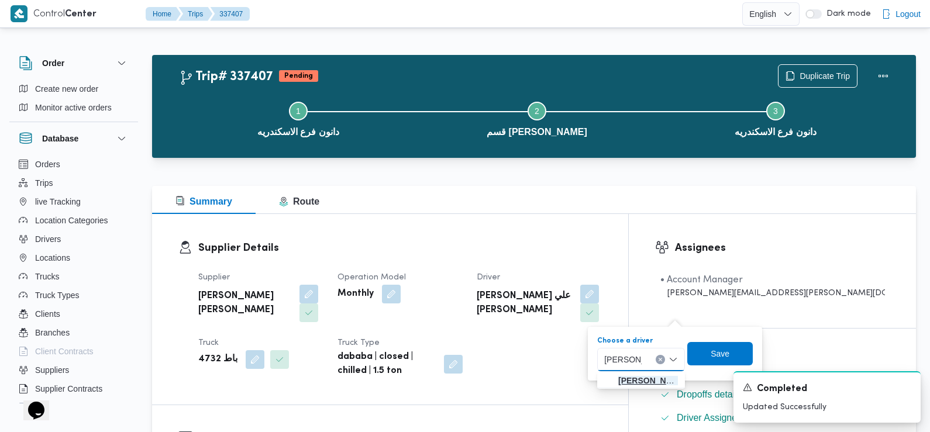
type input "محمد صبح"
click at [660, 374] on span "محمد صبح ي محمد اسماعيل" at bounding box center [648, 381] width 60 height 14
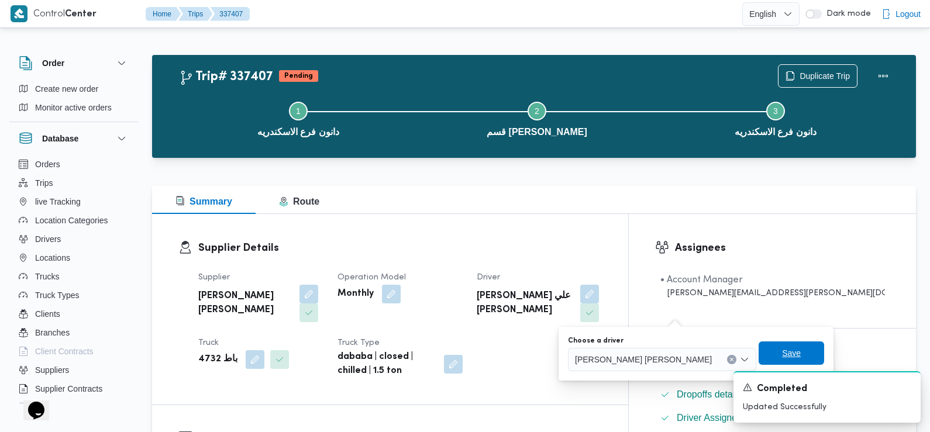
click at [782, 355] on span "Save" at bounding box center [791, 353] width 19 height 14
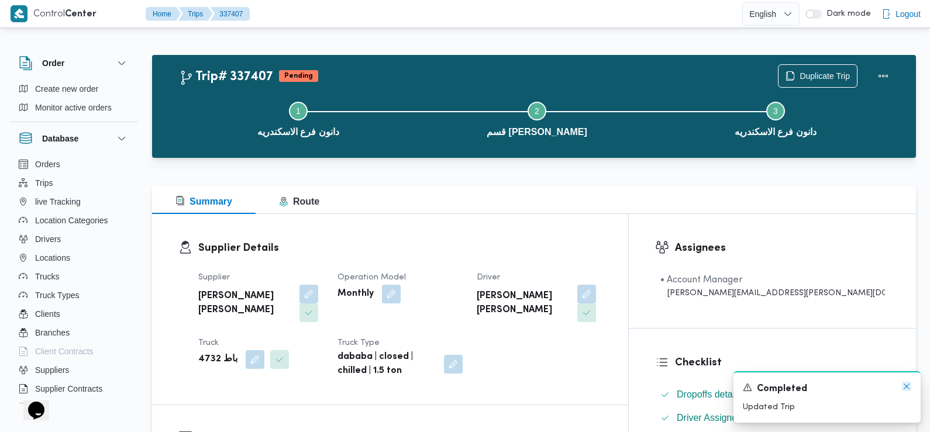
click at [910, 388] on icon "Dismiss toast" at bounding box center [906, 386] width 9 height 9
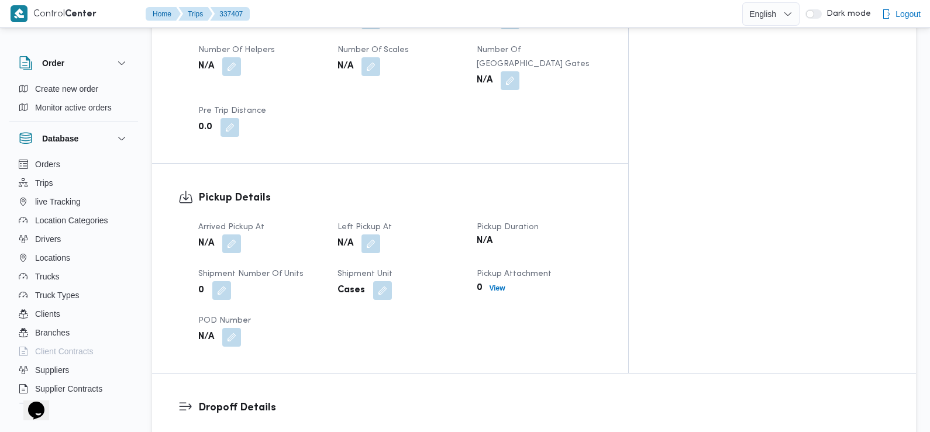
scroll to position [679, 0]
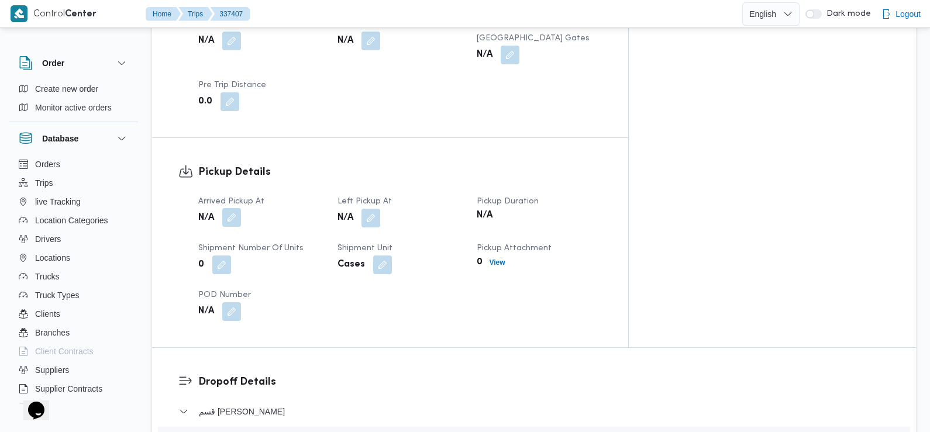
click at [235, 208] on button "button" at bounding box center [231, 217] width 19 height 19
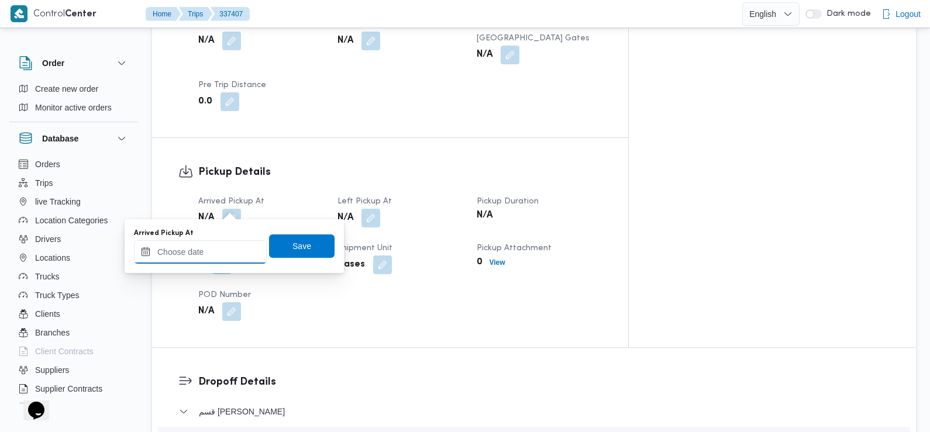
click at [225, 240] on input "Arrived Pickup At" at bounding box center [200, 251] width 133 height 23
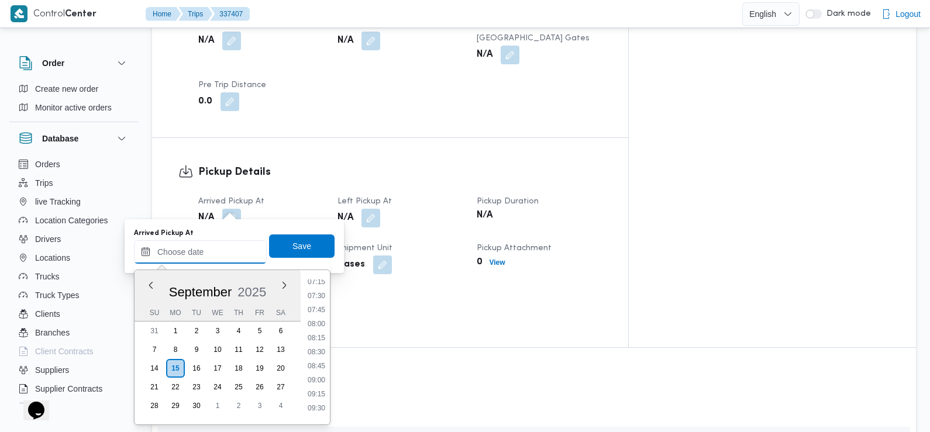
scroll to position [409, 0]
click at [324, 294] on li "07:30" at bounding box center [316, 298] width 27 height 12
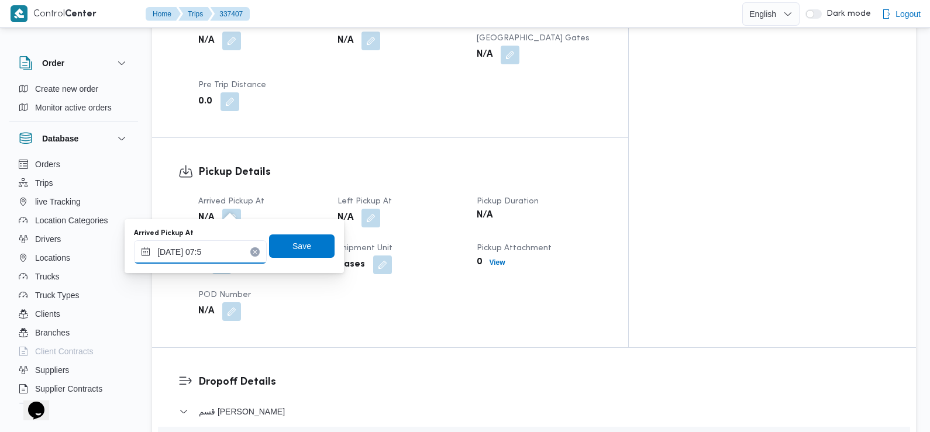
type input "15/09/2025 07:55"
click at [307, 239] on span "Save" at bounding box center [302, 245] width 66 height 23
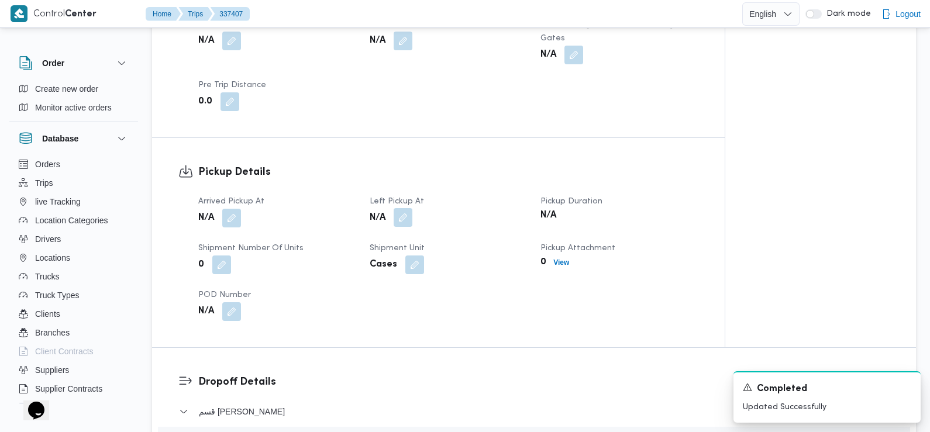
click at [401, 208] on button "button" at bounding box center [403, 217] width 19 height 19
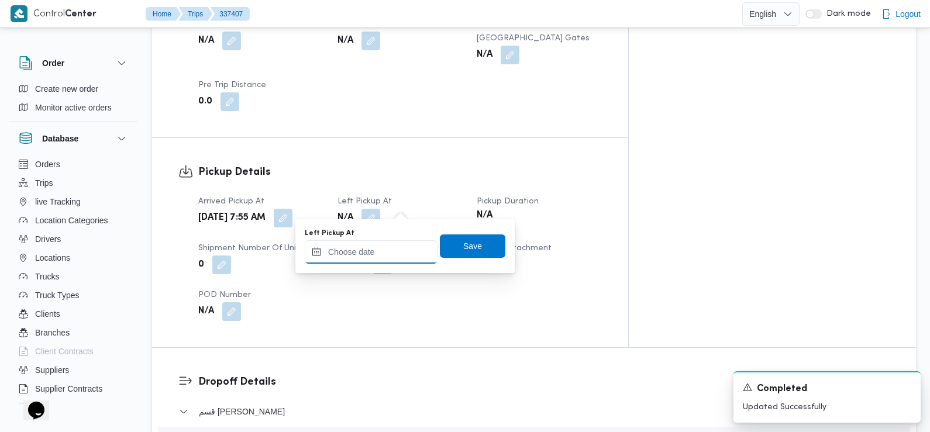
click at [387, 262] on input "Left Pickup At" at bounding box center [371, 251] width 133 height 23
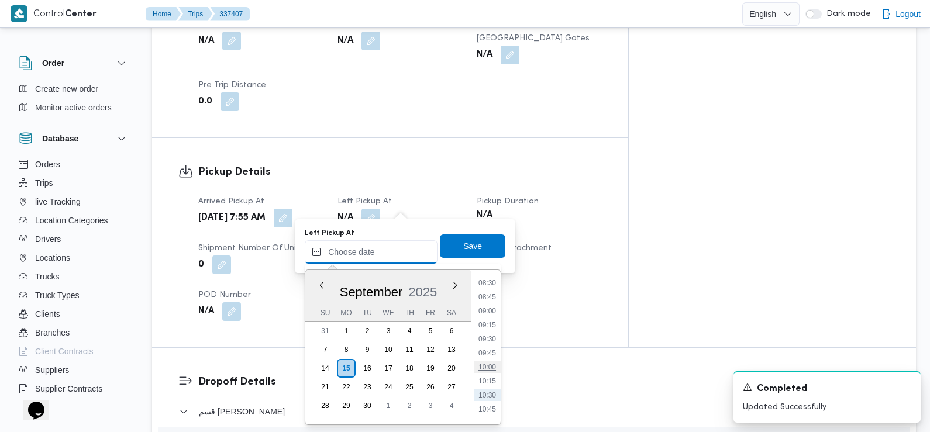
scroll to position [479, 0]
click at [491, 300] on li "08:45" at bounding box center [487, 298] width 27 height 12
type input "15/09/2025 08:45"
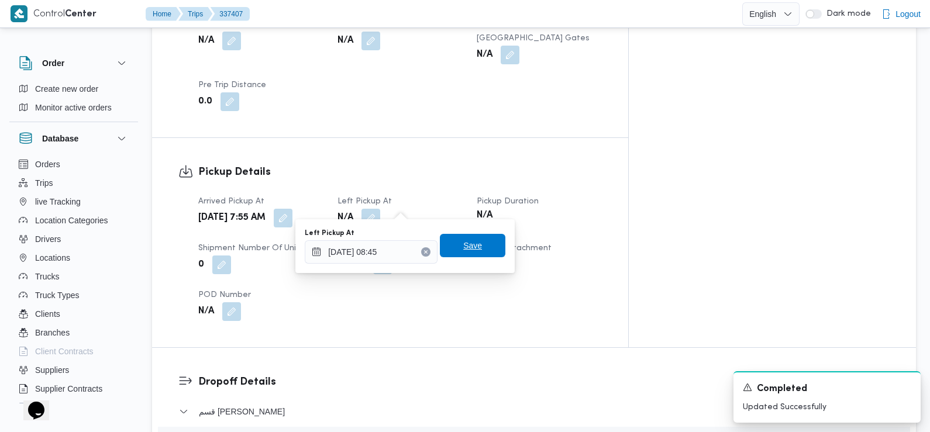
click at [479, 241] on span "Save" at bounding box center [473, 245] width 66 height 23
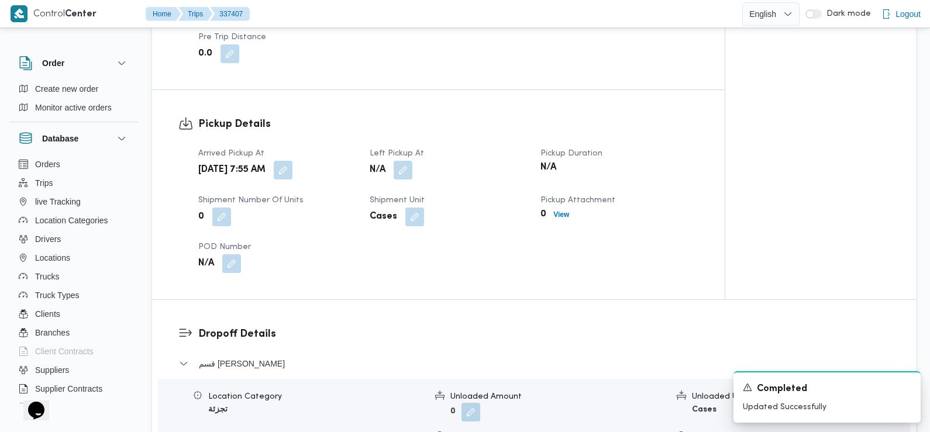
scroll to position [917, 0]
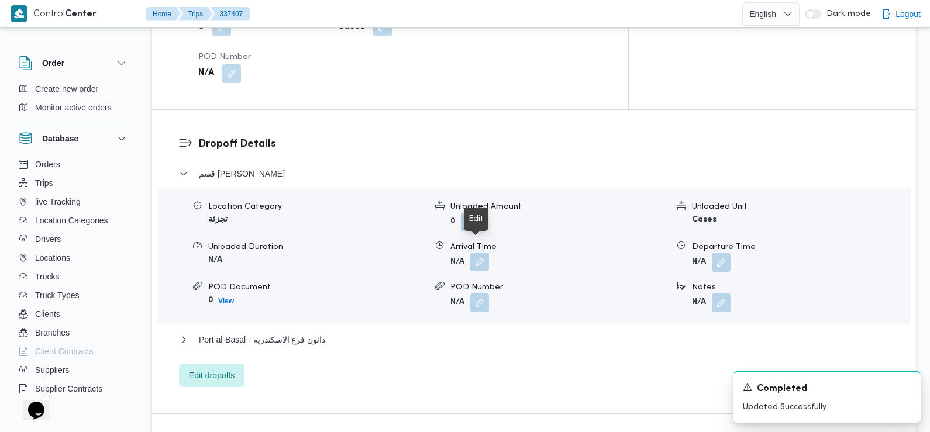
click at [483, 253] on button "button" at bounding box center [479, 262] width 19 height 19
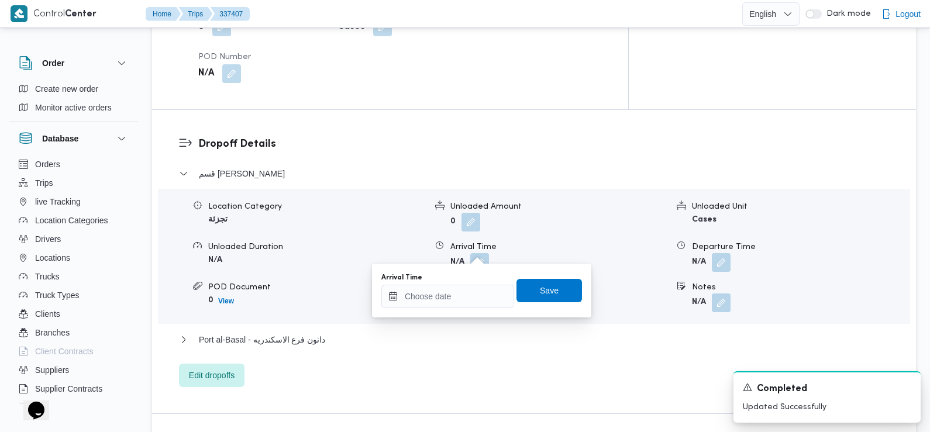
click at [481, 283] on div "Arrival Time" at bounding box center [447, 290] width 133 height 35
click at [479, 295] on input "Arrival Time" at bounding box center [447, 296] width 133 height 23
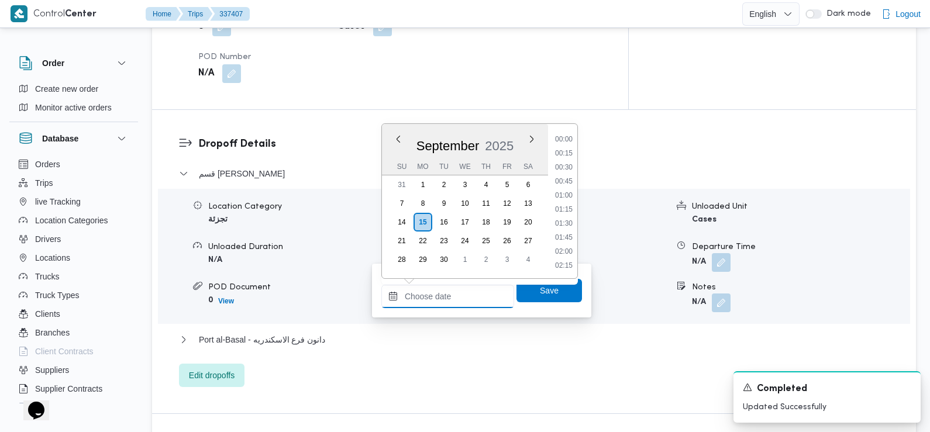
scroll to position [518, 0]
click at [565, 154] on li "09:30" at bounding box center [564, 155] width 27 height 12
type input "15/09/2025 09:30"
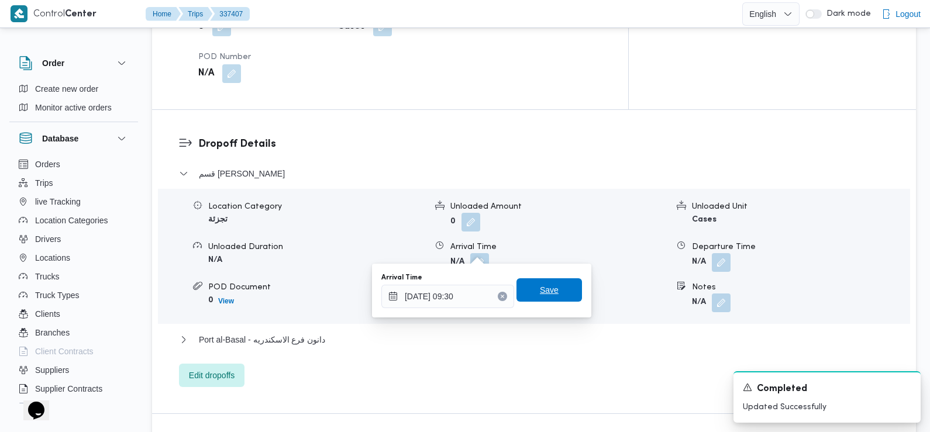
click at [544, 295] on span "Save" at bounding box center [549, 290] width 19 height 14
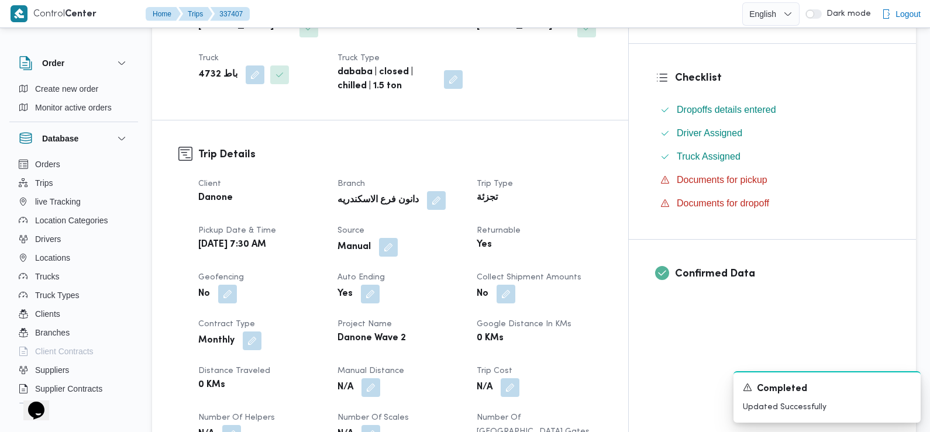
scroll to position [0, 0]
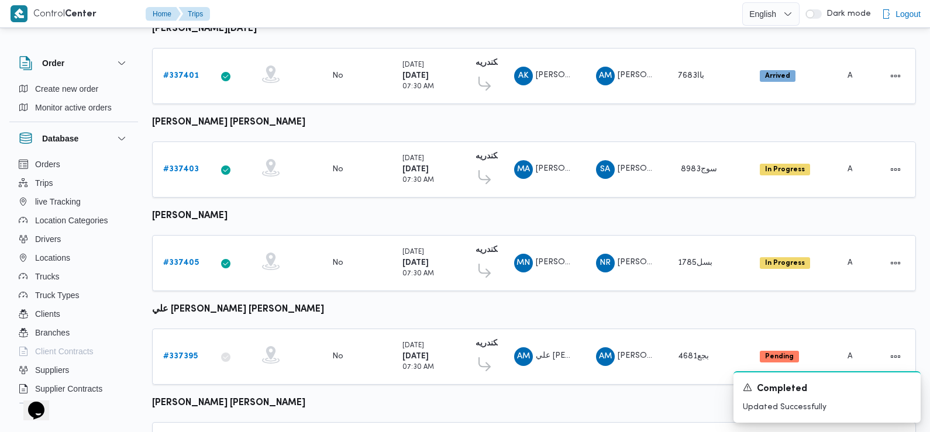
scroll to position [767, 0]
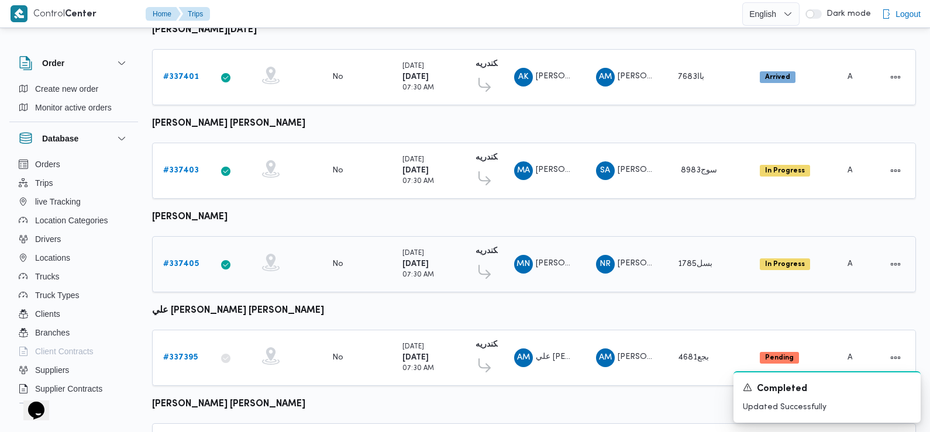
click at [177, 260] on b "# 337405" at bounding box center [181, 264] width 36 height 8
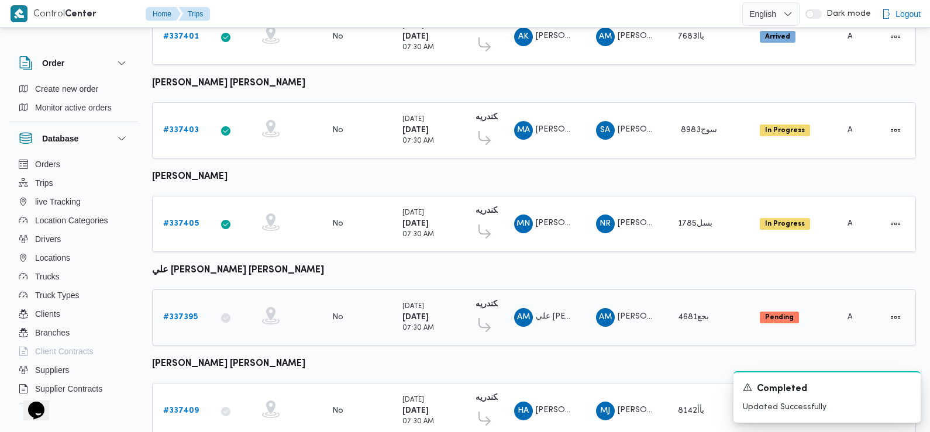
scroll to position [774, 0]
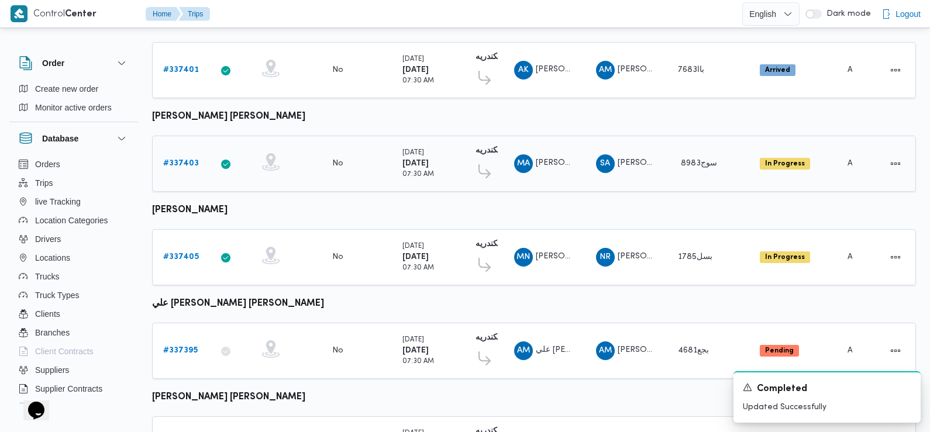
click at [181, 160] on b "# 337403" at bounding box center [181, 164] width 36 height 8
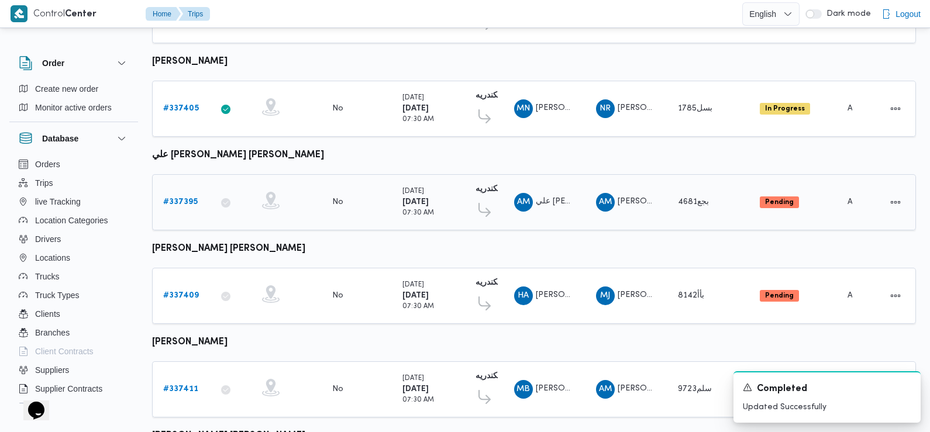
scroll to position [930, 0]
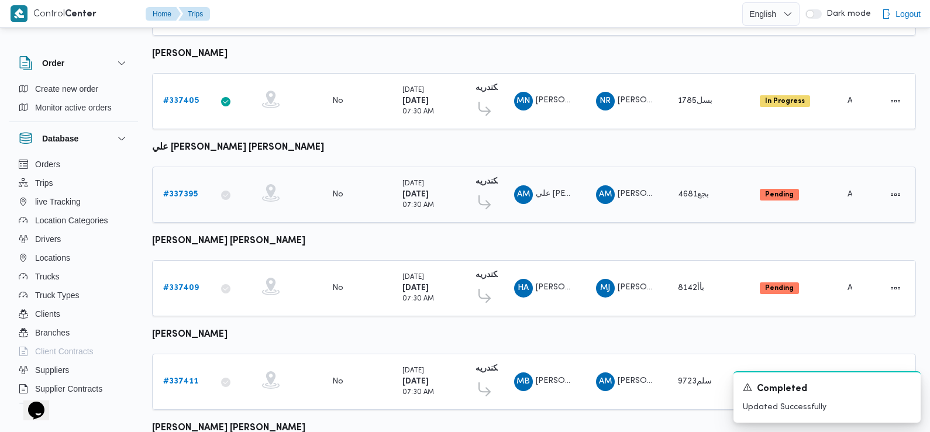
click at [184, 191] on b "# 337395" at bounding box center [180, 195] width 35 height 8
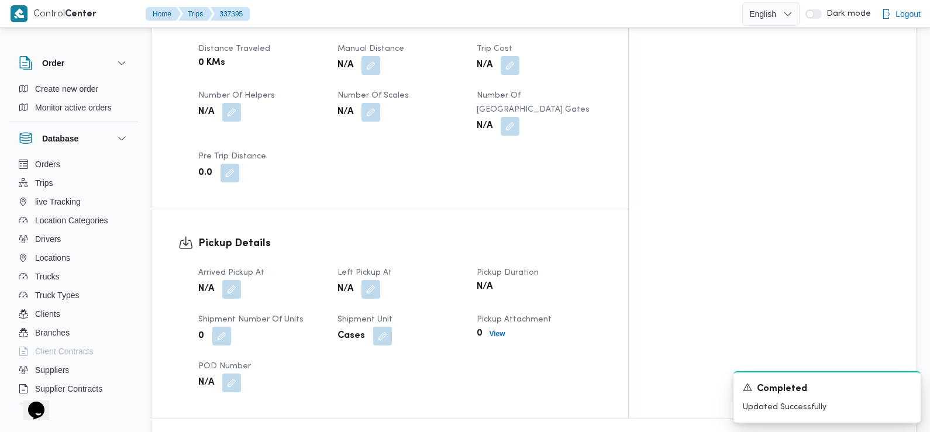
scroll to position [613, 0]
click at [235, 279] on button "button" at bounding box center [231, 288] width 19 height 19
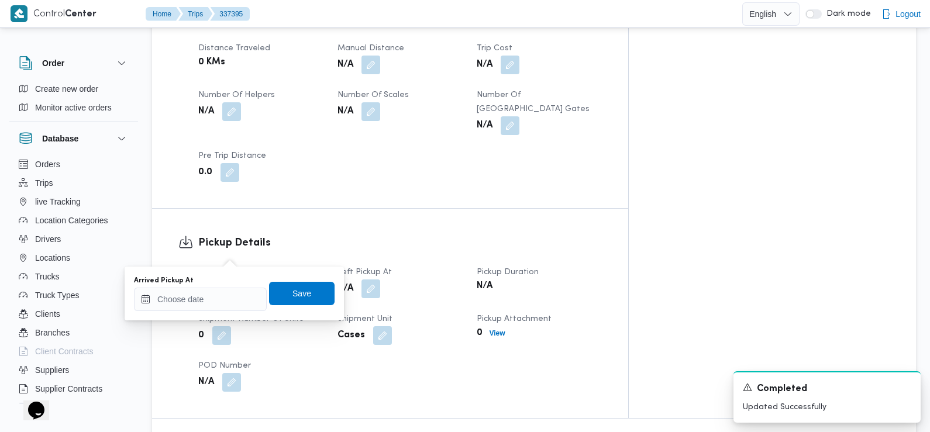
click at [234, 286] on div "Arrived Pickup At" at bounding box center [200, 293] width 133 height 35
click at [234, 293] on input "Arrived Pickup At" at bounding box center [200, 299] width 133 height 23
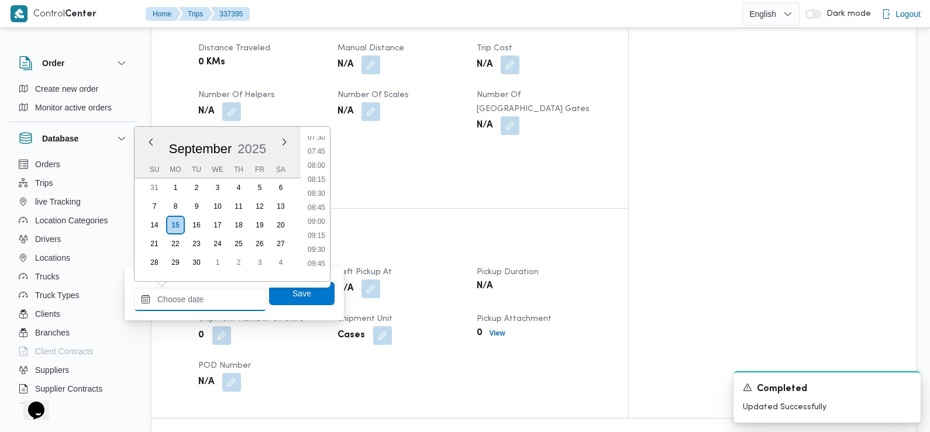
scroll to position [413, 0]
click at [318, 152] on li "07:30" at bounding box center [316, 151] width 27 height 12
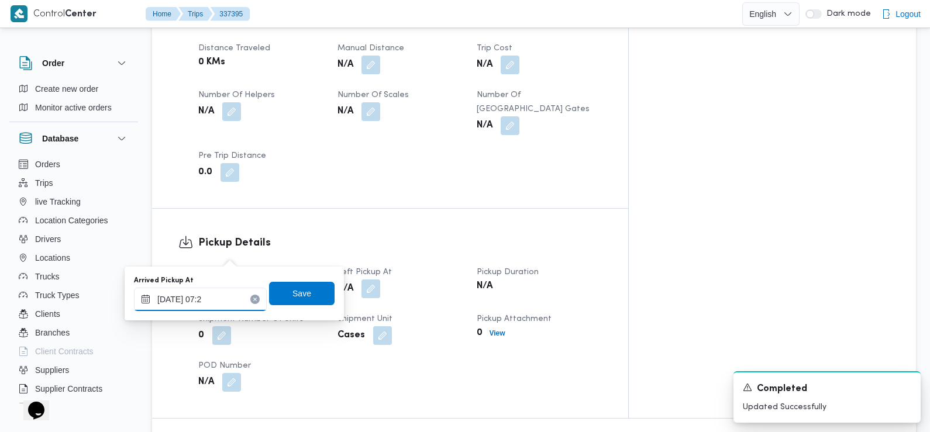
type input "15/09/2025 07:25"
click at [307, 290] on span "Save" at bounding box center [302, 292] width 66 height 23
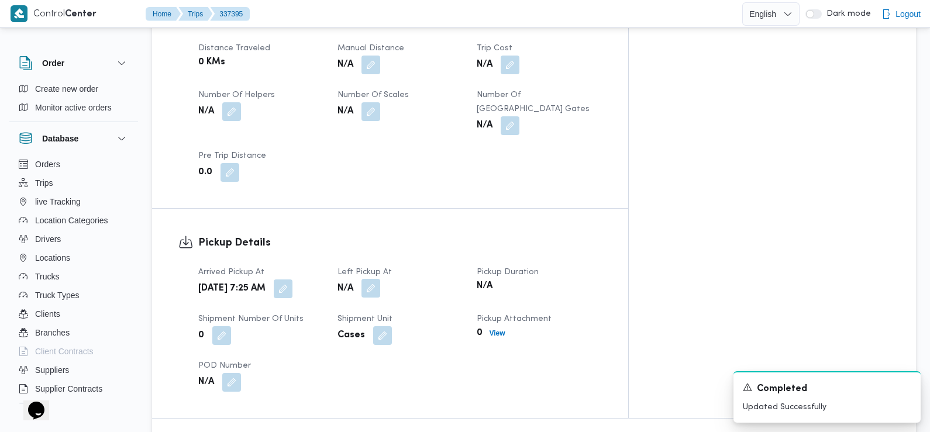
click at [380, 279] on button "button" at bounding box center [371, 288] width 19 height 19
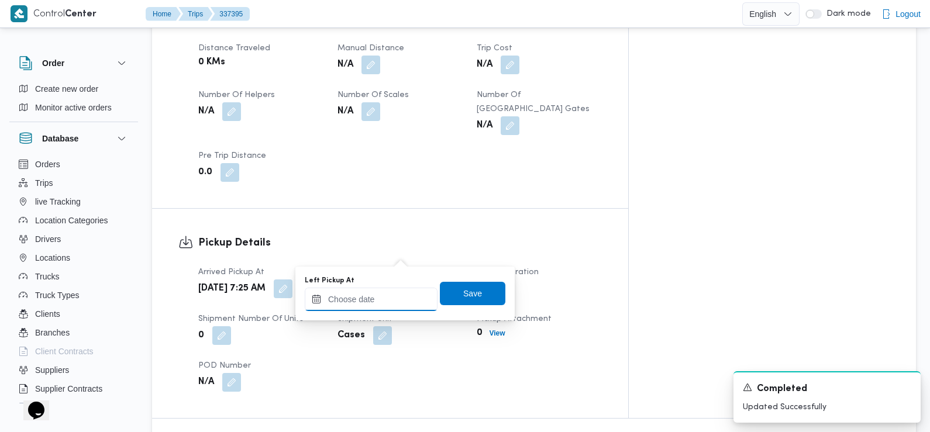
click at [401, 297] on input "Left Pickup At" at bounding box center [371, 299] width 133 height 23
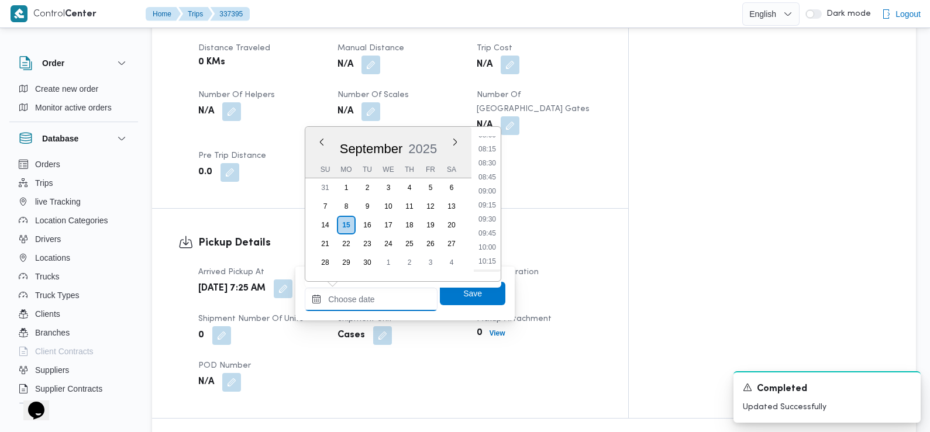
scroll to position [444, 0]
click at [491, 205] on li "09:00" at bounding box center [487, 204] width 27 height 12
type input "15/09/2025 09:00"
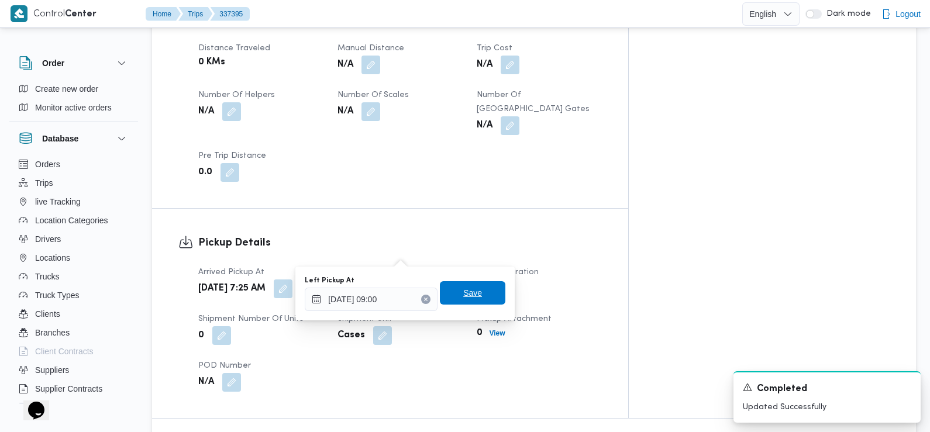
click at [467, 287] on span "Save" at bounding box center [472, 293] width 19 height 14
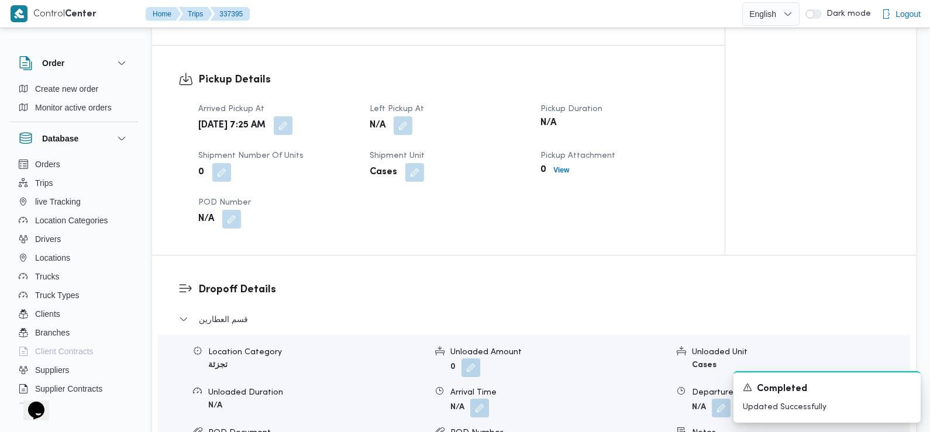
scroll to position [964, 0]
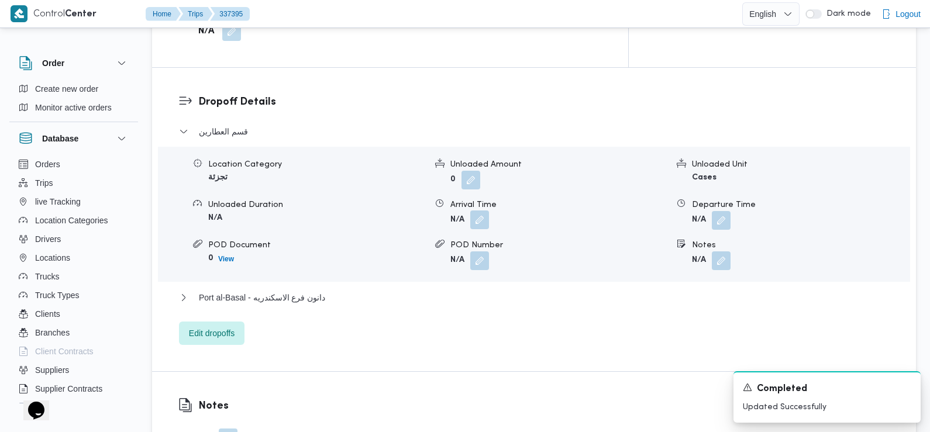
click at [480, 211] on button "button" at bounding box center [479, 220] width 19 height 19
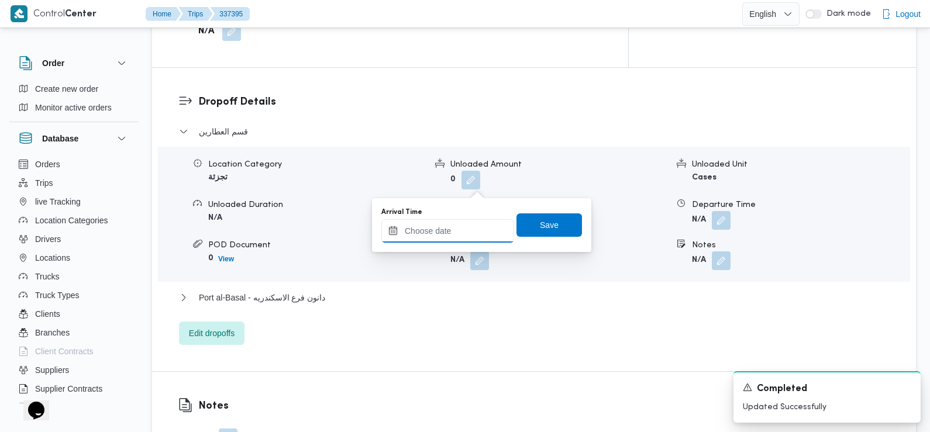
click at [476, 229] on input "Arrival Time" at bounding box center [447, 230] width 133 height 23
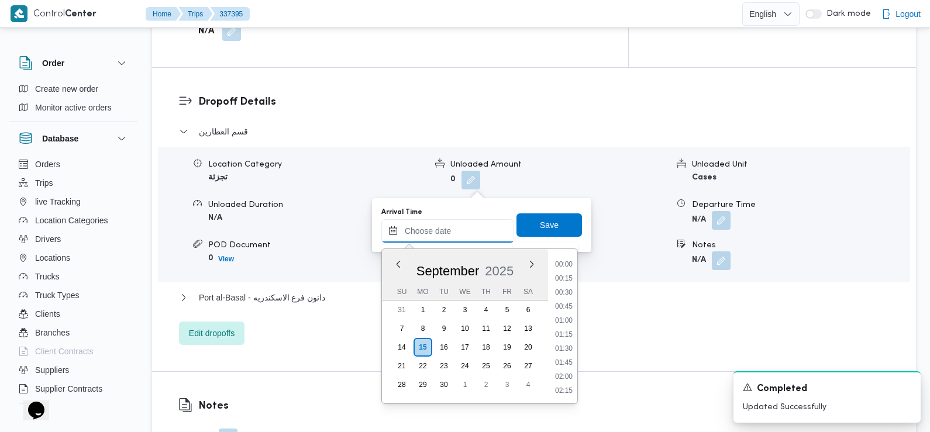
scroll to position [518, 0]
click at [566, 268] on li "09:15" at bounding box center [564, 266] width 27 height 12
type input "15/09/2025 09:15"
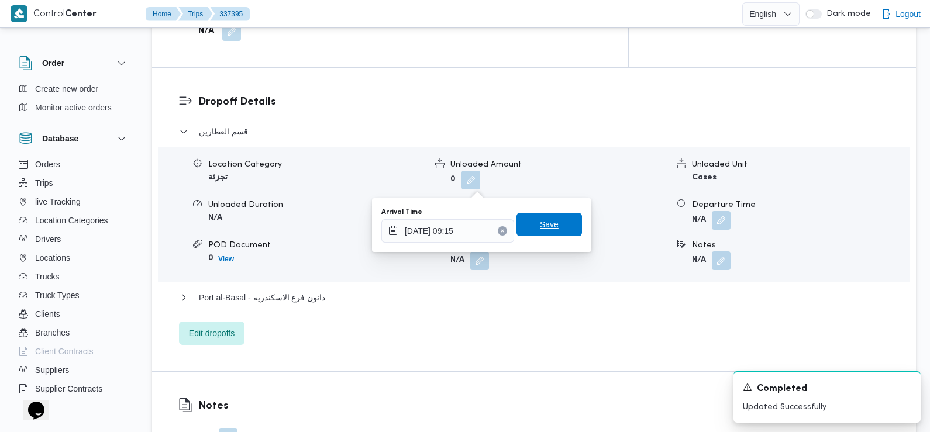
click at [555, 236] on span "Save" at bounding box center [550, 224] width 66 height 23
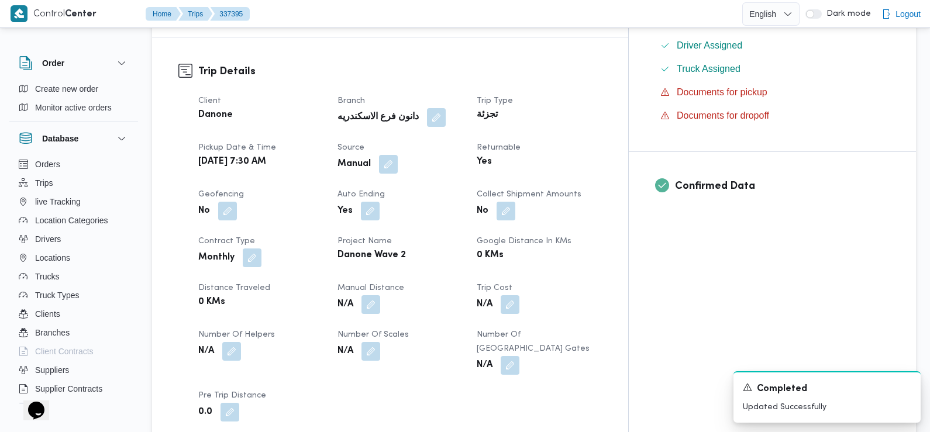
scroll to position [0, 0]
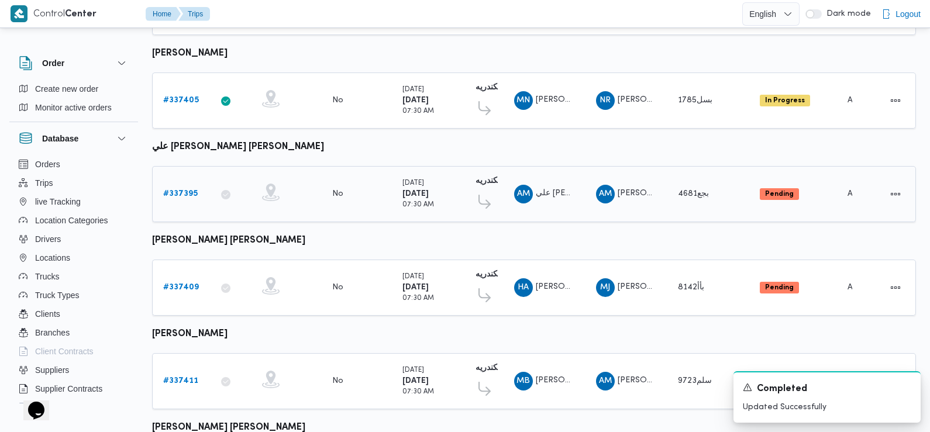
scroll to position [1027, 0]
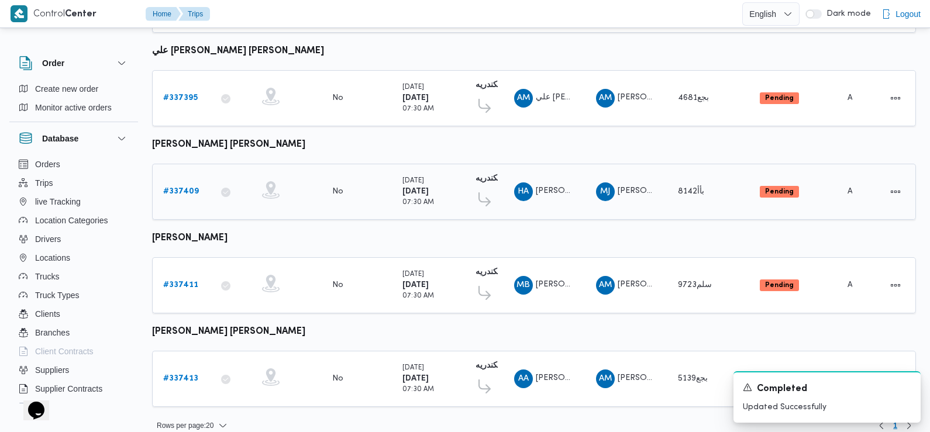
click at [185, 188] on b "# 337409" at bounding box center [181, 192] width 36 height 8
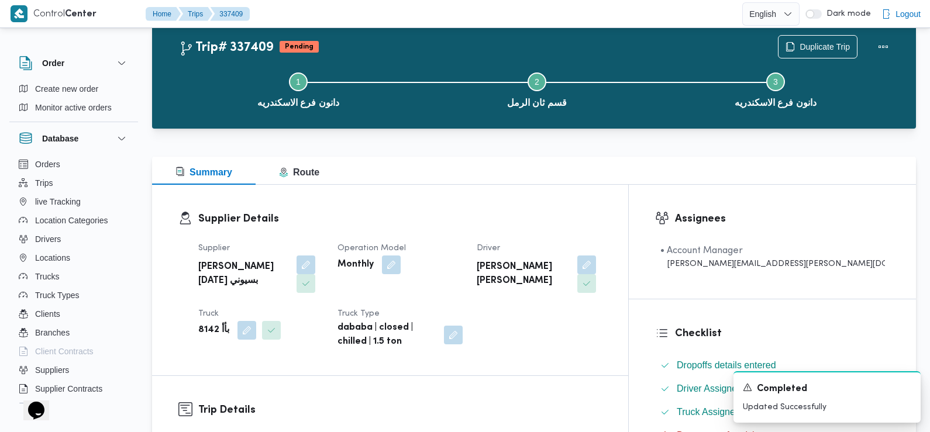
scroll to position [31, 0]
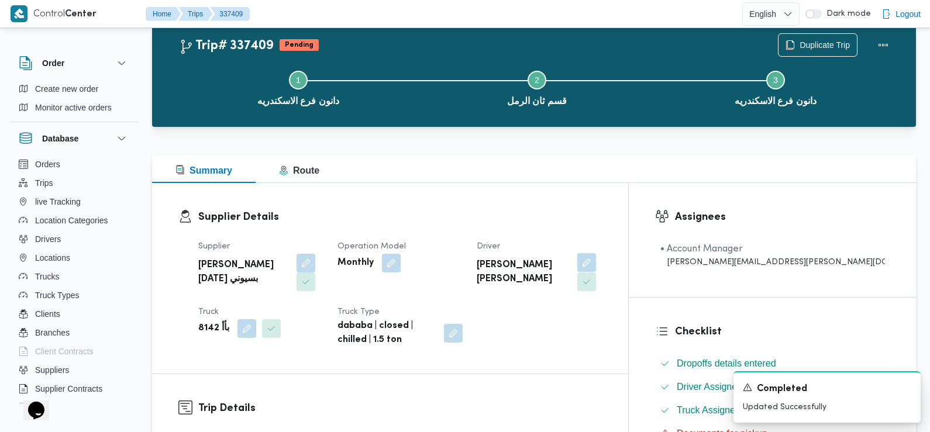
click at [596, 272] on button "button" at bounding box center [586, 262] width 19 height 19
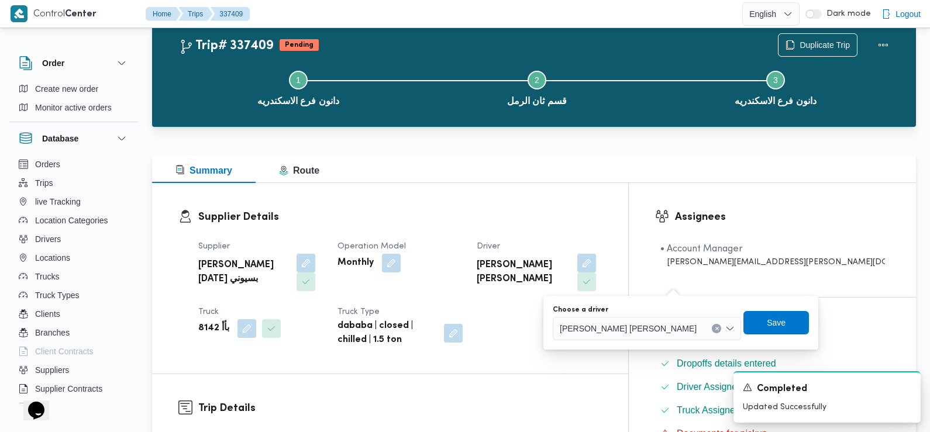
click at [649, 310] on div "Choose a driver" at bounding box center [647, 309] width 188 height 9
click at [637, 328] on span "هاني ايهاب صبحي عبدالعزيز ابراهيم" at bounding box center [628, 328] width 137 height 13
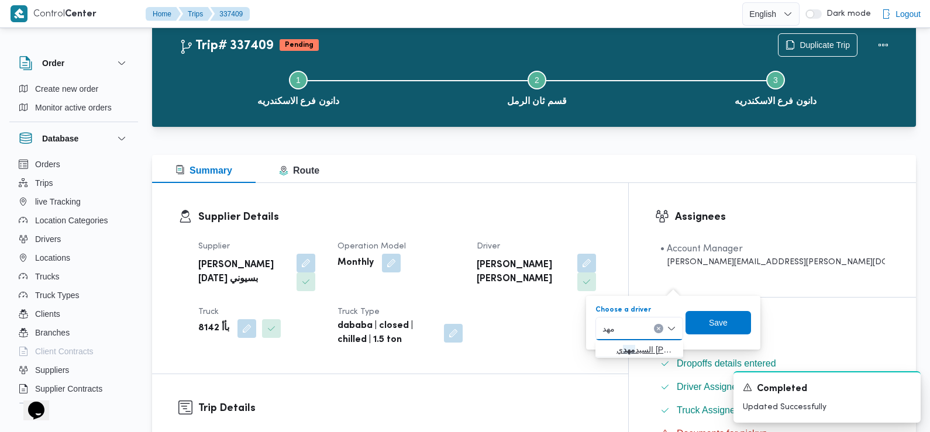
type input "مهد"
click at [639, 349] on span "السيد مهد ي السيد العدوي سعد" at bounding box center [647, 350] width 60 height 14
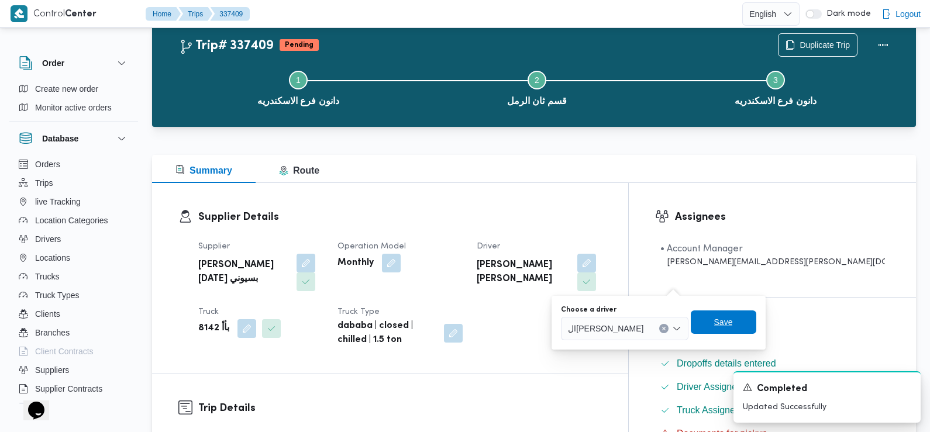
click at [740, 318] on span "Save" at bounding box center [724, 322] width 66 height 23
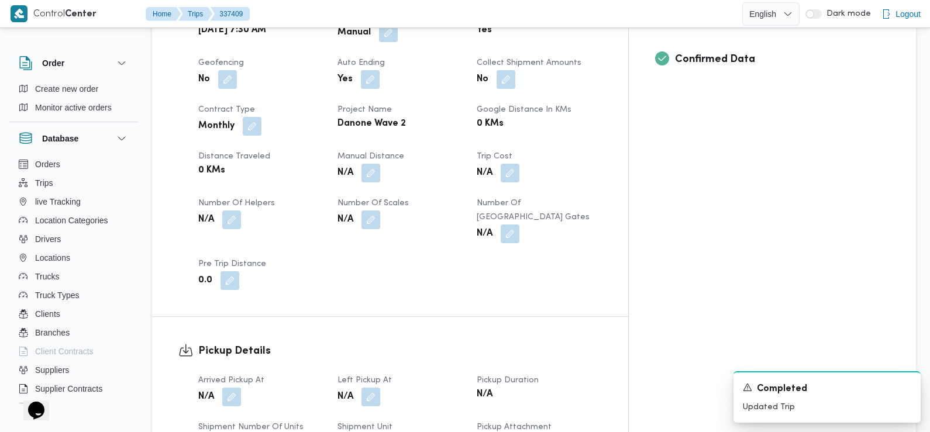
scroll to position [542, 0]
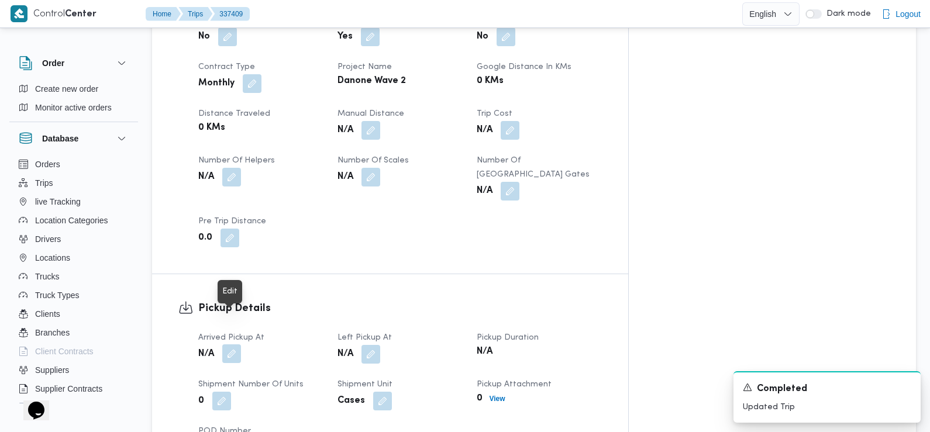
click at [232, 345] on button "button" at bounding box center [231, 354] width 19 height 19
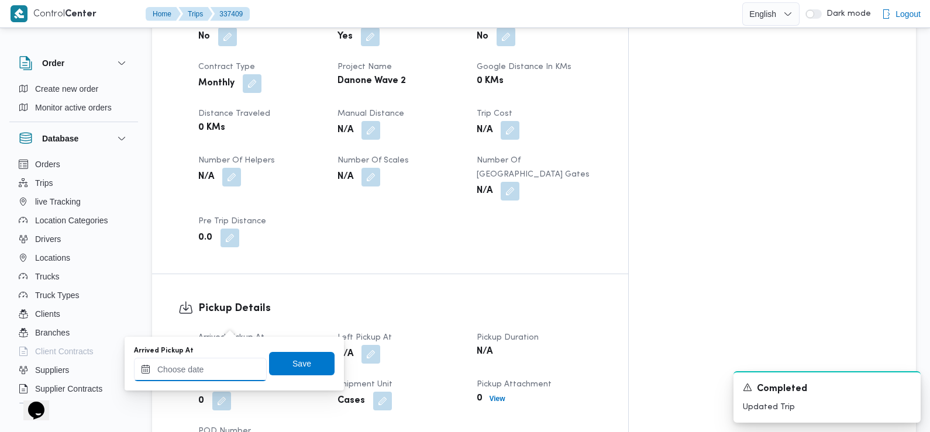
click at [229, 362] on input "Arrived Pickup At" at bounding box center [200, 369] width 133 height 23
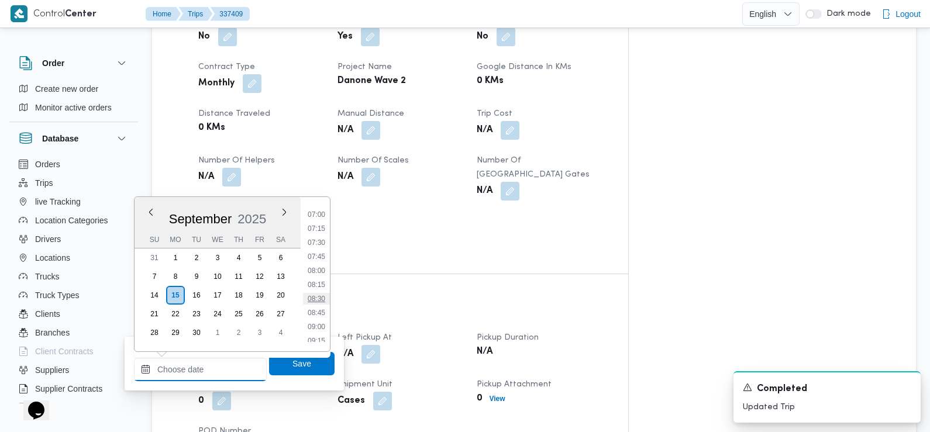
scroll to position [390, 0]
click at [317, 232] on li "07:15" at bounding box center [316, 230] width 27 height 12
type input "15/09/2025 07:15"
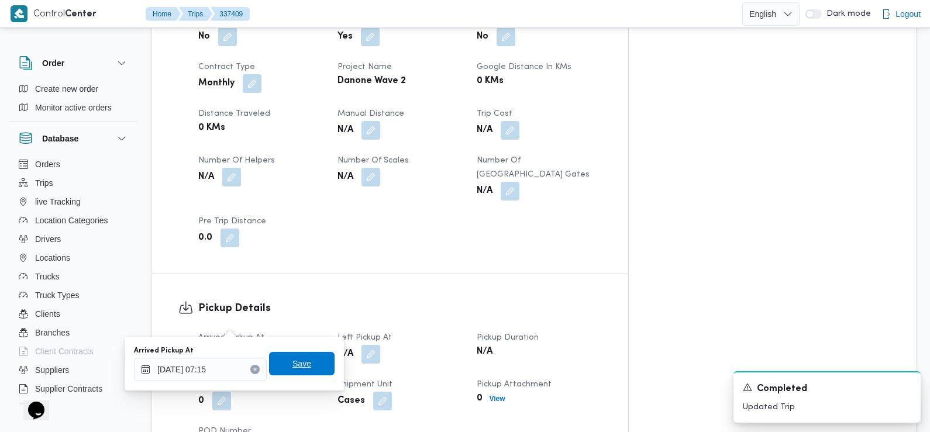
click at [297, 364] on span "Save" at bounding box center [302, 364] width 19 height 14
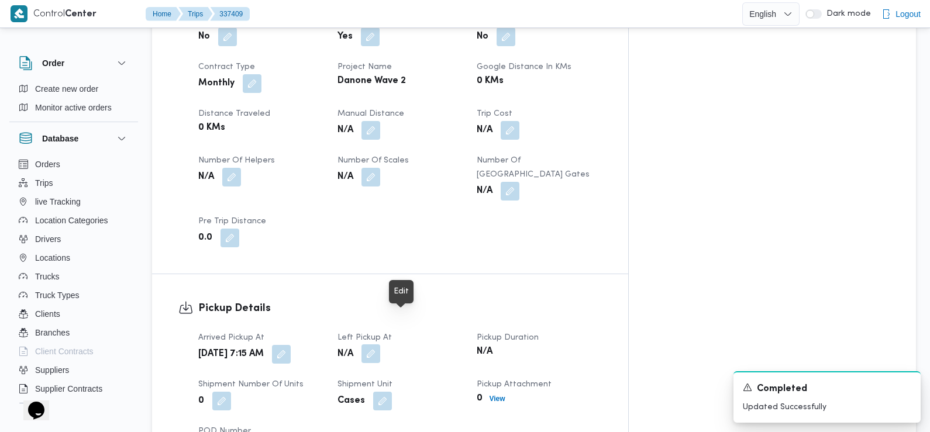
click at [380, 345] on button "button" at bounding box center [371, 354] width 19 height 19
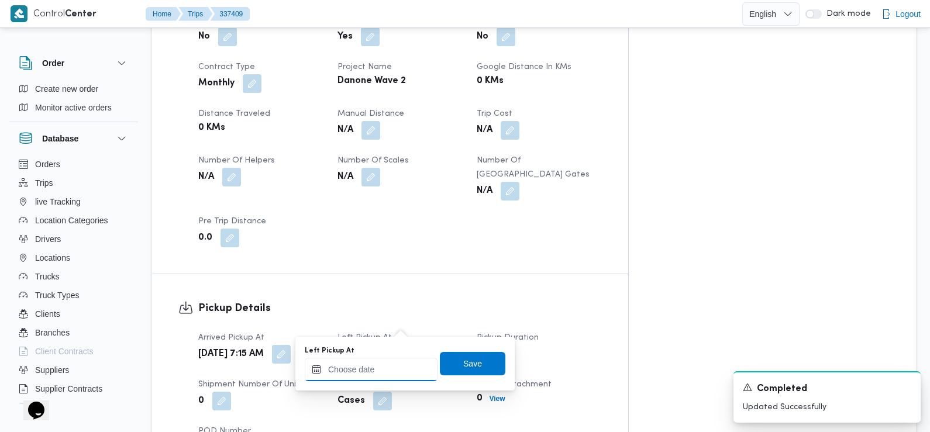
click at [397, 366] on input "Left Pickup At" at bounding box center [371, 369] width 133 height 23
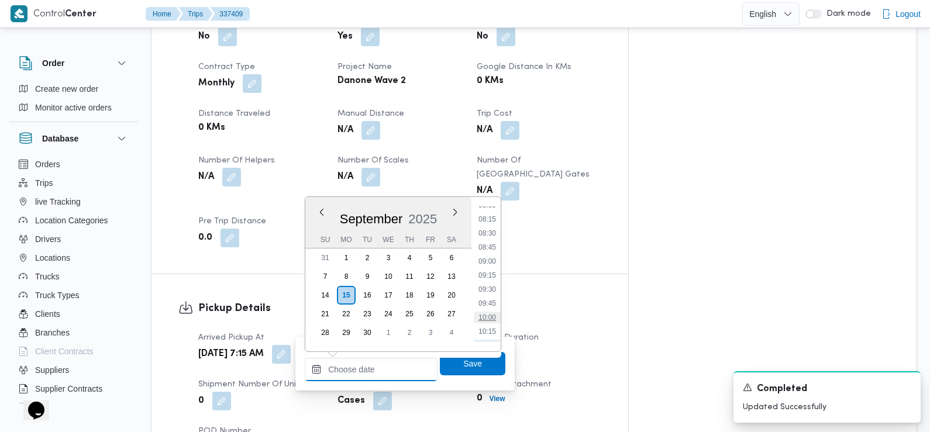
scroll to position [456, 0]
click at [492, 263] on li "09:00" at bounding box center [487, 262] width 27 height 12
type input "15/09/2025 09:00"
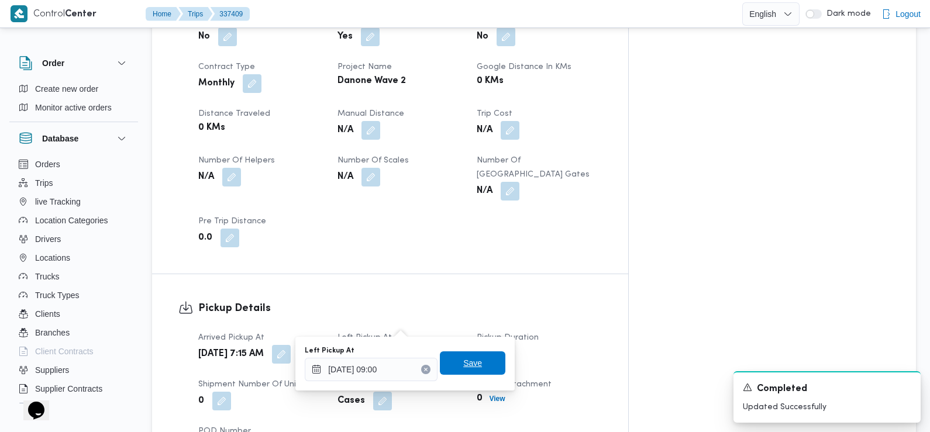
click at [476, 362] on span "Save" at bounding box center [473, 363] width 66 height 23
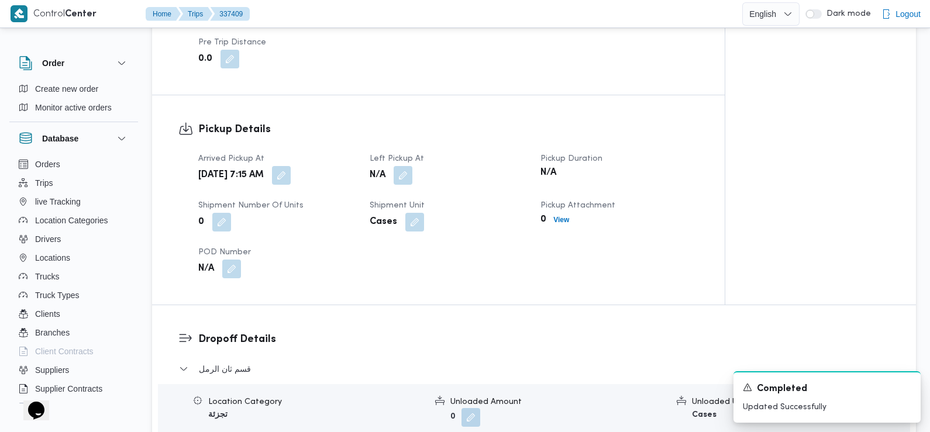
scroll to position [749, 0]
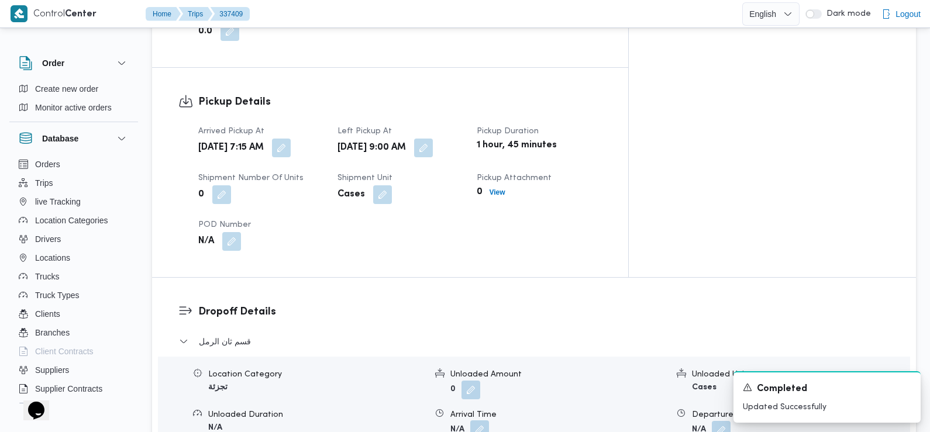
click at [480, 421] on button "button" at bounding box center [479, 430] width 19 height 19
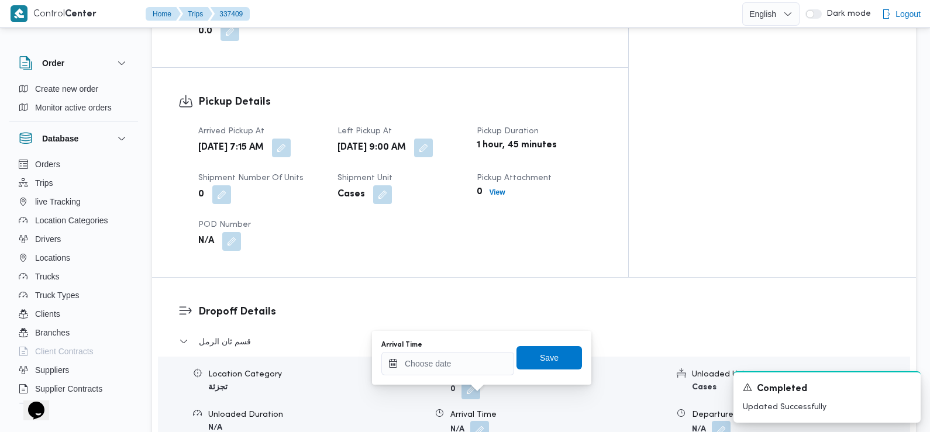
click at [477, 350] on div "Arrival Time" at bounding box center [447, 358] width 133 height 35
click at [477, 370] on input "Arrival Time" at bounding box center [447, 363] width 133 height 23
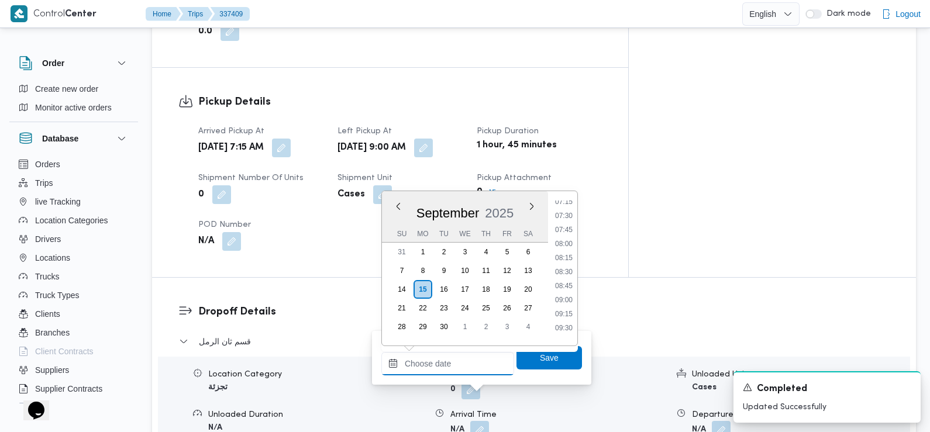
scroll to position [405, 0]
click at [563, 336] on li "09:30" at bounding box center [564, 335] width 27 height 12
type input "15/09/2025 09:30"
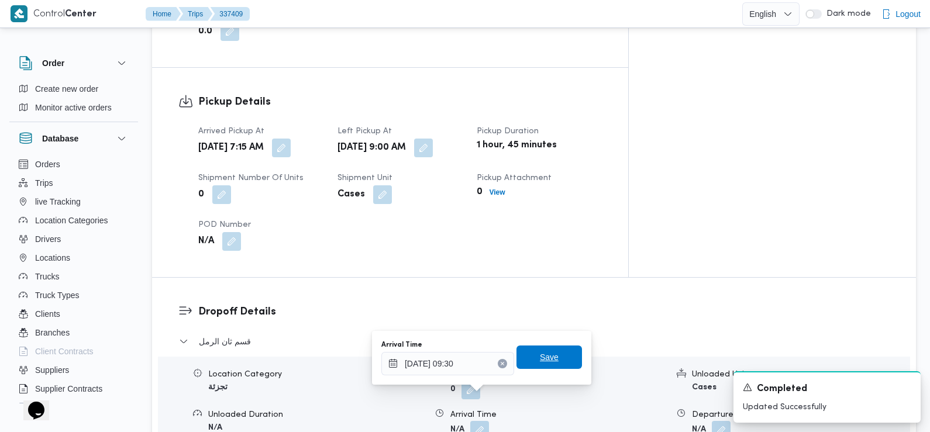
click at [551, 359] on span "Save" at bounding box center [550, 357] width 66 height 23
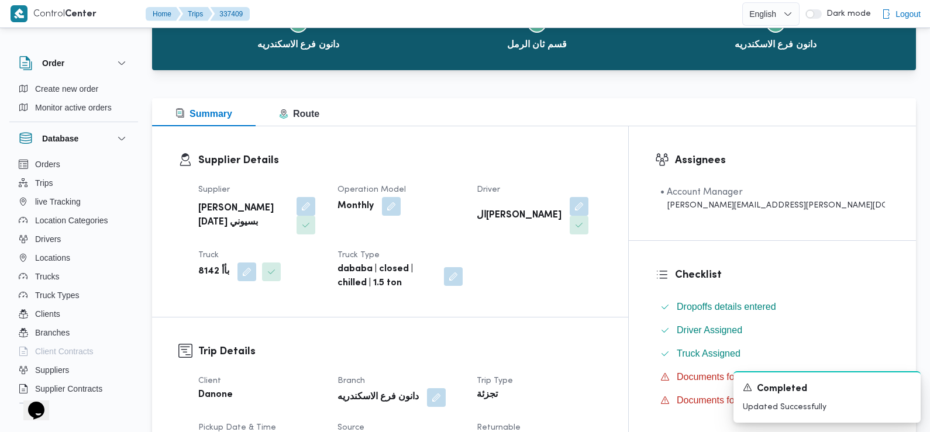
scroll to position [0, 0]
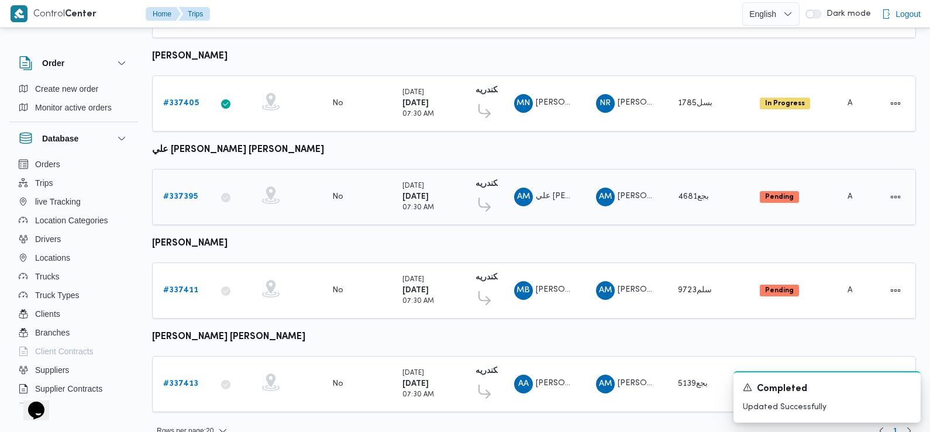
scroll to position [1027, 0]
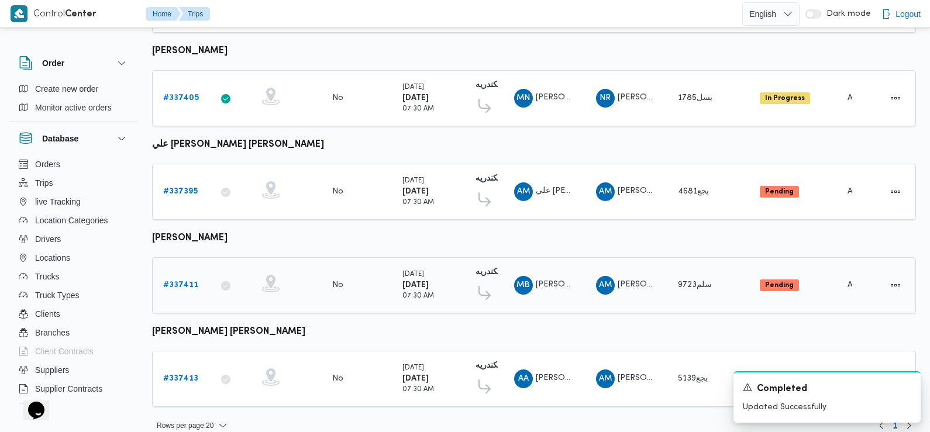
click at [189, 281] on b "# 337411" at bounding box center [180, 285] width 35 height 8
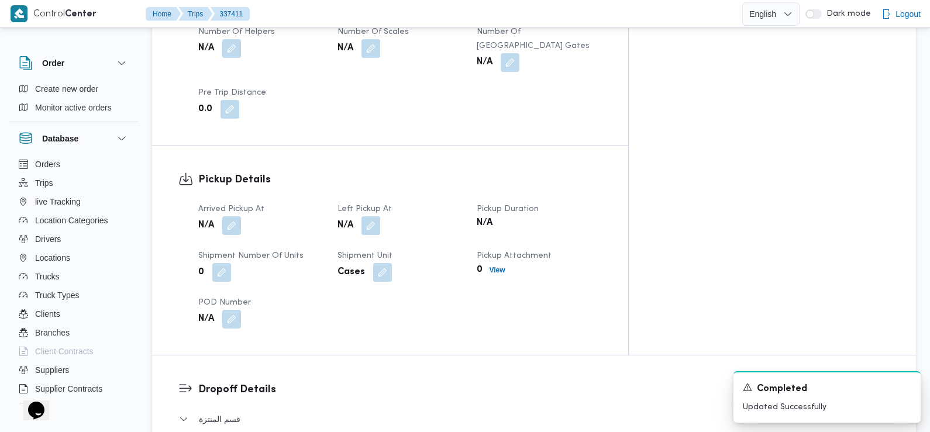
scroll to position [675, 0]
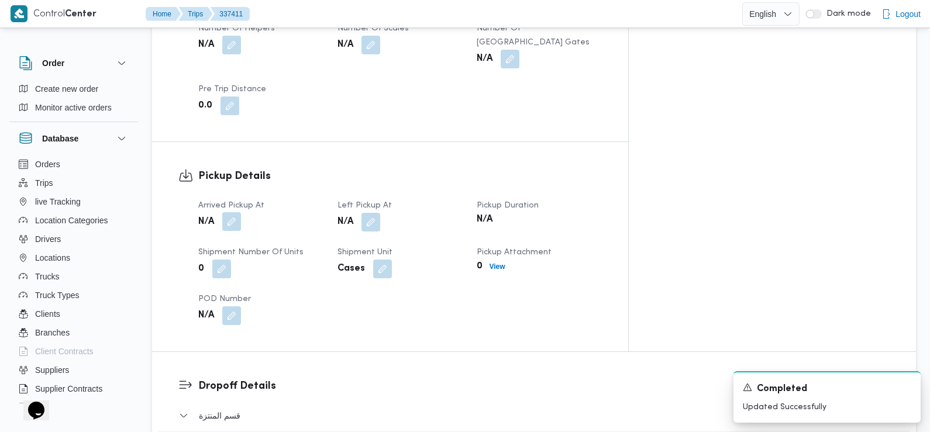
click at [235, 212] on button "button" at bounding box center [231, 221] width 19 height 19
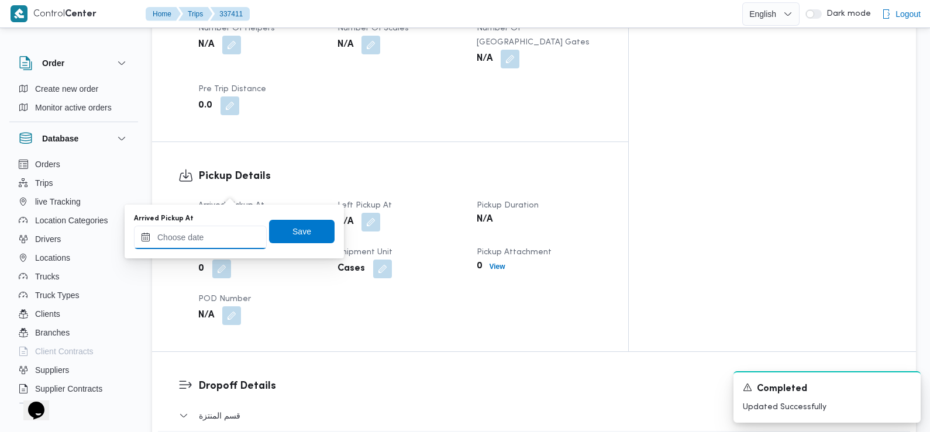
click at [228, 236] on input "Arrived Pickup At" at bounding box center [200, 237] width 133 height 23
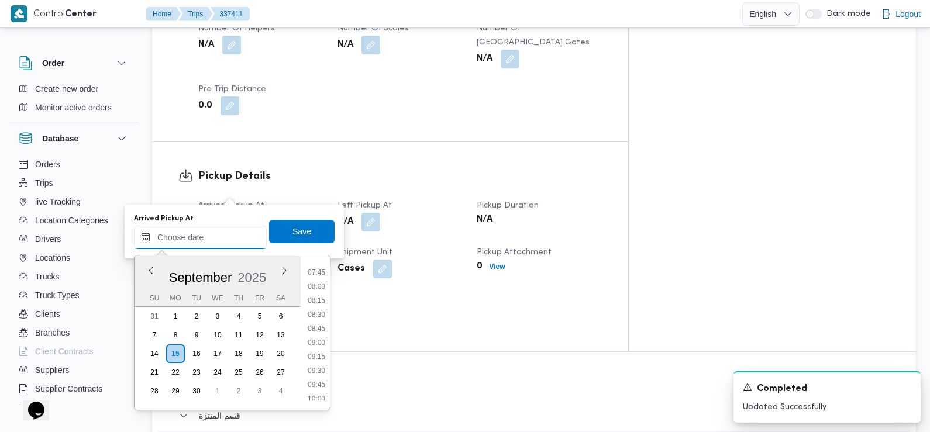
scroll to position [397, 0]
click at [316, 281] on li "07:15" at bounding box center [316, 281] width 27 height 12
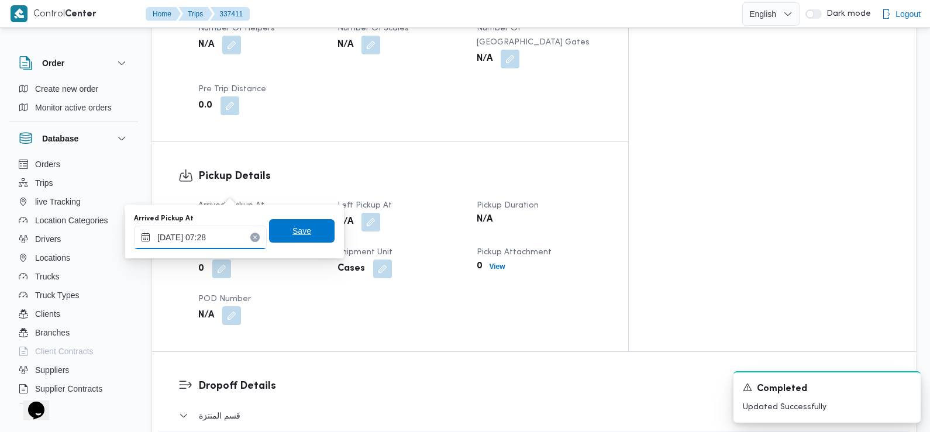
type input "15/09/2025 07:28"
click at [295, 228] on span "Save" at bounding box center [302, 231] width 19 height 14
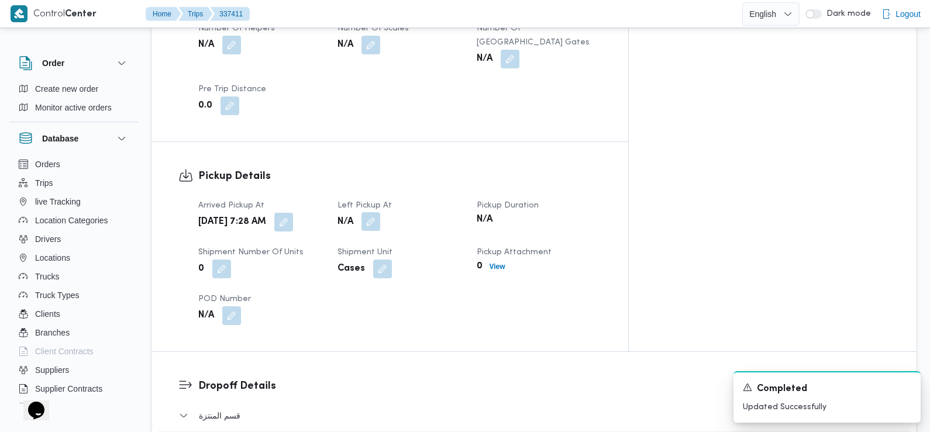
click at [380, 212] on button "button" at bounding box center [371, 221] width 19 height 19
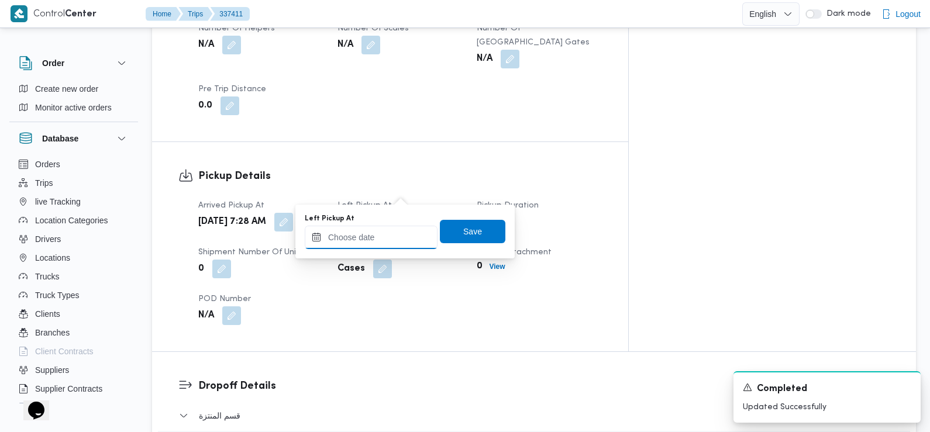
click at [397, 240] on input "Left Pickup At" at bounding box center [371, 237] width 133 height 23
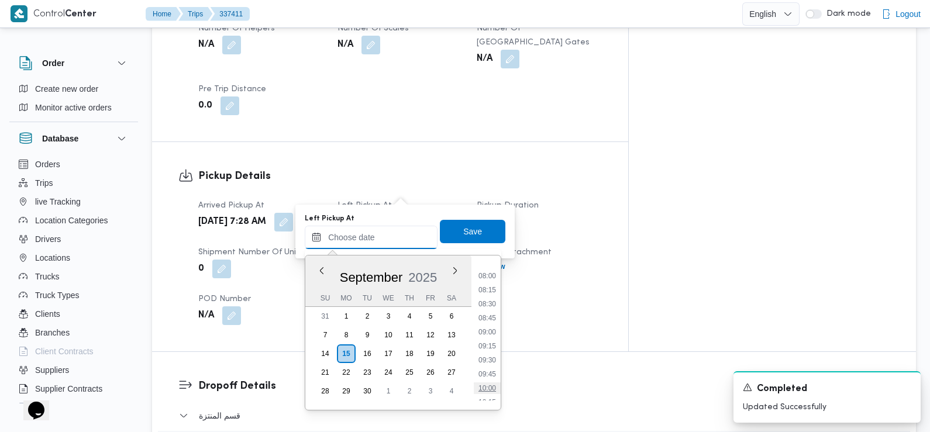
scroll to position [429, 0]
click at [492, 332] on li "08:45" at bounding box center [487, 334] width 27 height 12
type input "15/09/2025 08:45"
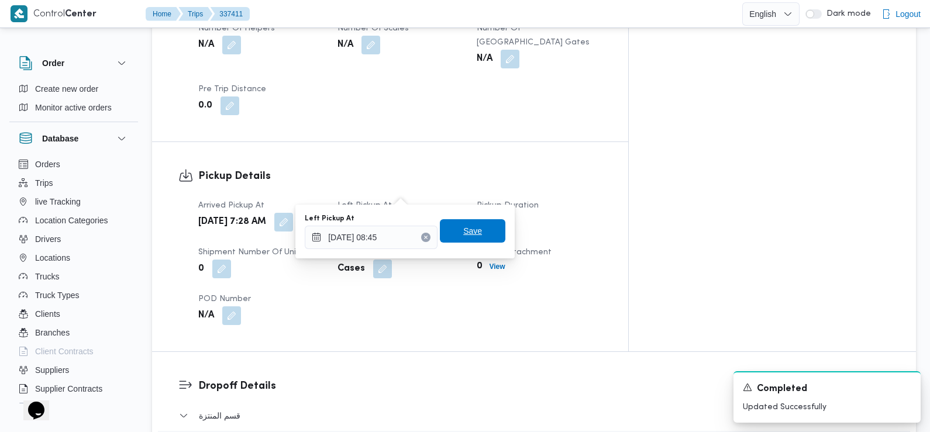
click at [480, 220] on div "Save" at bounding box center [473, 231] width 66 height 23
click at [477, 231] on span "Save" at bounding box center [473, 230] width 66 height 23
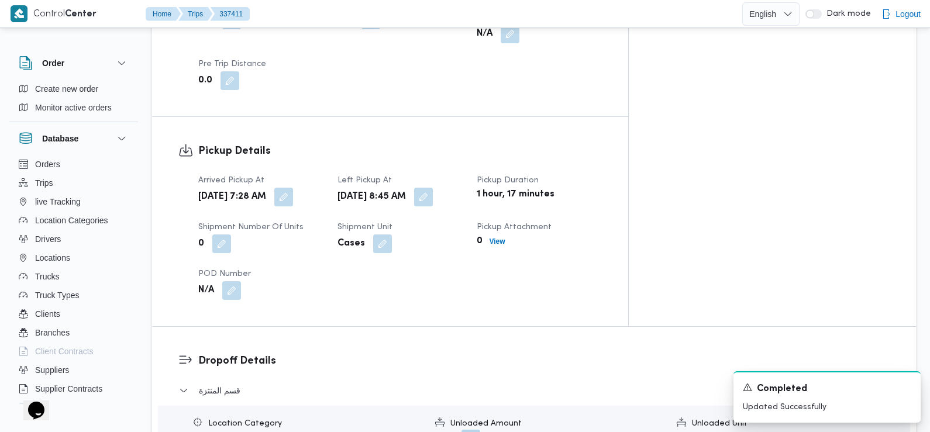
scroll to position [893, 0]
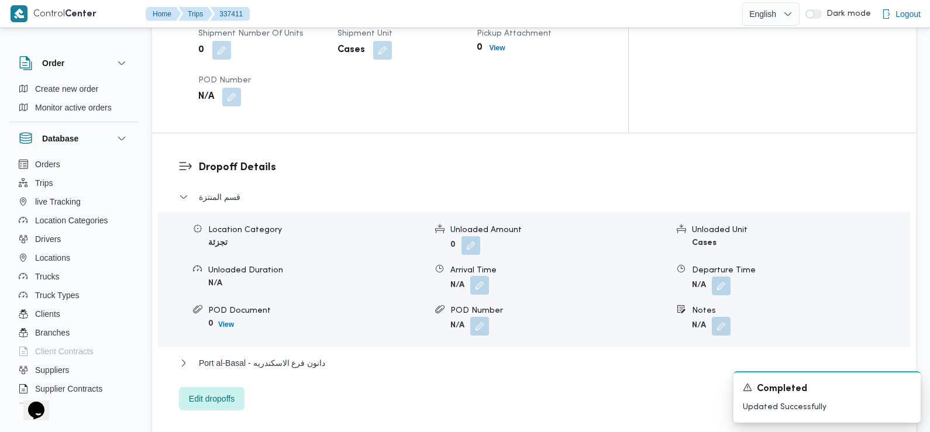
drag, startPoint x: 483, startPoint y: 270, endPoint x: 479, endPoint y: 251, distance: 19.3
click at [483, 271] on div "Location Category تجزئة Unloaded Amount 0 Unloaded Unit Cases Unloaded Duration…" at bounding box center [534, 280] width 762 height 133
click at [479, 276] on button "button" at bounding box center [479, 285] width 19 height 19
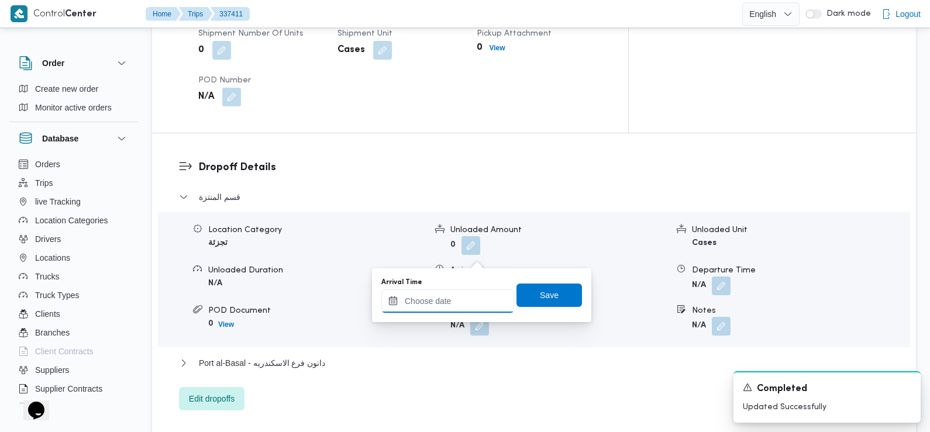
click at [470, 292] on input "Arrival Time" at bounding box center [447, 301] width 133 height 23
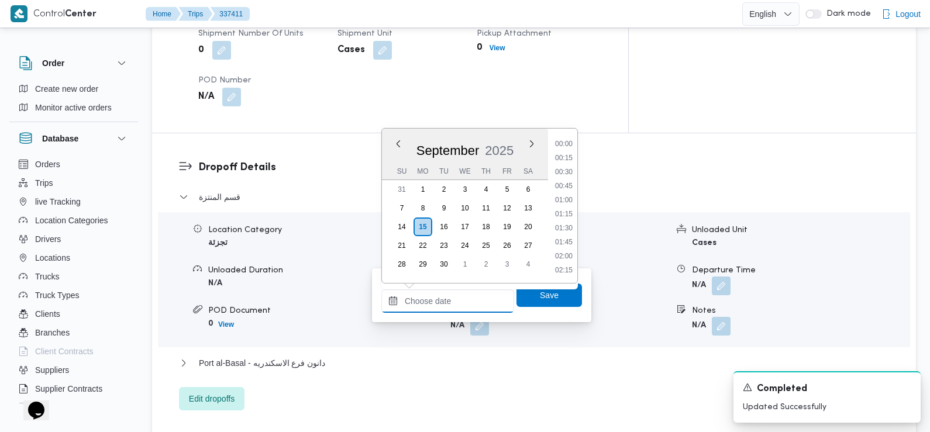
scroll to position [518, 0]
click at [563, 158] on li "09:30" at bounding box center [564, 159] width 27 height 12
type input "15/09/2025 09:30"
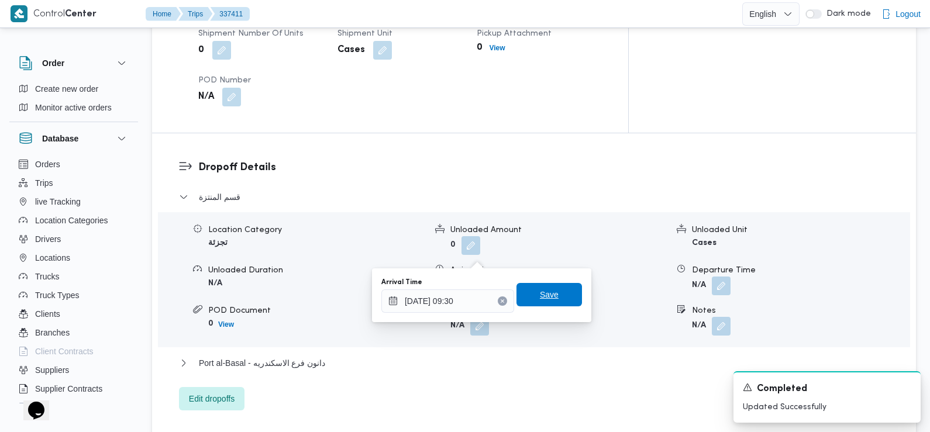
click at [545, 302] on span "Save" at bounding box center [550, 294] width 66 height 23
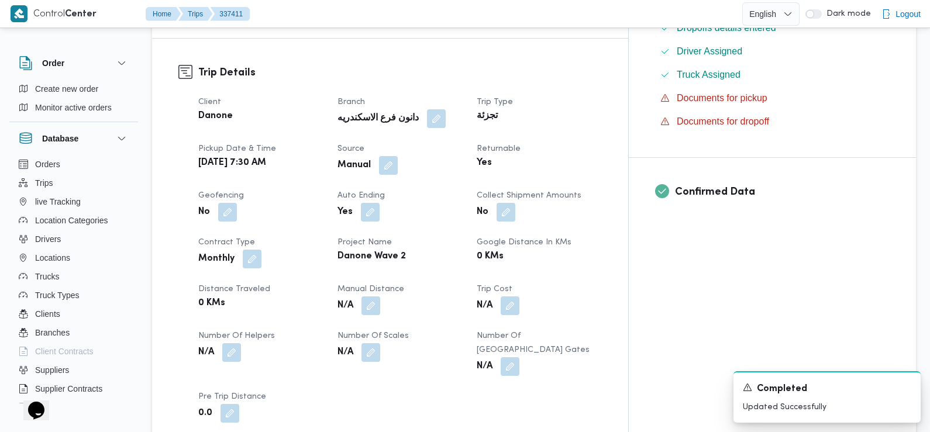
scroll to position [0, 0]
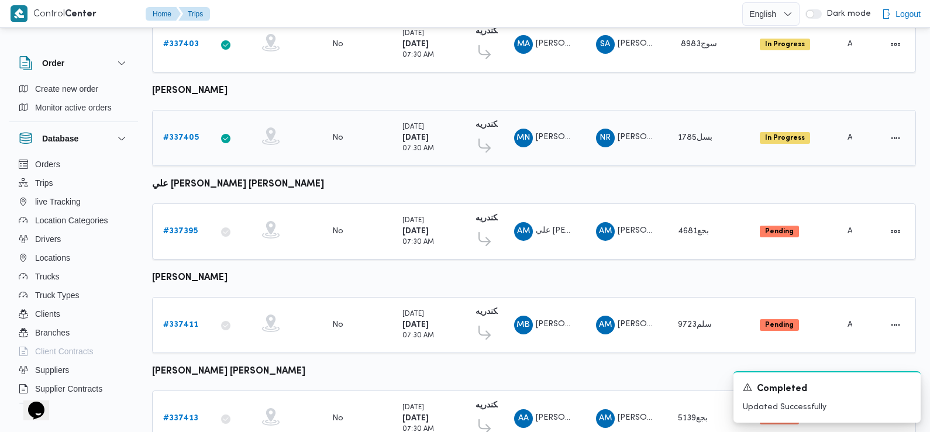
scroll to position [1027, 0]
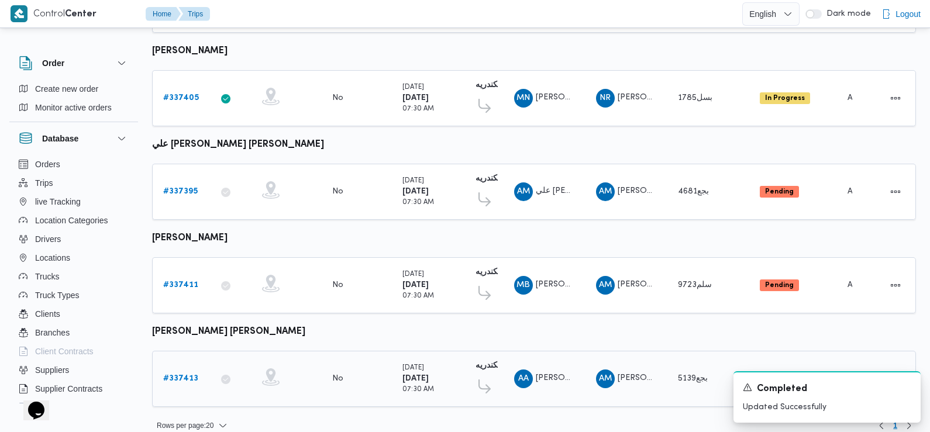
click at [183, 375] on b "# 337413" at bounding box center [180, 379] width 35 height 8
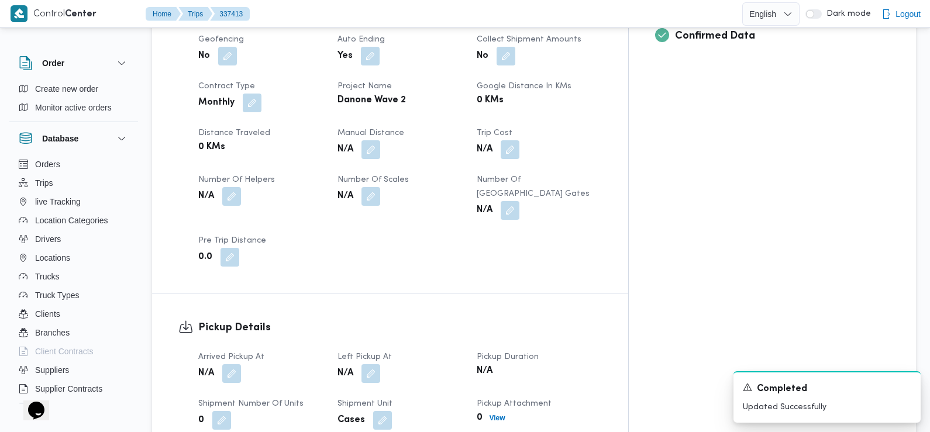
scroll to position [527, 0]
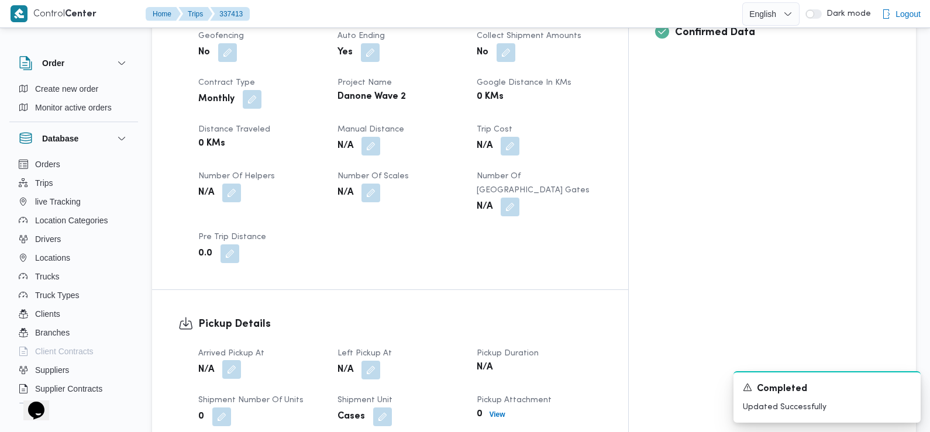
click at [232, 360] on button "button" at bounding box center [231, 369] width 19 height 19
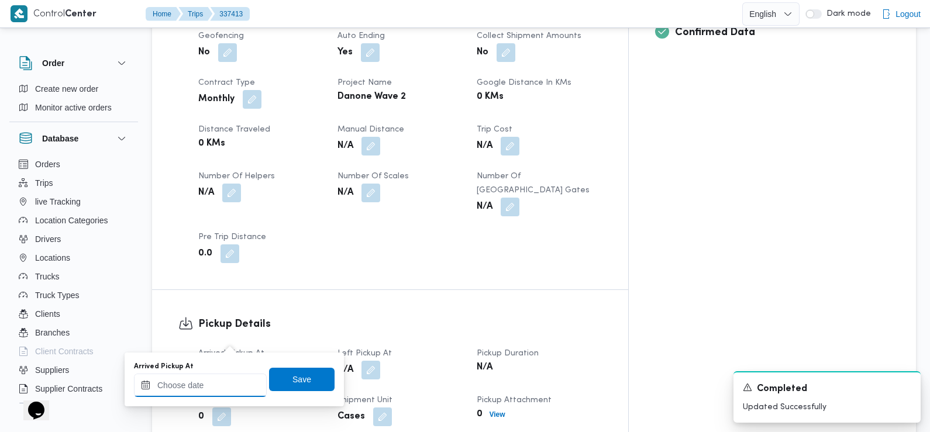
click at [223, 385] on input "Arrived Pickup At" at bounding box center [200, 385] width 133 height 23
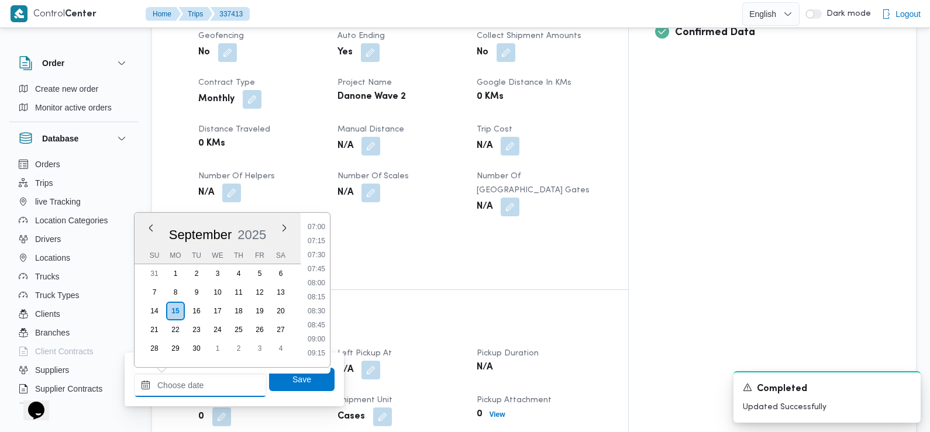
scroll to position [390, 0]
click at [323, 248] on li "07:15" at bounding box center [316, 246] width 27 height 12
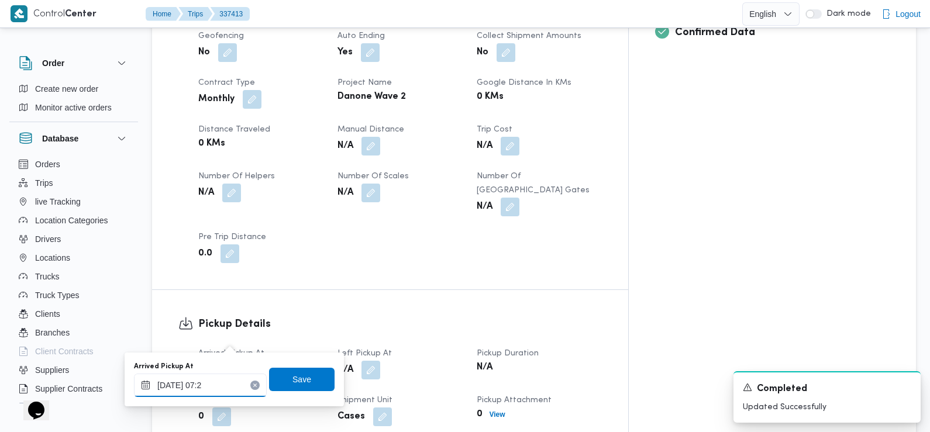
type input "15/09/2025 07:20"
click at [293, 383] on span "Save" at bounding box center [302, 379] width 19 height 14
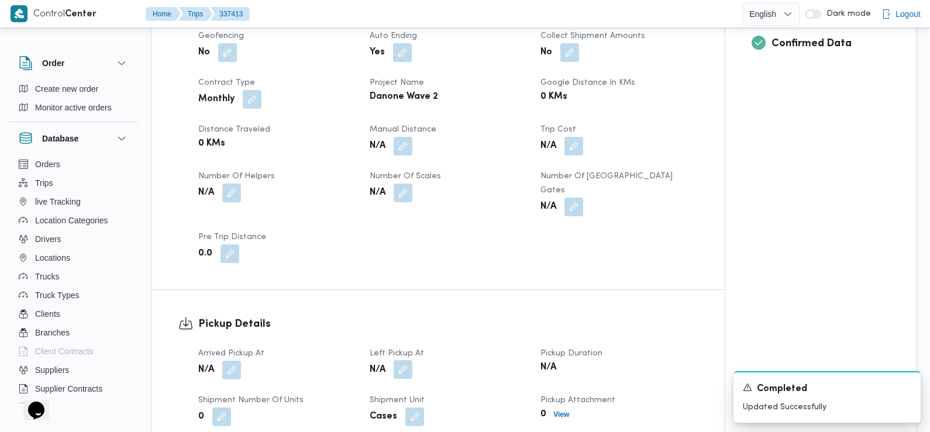
click at [407, 360] on button "button" at bounding box center [403, 369] width 19 height 19
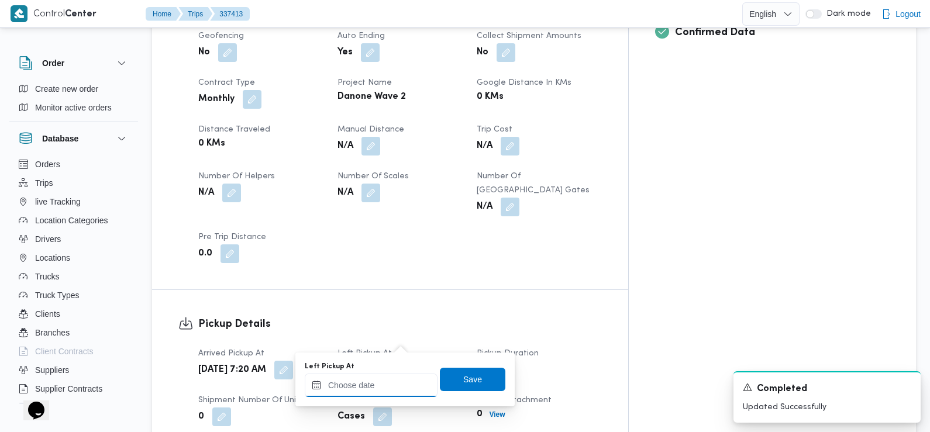
click at [400, 390] on input "Left Pickup At" at bounding box center [371, 385] width 133 height 23
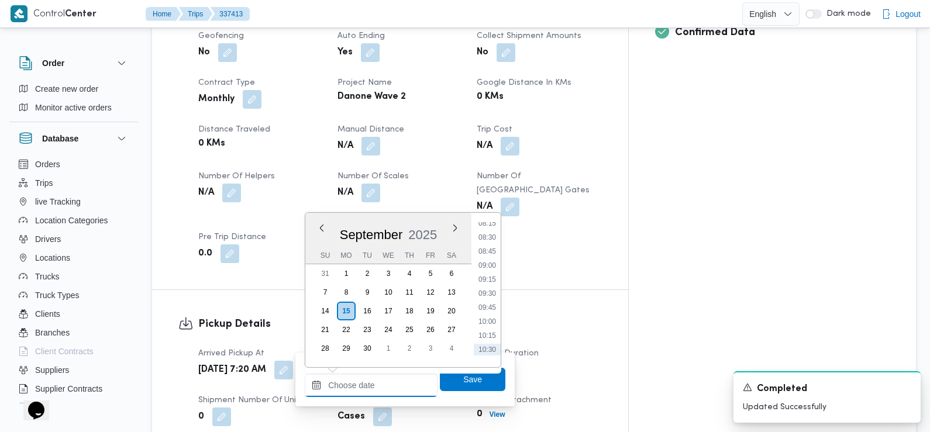
scroll to position [467, 0]
click at [491, 253] on li "08:45" at bounding box center [487, 252] width 27 height 12
type input "15/09/2025 08:45"
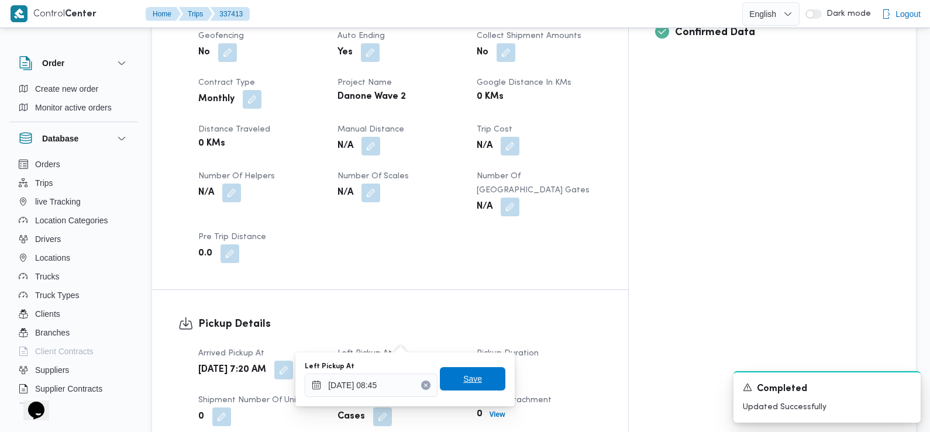
click at [473, 386] on span "Save" at bounding box center [473, 378] width 66 height 23
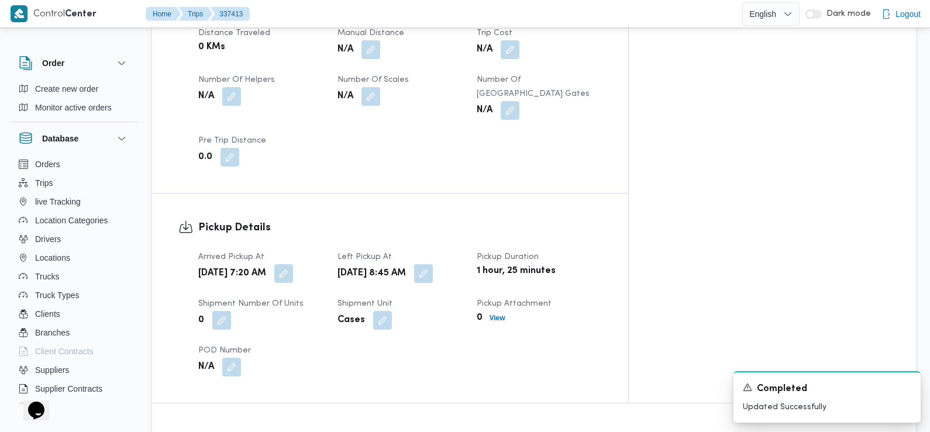
scroll to position [889, 0]
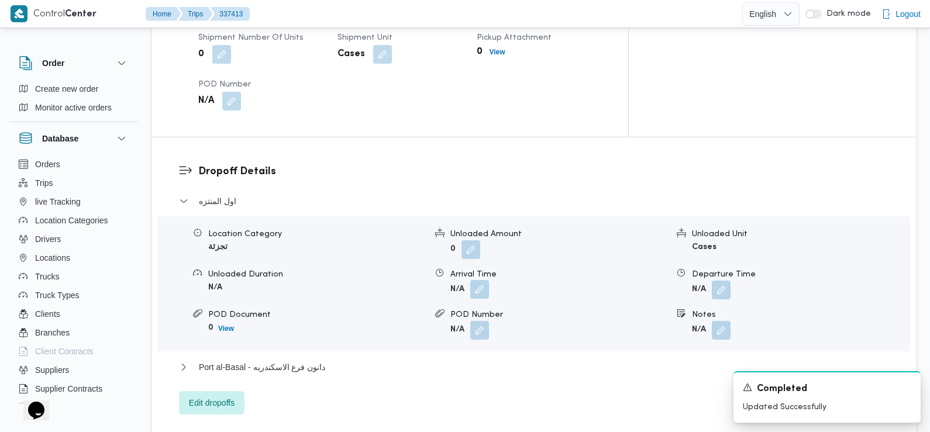
click at [479, 280] on button "button" at bounding box center [479, 289] width 19 height 19
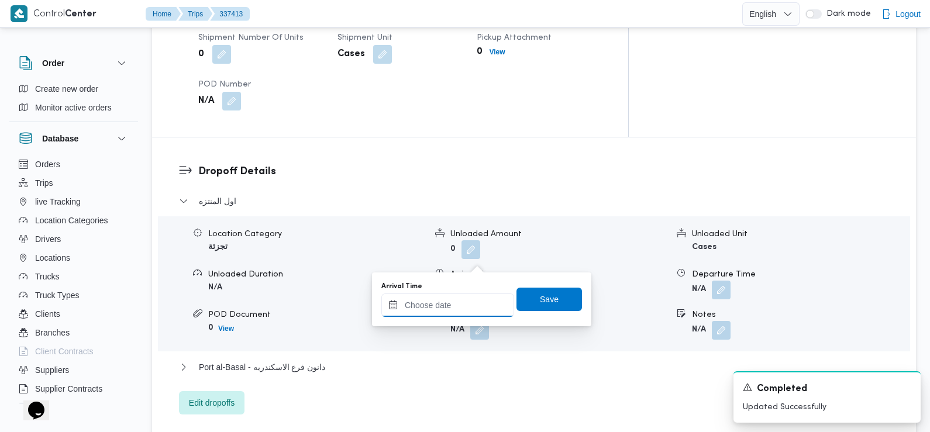
click at [473, 308] on input "Arrival Time" at bounding box center [447, 305] width 133 height 23
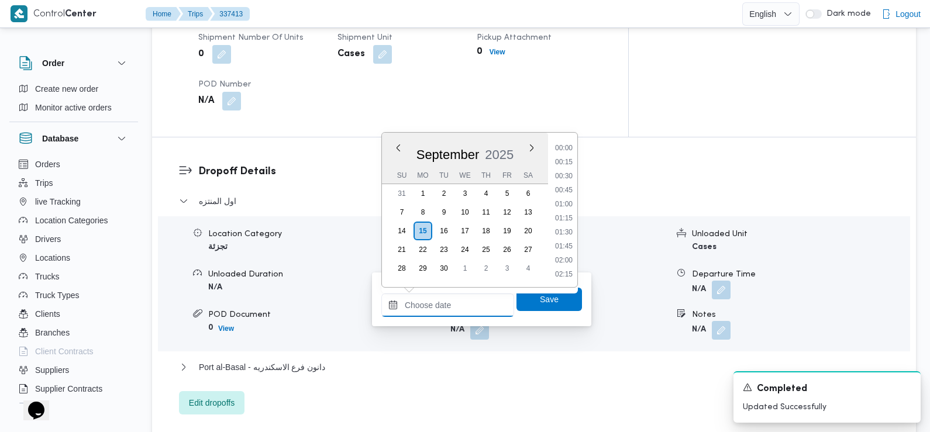
scroll to position [518, 0]
click at [566, 163] on li "09:30" at bounding box center [564, 163] width 27 height 12
type input "15/09/2025 09:30"
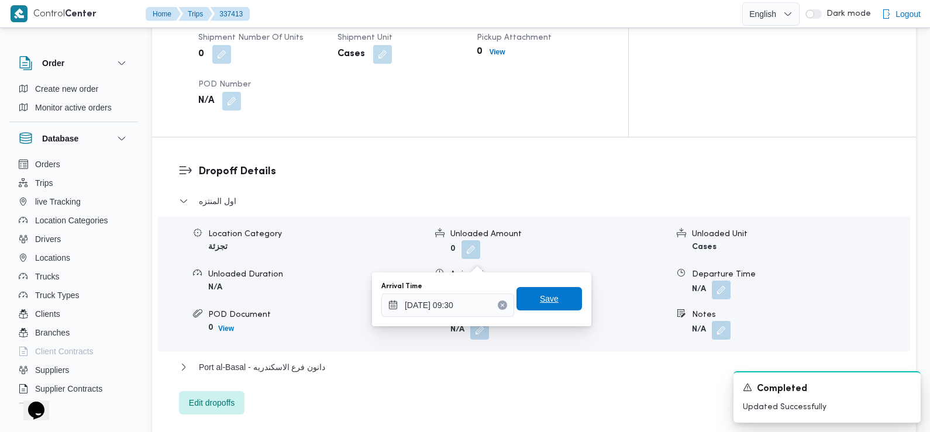
click at [551, 299] on span "Save" at bounding box center [550, 298] width 66 height 23
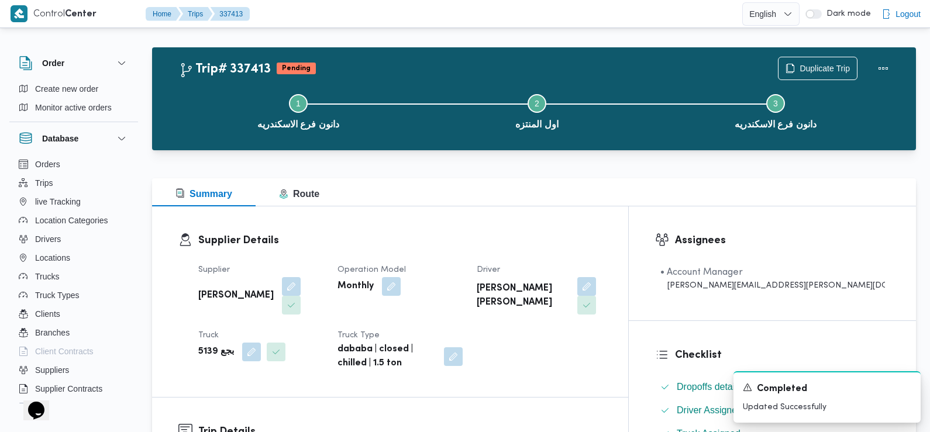
scroll to position [0, 0]
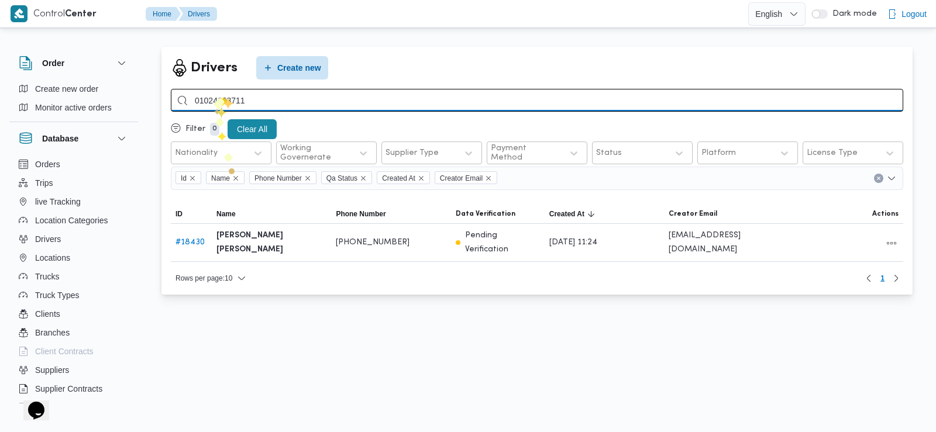
click at [222, 98] on input "01024663711" at bounding box center [537, 100] width 733 height 23
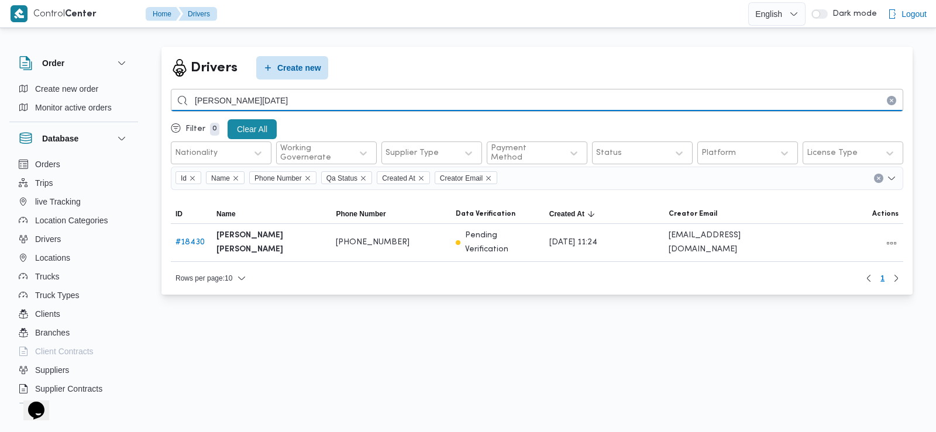
type input "هشام رمضان عوض"
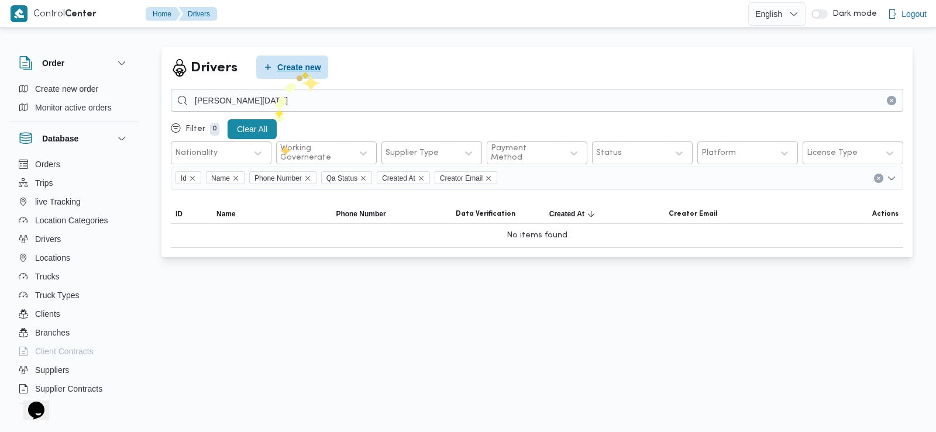
click at [302, 72] on span "Create new" at bounding box center [299, 67] width 44 height 14
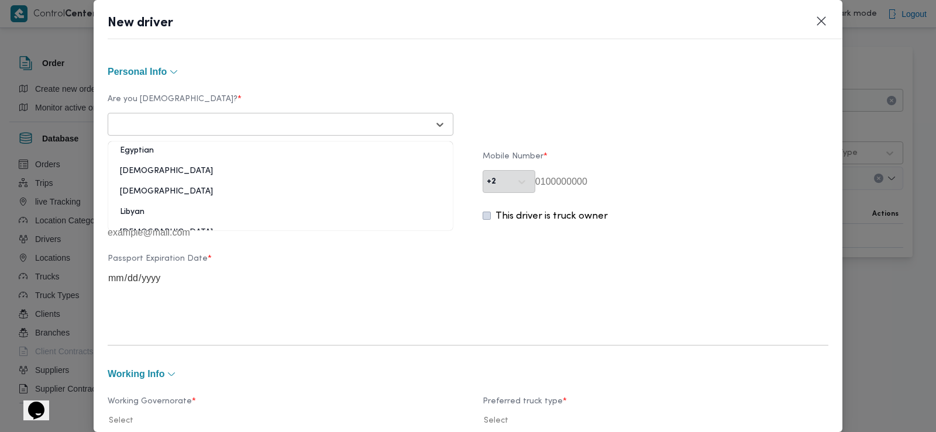
click at [274, 122] on div at bounding box center [270, 125] width 317 height 12
click at [181, 148] on div "Egyptian" at bounding box center [280, 155] width 345 height 20
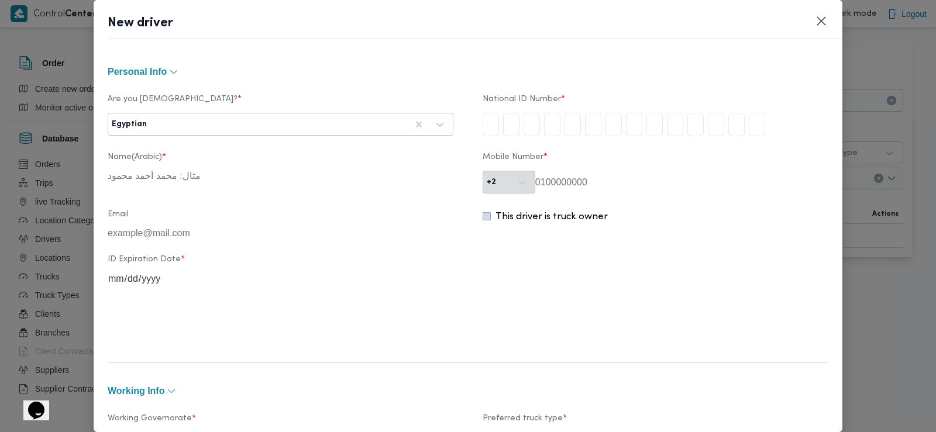
click at [173, 123] on div at bounding box center [278, 125] width 258 height 12
click at [164, 149] on div "Egyptian" at bounding box center [280, 155] width 345 height 20
click at [283, 83] on div "Are you Egyptian? * option Egyptian, selected. Egyptian National ID Number * Na…" at bounding box center [468, 209] width 721 height 258
click at [484, 116] on input "tel" at bounding box center [491, 124] width 16 height 23
type input "3"
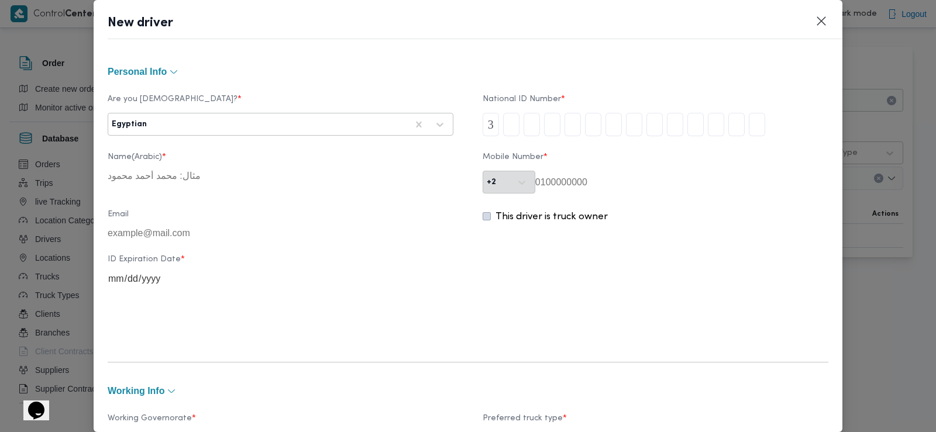
type input "0"
type input "1"
type input "2"
type input "0"
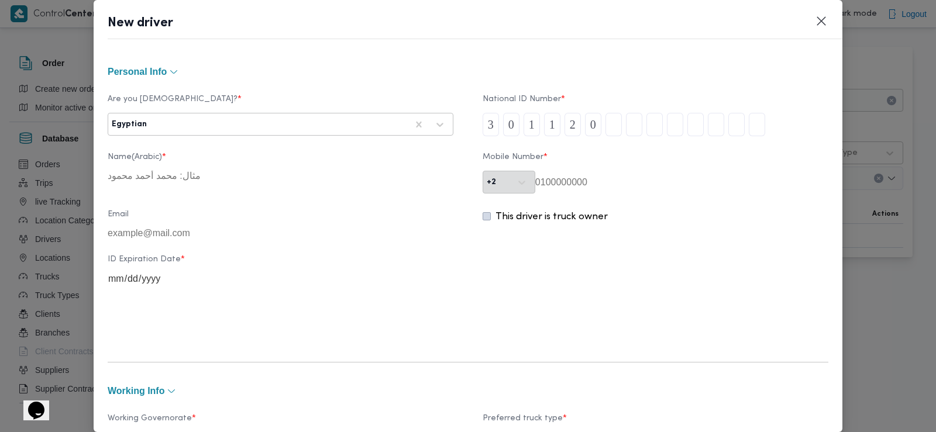
type input "1"
type input "8"
type input "0"
type input "2"
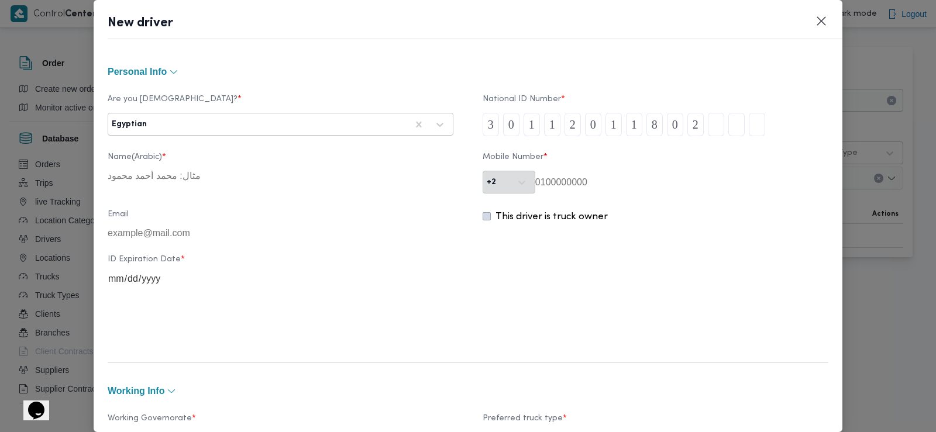
type input "3"
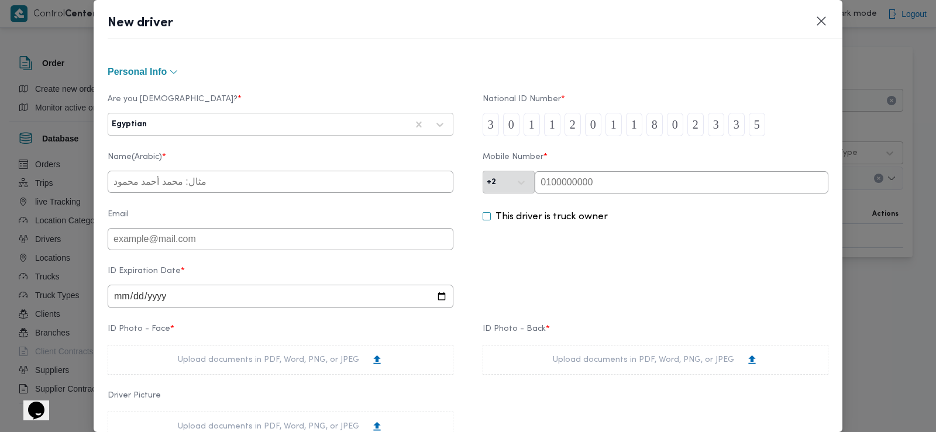
type input "5"
click at [575, 177] on input "text" at bounding box center [682, 182] width 294 height 22
type input "01011359233"
click at [257, 185] on input "text" at bounding box center [281, 182] width 346 height 22
type input "هشام رمضان عوض عرفه الاسيوطي"
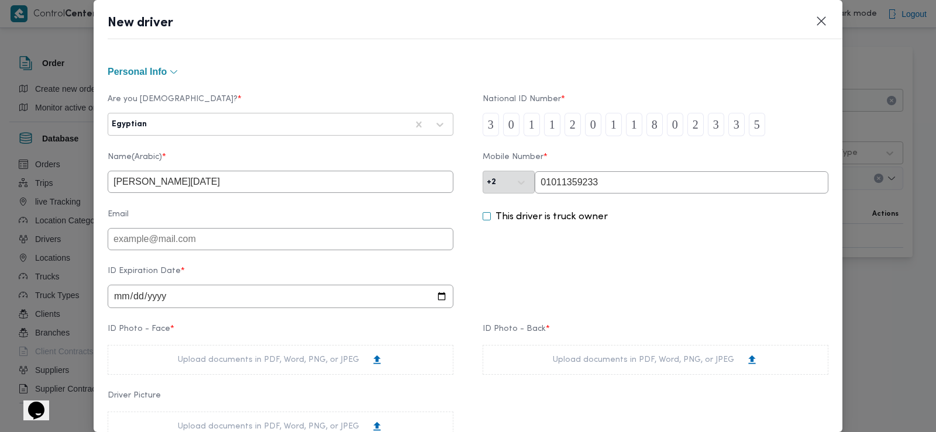
click at [116, 300] on input "date" at bounding box center [281, 296] width 346 height 23
type input "2028-03-12"
click at [177, 358] on div "Upload documents in PDF, Word, PNG, or JPEG" at bounding box center [281, 360] width 346 height 30
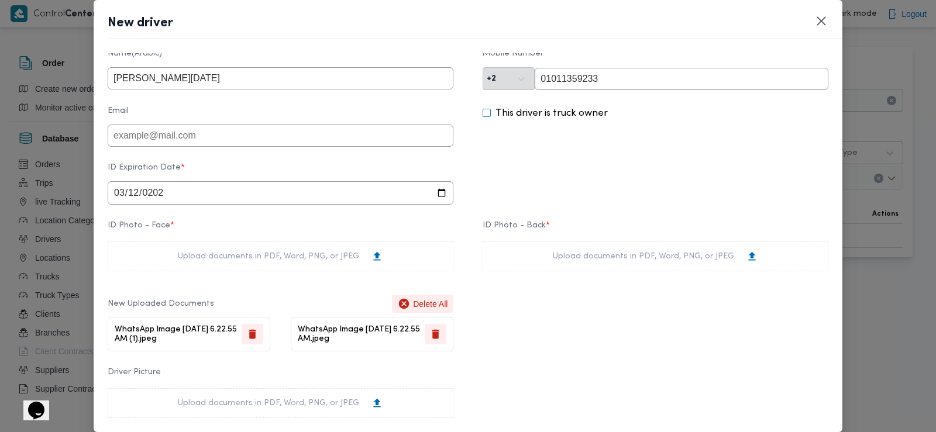
scroll to position [117, 0]
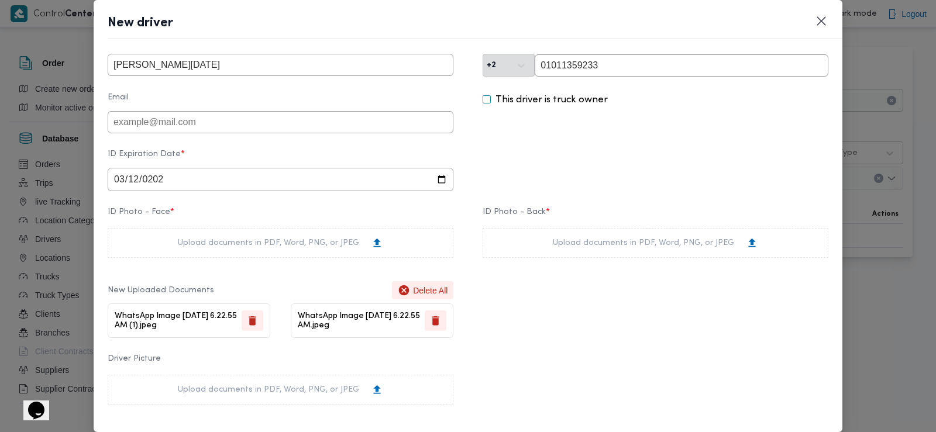
click at [562, 249] on div "Upload documents in PDF, Word, PNG, or JPEG" at bounding box center [655, 243] width 205 height 12
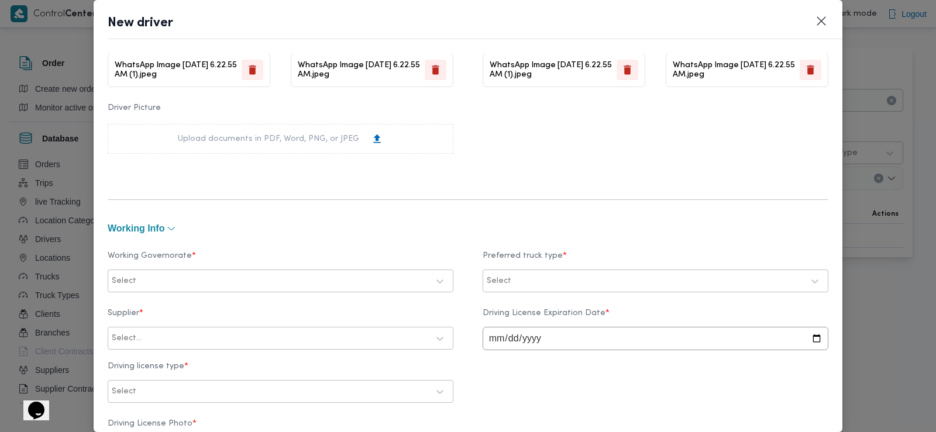
scroll to position [370, 0]
click at [180, 274] on div at bounding box center [284, 279] width 290 height 12
type input "د"
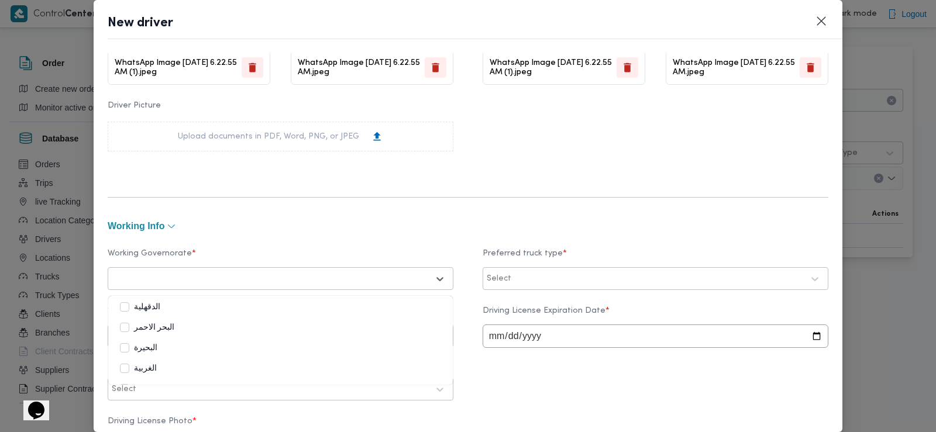
click at [168, 304] on div "الدقهلية" at bounding box center [280, 308] width 321 height 14
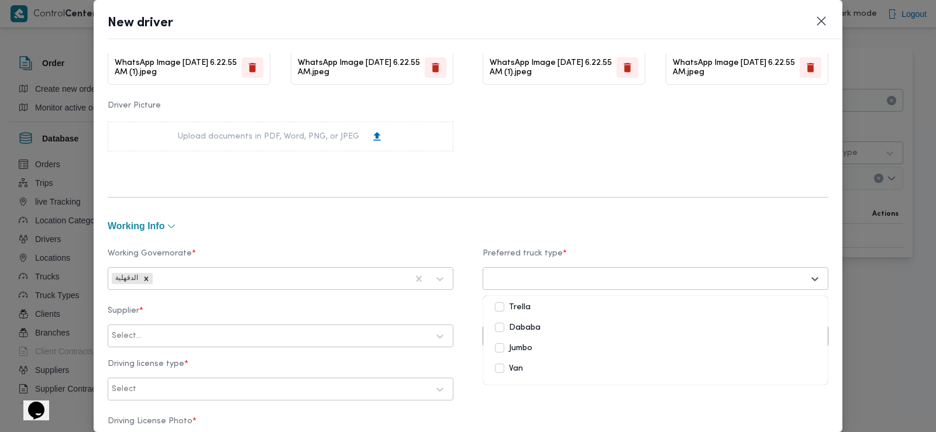
click at [516, 278] on div at bounding box center [645, 279] width 317 height 12
click at [527, 330] on label "Dababa" at bounding box center [518, 328] width 46 height 14
click at [468, 314] on div "Supplier * Select... Driving License Expiration Date * Driving license type * S…" at bounding box center [468, 354] width 721 height 106
click at [485, 335] on input "date" at bounding box center [656, 336] width 346 height 23
type input "2029-03-12"
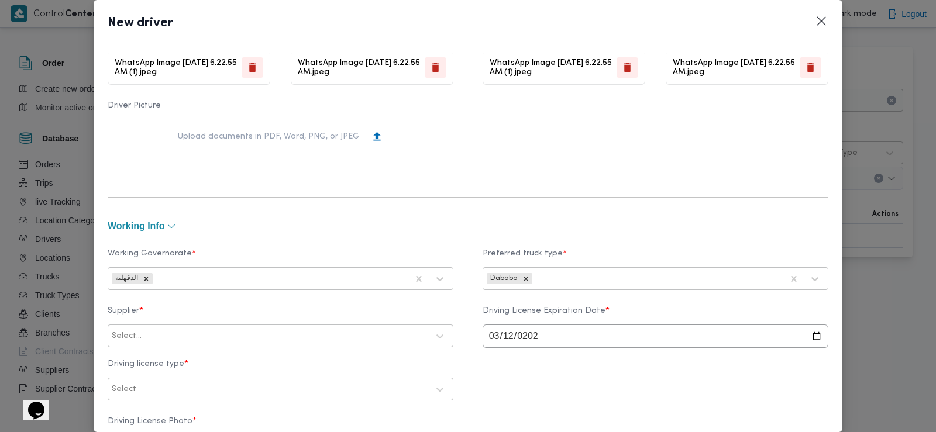
click at [201, 336] on div at bounding box center [286, 337] width 284 height 12
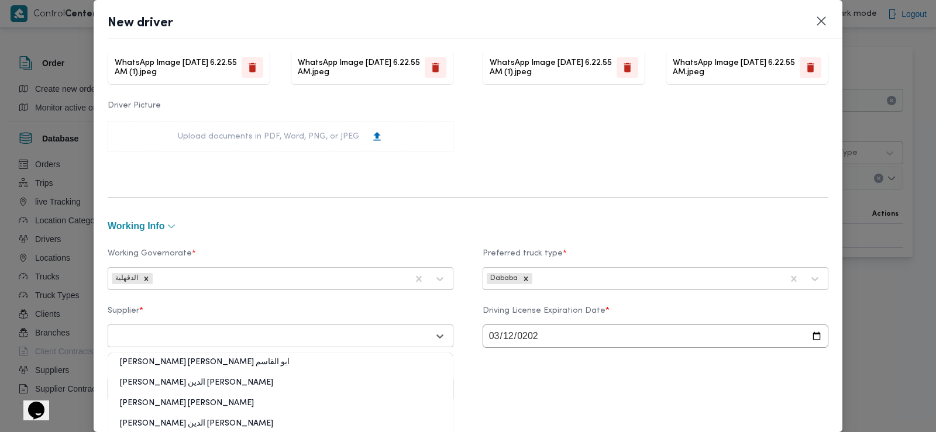
click at [276, 336] on div at bounding box center [270, 337] width 317 height 12
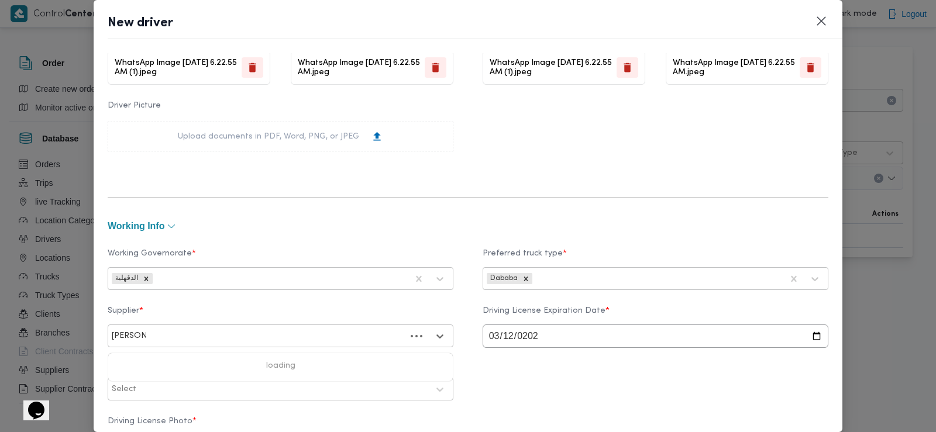
type input "صلاح عطي"
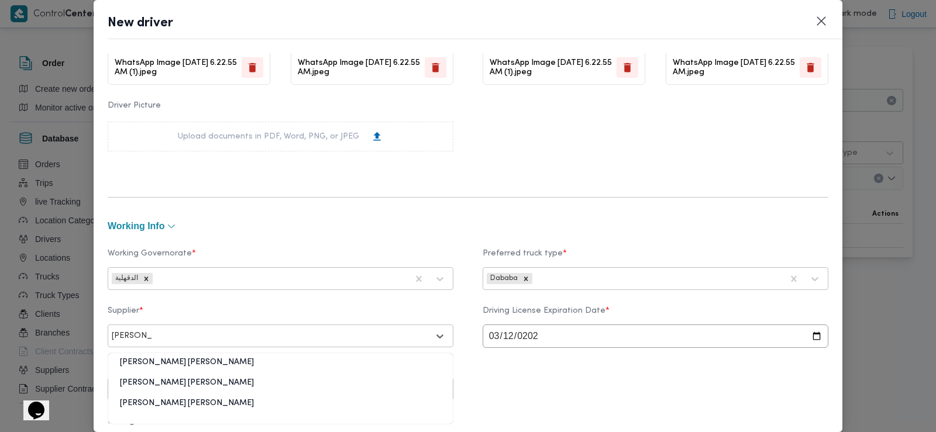
click at [215, 386] on div "صلاح عطيه جاب الله محمد" at bounding box center [280, 387] width 345 height 20
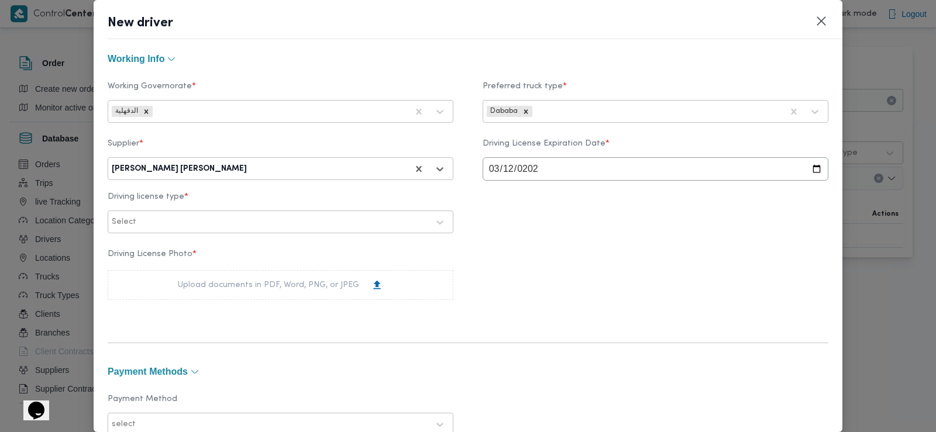
scroll to position [538, 0]
click at [200, 214] on div "Select" at bounding box center [281, 221] width 340 height 21
click at [159, 251] on div "أولى" at bounding box center [280, 252] width 345 height 20
click at [207, 284] on div "Upload documents in PDF, Word, PNG, or JPEG" at bounding box center [280, 284] width 205 height 12
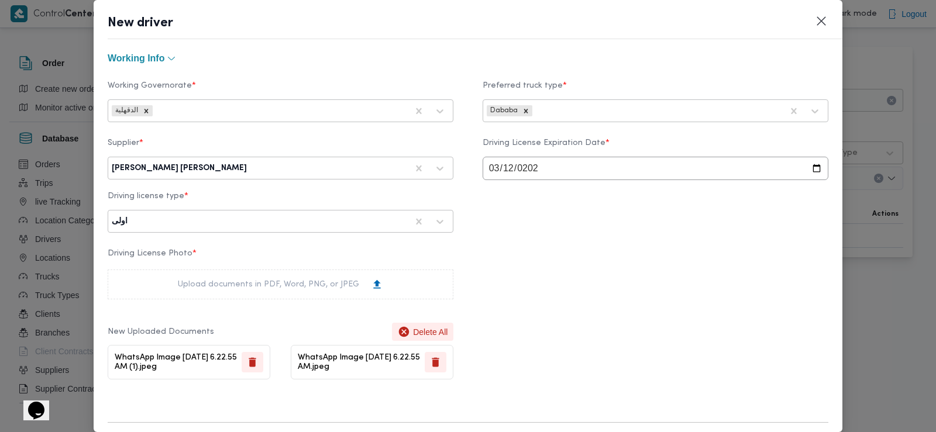
click at [517, 259] on div "Driving License Photo * Upload documents in PDF, Word, PNG, or JPEG New Uploade…" at bounding box center [468, 314] width 721 height 142
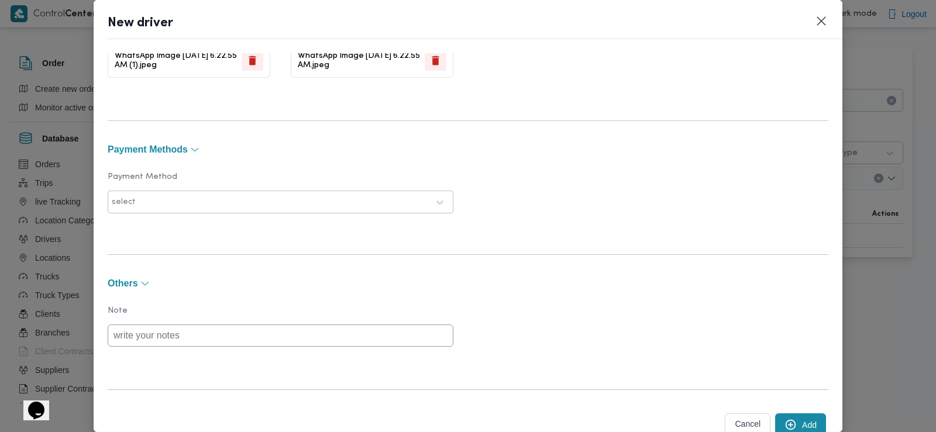
scroll to position [879, 0]
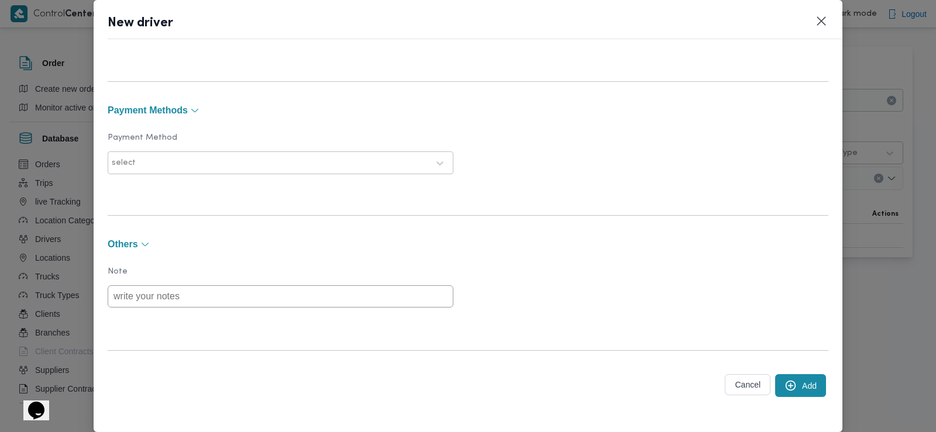
click at [786, 383] on icon "submit" at bounding box center [791, 386] width 11 height 11
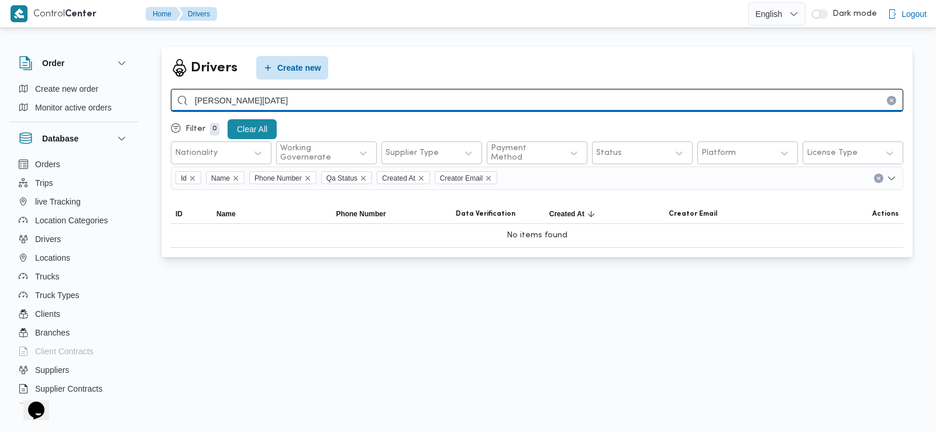
click at [311, 104] on input "هشام رمضان عوض" at bounding box center [537, 100] width 733 height 23
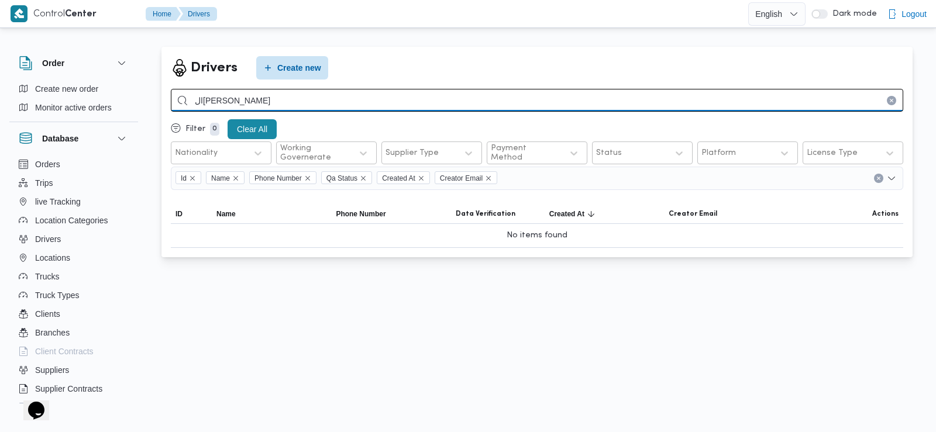
type input "السيد مهدي"
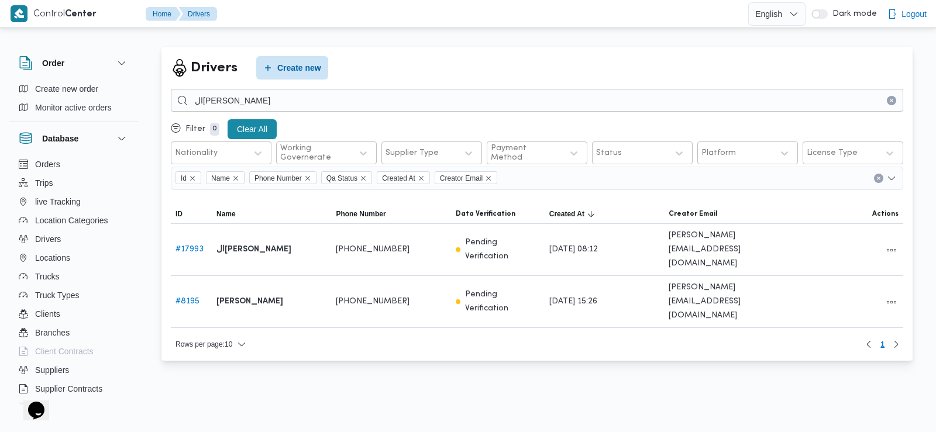
drag, startPoint x: 889, startPoint y: 247, endPoint x: 775, endPoint y: 405, distance: 195.2
click at [775, 405] on html "Control" at bounding box center [468, 216] width 936 height 432
click at [892, 246] on button "All actions" at bounding box center [892, 250] width 14 height 14
click at [840, 244] on span "Edit" at bounding box center [853, 242] width 37 height 9
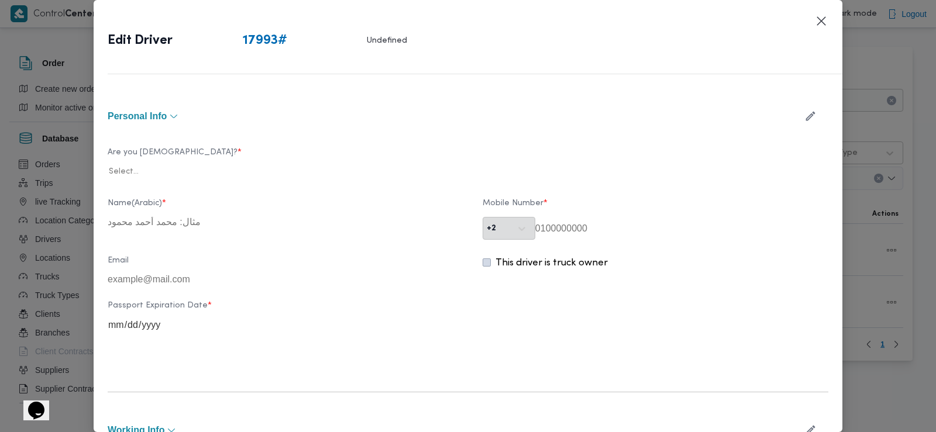
type input "ال[PERSON_NAME]"
type input "01207085155"
type input "2026-06-21"
type input "2033-06-21"
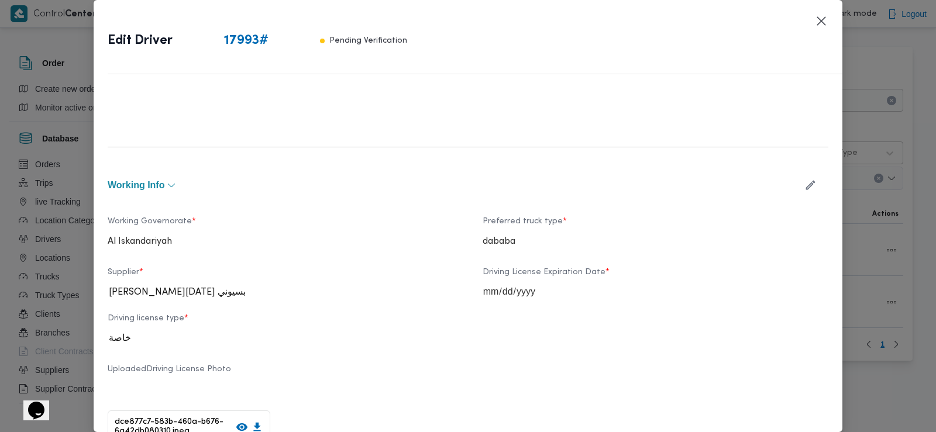
scroll to position [386, 0]
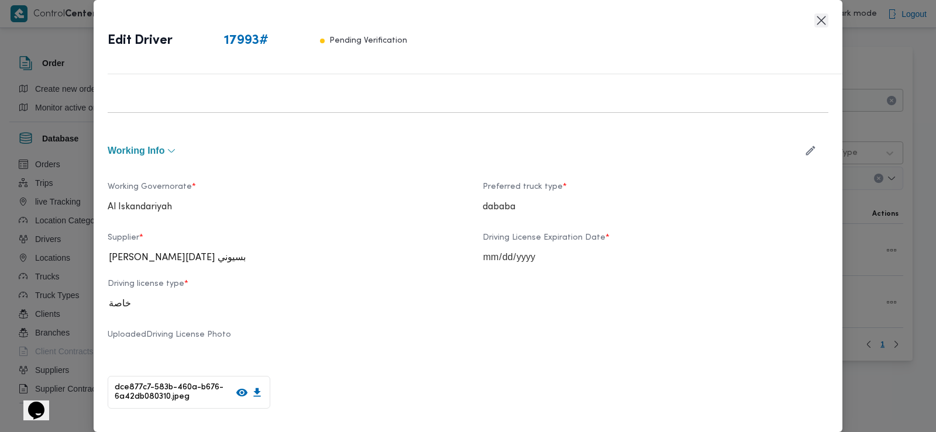
click at [819, 22] on button "Closes this modal window" at bounding box center [821, 20] width 14 height 14
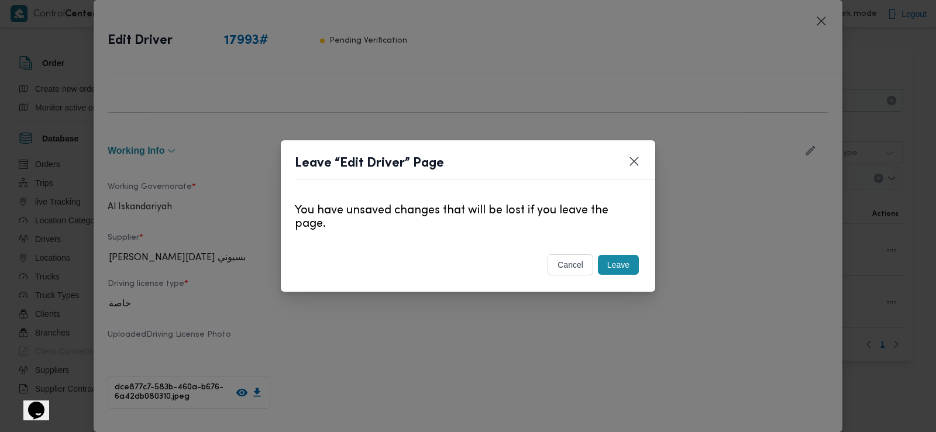
click at [576, 267] on button "cancel" at bounding box center [571, 265] width 46 height 21
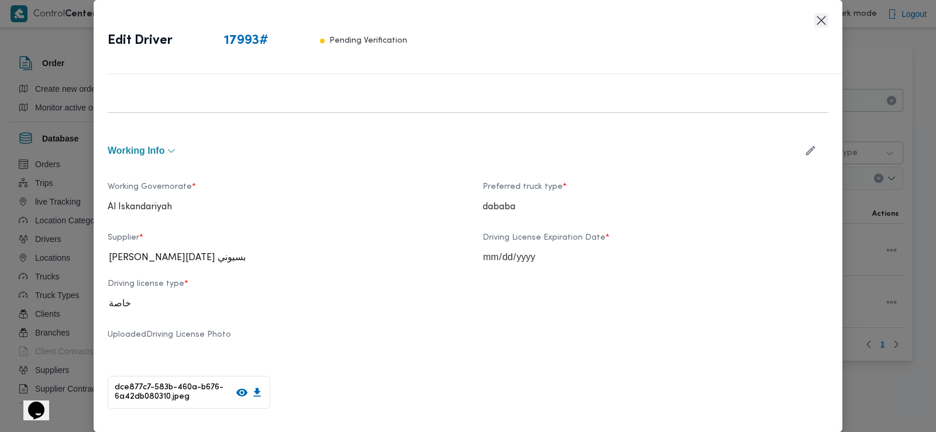
click at [821, 23] on button "Closes this modal window" at bounding box center [821, 20] width 14 height 14
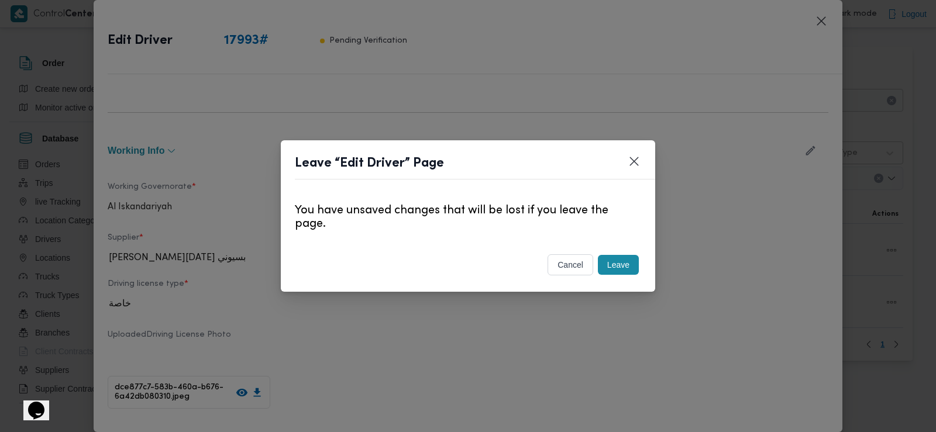
click at [627, 266] on button "Leave" at bounding box center [618, 265] width 41 height 20
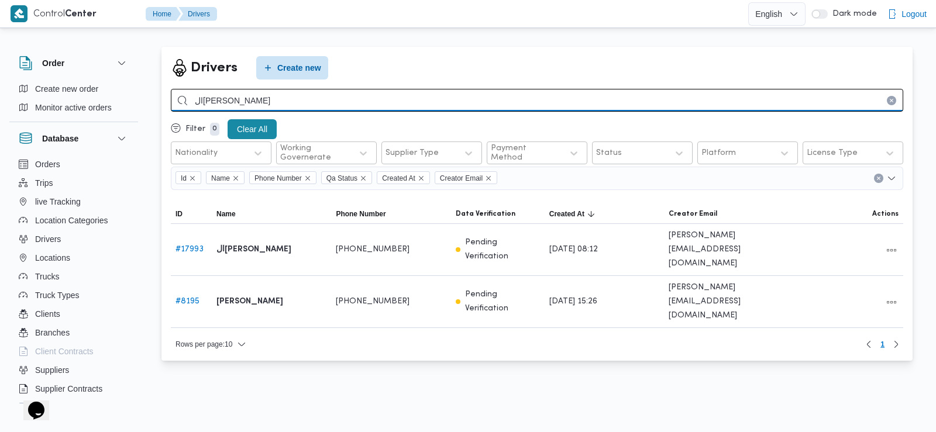
click at [204, 98] on input "السيد مهدي" at bounding box center [537, 100] width 733 height 23
click at [254, 99] on input "search" at bounding box center [537, 100] width 733 height 23
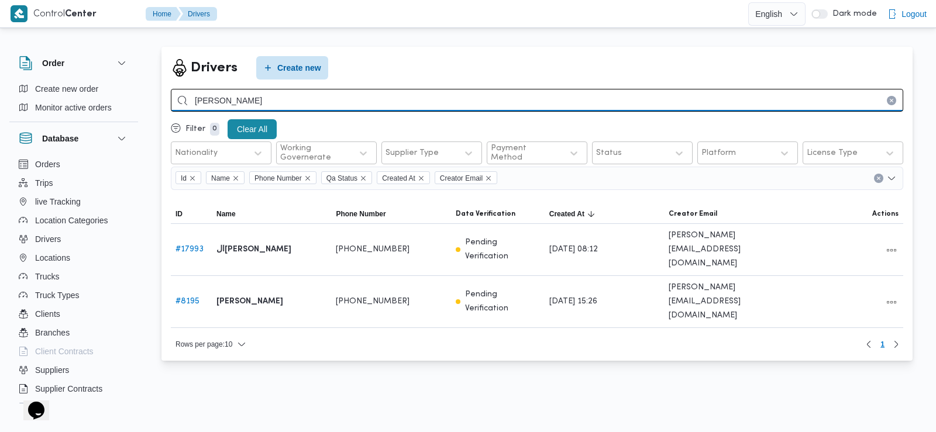
type input "علي مصطفي"
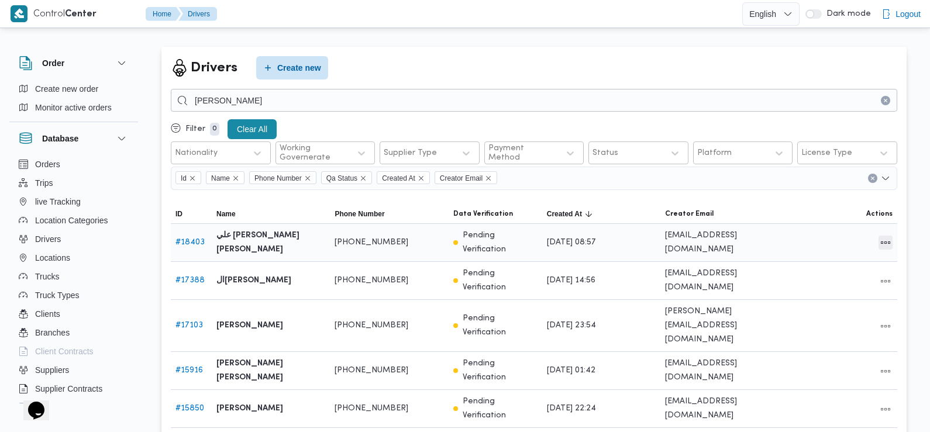
click at [886, 239] on button "All actions" at bounding box center [886, 243] width 14 height 14
click at [837, 237] on span "Edit" at bounding box center [848, 236] width 37 height 9
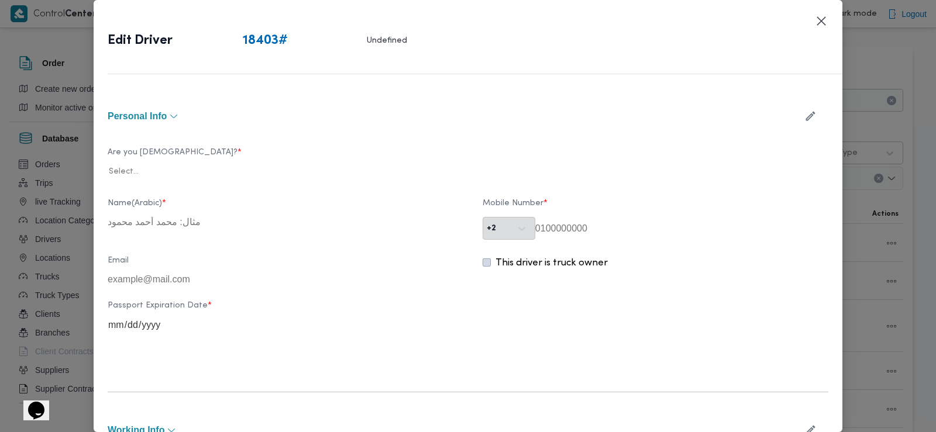
type input "علي [PERSON_NAME] [PERSON_NAME]"
type input "01208054388"
type input "2027-03-12"
type input "2028-03-12"
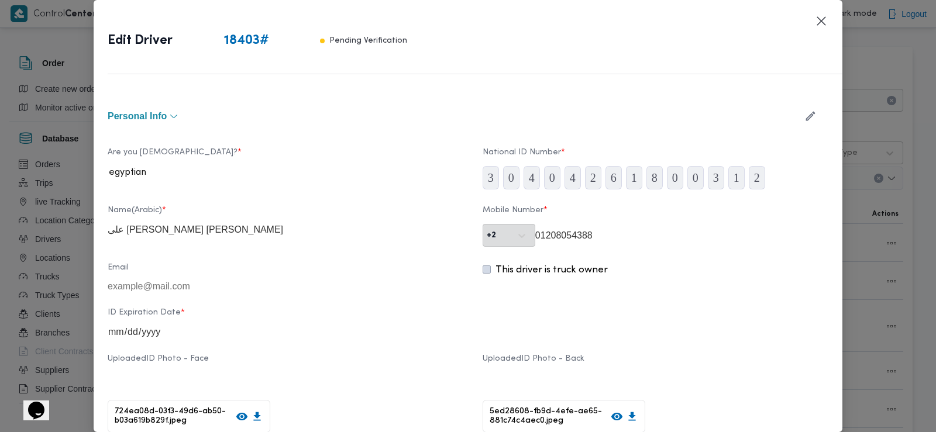
click at [487, 221] on div "Mobile Number * +2 01208054388" at bounding box center [656, 226] width 346 height 41
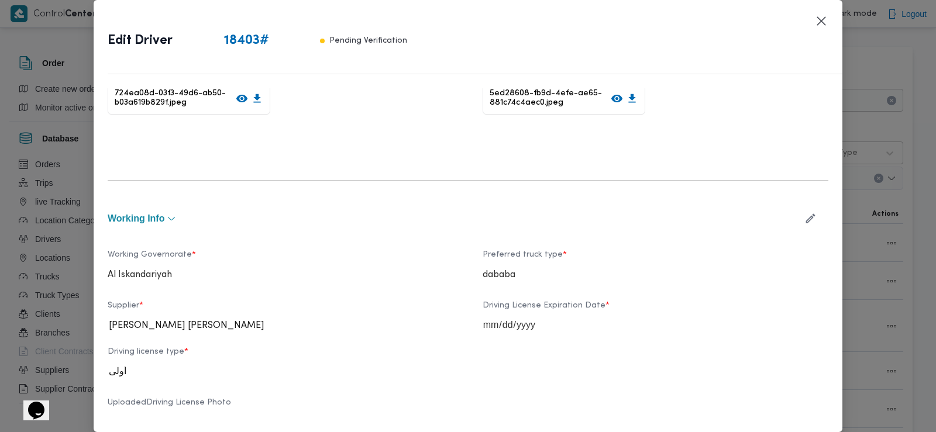
scroll to position [374, 0]
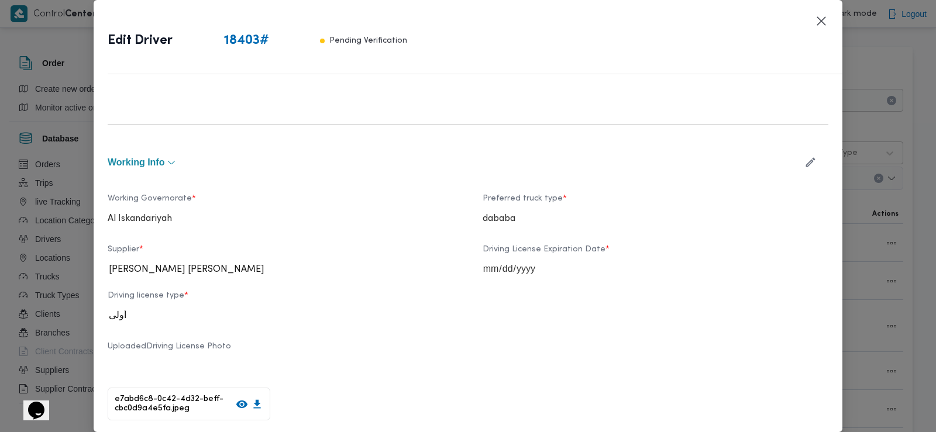
click at [804, 161] on icon "button" at bounding box center [810, 162] width 12 height 12
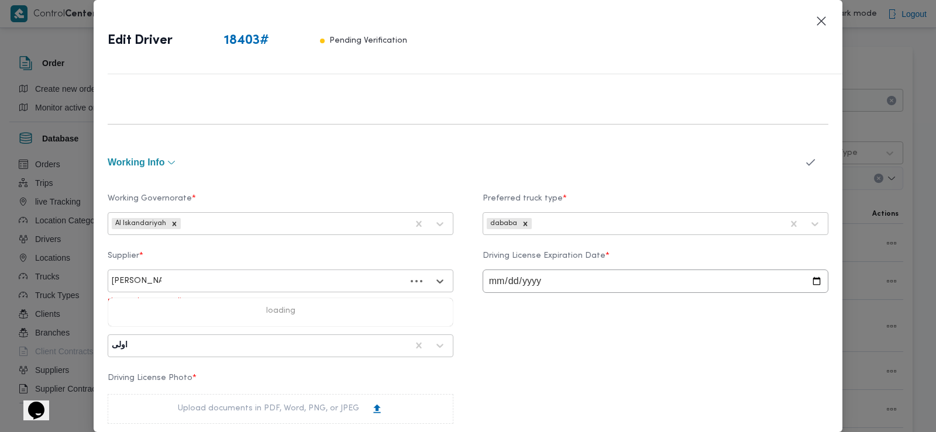
type input "احمد محمد طه"
click at [238, 309] on div "احمد محمد طه احمد السيد" at bounding box center [280, 312] width 345 height 20
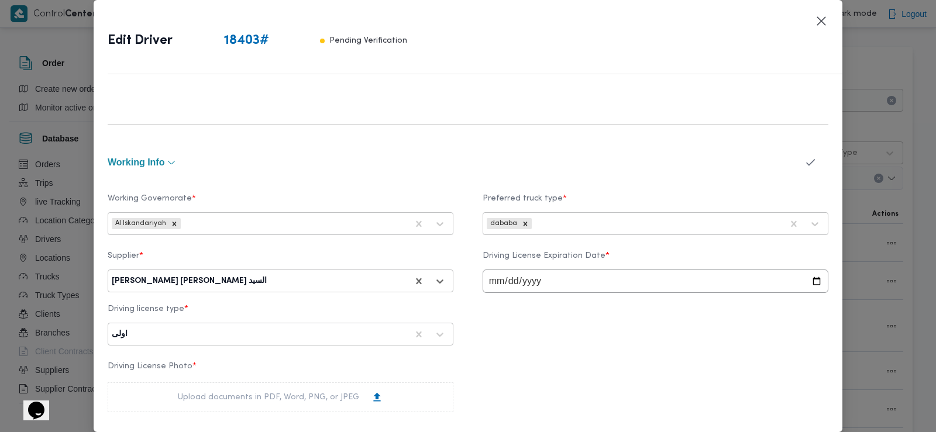
click at [804, 163] on icon "button" at bounding box center [810, 162] width 12 height 12
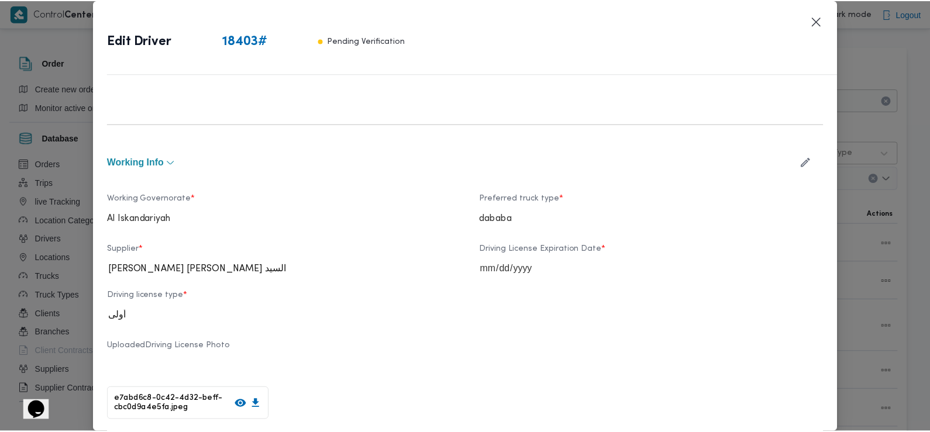
scroll to position [702, 0]
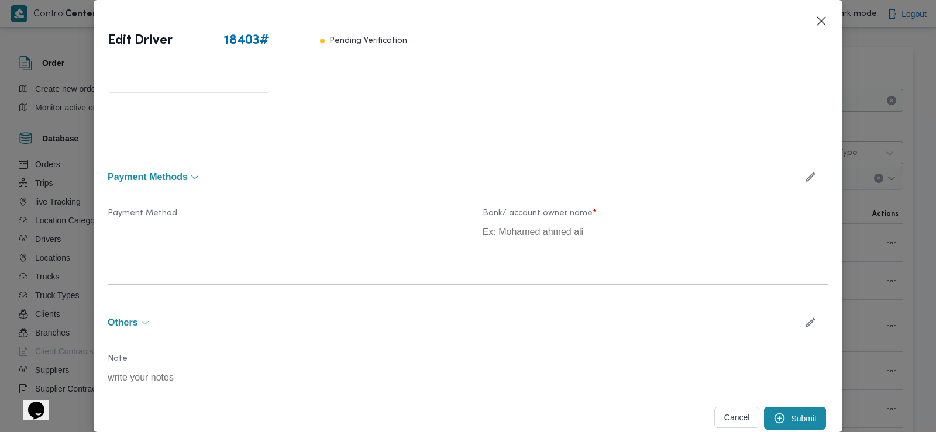
click at [783, 412] on button "Submit" at bounding box center [795, 418] width 62 height 23
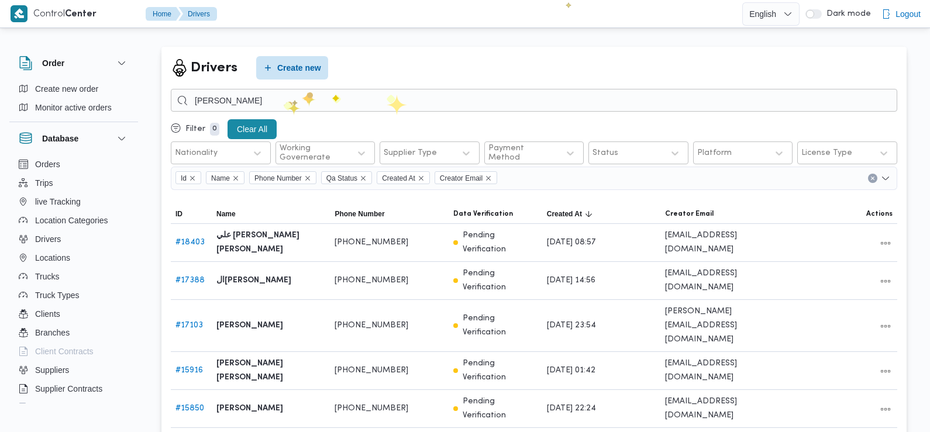
click at [284, 102] on input "[PERSON_NAME]" at bounding box center [534, 100] width 727 height 23
click at [284, 102] on input "علي مصطفي" at bounding box center [534, 100] width 727 height 23
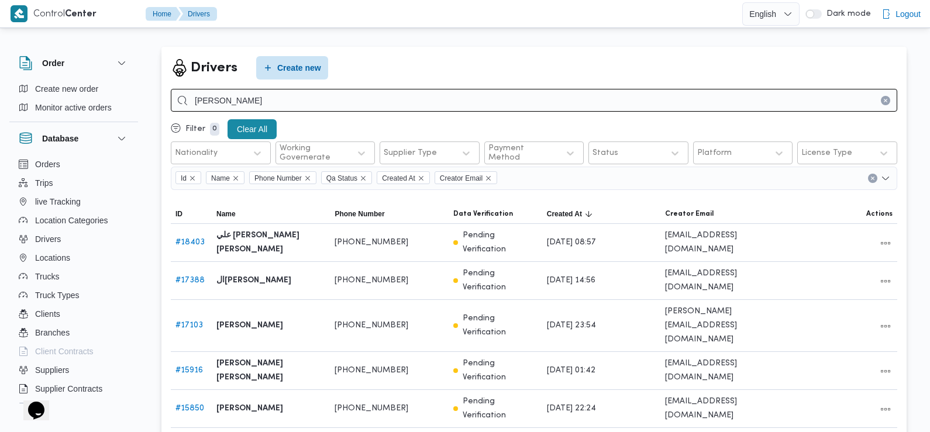
type input "[PERSON_NAME]"
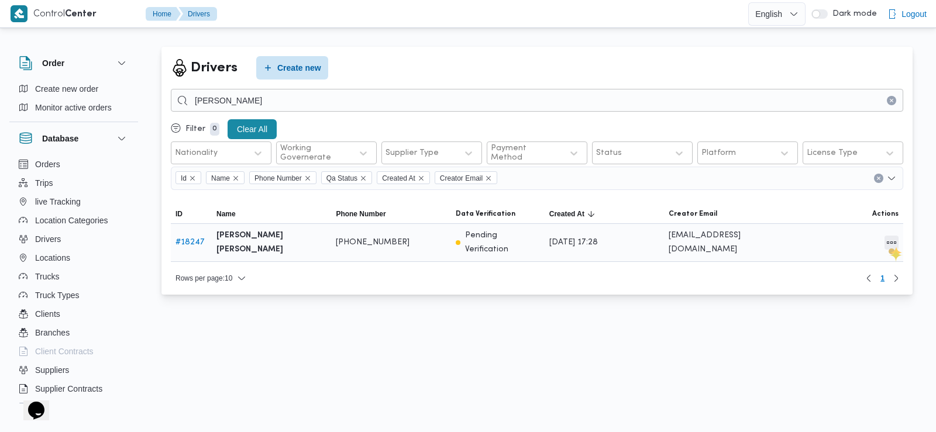
click at [891, 247] on button "All actions" at bounding box center [892, 243] width 14 height 14
click at [851, 247] on span "Edit" at bounding box center [853, 242] width 37 height 9
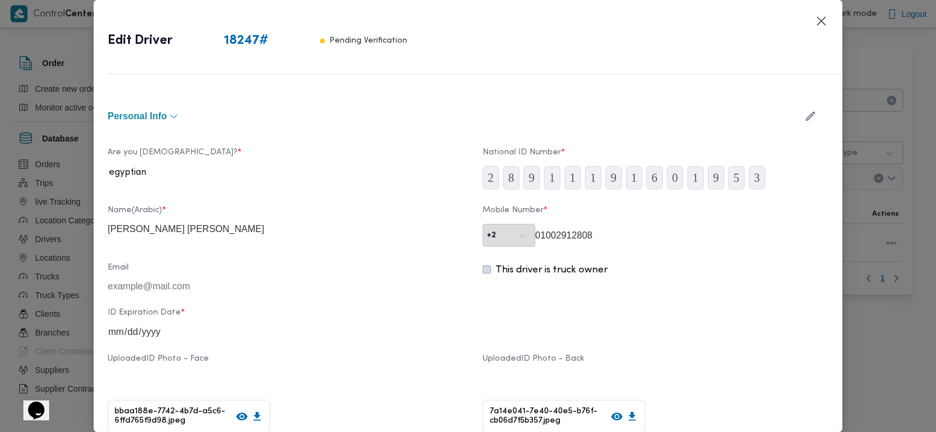
type input "[PERSON_NAME] [PERSON_NAME]"
type input "01002912808"
type input "2026-02-22"
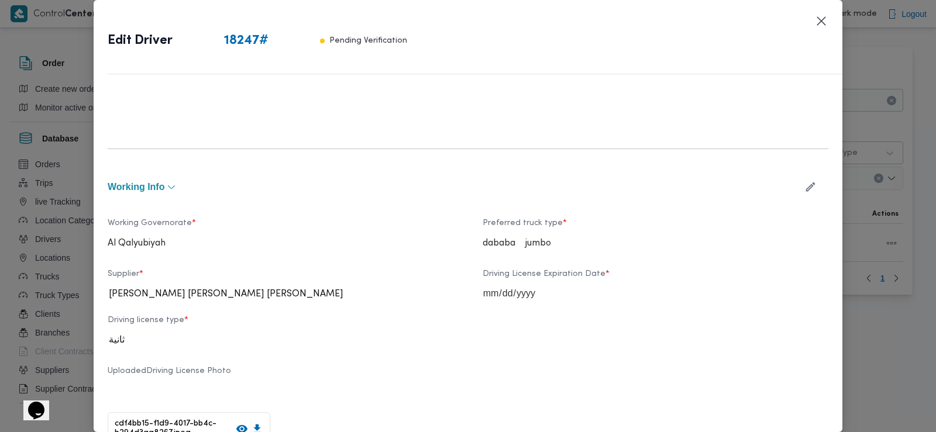
scroll to position [355, 0]
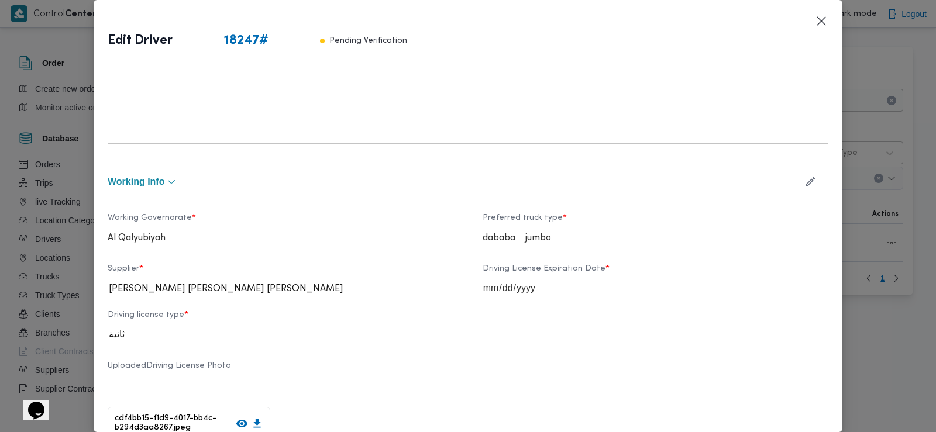
click at [804, 176] on icon "button" at bounding box center [810, 182] width 12 height 12
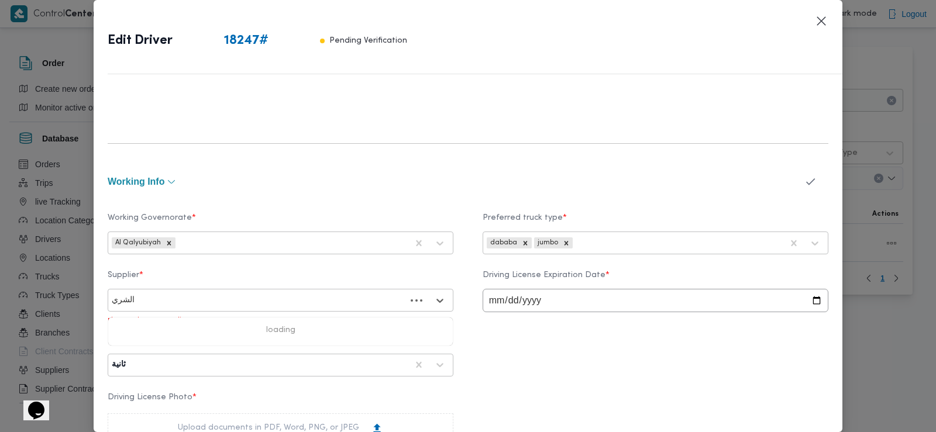
type input "الشريف"
click at [268, 325] on div "محمد صلاح عبداللطيف الشريف" at bounding box center [280, 331] width 345 height 20
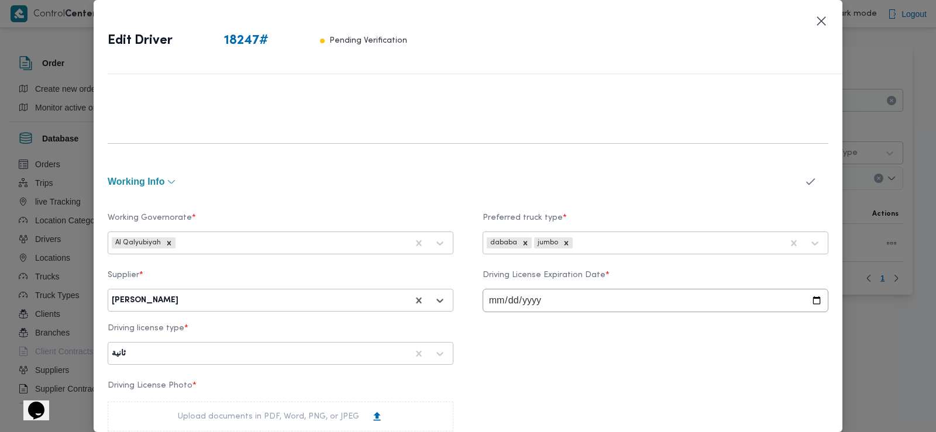
click at [795, 180] on button "button" at bounding box center [810, 181] width 31 height 23
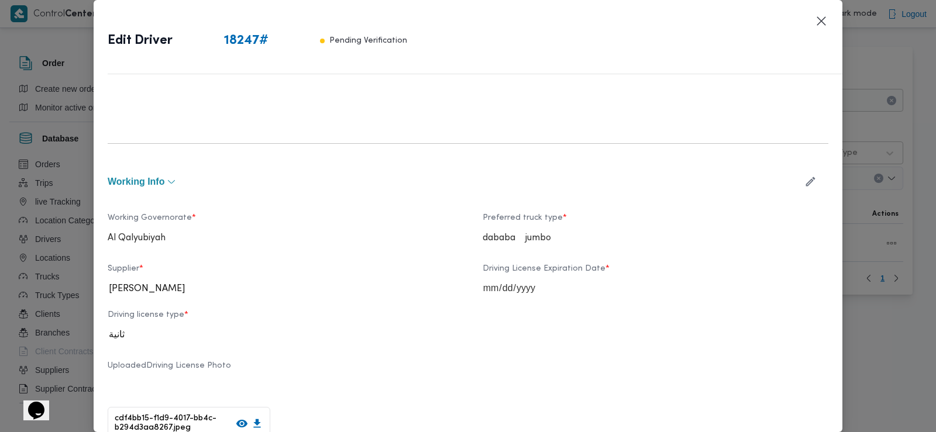
scroll to position [702, 0]
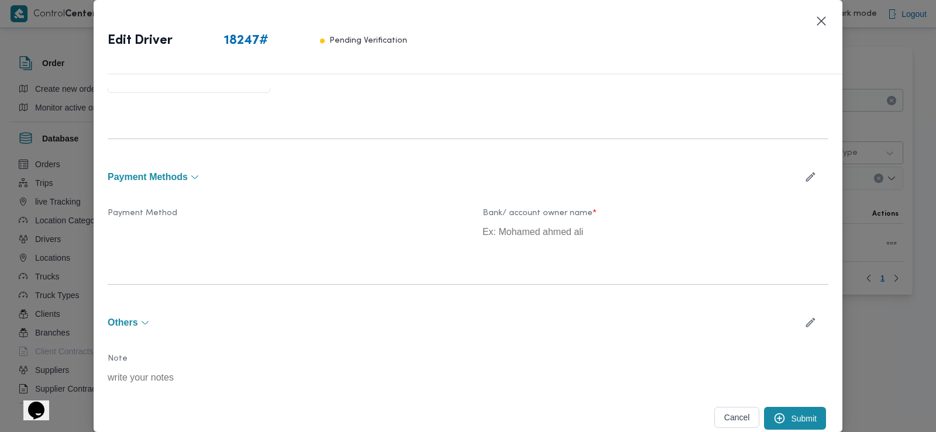
click at [789, 418] on button "Submit" at bounding box center [795, 418] width 62 height 23
